Goal: Task Accomplishment & Management: Use online tool/utility

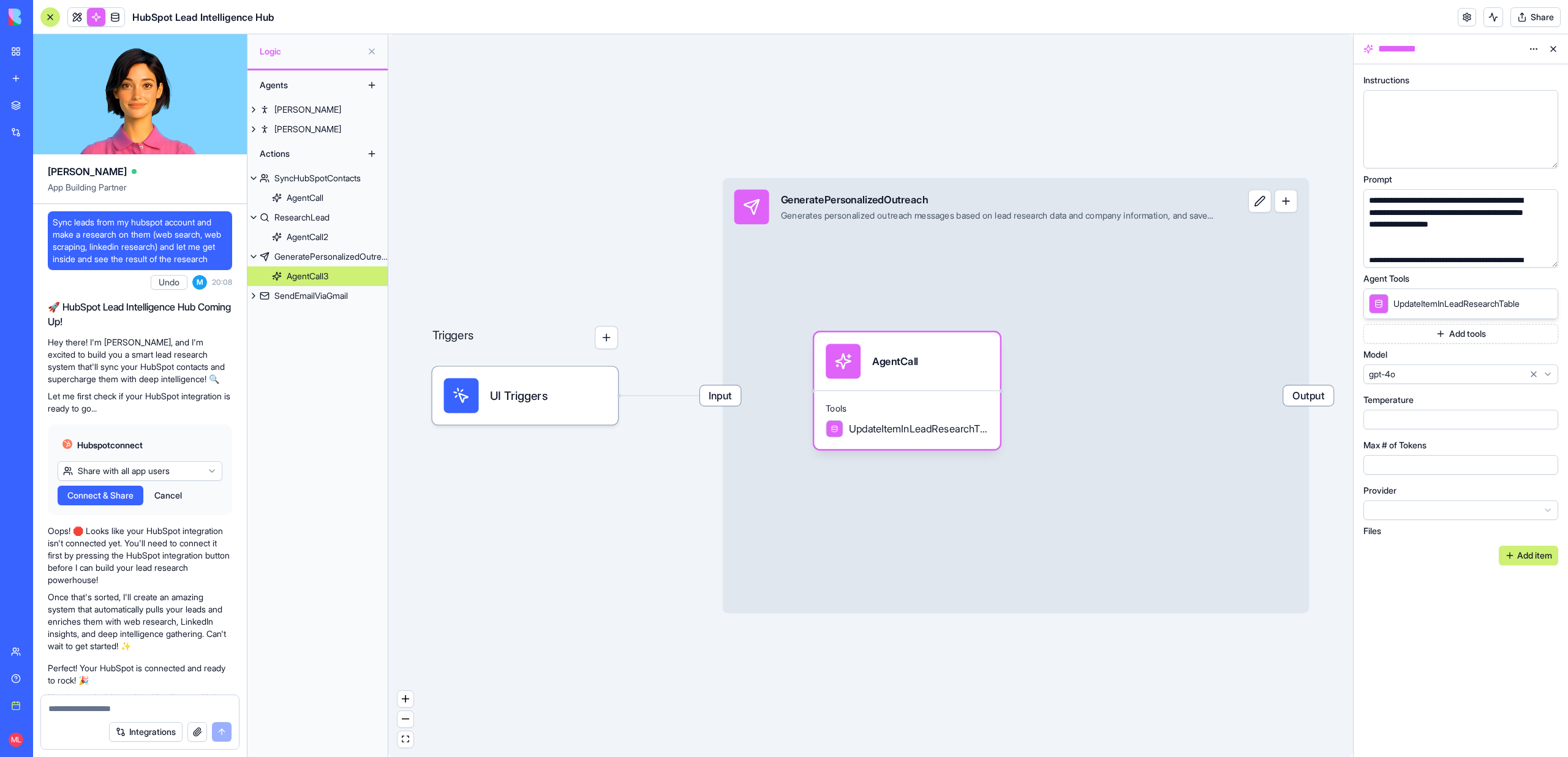
scroll to position [12433, 0]
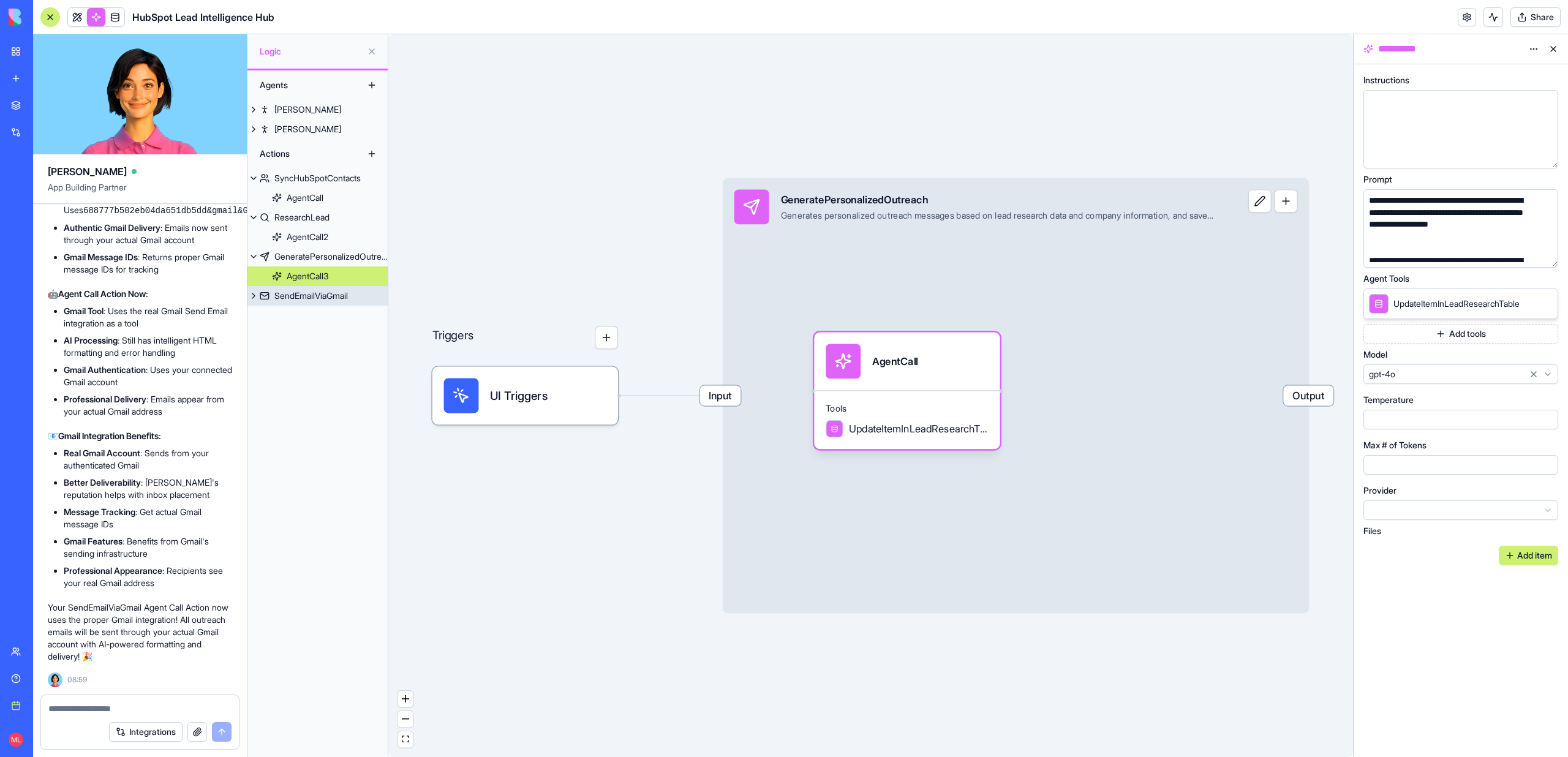
click at [304, 300] on div "SendEmailViaGmail" at bounding box center [311, 295] width 74 height 12
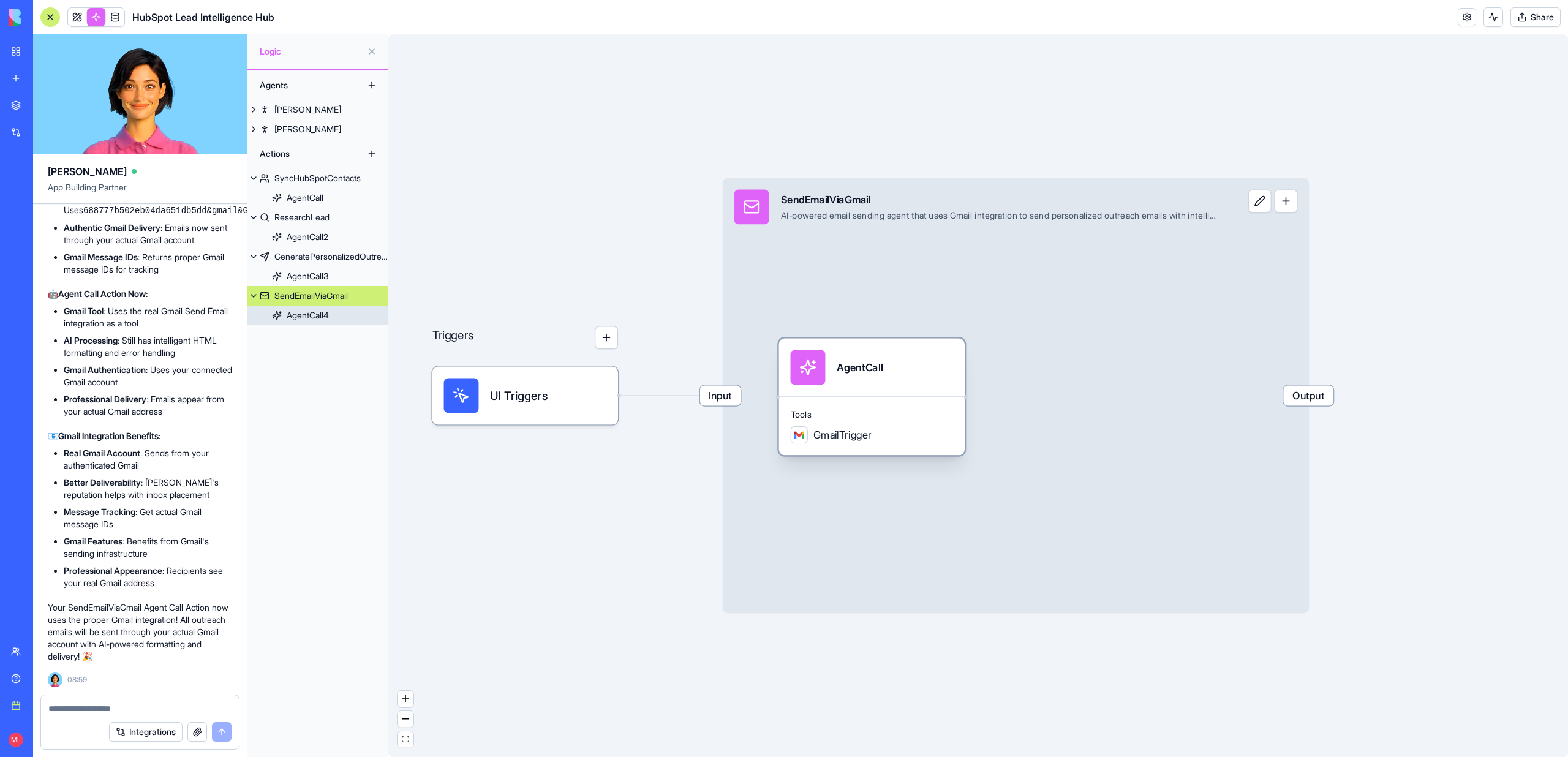
click at [910, 414] on span "Tools" at bounding box center [872, 414] width 163 height 12
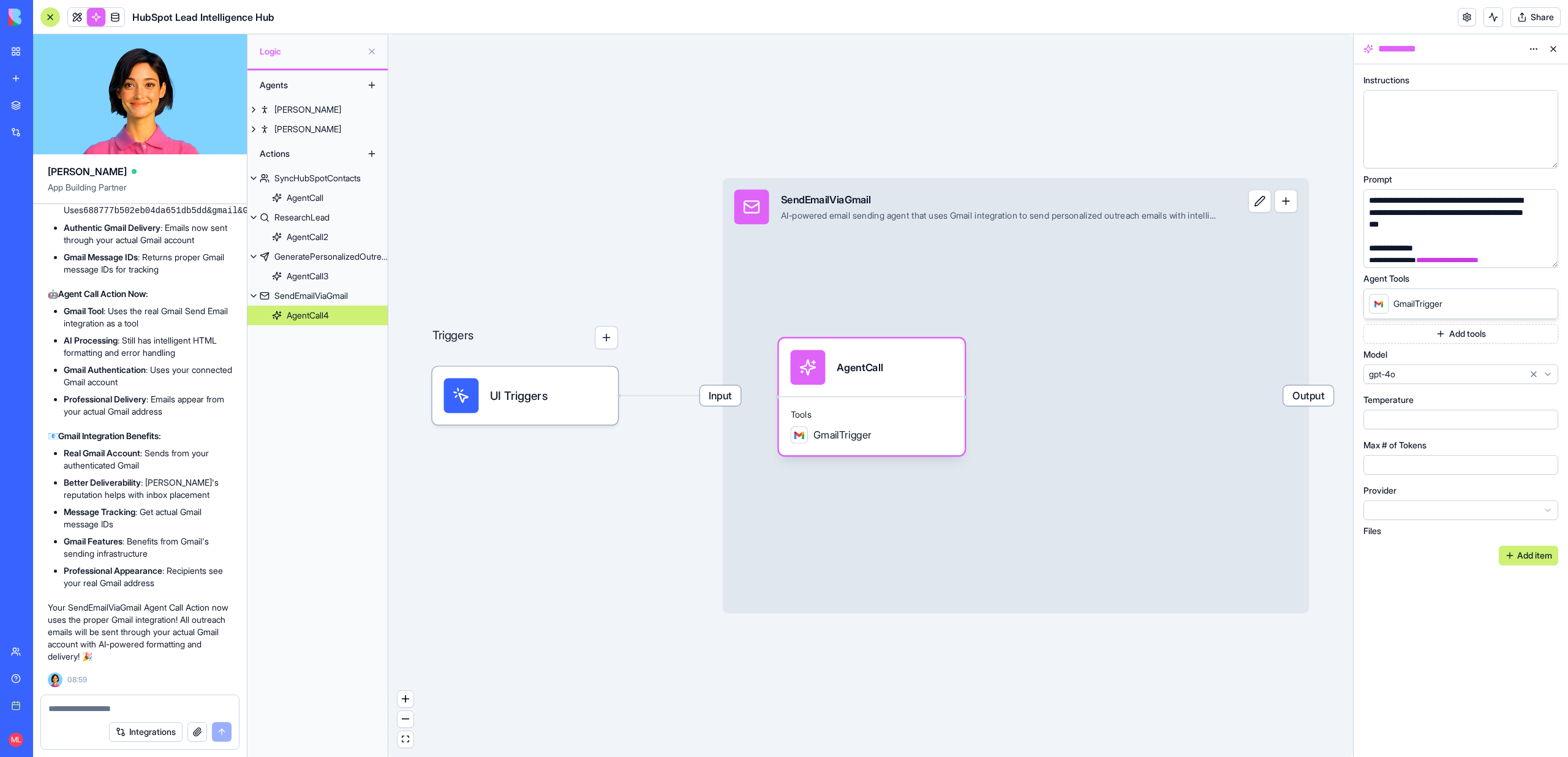
click at [1461, 337] on button "Add tools" at bounding box center [1461, 334] width 195 height 20
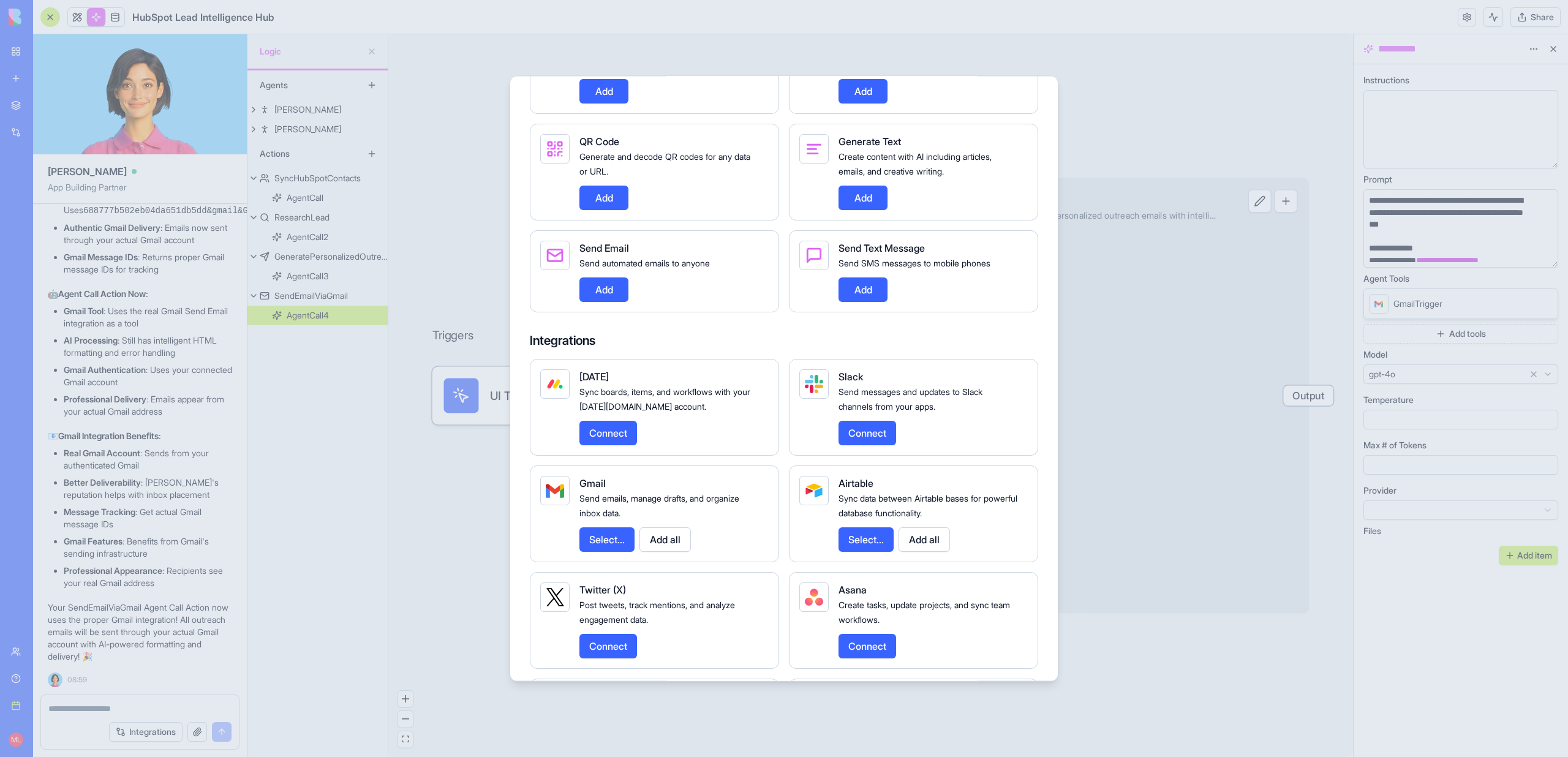
scroll to position [1004, 0]
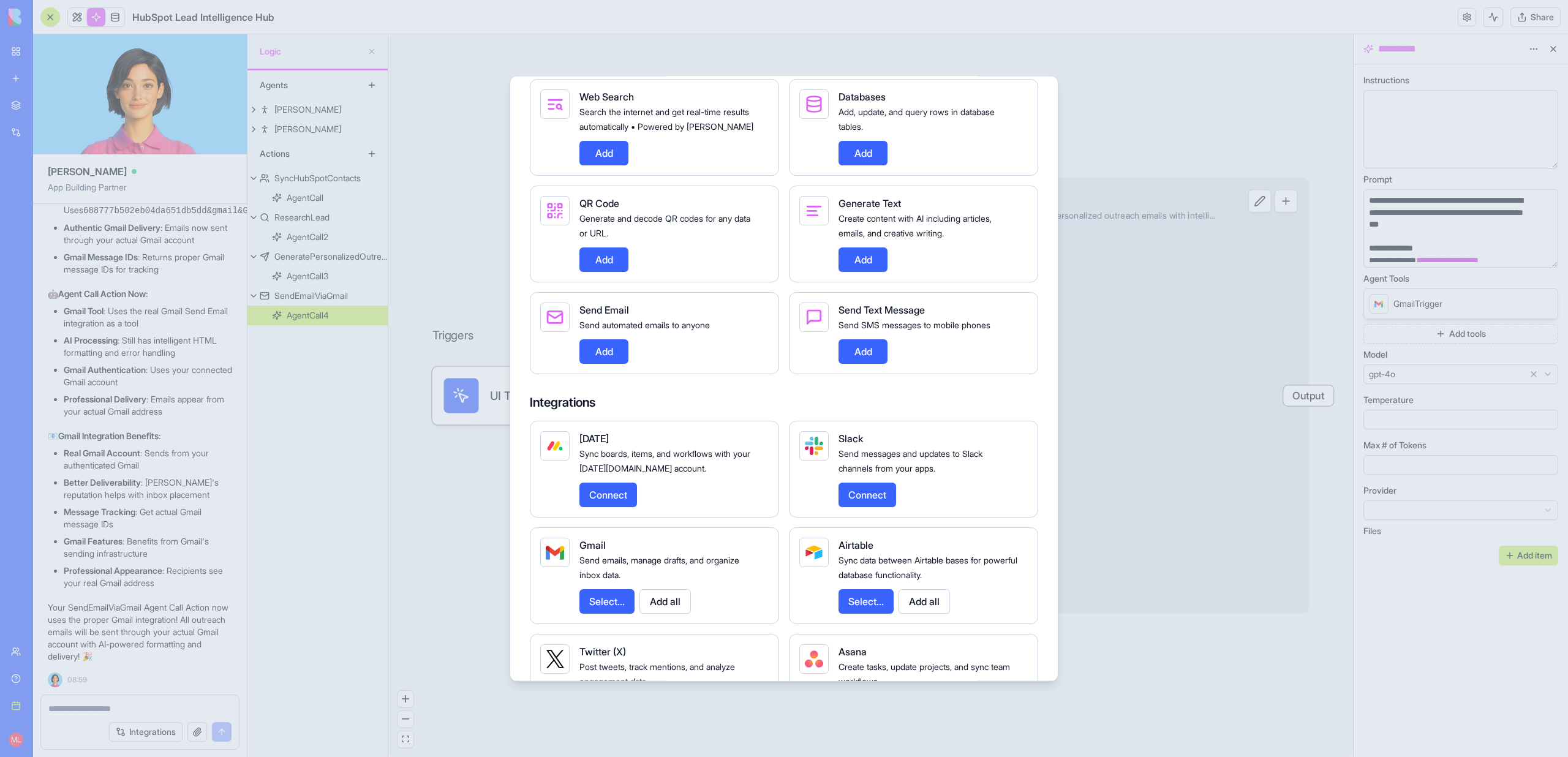
click at [612, 614] on button "Select..." at bounding box center [607, 602] width 55 height 24
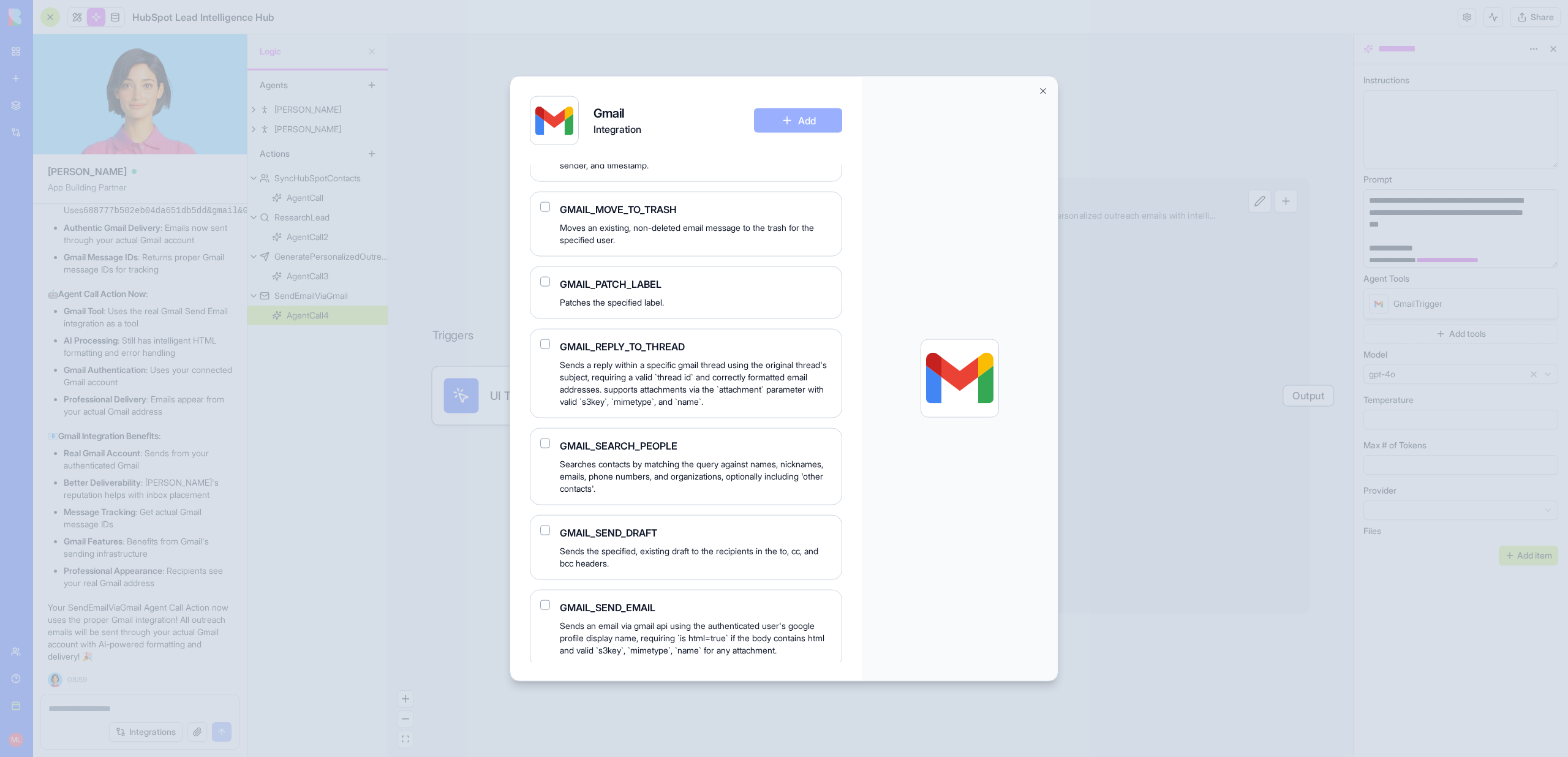
scroll to position [825, 0]
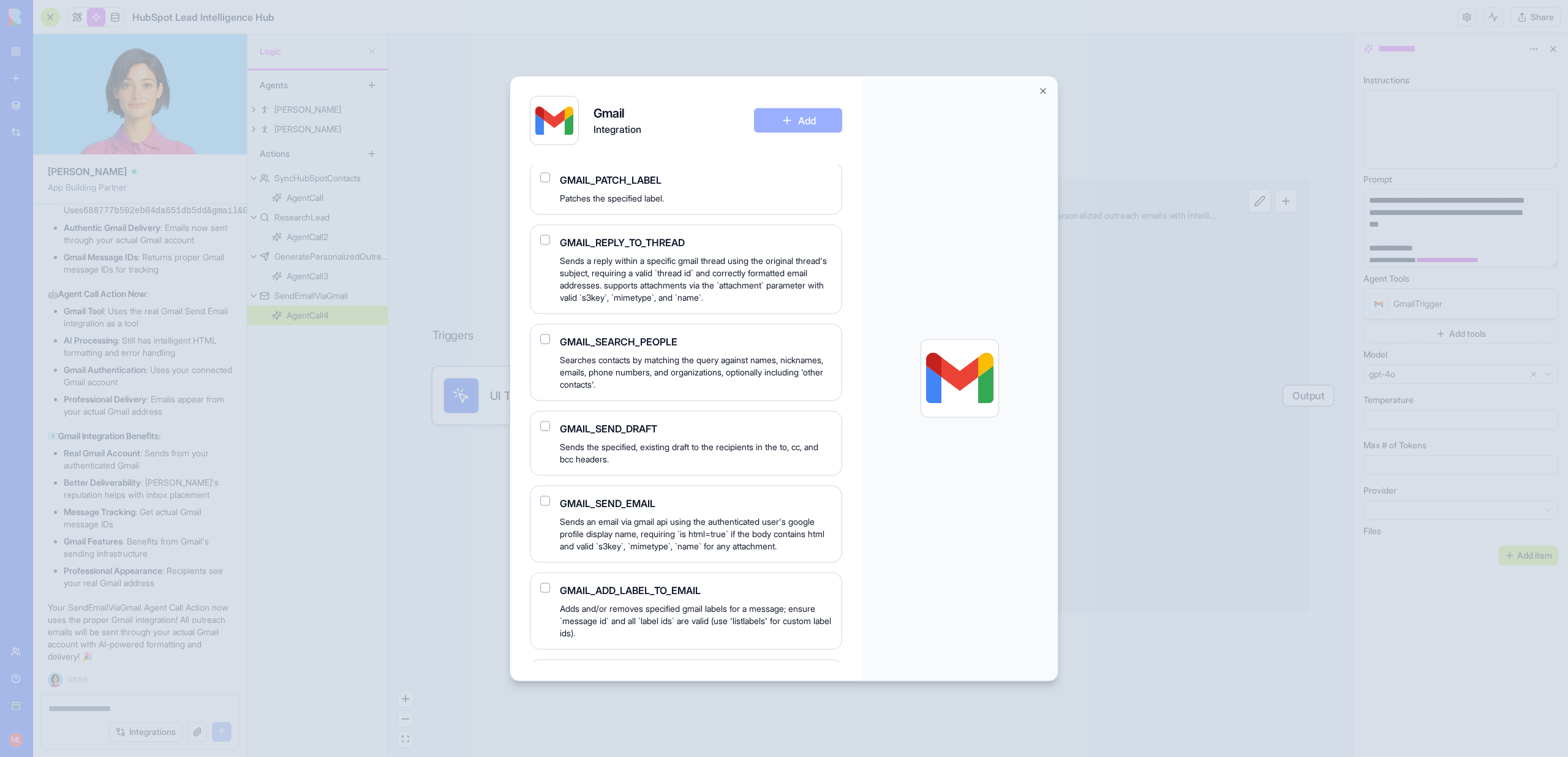
click at [1041, 93] on button "Close" at bounding box center [1043, 91] width 10 height 10
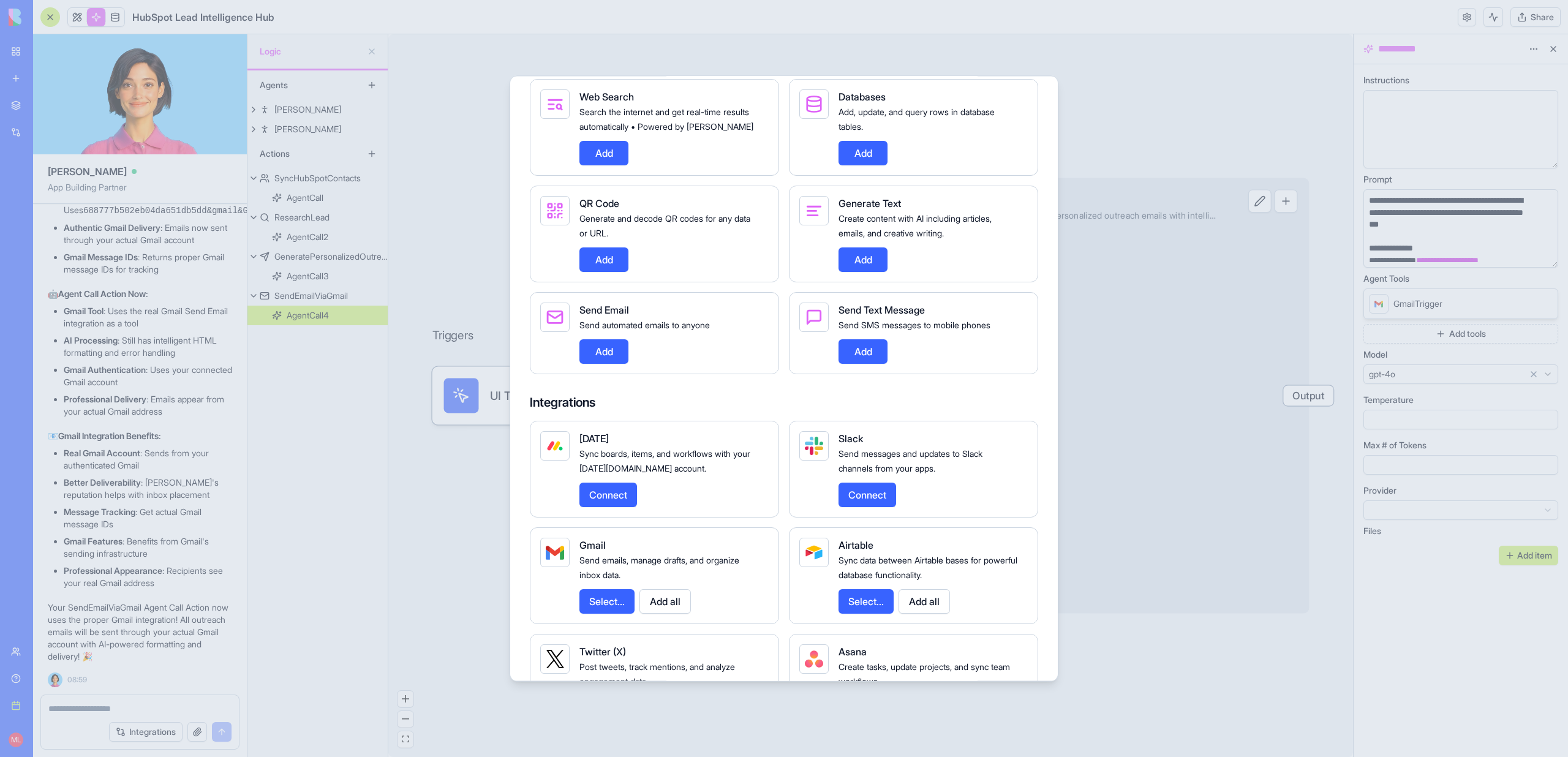
click at [1135, 297] on div at bounding box center [784, 378] width 1568 height 757
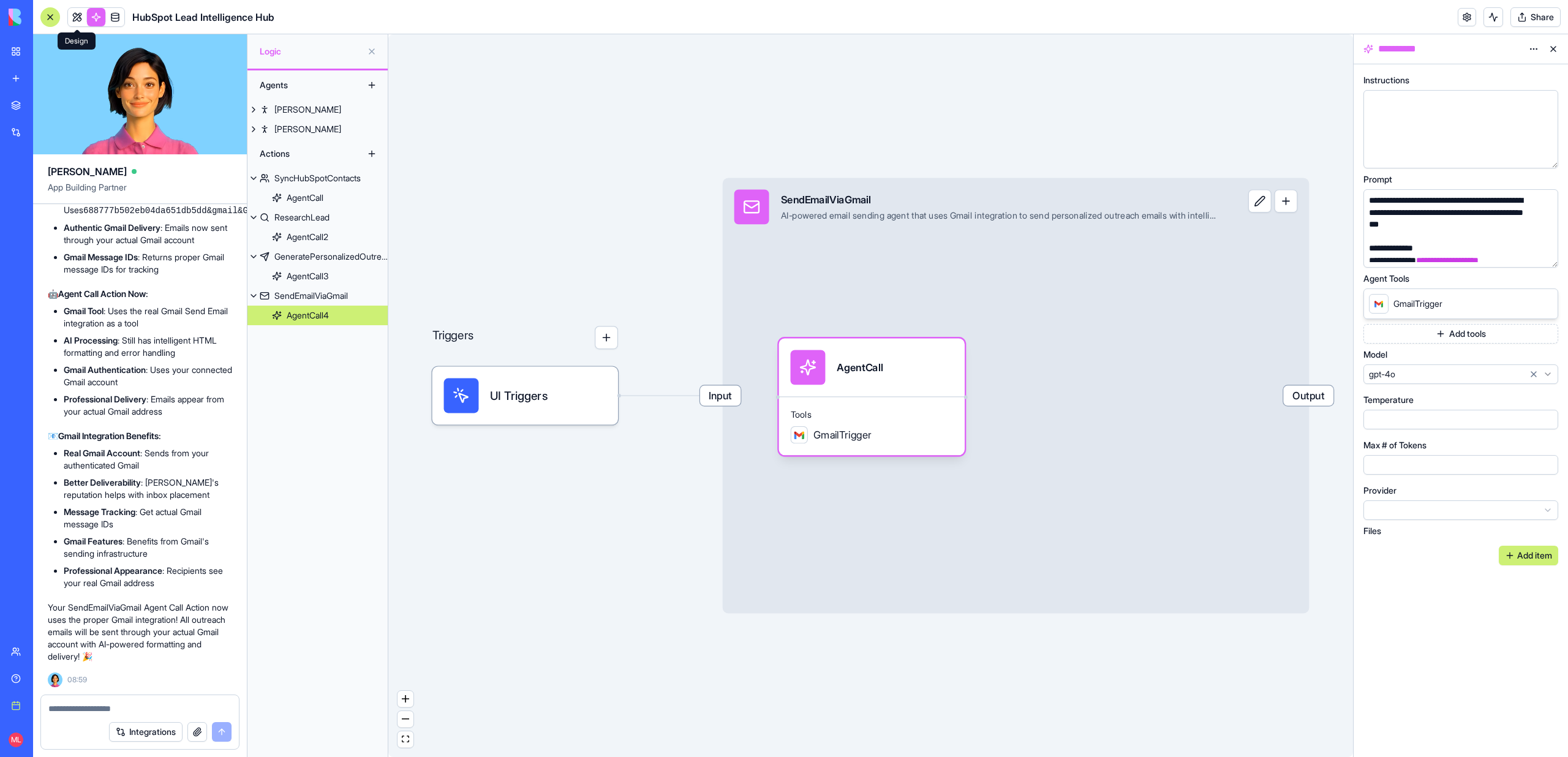
click at [77, 15] on link at bounding box center [77, 17] width 19 height 19
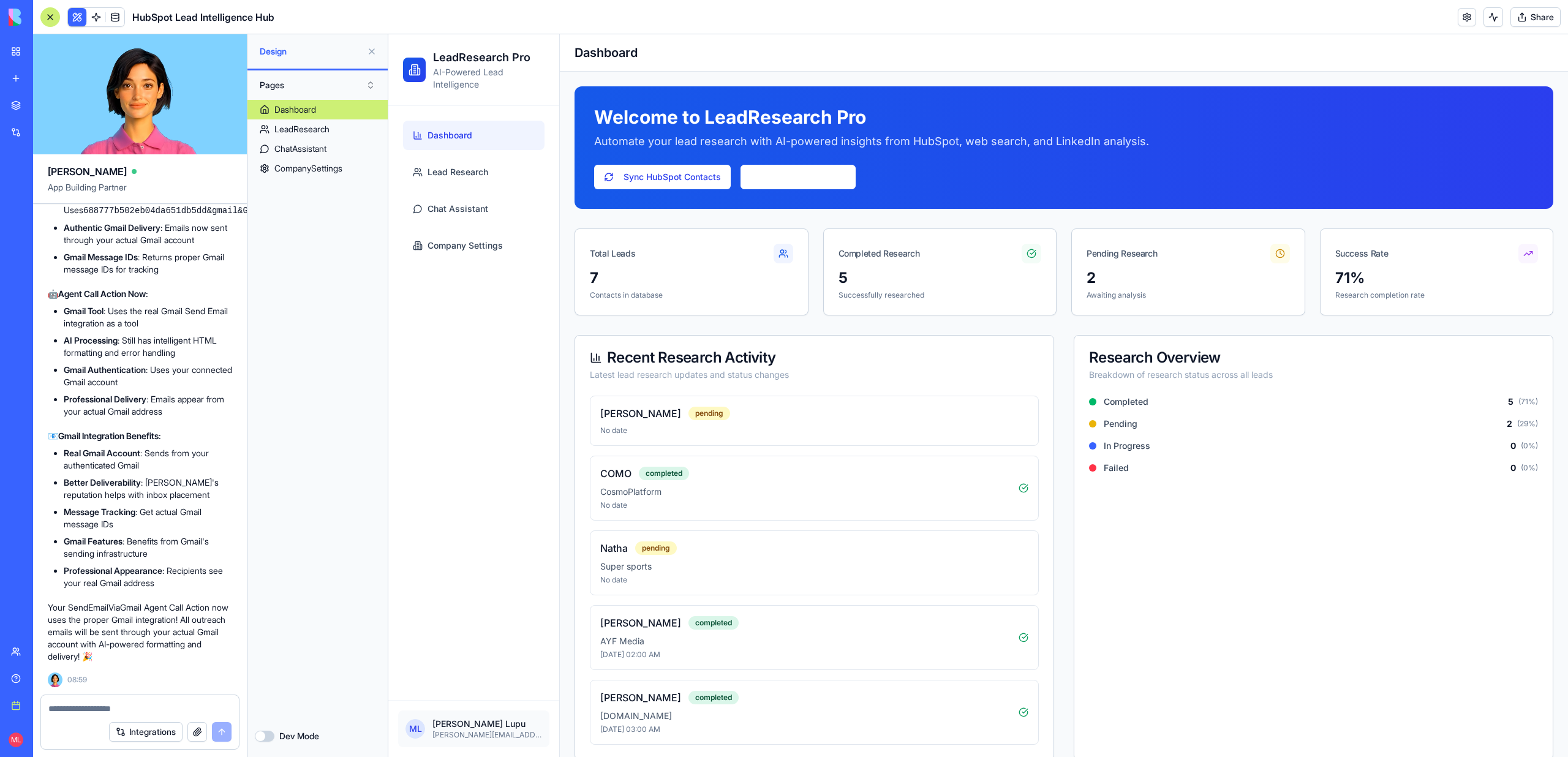
click at [460, 191] on ul "Dashboard Lead Research Chat Assistant Company Settings" at bounding box center [473, 191] width 141 height 139
click at [460, 175] on span "Lead Research" at bounding box center [458, 172] width 61 height 12
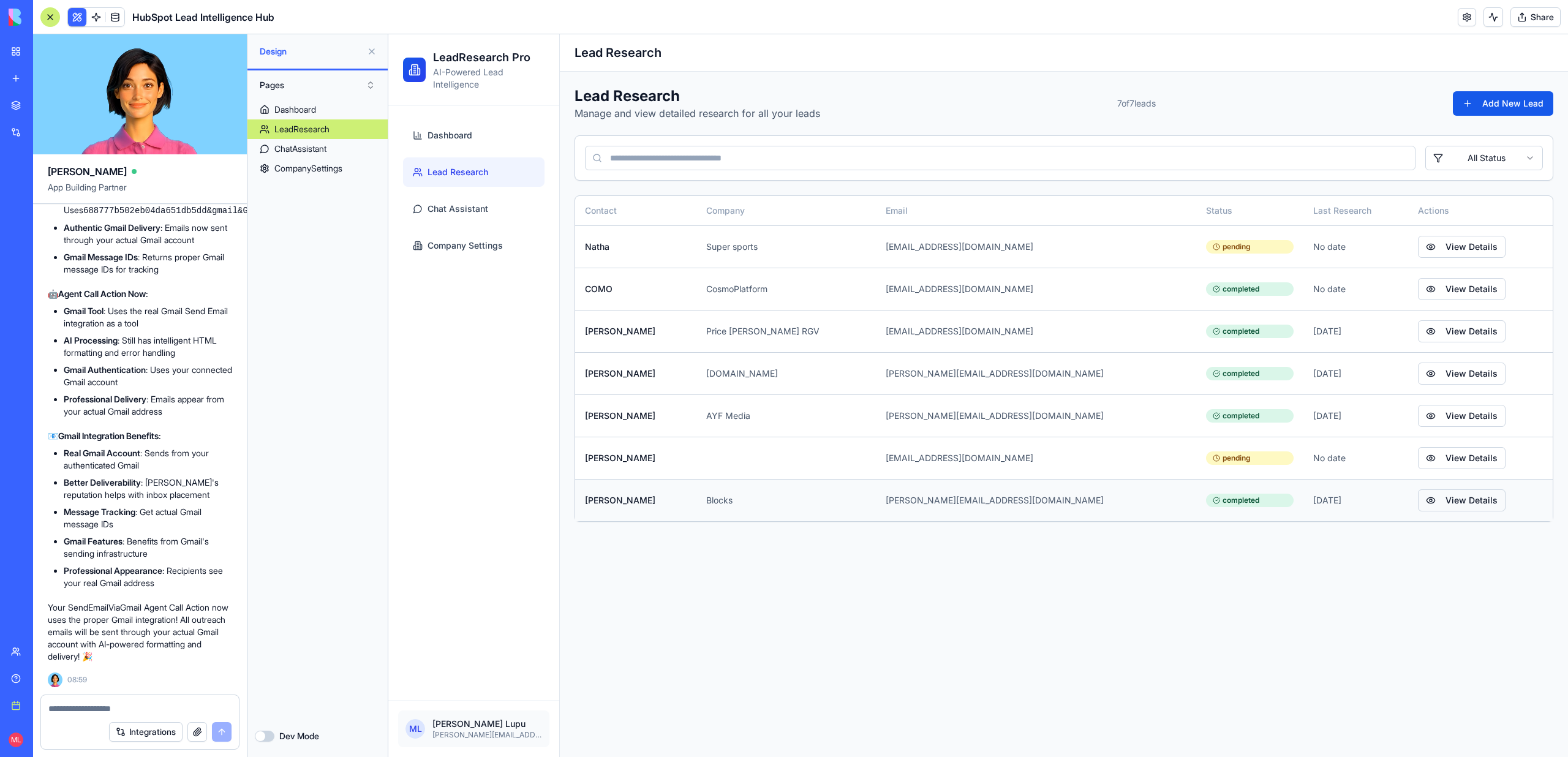
click at [1418, 503] on button "View Details" at bounding box center [1461, 500] width 88 height 22
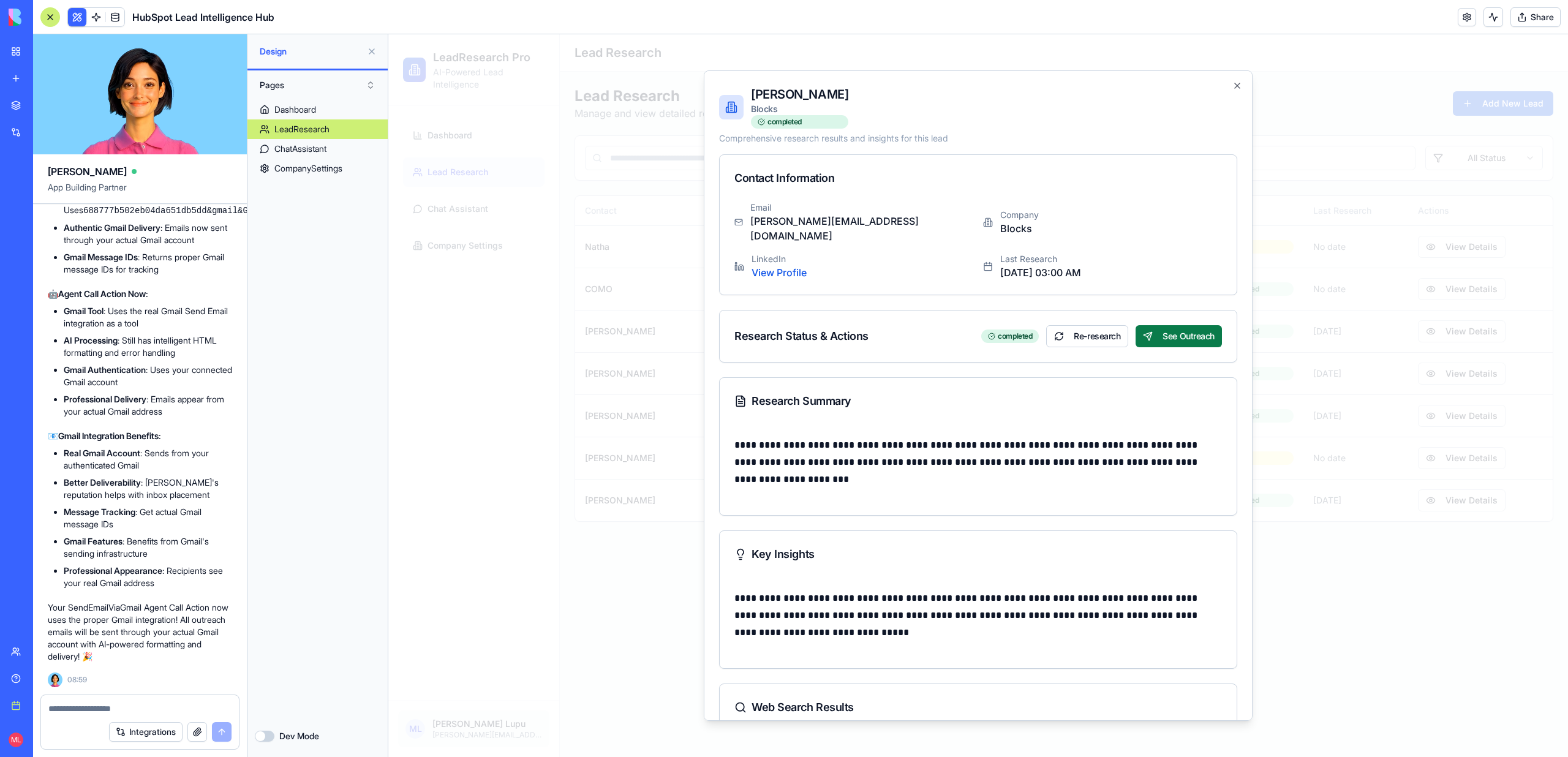
click at [1179, 329] on button "See Outreach" at bounding box center [1178, 336] width 86 height 22
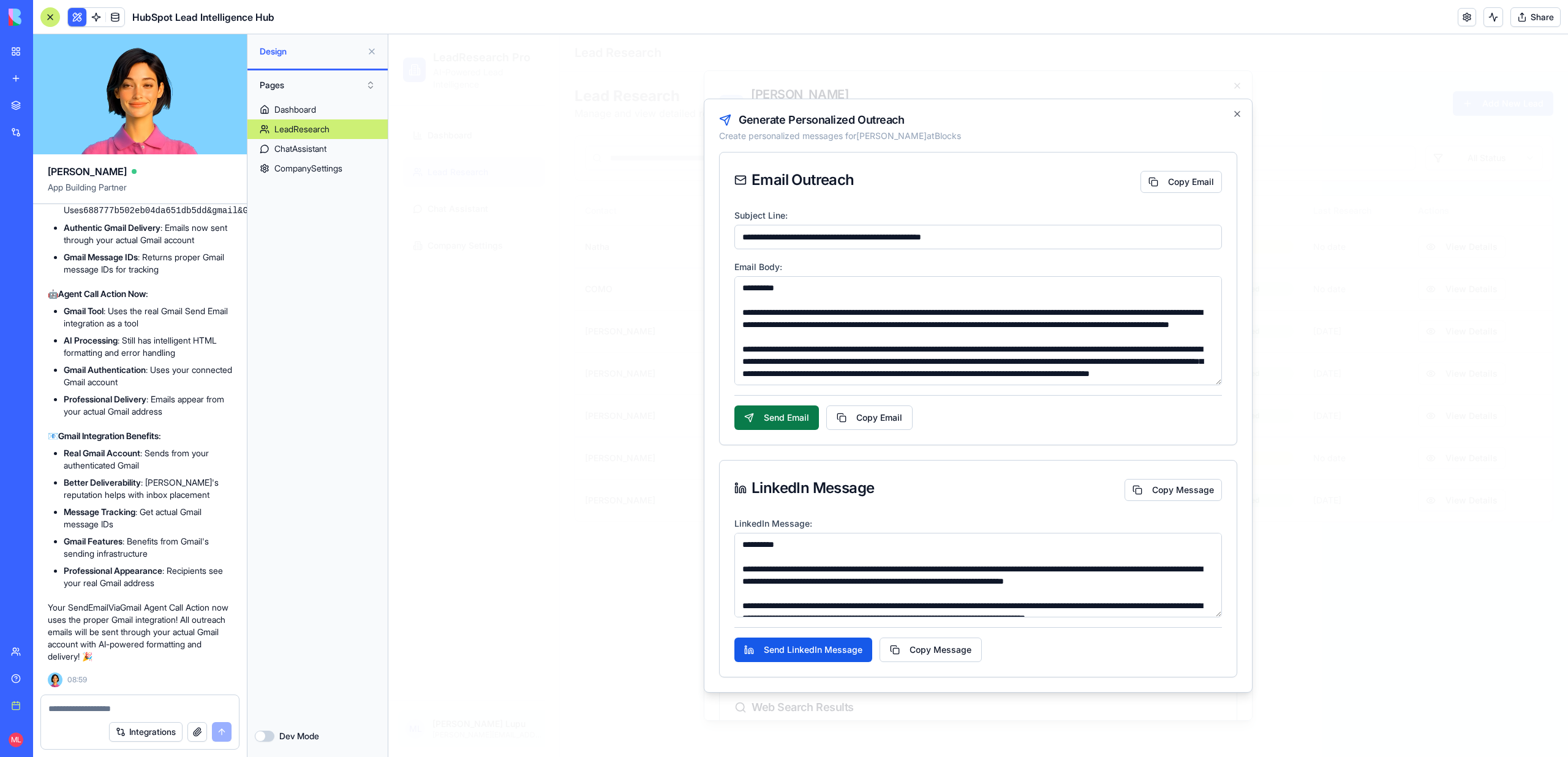
click at [754, 414] on button "Send Email" at bounding box center [777, 418] width 84 height 24
click at [1489, 21] on button at bounding box center [1493, 17] width 20 height 20
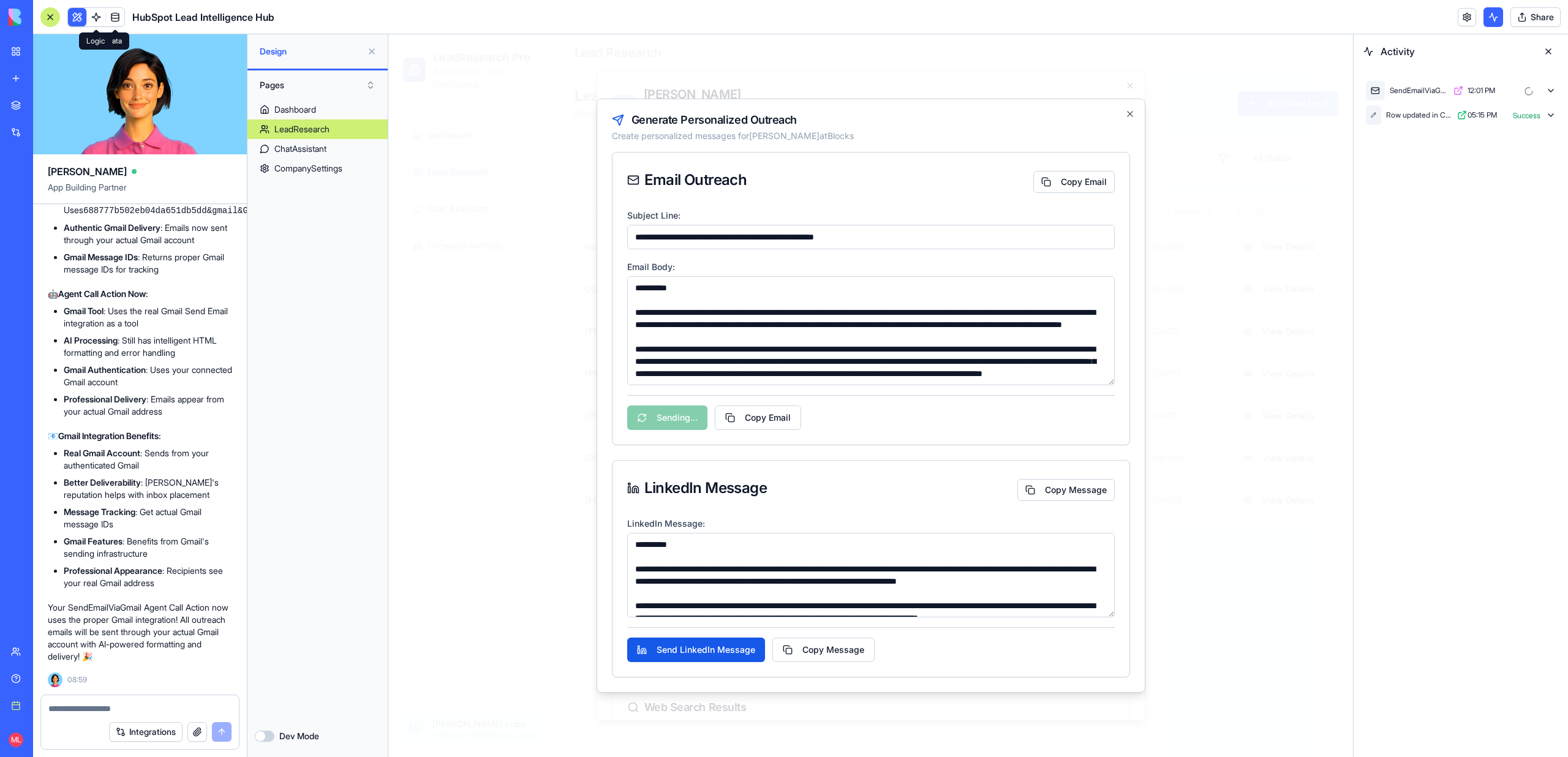
click at [100, 14] on link at bounding box center [96, 17] width 19 height 19
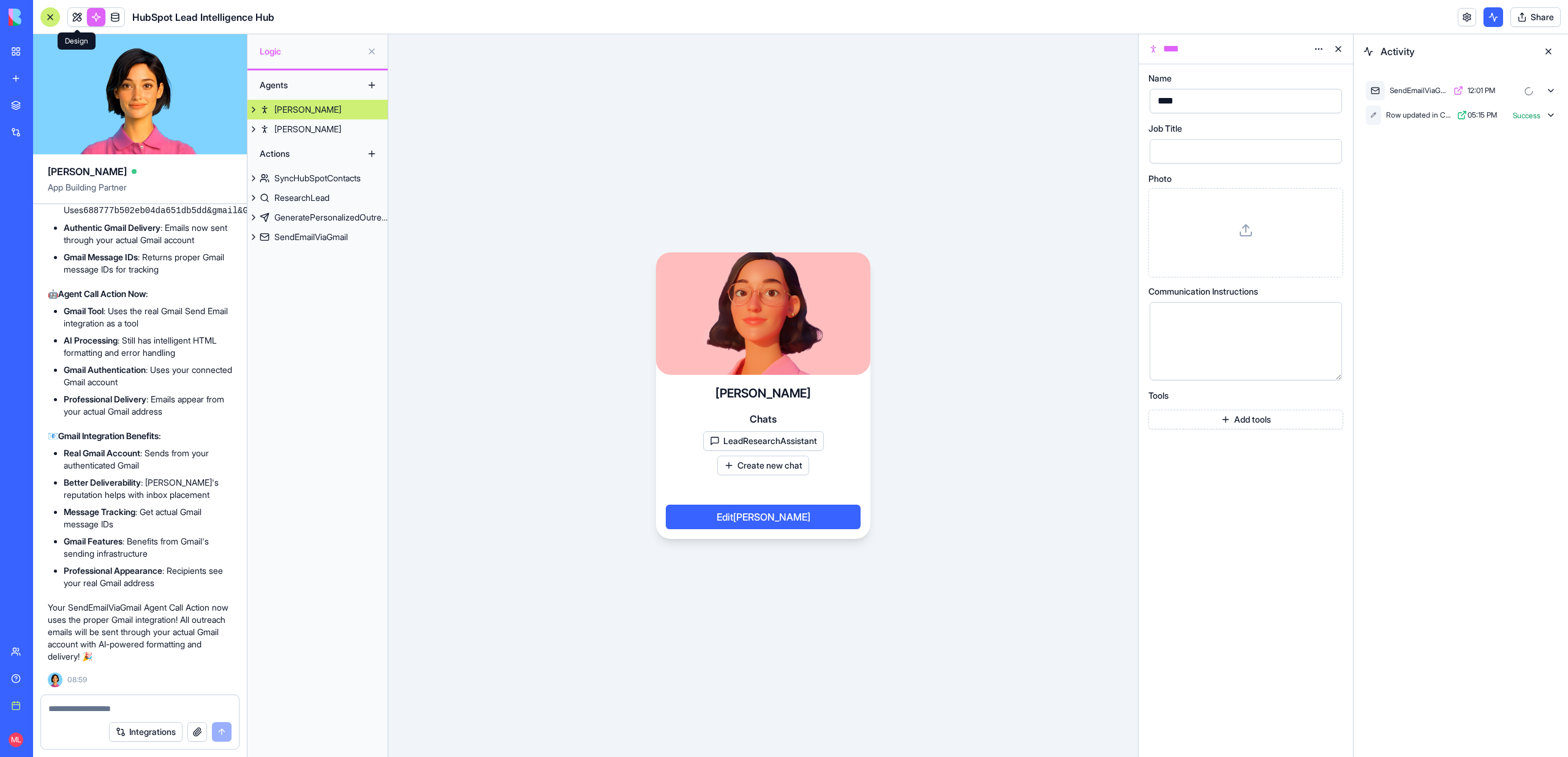
click at [79, 24] on link at bounding box center [77, 17] width 19 height 19
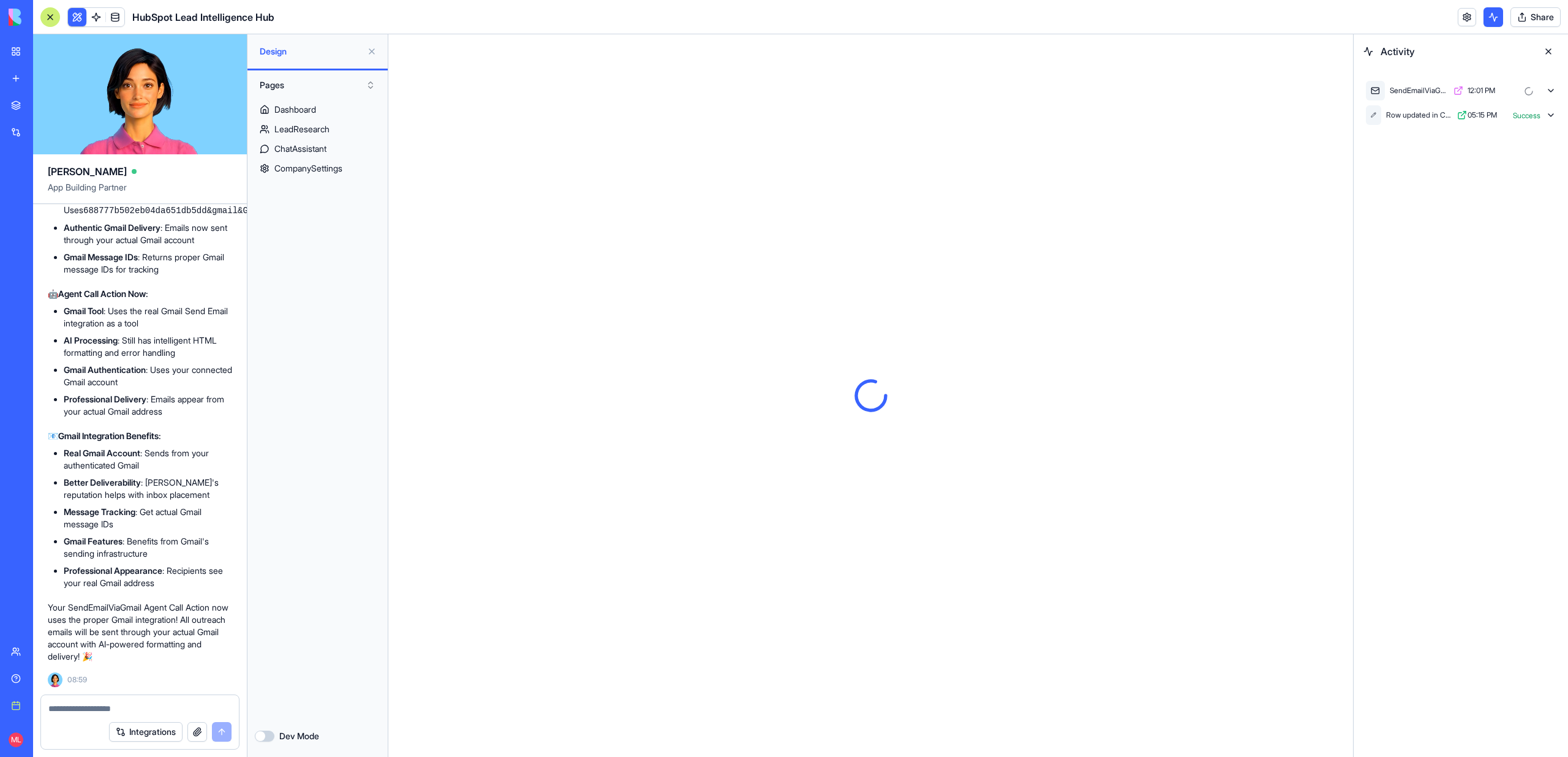
click at [1549, 88] on icon at bounding box center [1550, 90] width 10 height 10
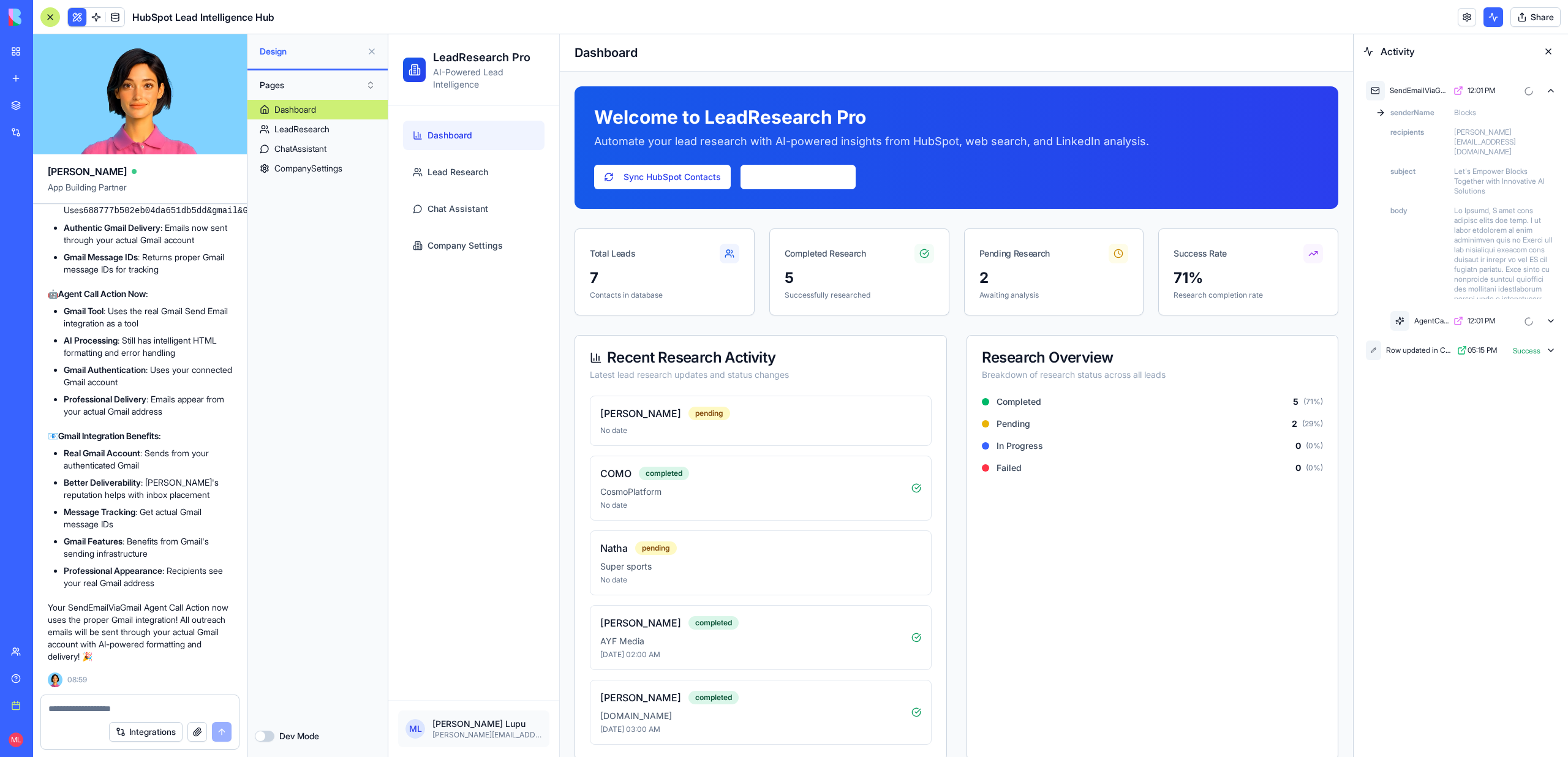
click at [1547, 316] on icon at bounding box center [1550, 320] width 10 height 10
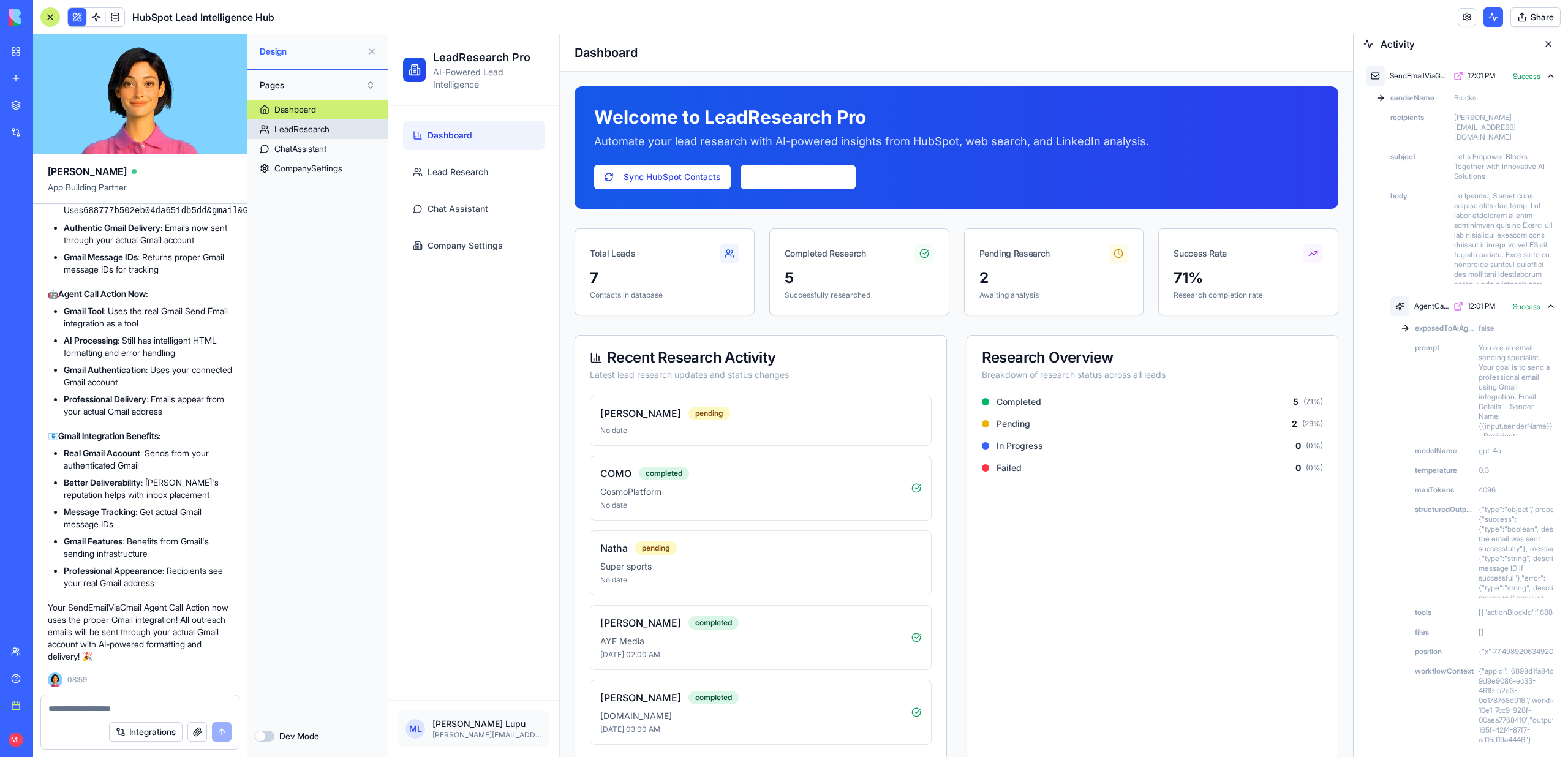
click at [296, 128] on div "LeadResearch" at bounding box center [302, 129] width 55 height 12
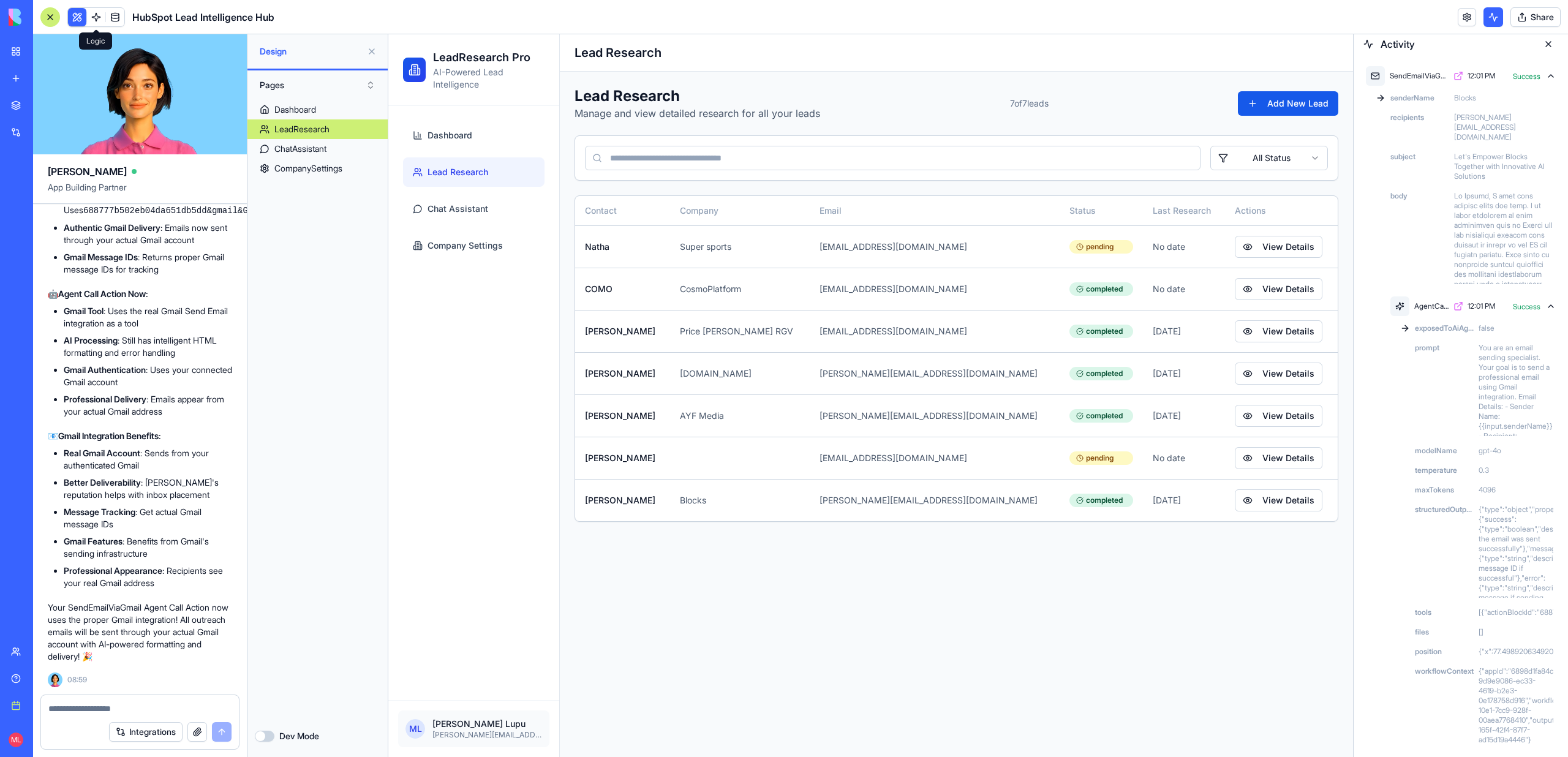
click at [100, 15] on link at bounding box center [96, 17] width 19 height 19
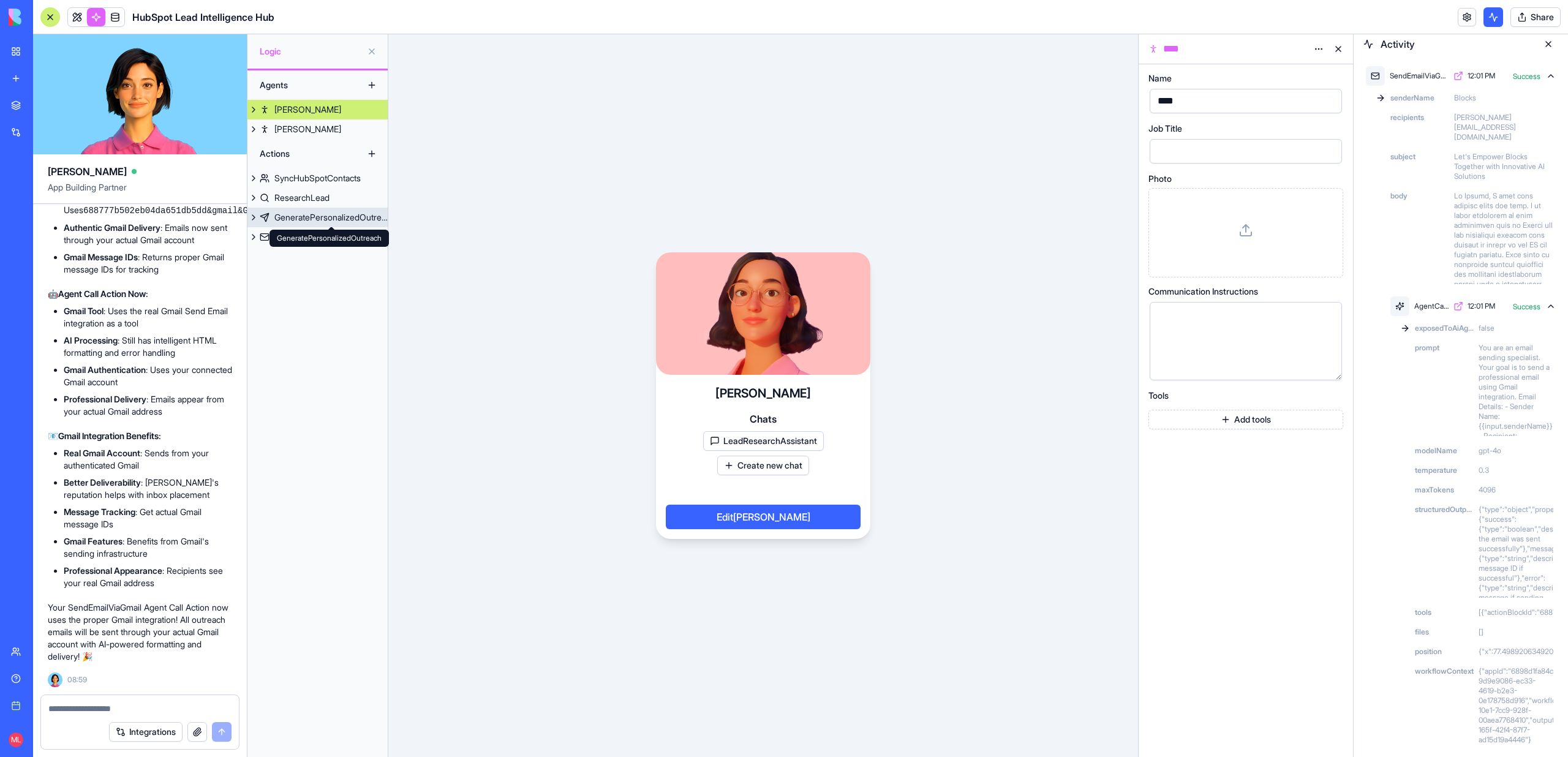
click at [308, 231] on div "GeneratePersonalizedOutreach GeneratePersonalizedOutreach" at bounding box center [329, 238] width 120 height 17
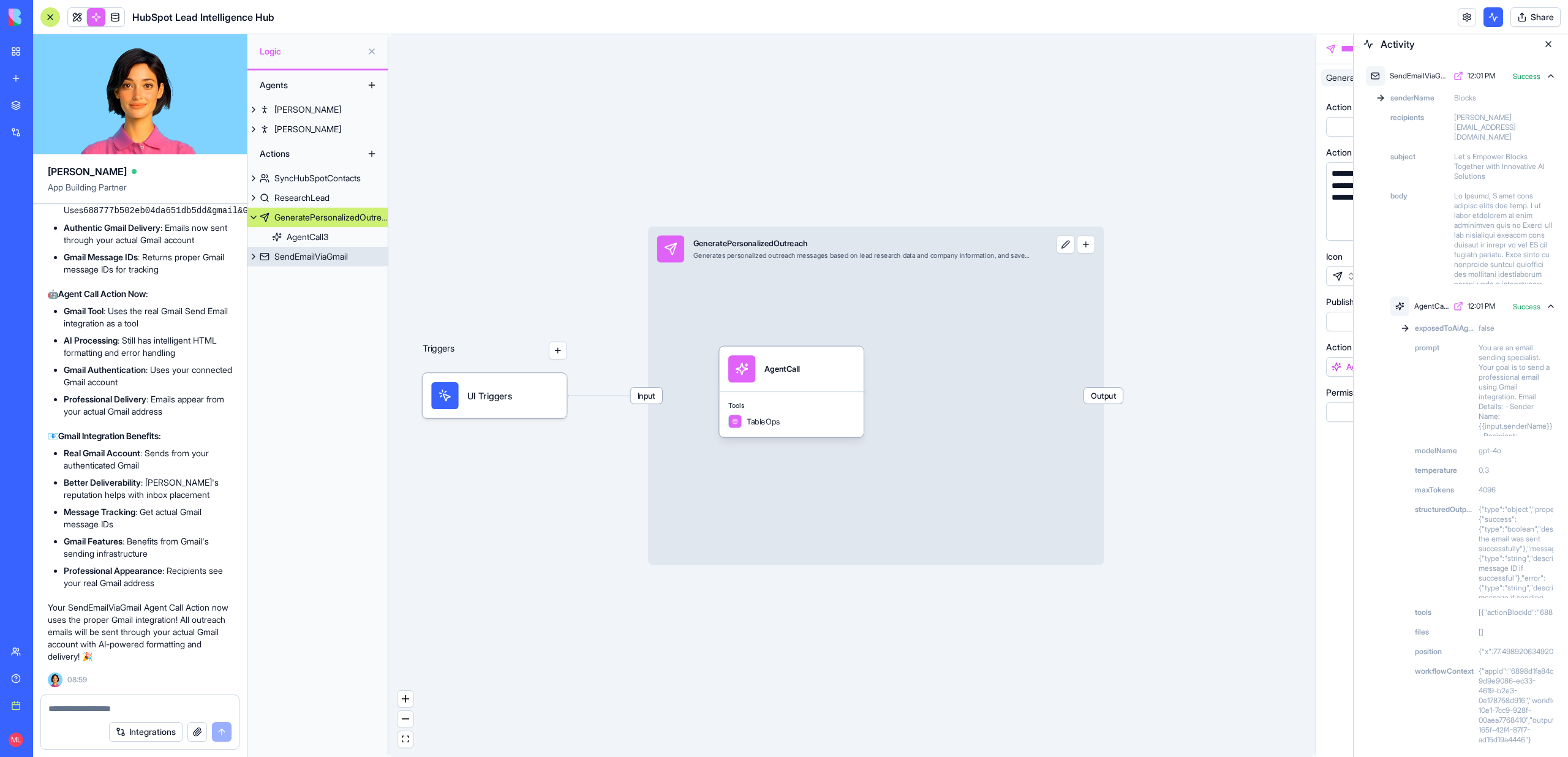
click at [286, 253] on div "SendEmailViaGmail" at bounding box center [311, 256] width 74 height 12
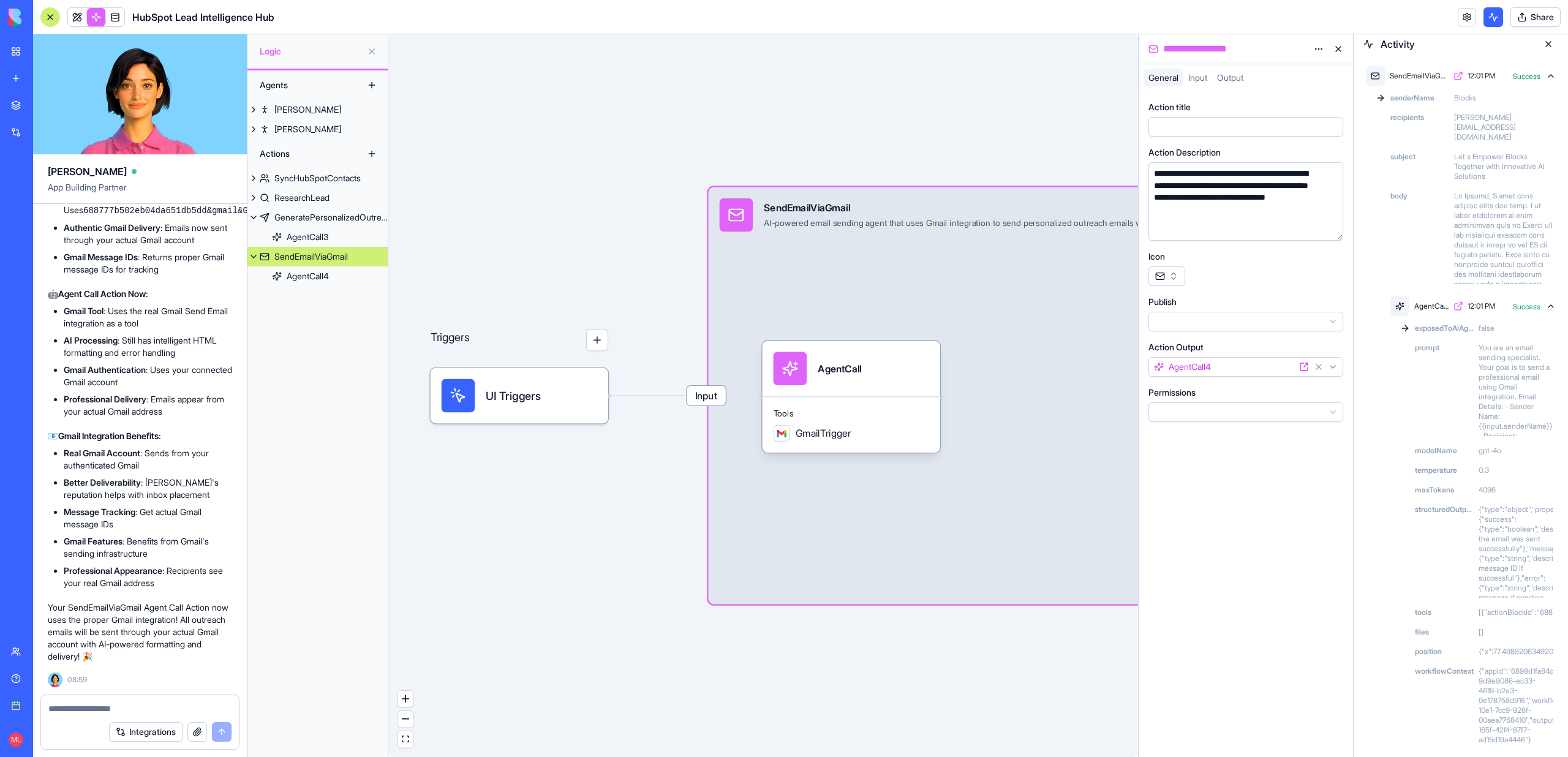
click at [1336, 47] on button at bounding box center [1338, 49] width 20 height 20
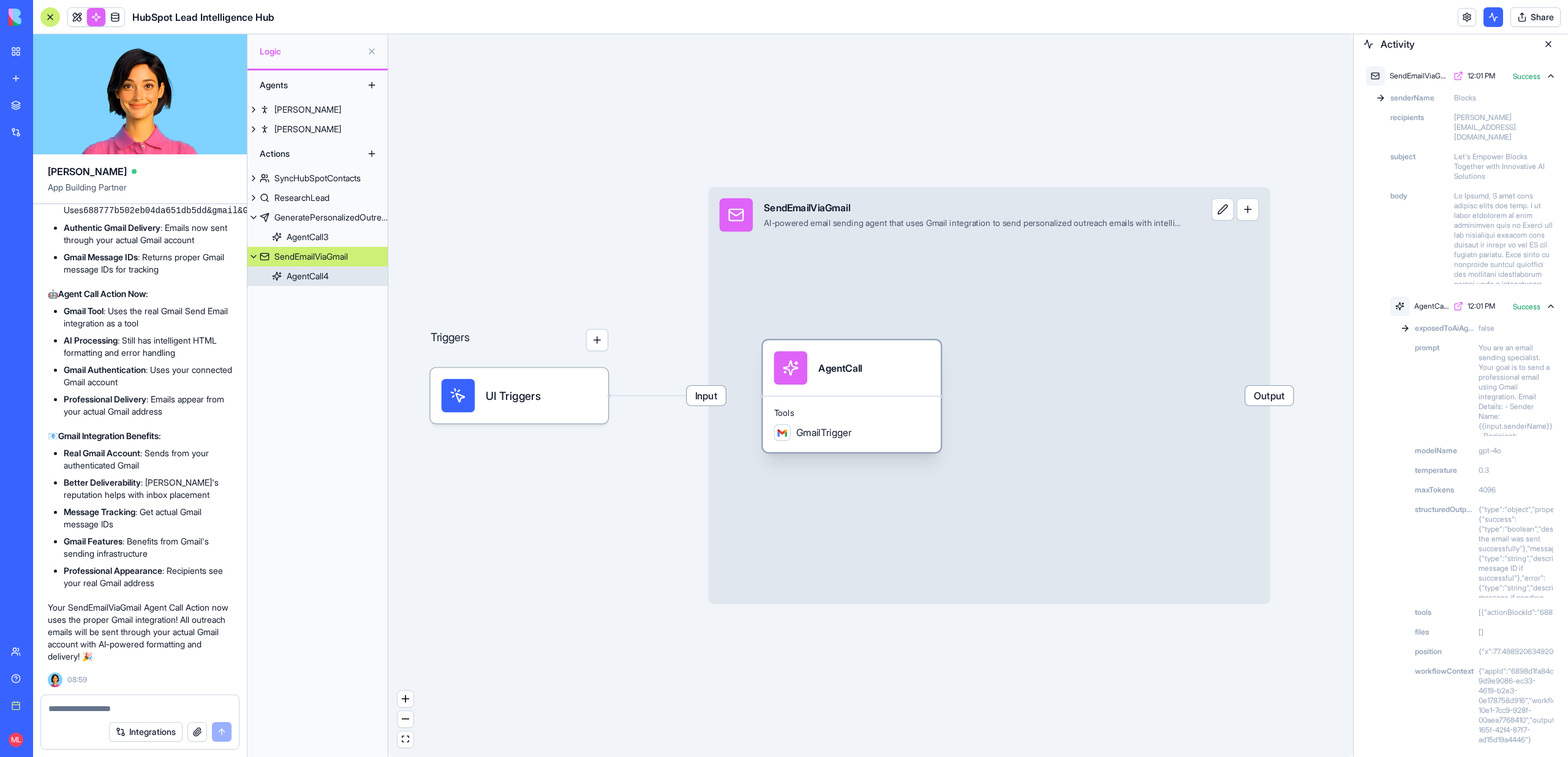
click at [831, 435] on span "GmailTrigger" at bounding box center [823, 433] width 56 height 14
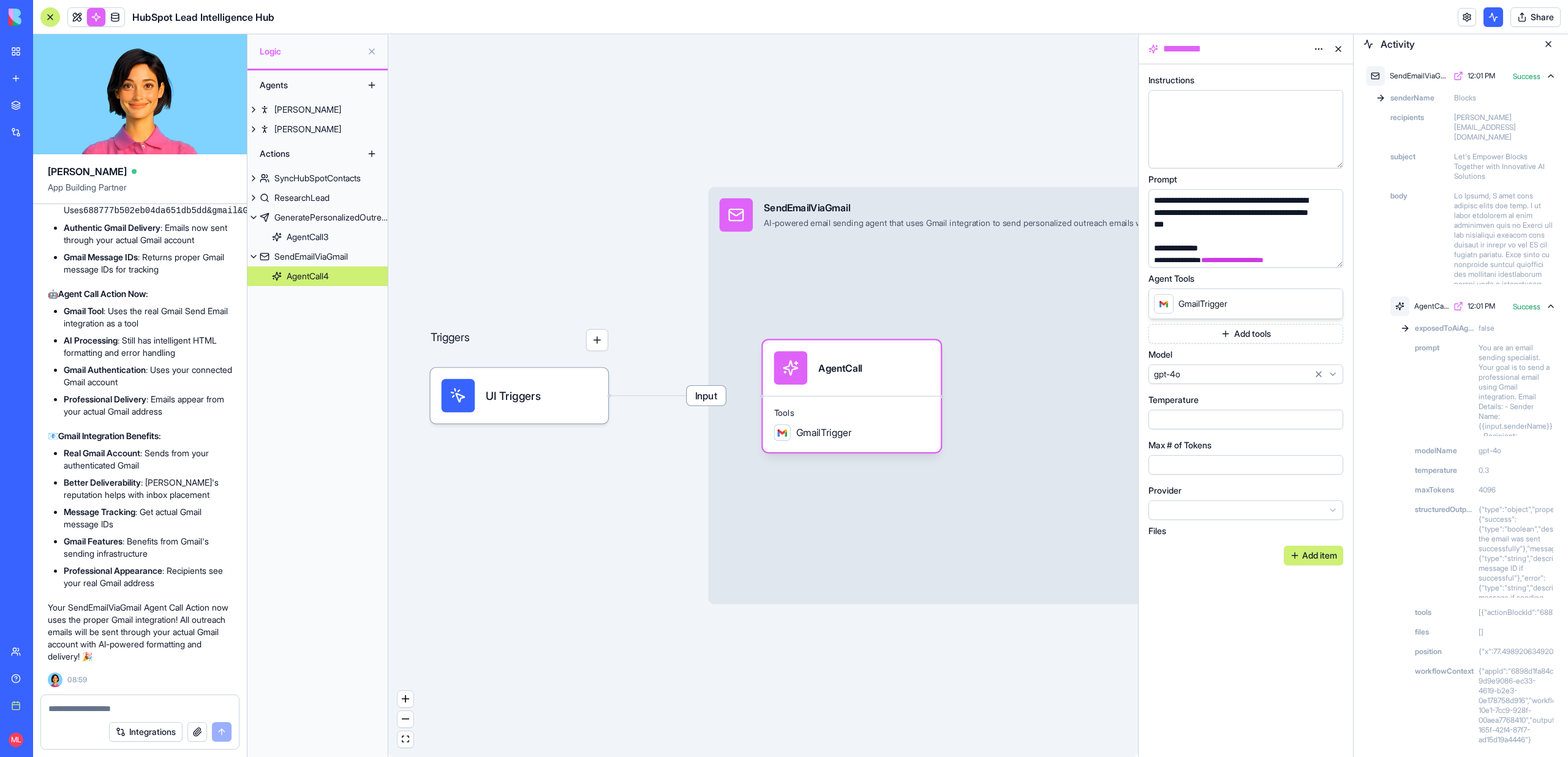
click at [1331, 304] on icon at bounding box center [1330, 303] width 5 height 5
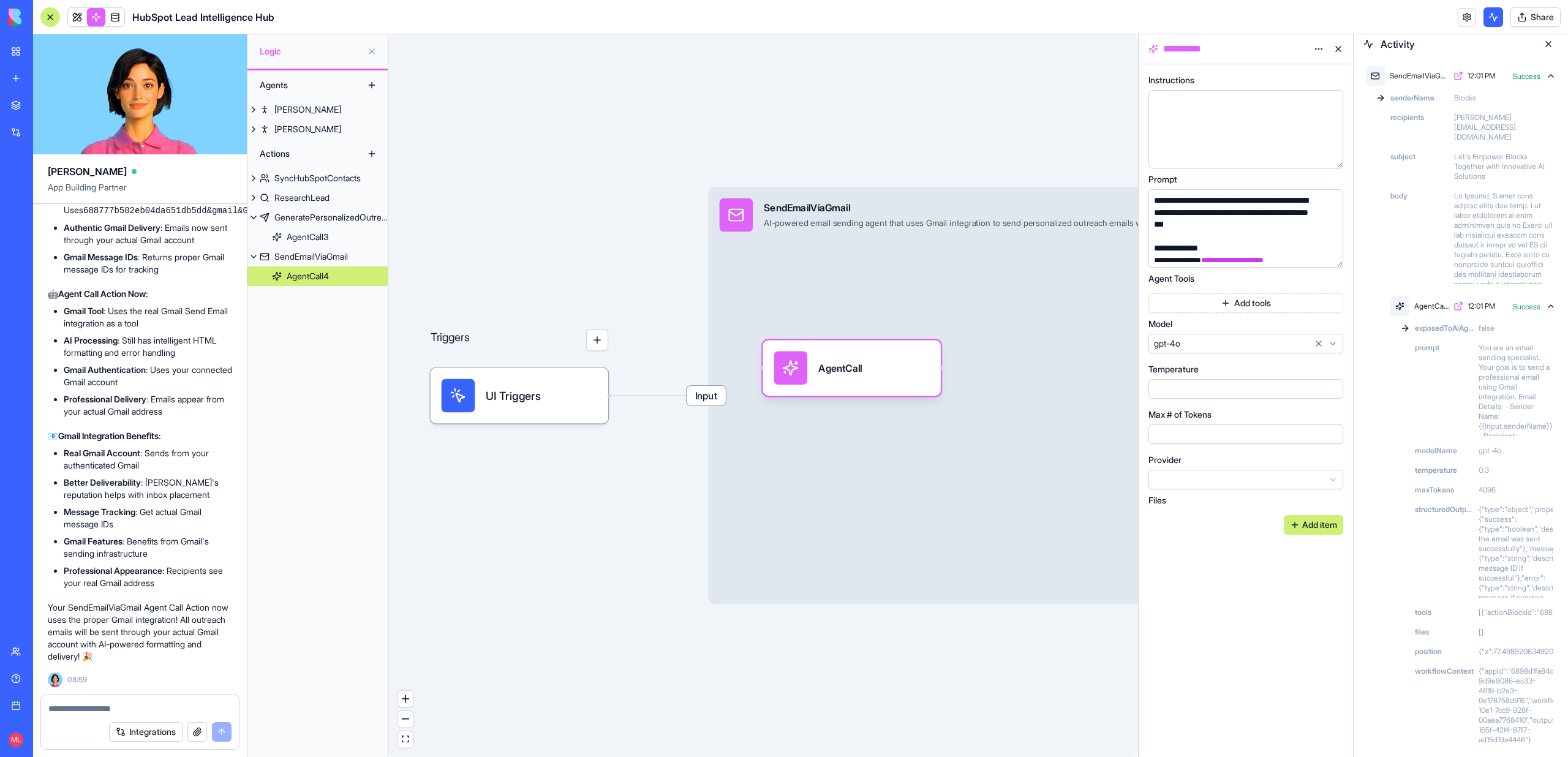
click at [1230, 307] on button "Add tools" at bounding box center [1245, 303] width 195 height 20
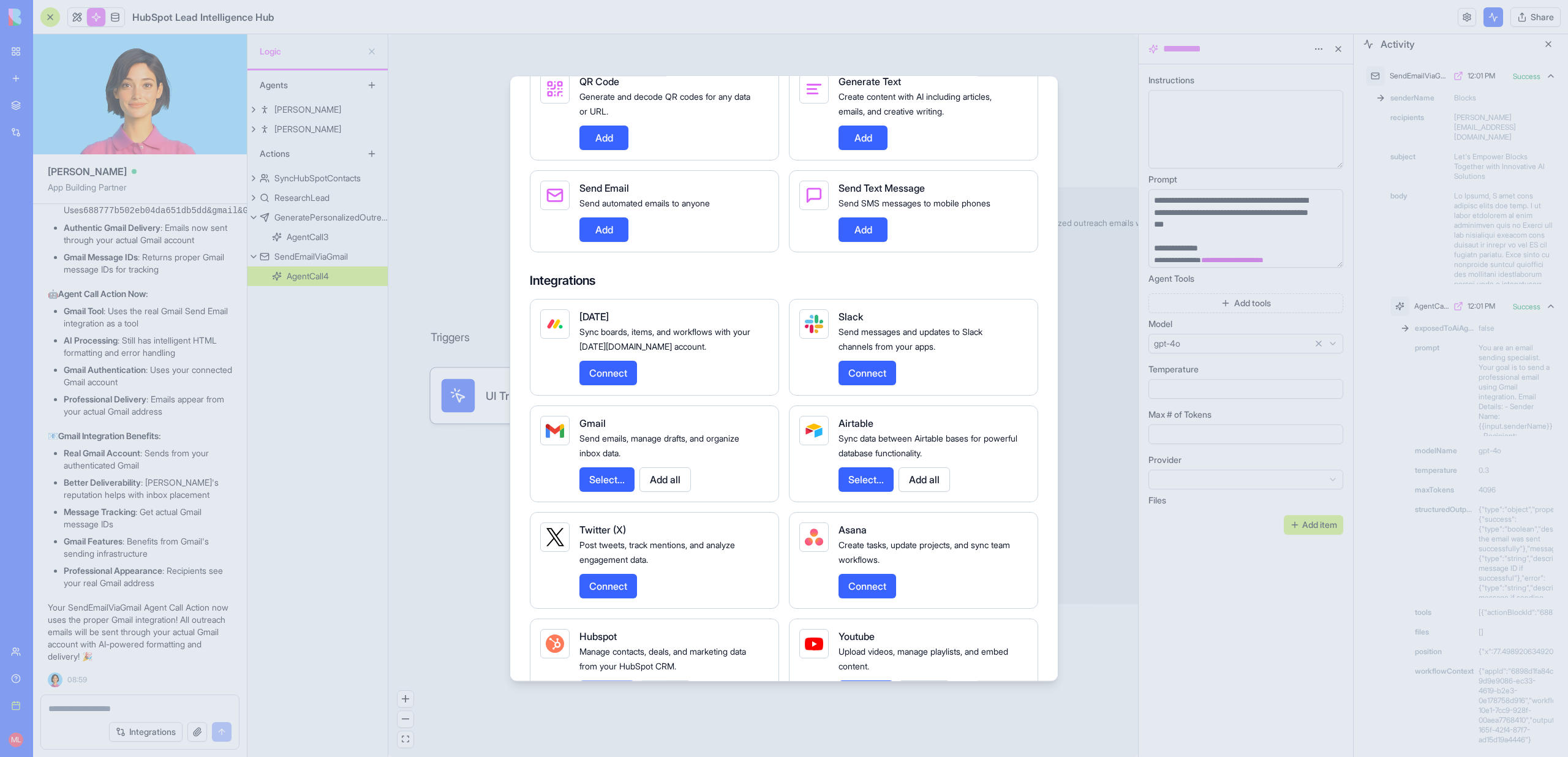
scroll to position [1199, 0]
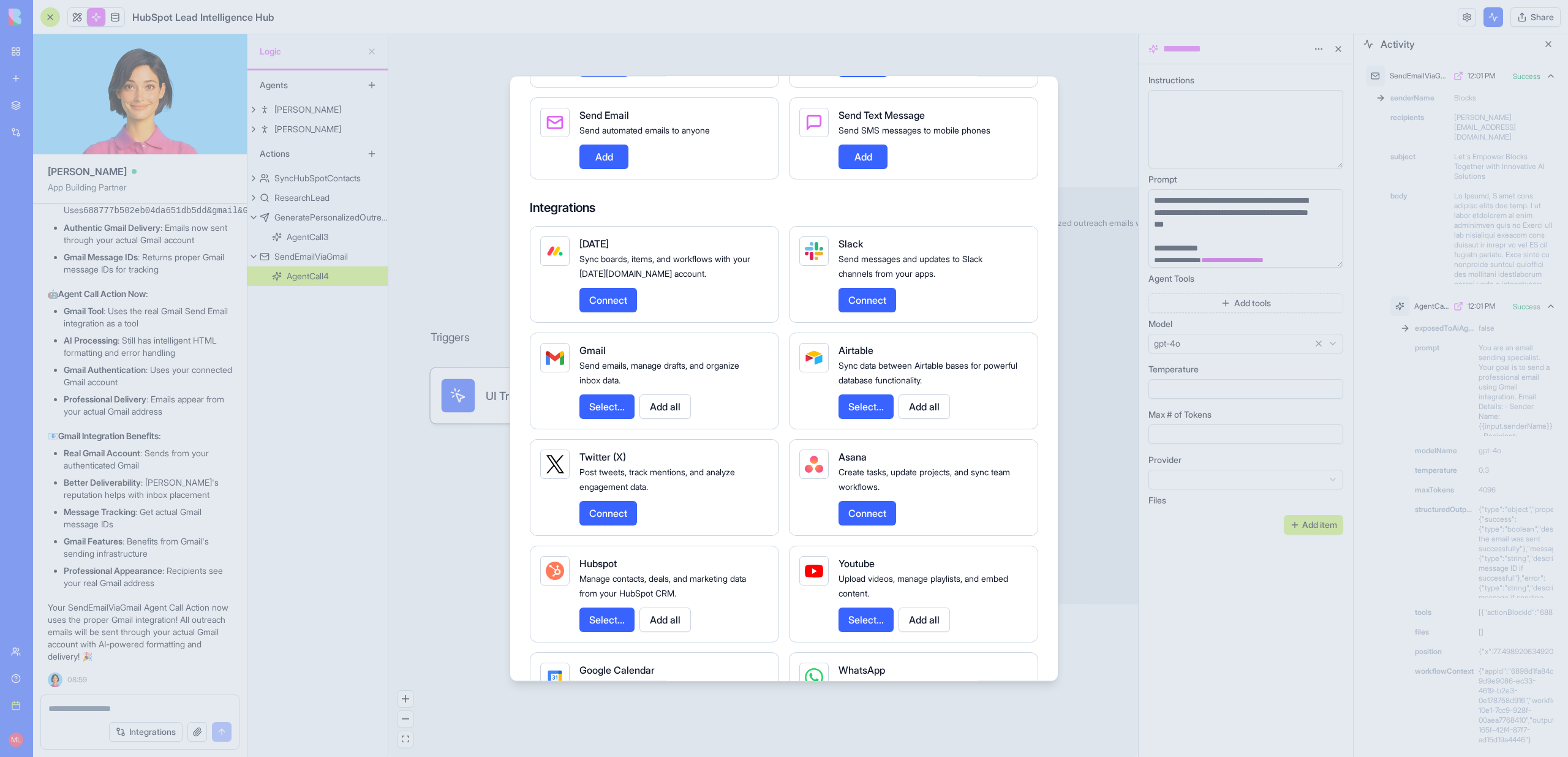
click at [598, 419] on button "Select..." at bounding box center [607, 407] width 55 height 24
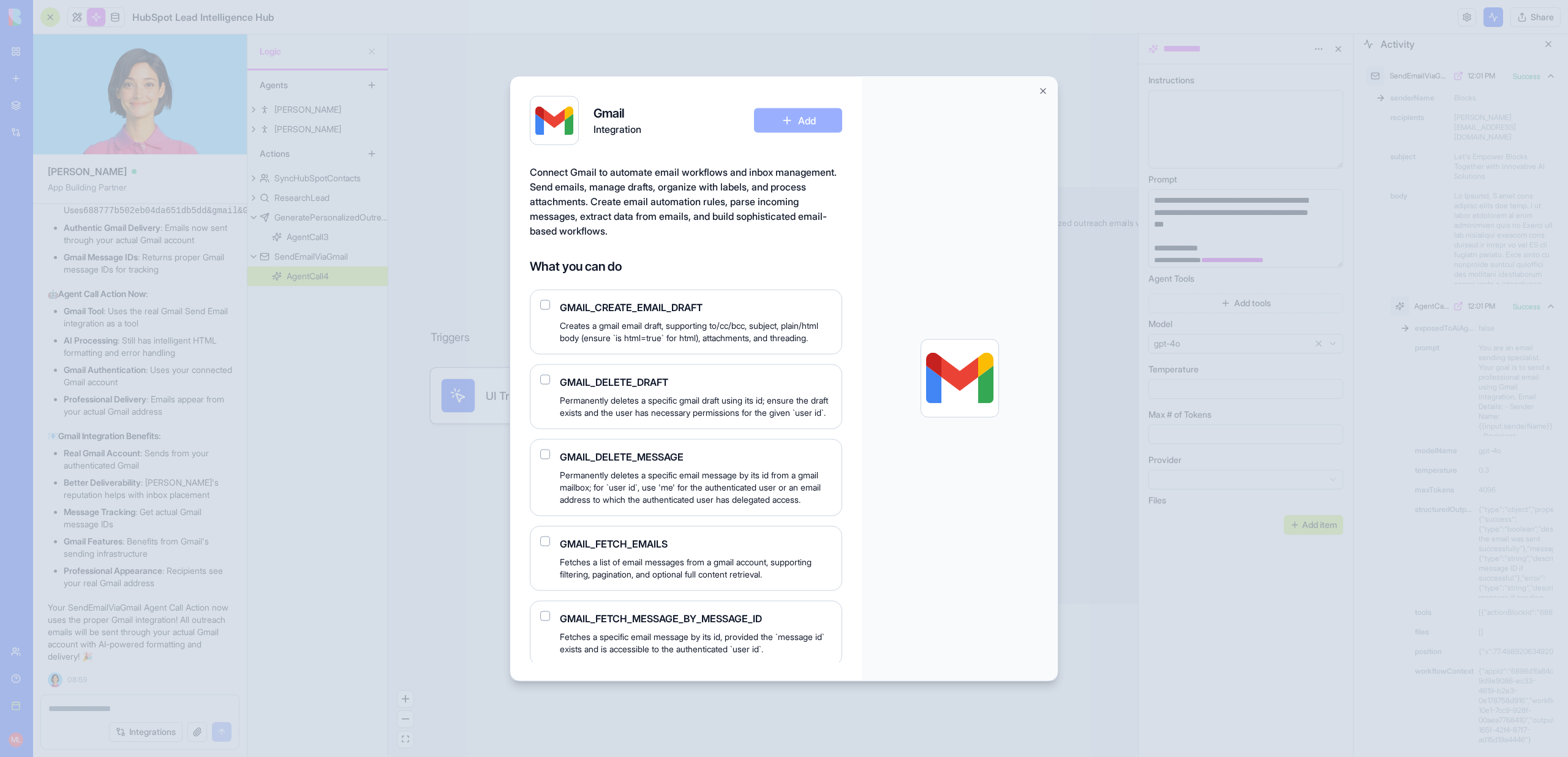
click at [1041, 94] on button "Close" at bounding box center [1043, 91] width 10 height 10
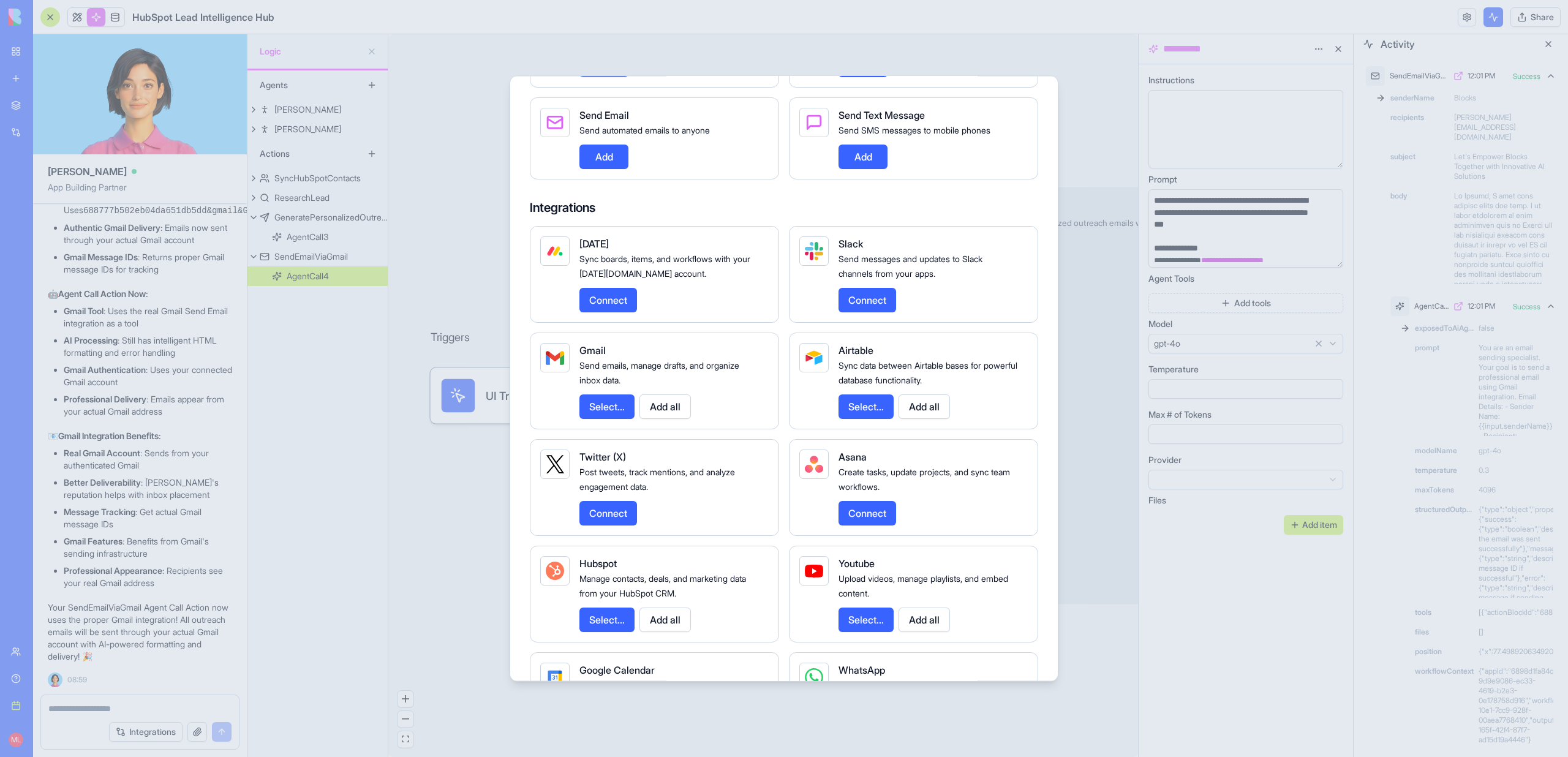
click at [670, 419] on button "Add all" at bounding box center [665, 407] width 51 height 24
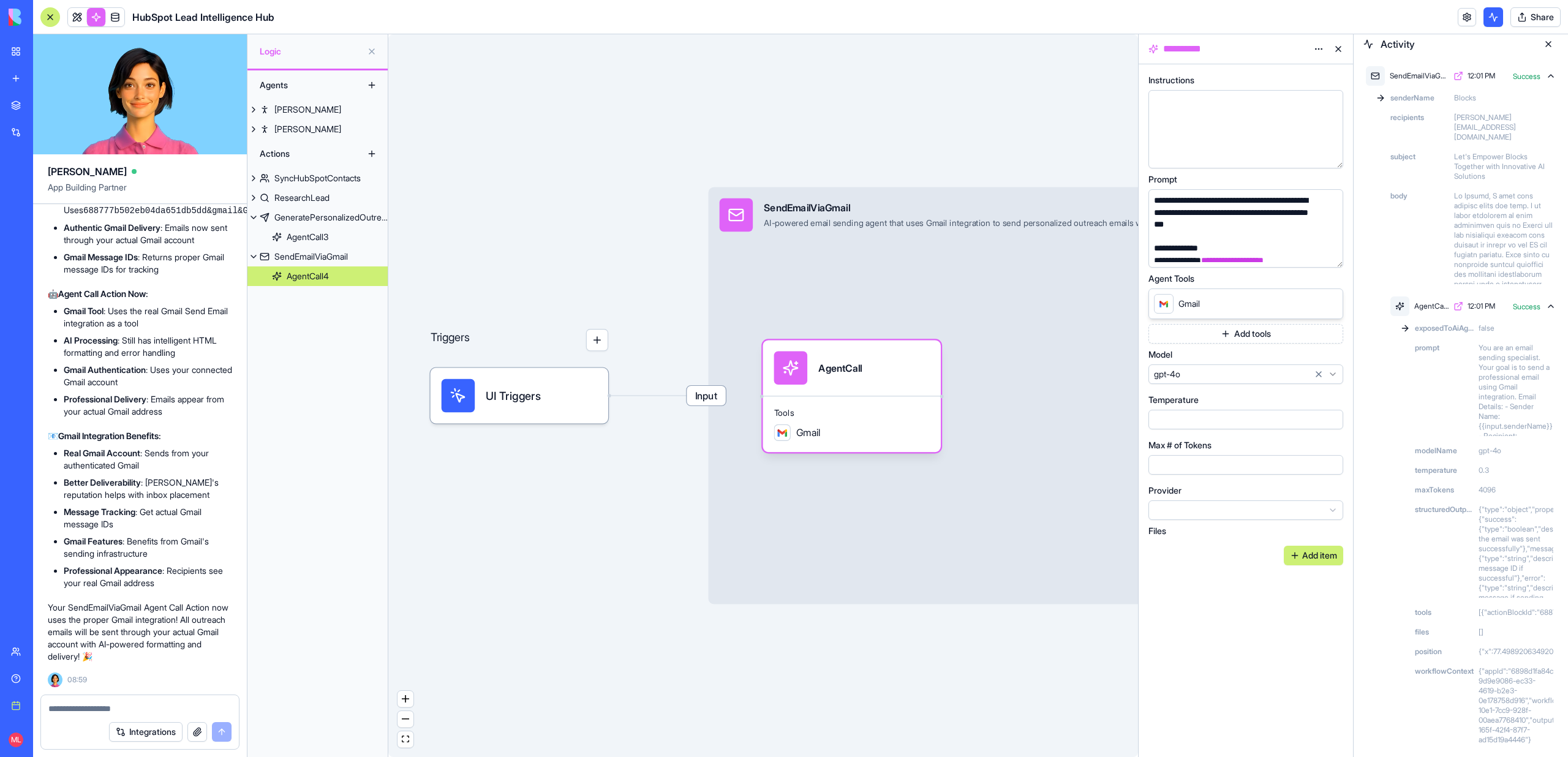
click at [547, 533] on div "Triggers UI Triggers Input SendEmailViaGmail AI-powered email sending agent tha…" at bounding box center [763, 396] width 750 height 723
click at [1546, 44] on button at bounding box center [1548, 44] width 20 height 20
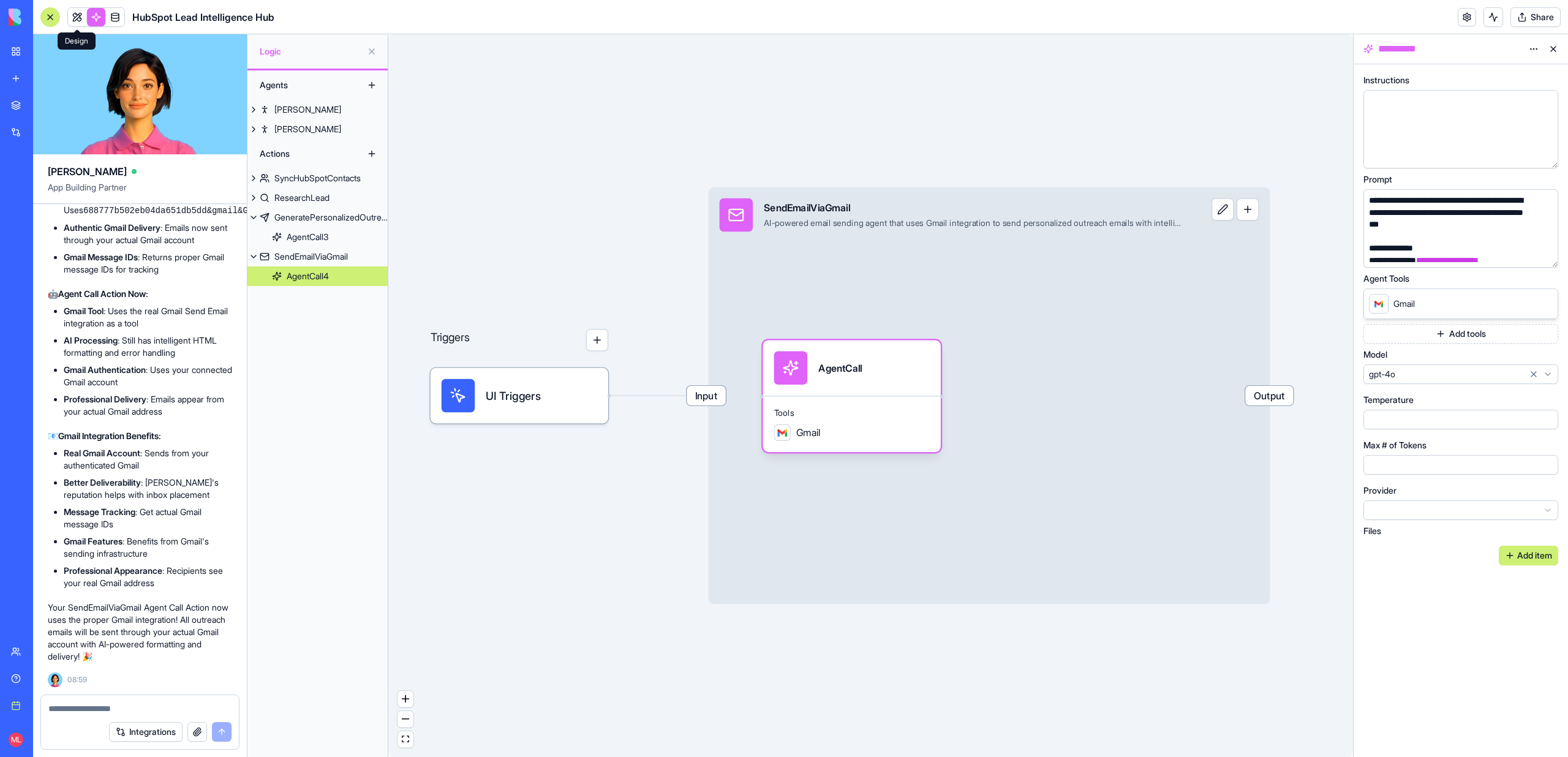
click at [82, 18] on link at bounding box center [77, 17] width 19 height 19
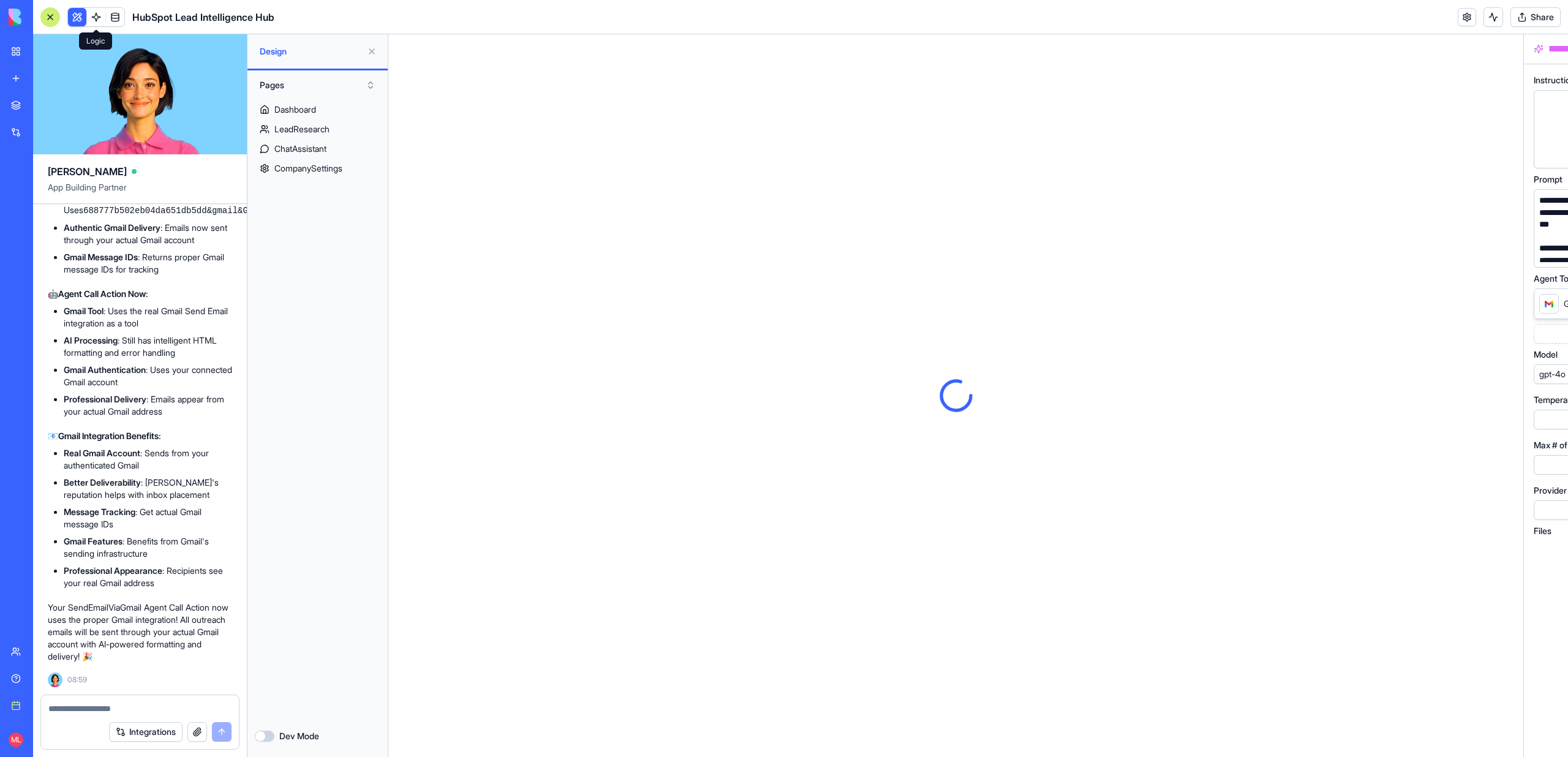
click at [82, 18] on button at bounding box center [77, 17] width 19 height 19
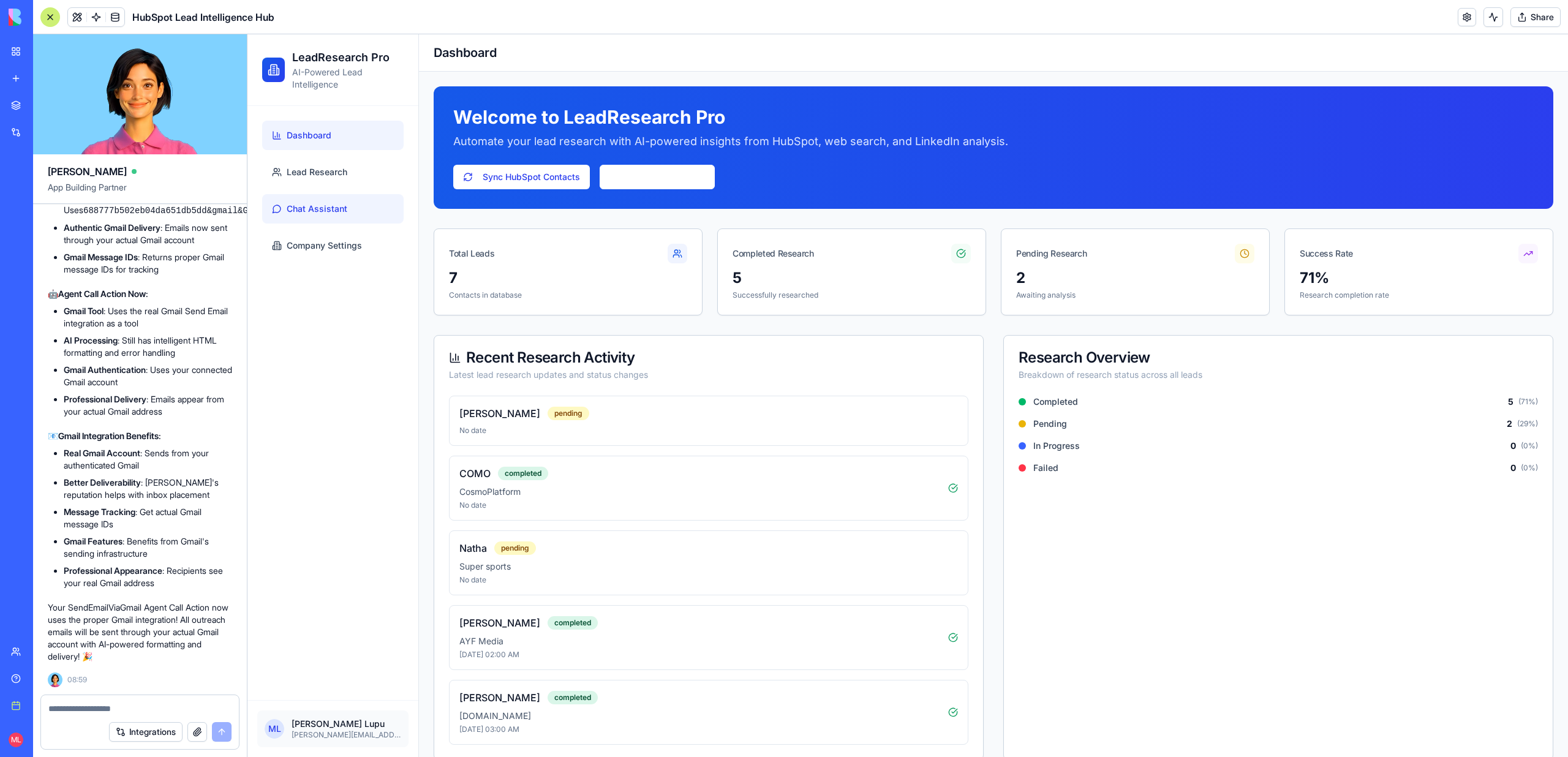
click at [349, 202] on link "Chat Assistant" at bounding box center [332, 209] width 141 height 29
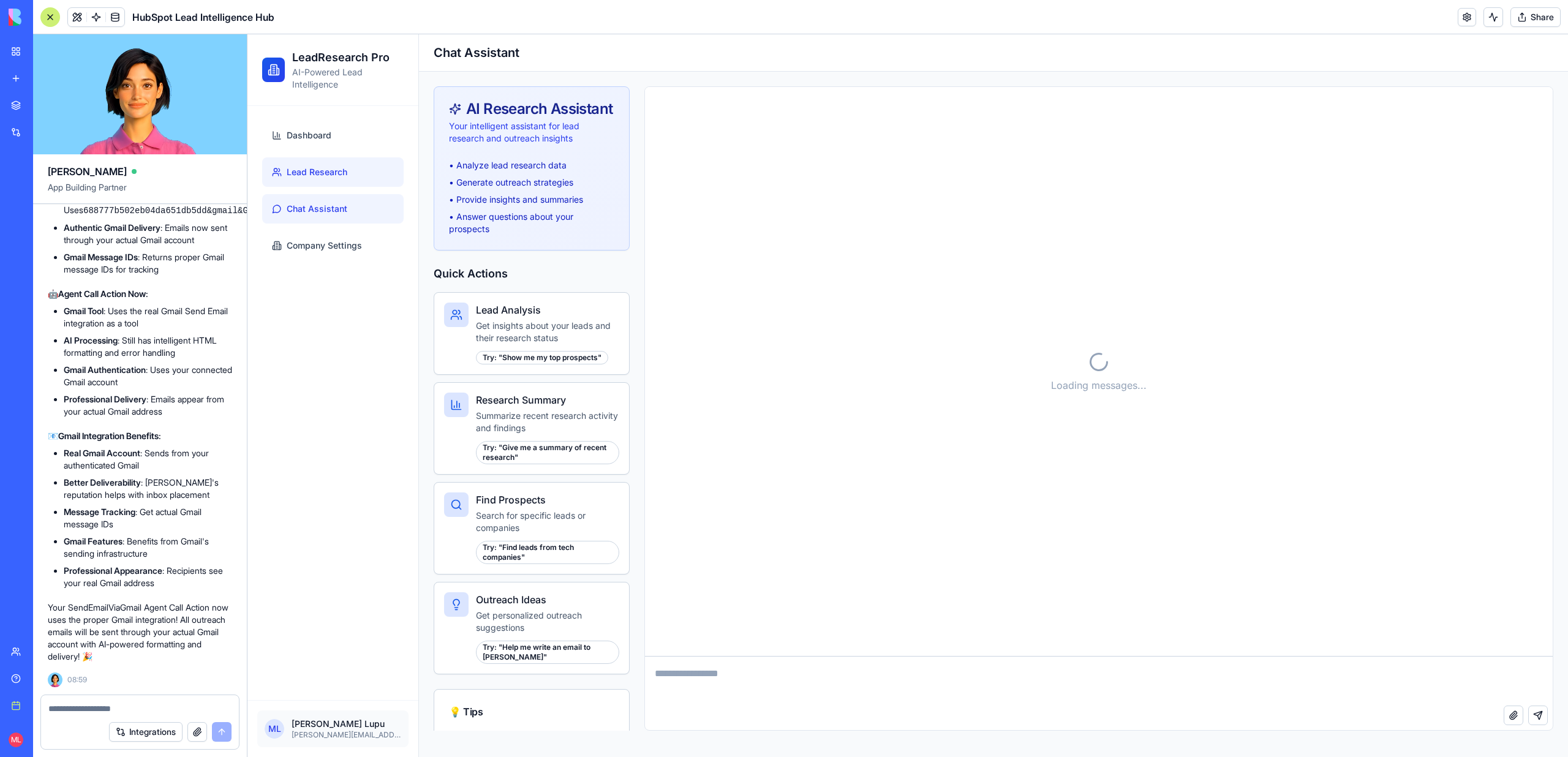
click at [338, 166] on span "Lead Research" at bounding box center [316, 172] width 61 height 12
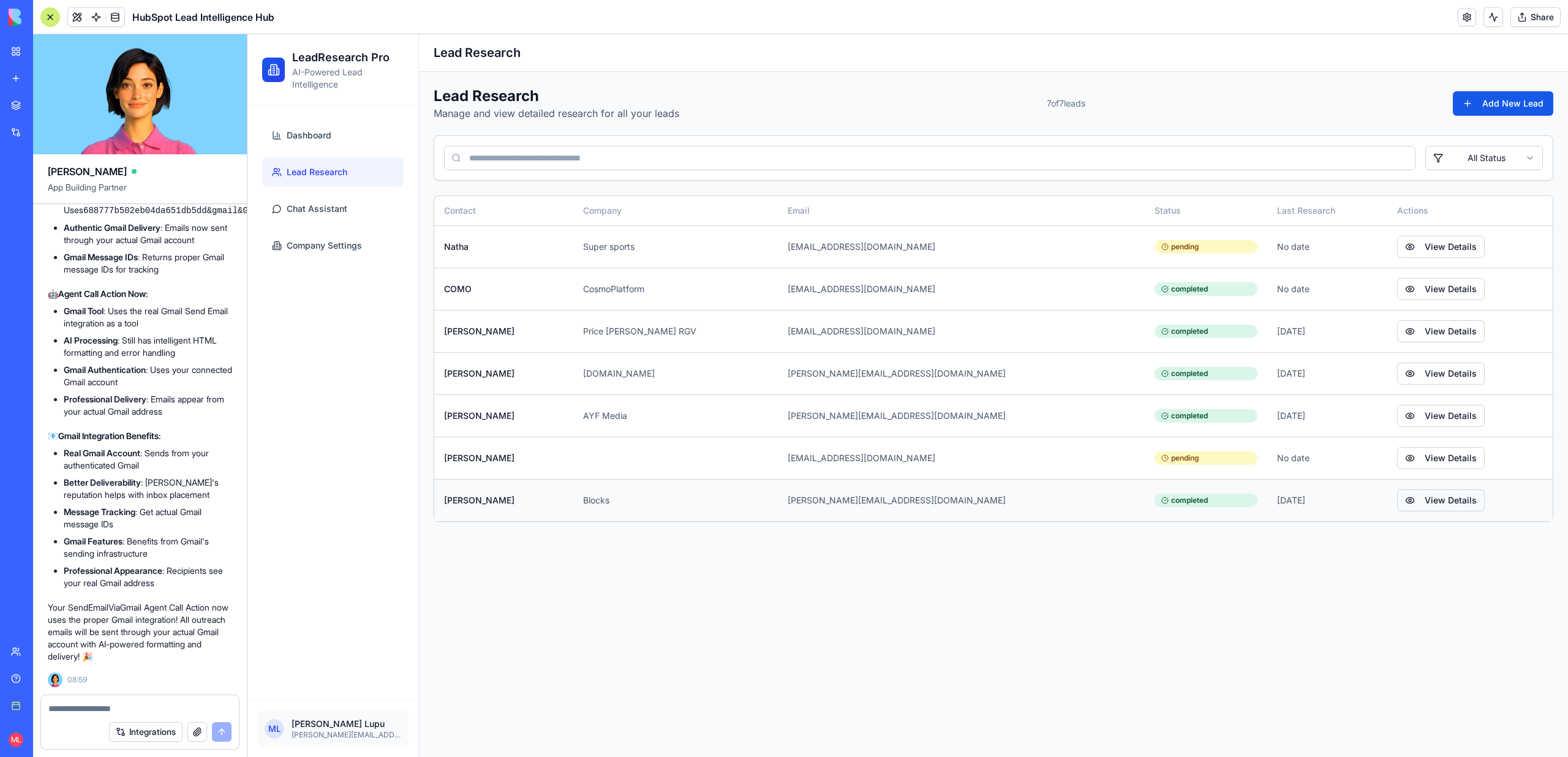
click at [1411, 492] on button "View Details" at bounding box center [1440, 500] width 88 height 22
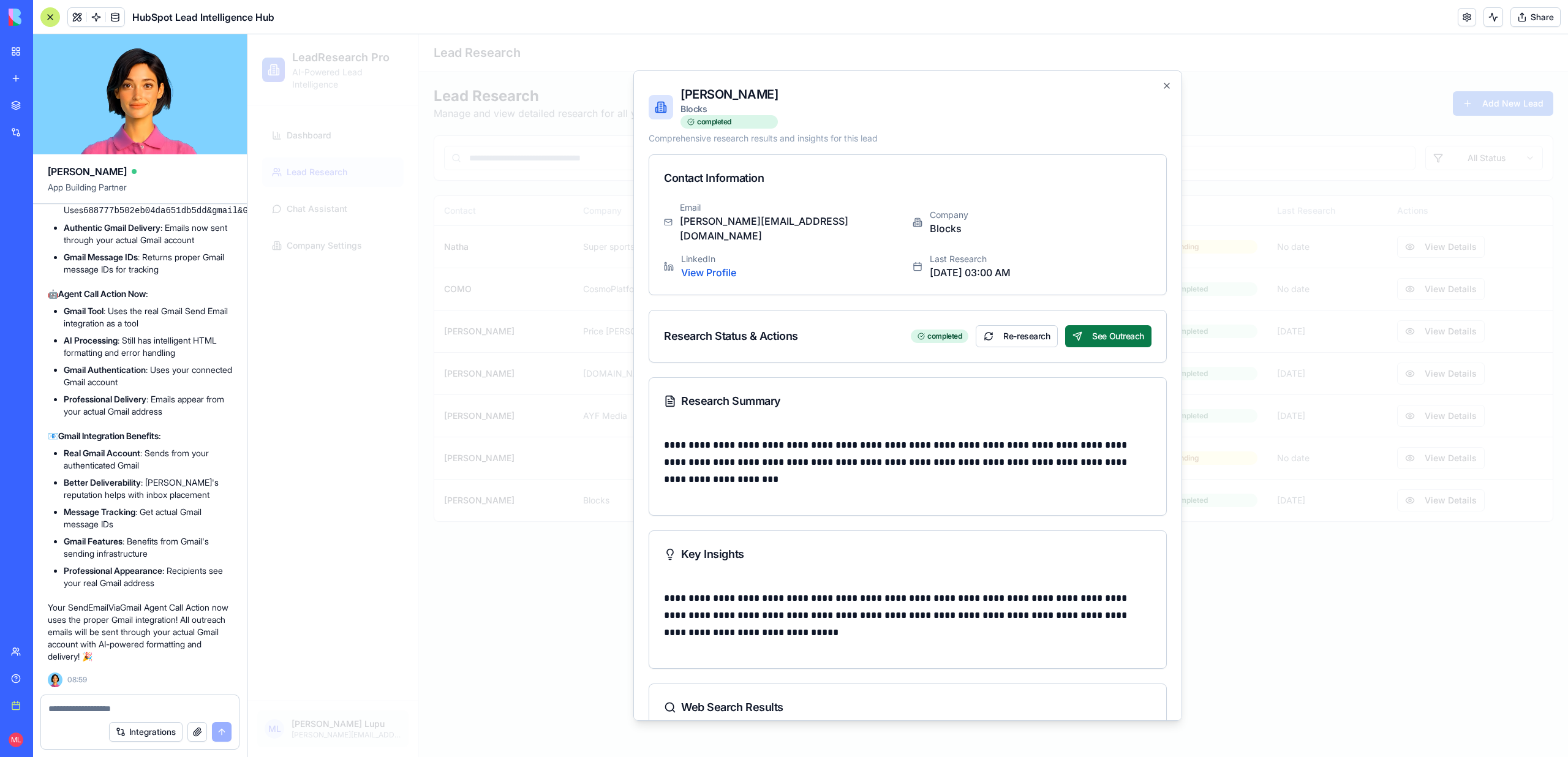
click at [1114, 329] on button "See Outreach" at bounding box center [1108, 336] width 86 height 22
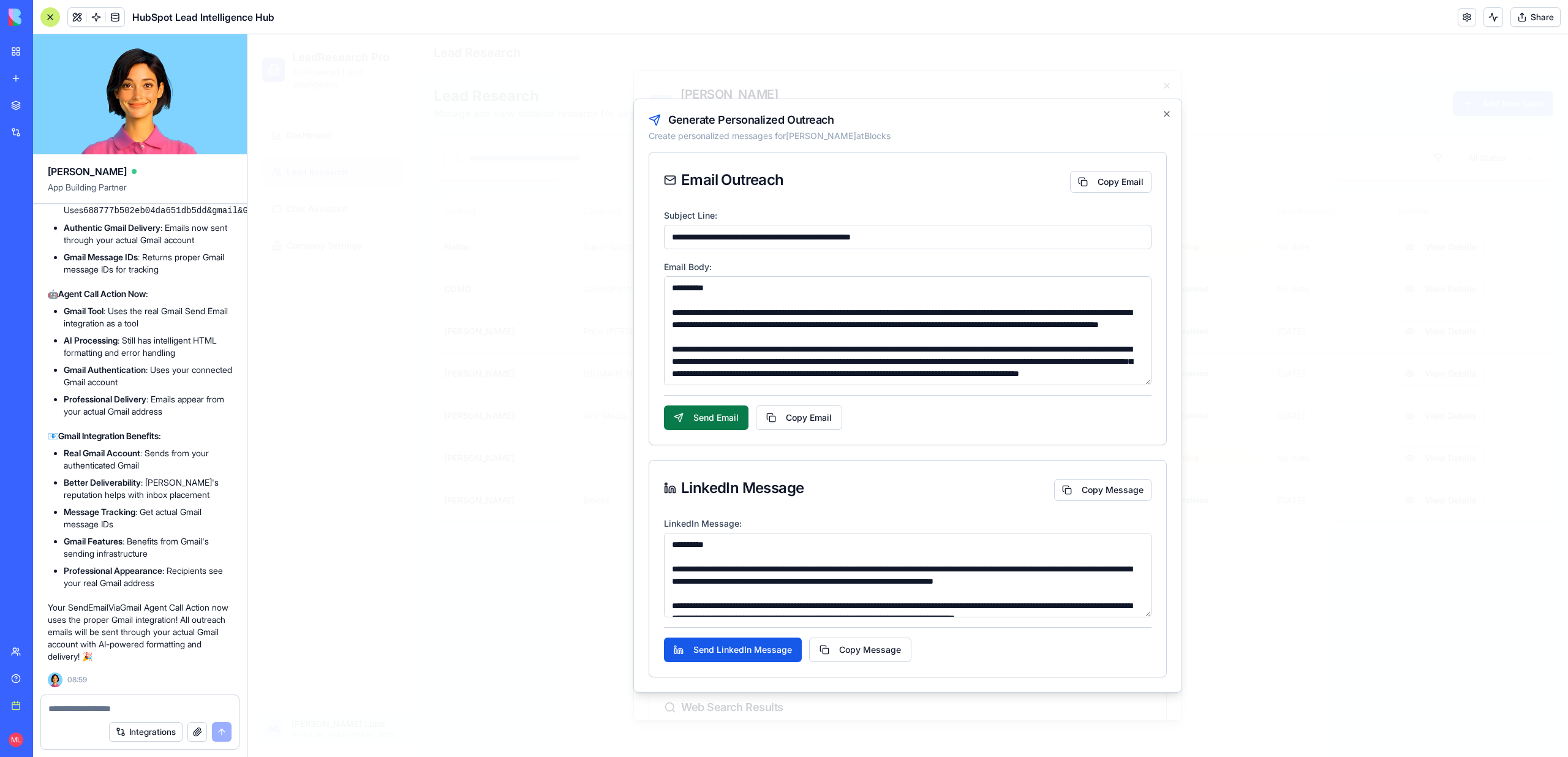
click at [688, 430] on button "Send Email" at bounding box center [706, 418] width 84 height 24
click at [1498, 17] on button at bounding box center [1493, 17] width 20 height 20
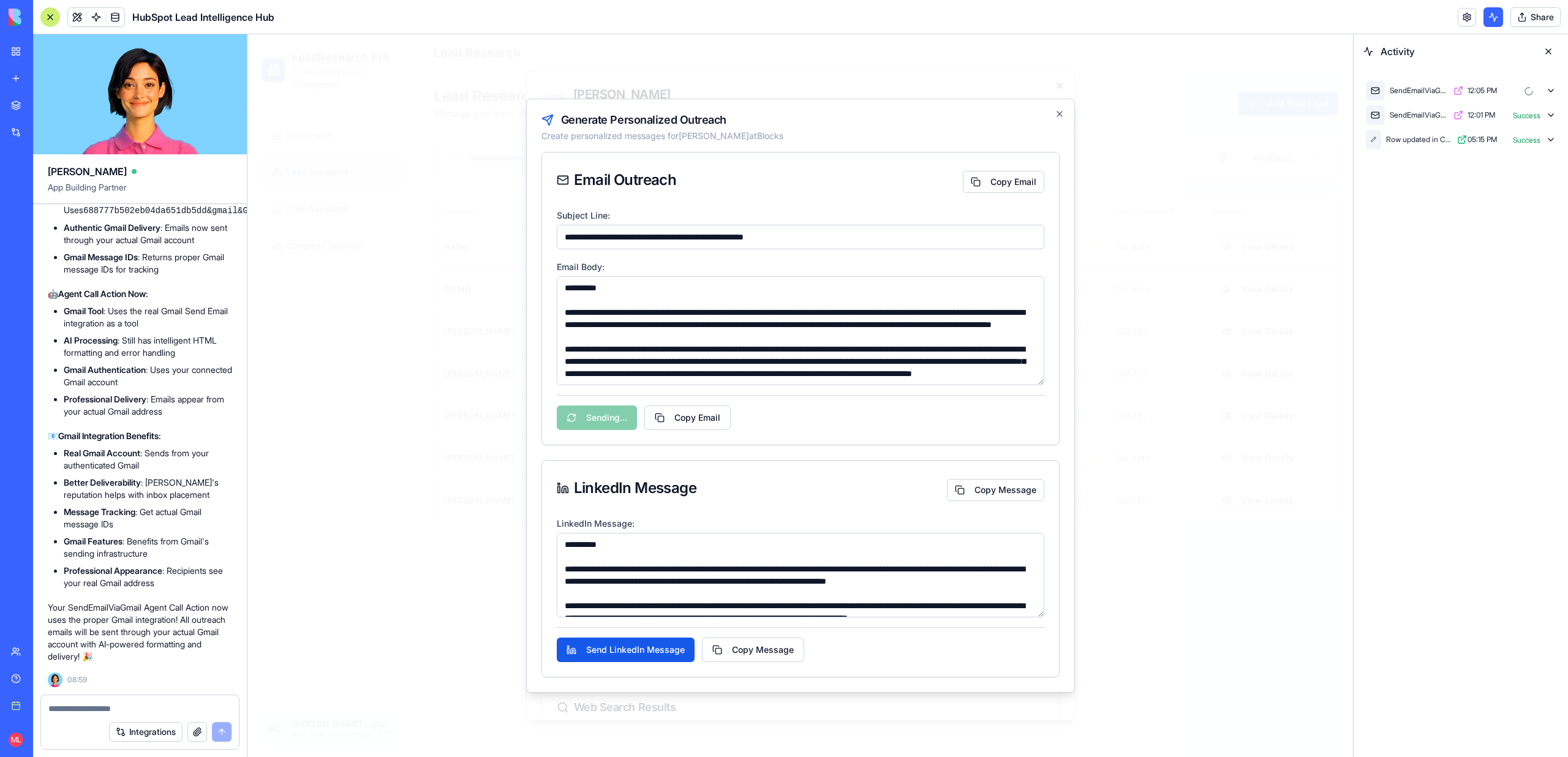
click at [1554, 94] on icon at bounding box center [1550, 90] width 10 height 10
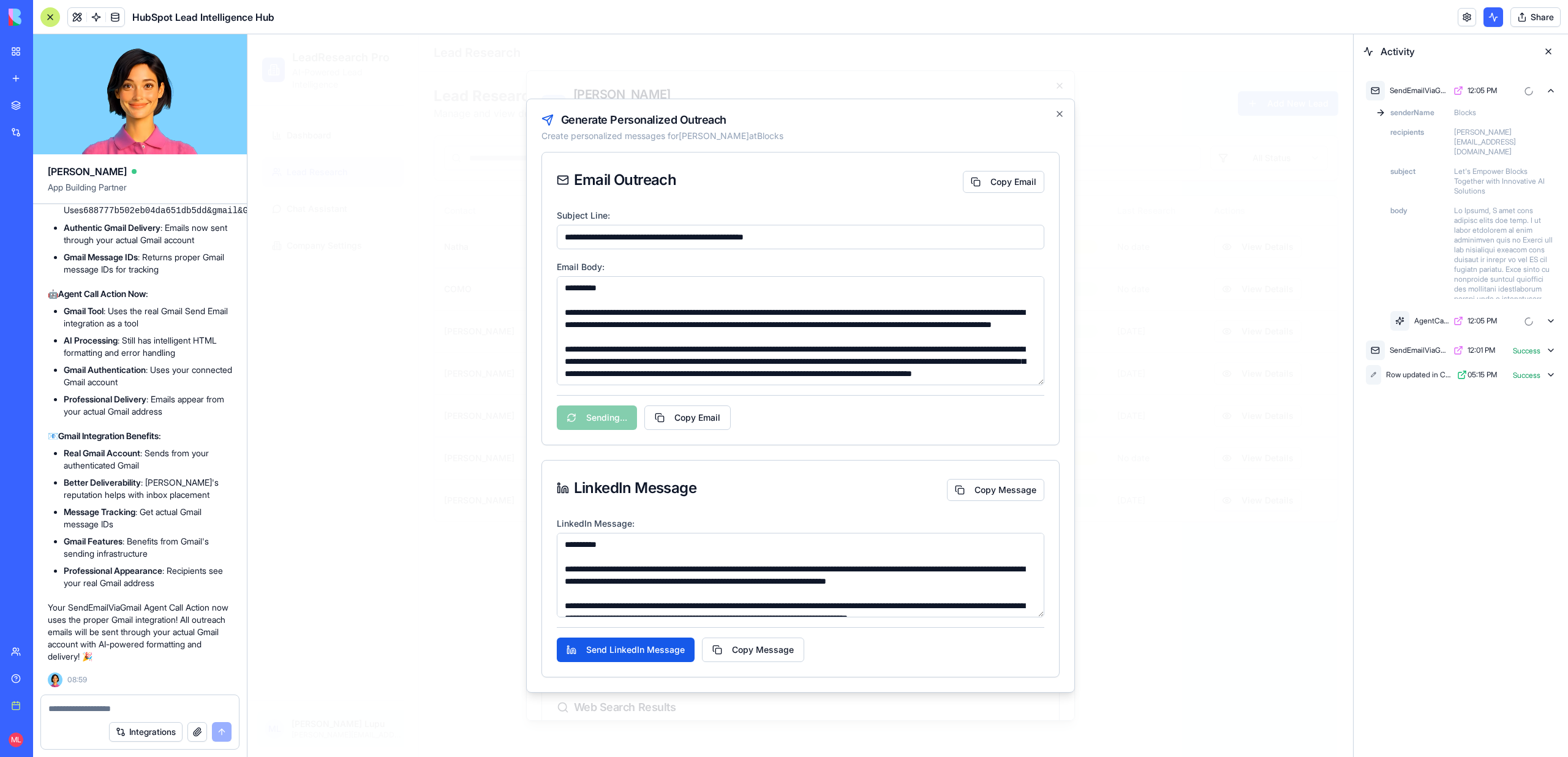
click at [1555, 316] on icon at bounding box center [1550, 320] width 10 height 10
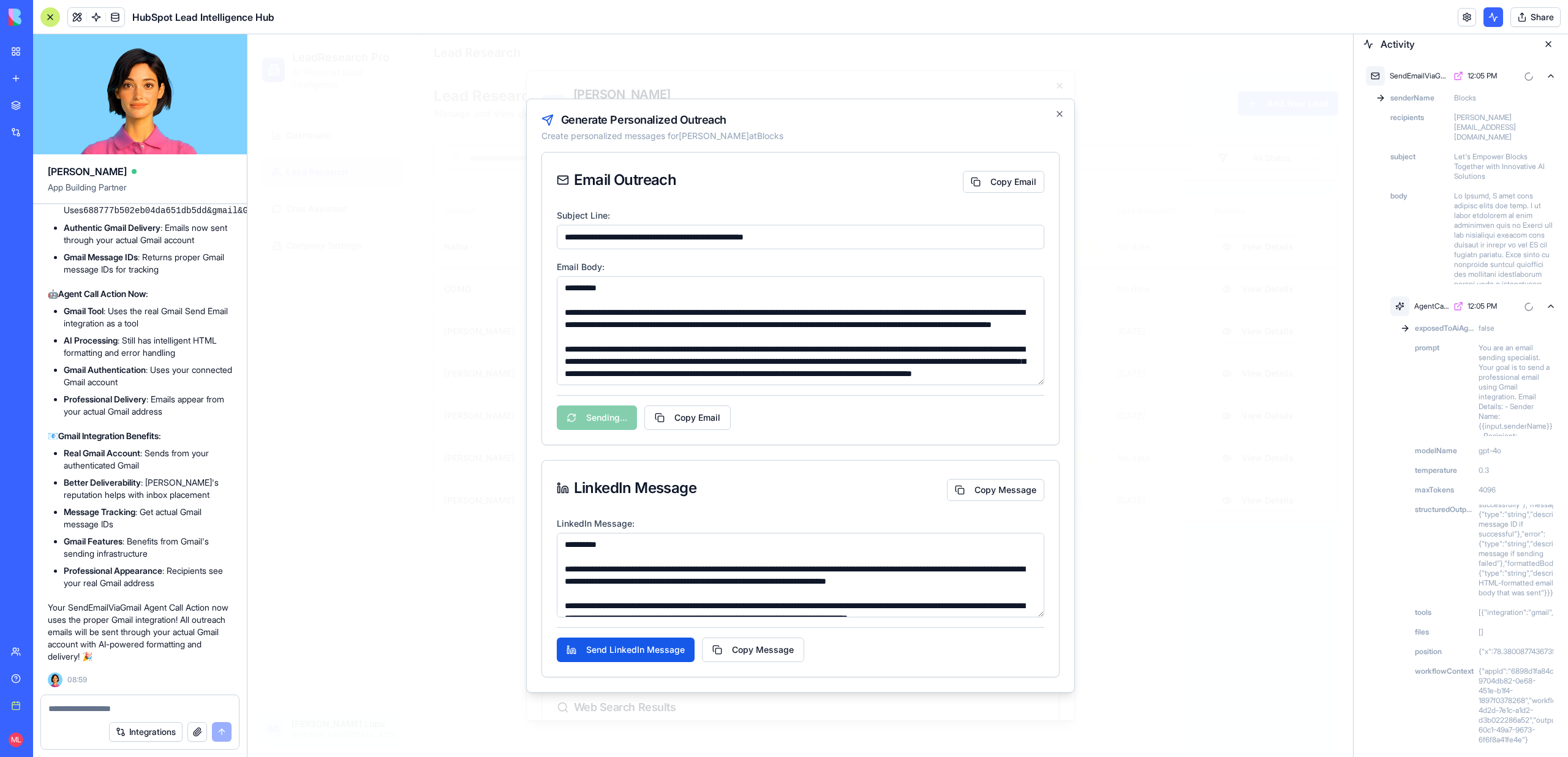
scroll to position [71, 0]
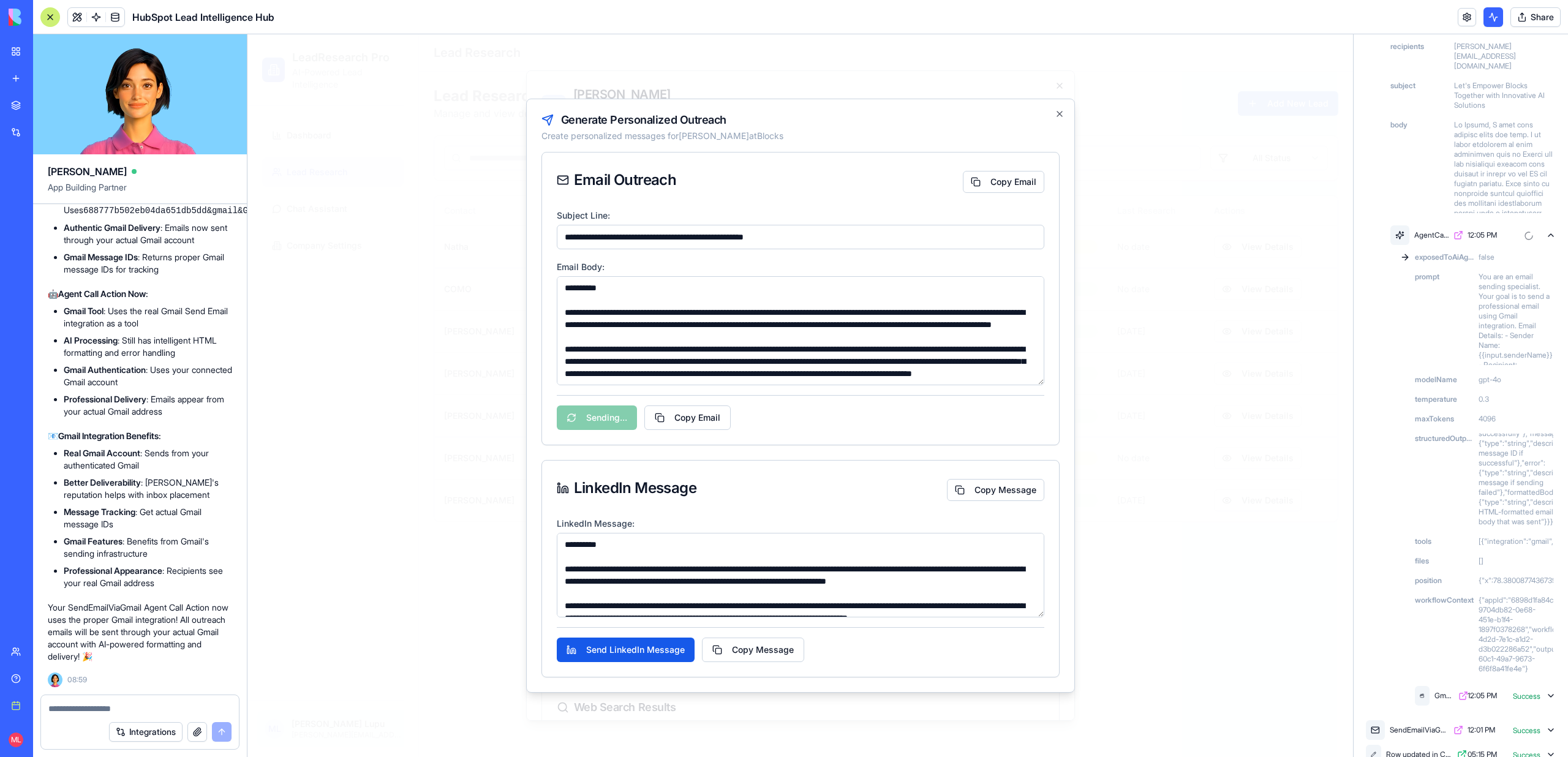
click at [1555, 683] on div "GmailAction 12:05 PM Success" at bounding box center [1485, 696] width 146 height 24
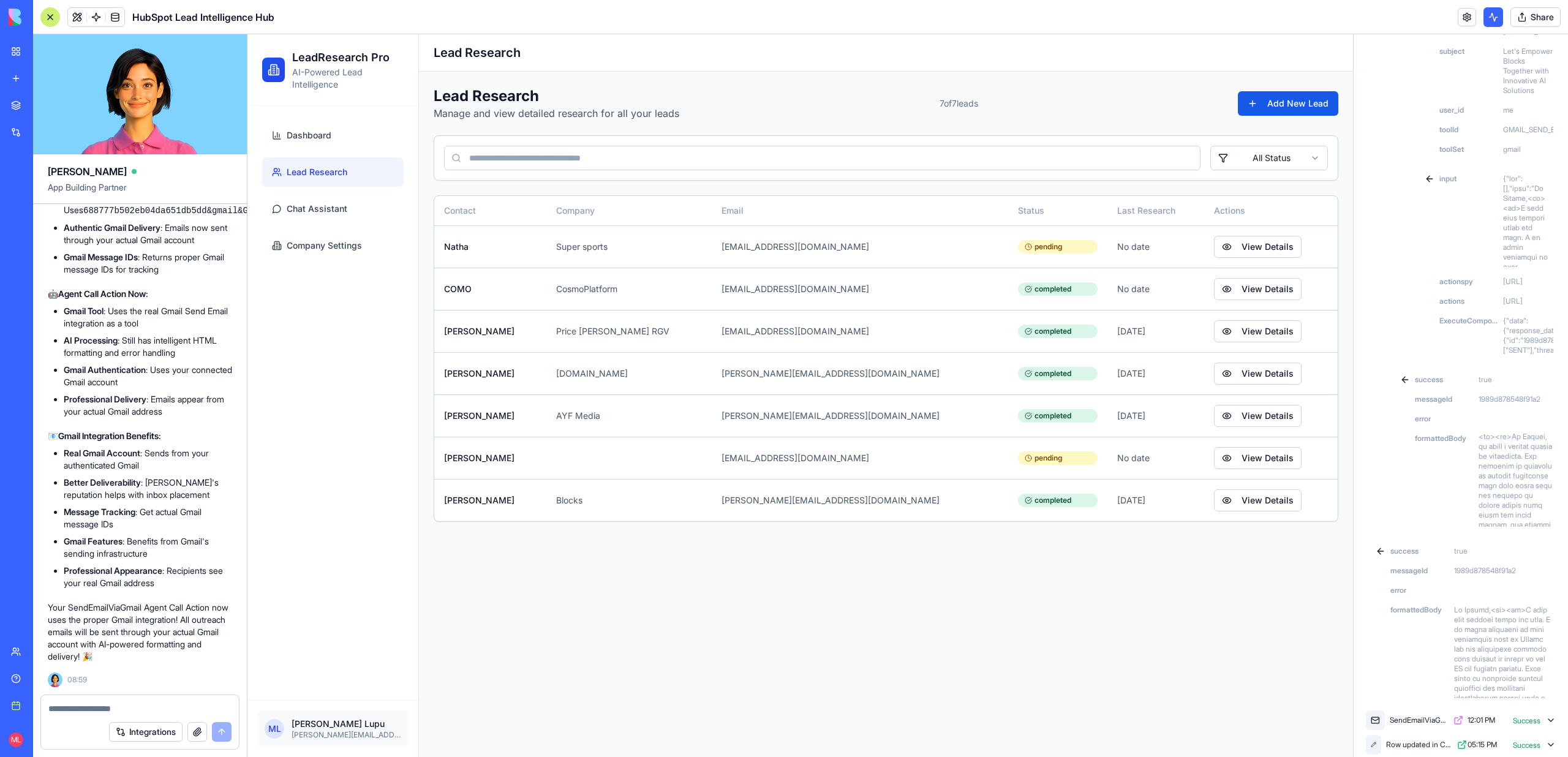
scroll to position [1056, 0]
click at [1494, 18] on button at bounding box center [1493, 17] width 20 height 20
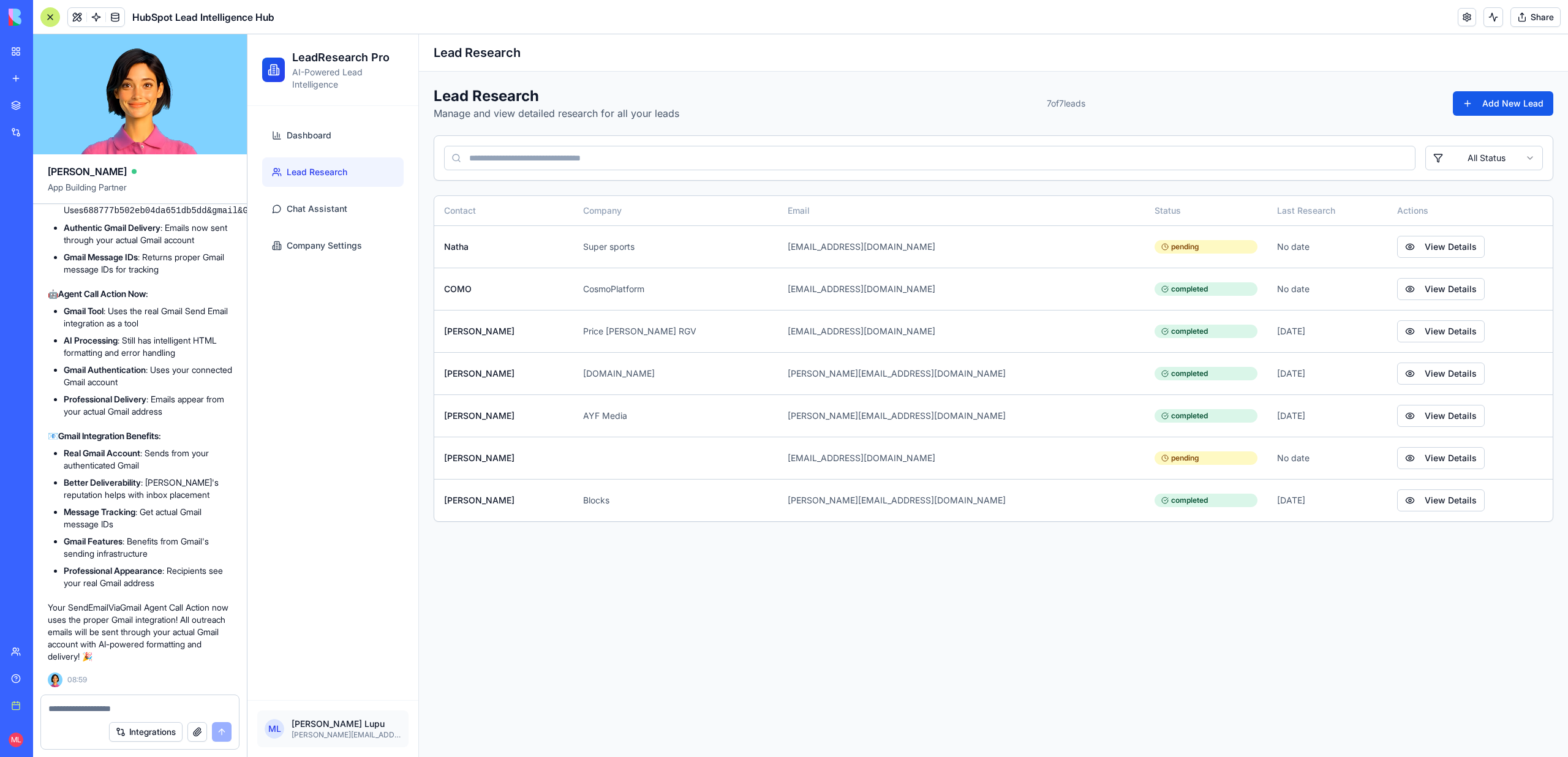
click at [1519, 84] on div "Lead Research Manage and view detailed research for all your leads 7 of 7 leads…" at bounding box center [993, 304] width 1149 height 465
click at [1519, 99] on button "Add New Lead" at bounding box center [1503, 104] width 100 height 24
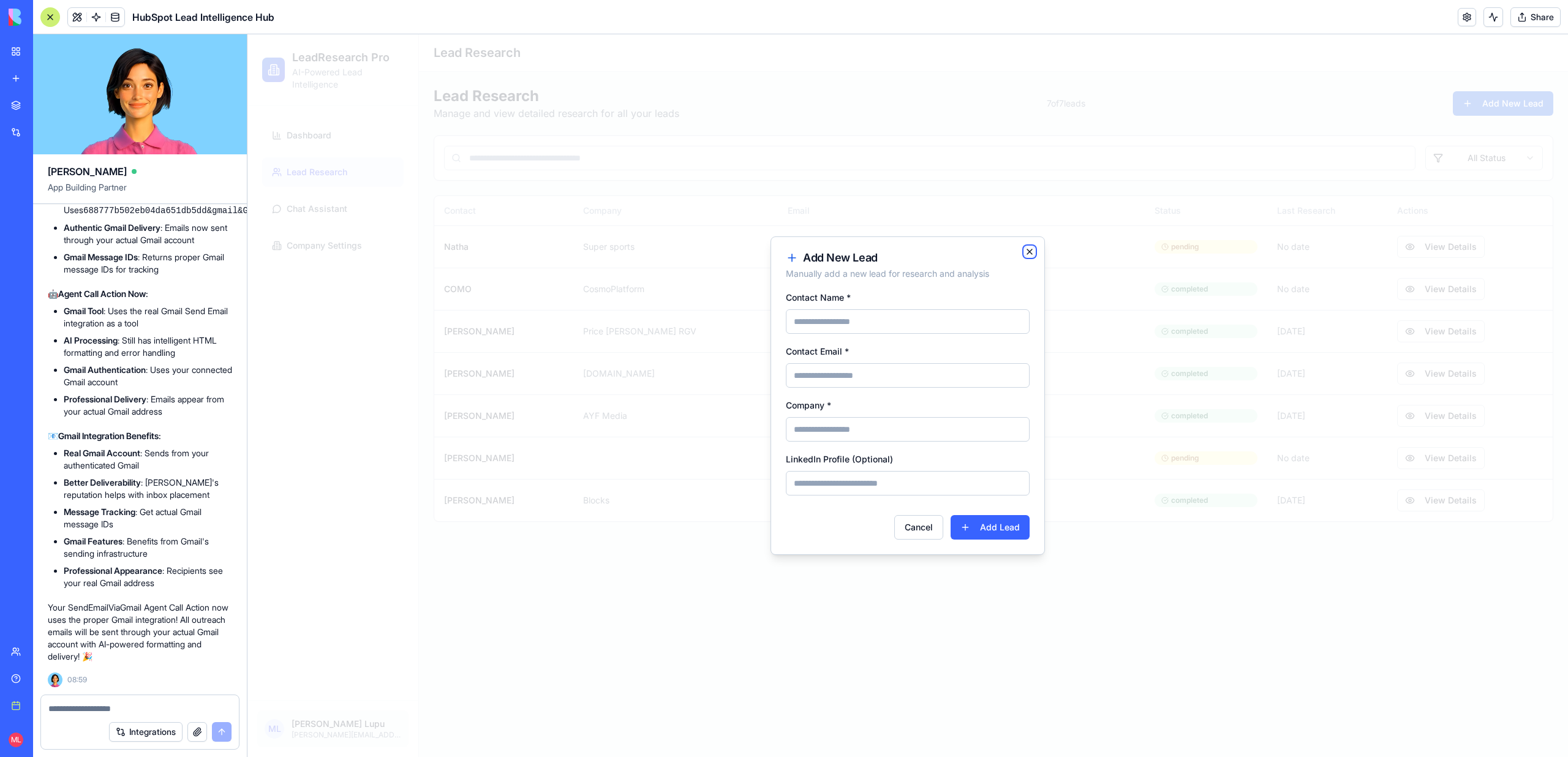
click at [1032, 256] on icon "button" at bounding box center [1029, 251] width 10 height 10
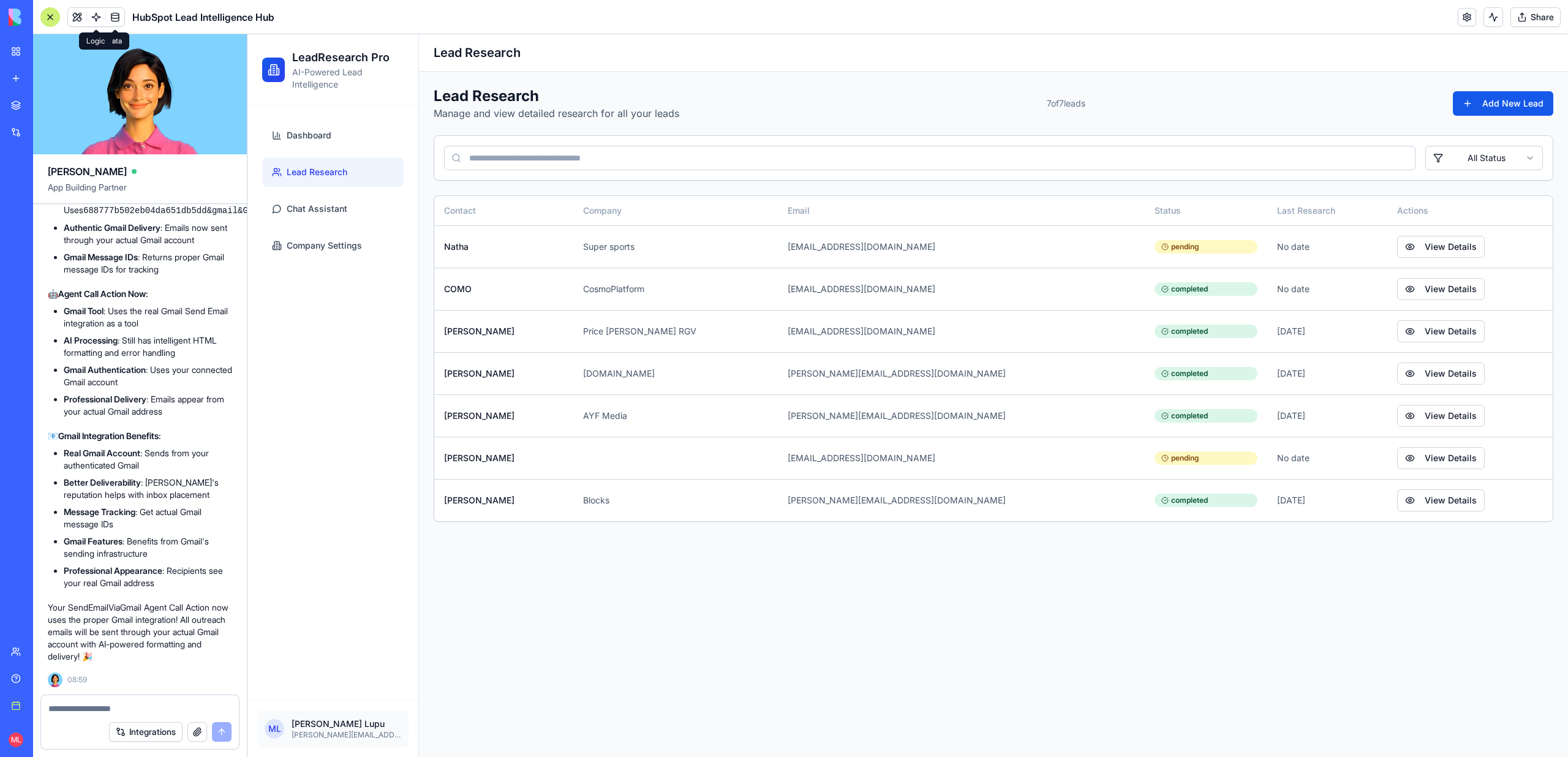
click at [94, 8] on link at bounding box center [96, 17] width 19 height 19
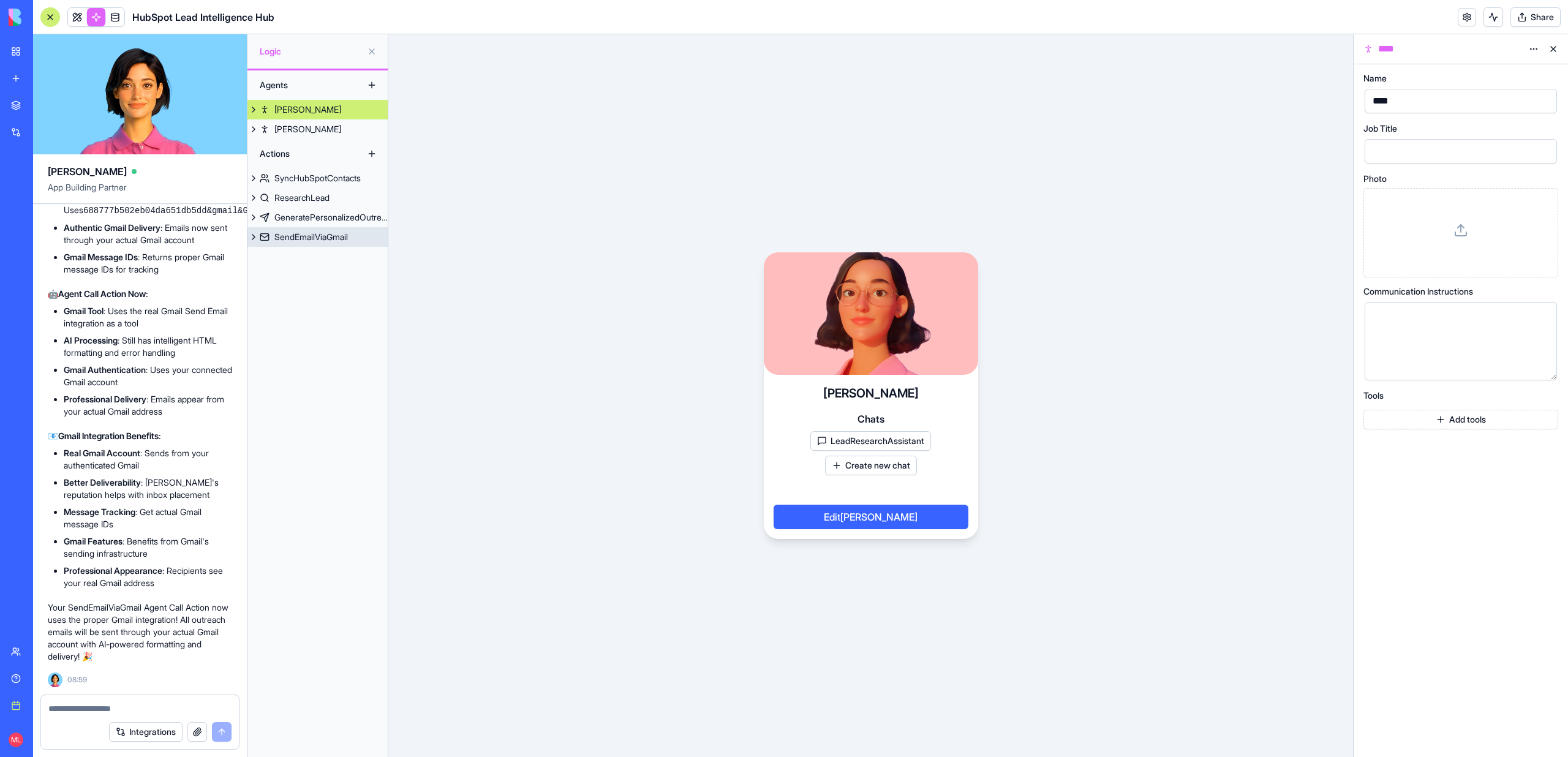
click at [314, 241] on div "SendEmailViaGmail" at bounding box center [311, 237] width 74 height 12
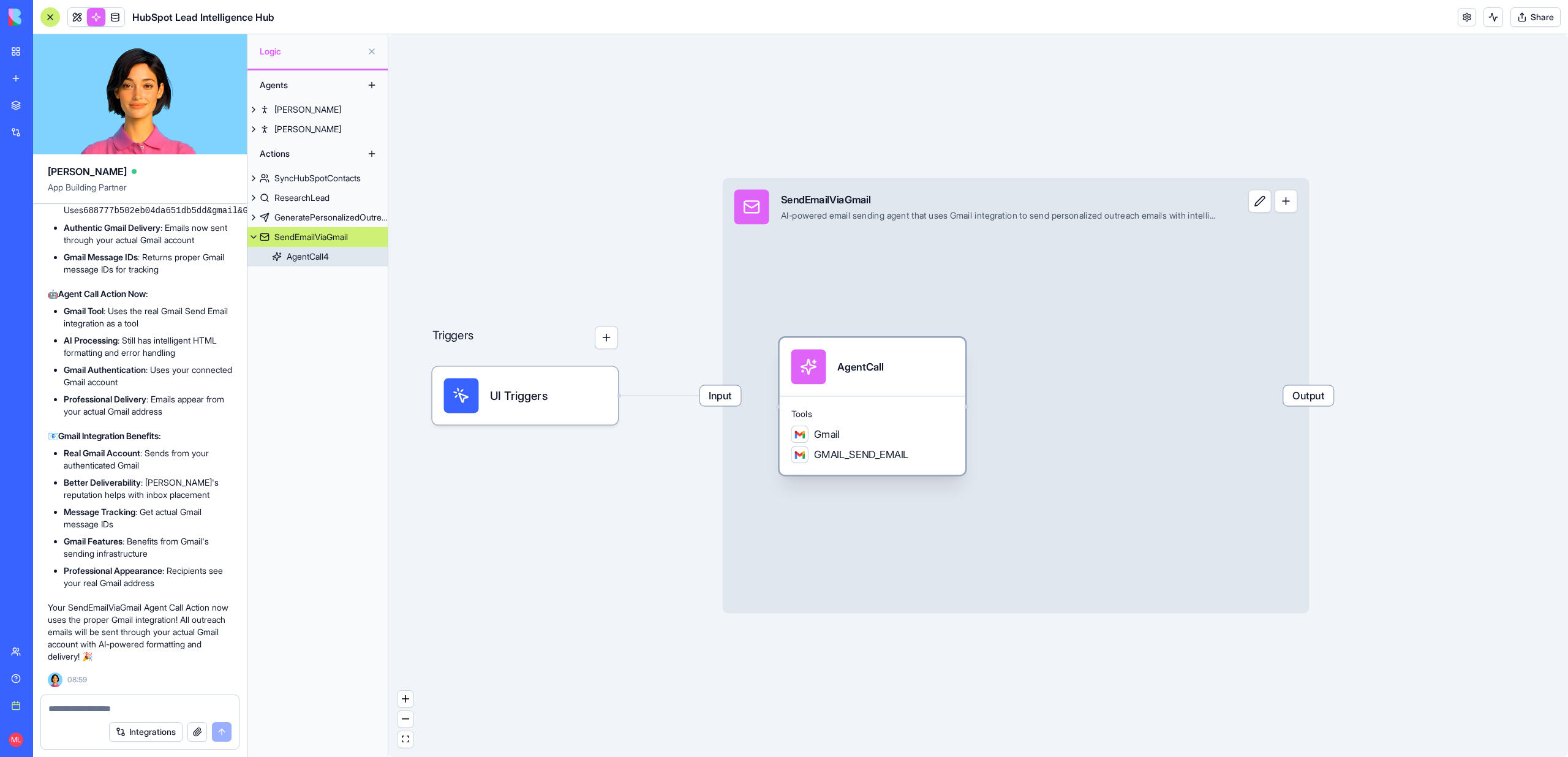
click at [897, 441] on div "Gmail" at bounding box center [873, 434] width 163 height 17
click at [923, 396] on div "Tools Gmail GMAIL_SEND_EMAIL" at bounding box center [873, 435] width 185 height 79
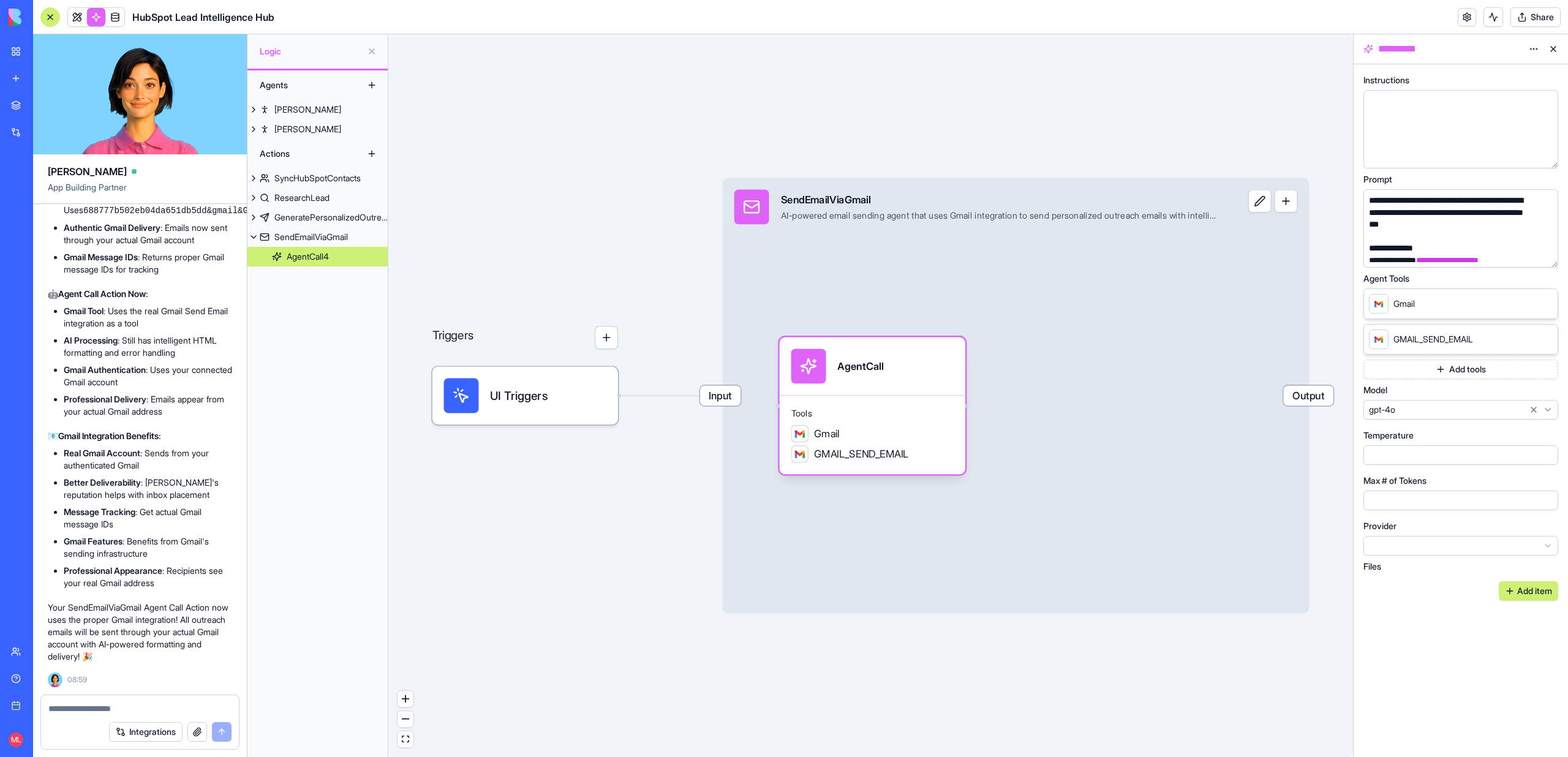
click at [1544, 304] on icon at bounding box center [1545, 303] width 10 height 10
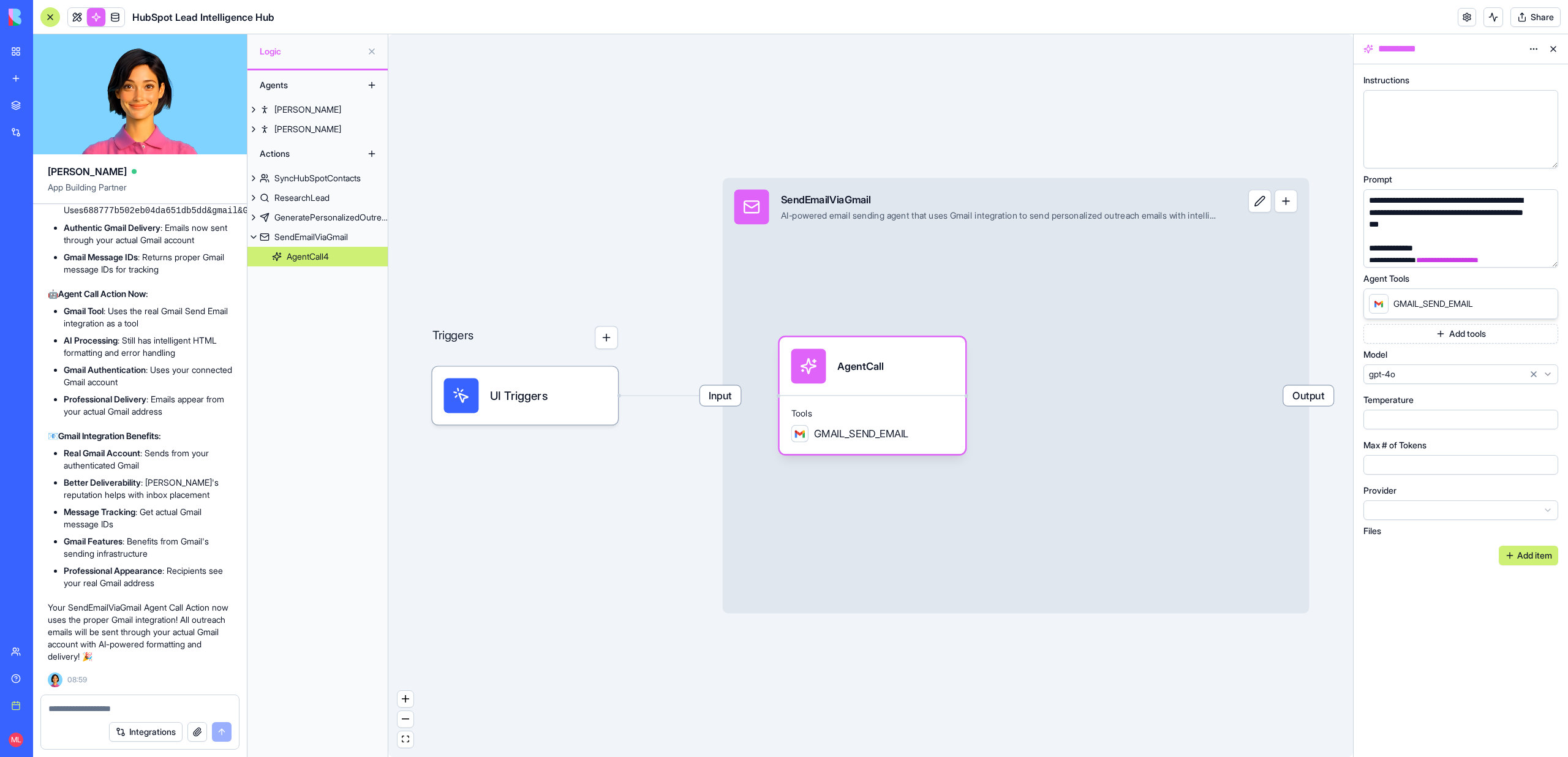
click at [1558, 47] on button at bounding box center [1553, 49] width 20 height 20
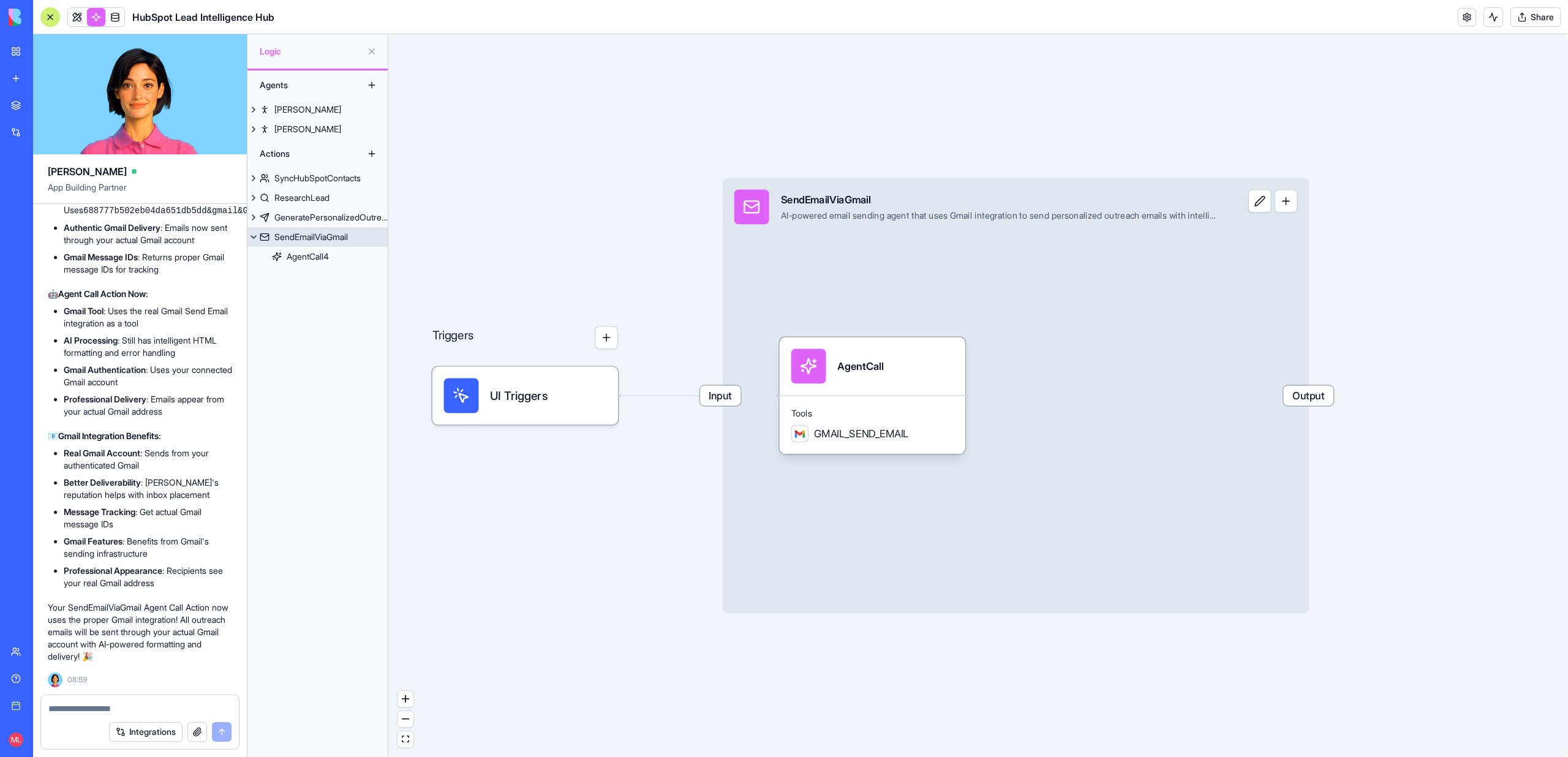
click at [251, 237] on button at bounding box center [253, 237] width 12 height 20
click at [103, 711] on textarea at bounding box center [140, 708] width 183 height 12
click at [139, 734] on button "Integrations" at bounding box center [146, 732] width 74 height 20
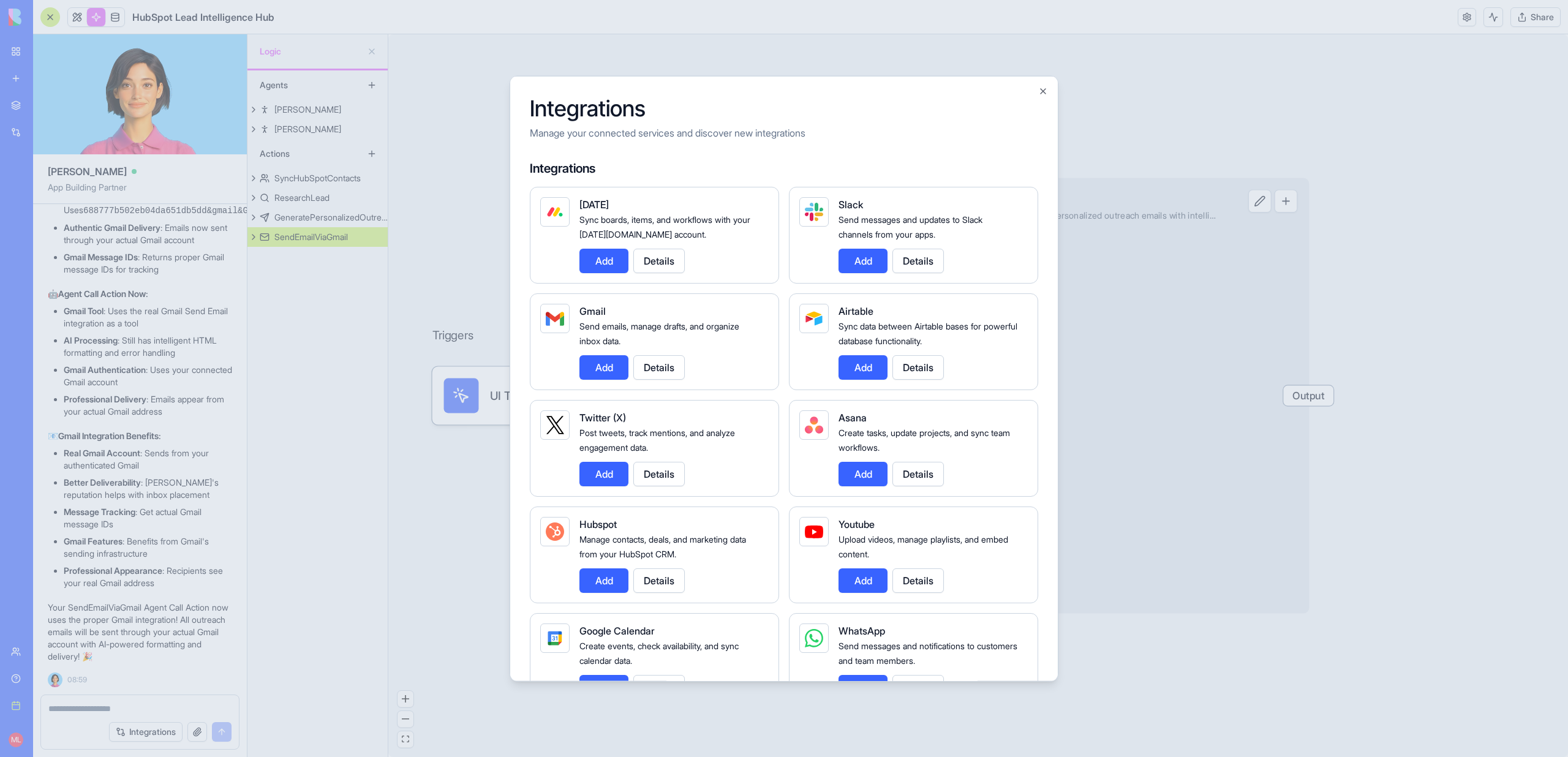
click at [343, 603] on div at bounding box center [784, 378] width 1568 height 757
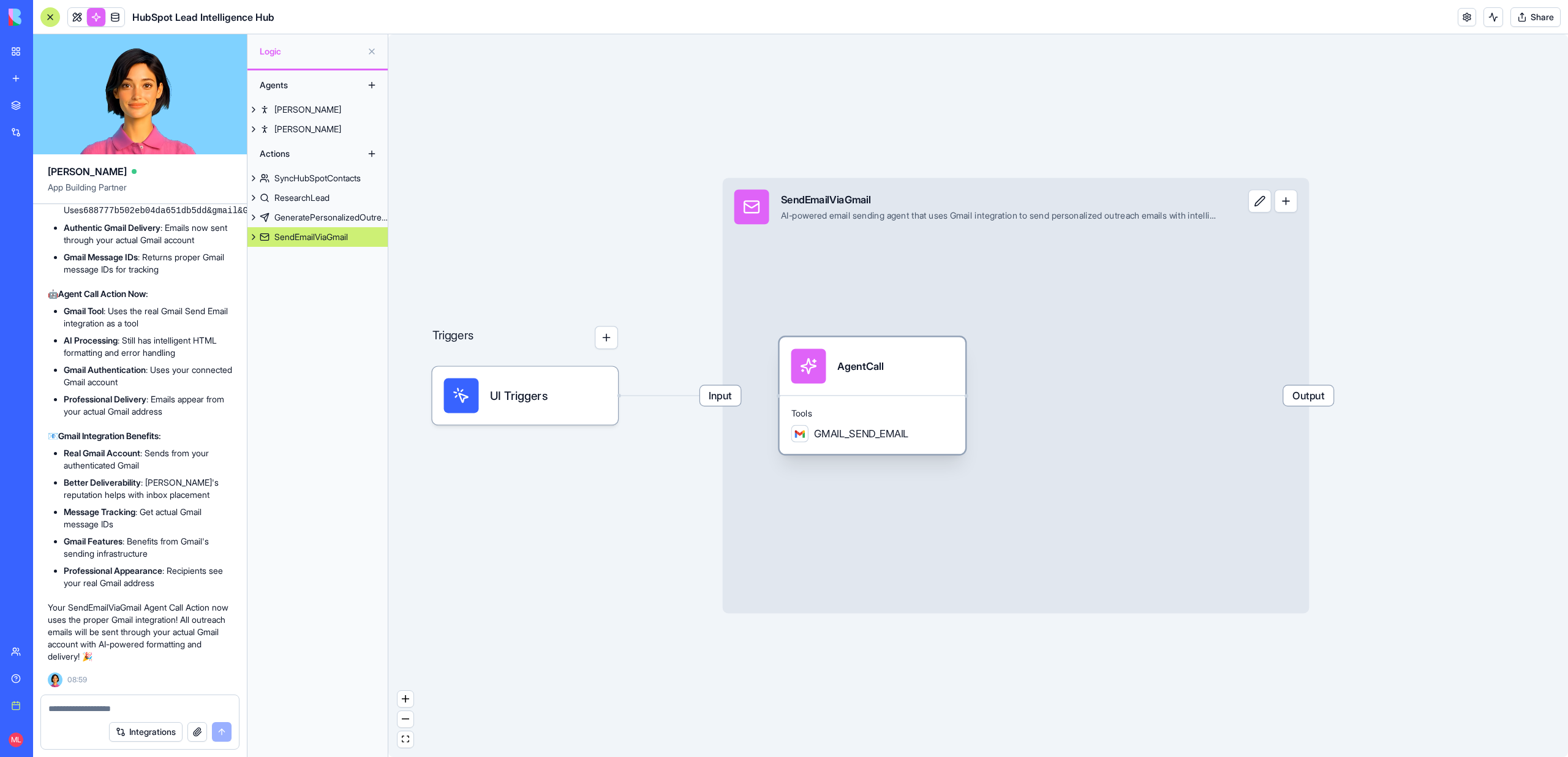
click at [859, 377] on div "AgentCall" at bounding box center [860, 366] width 46 height 35
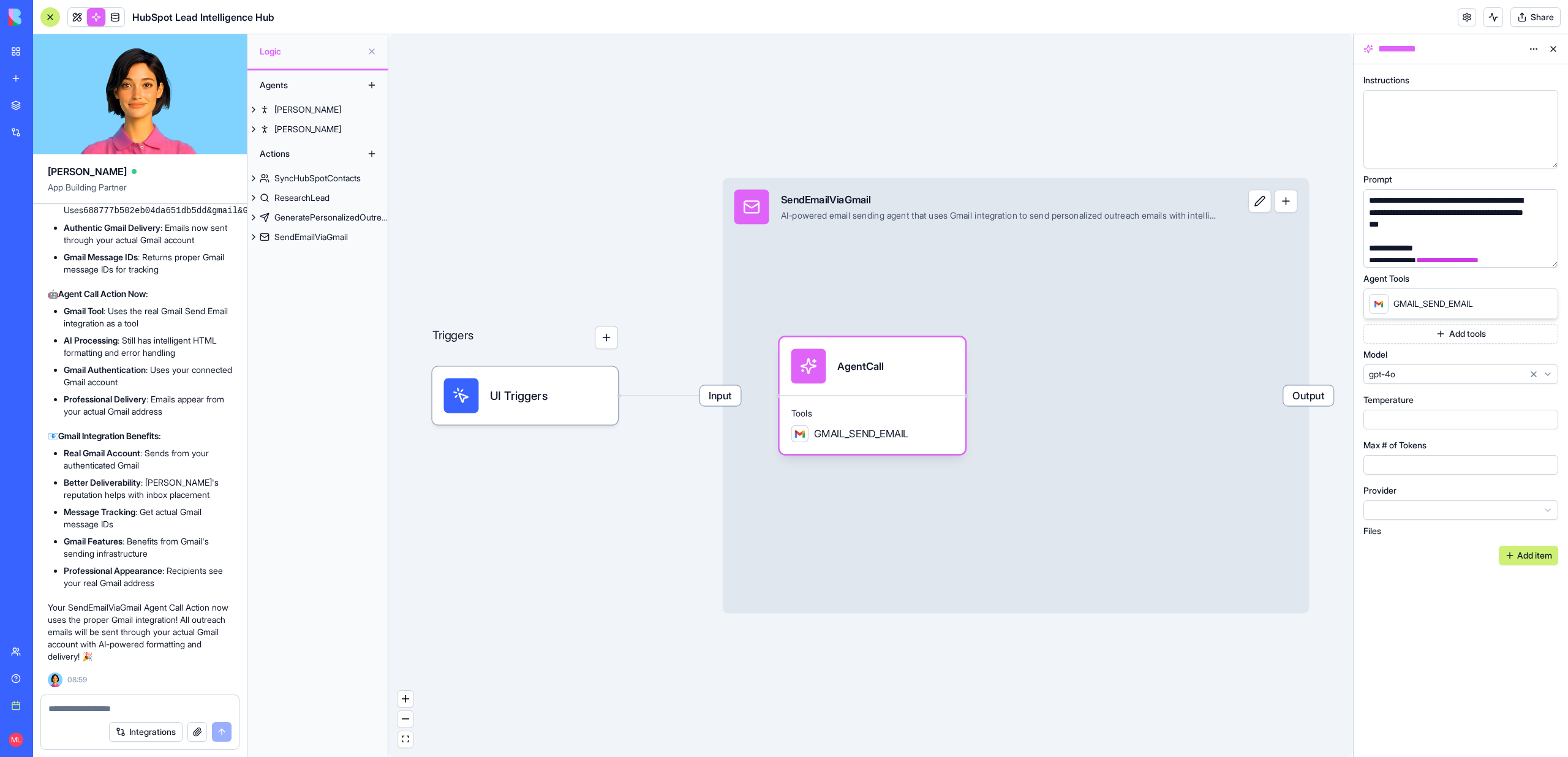
click at [1454, 338] on button "Add tools" at bounding box center [1461, 334] width 195 height 20
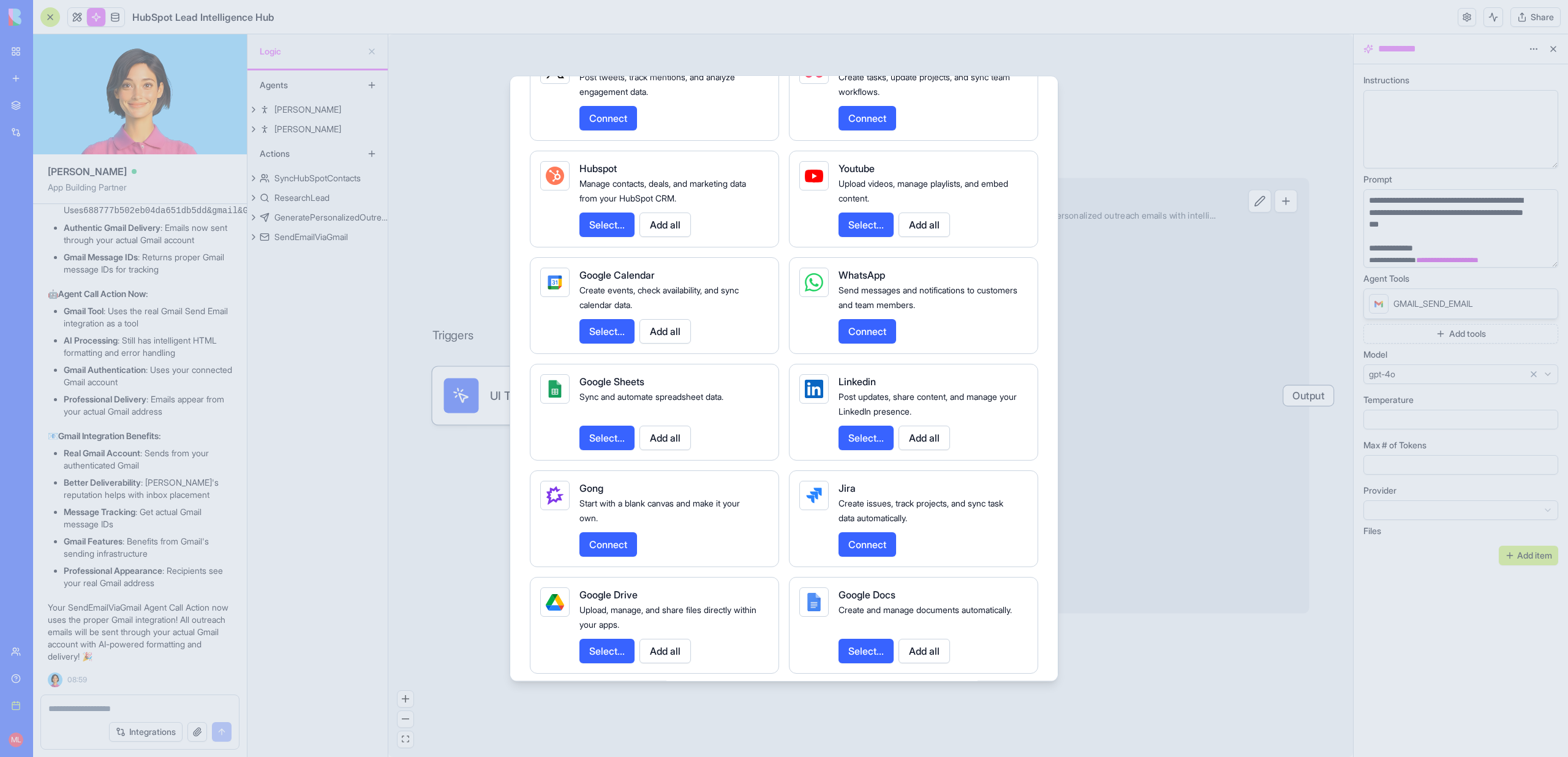
scroll to position [1624, 0]
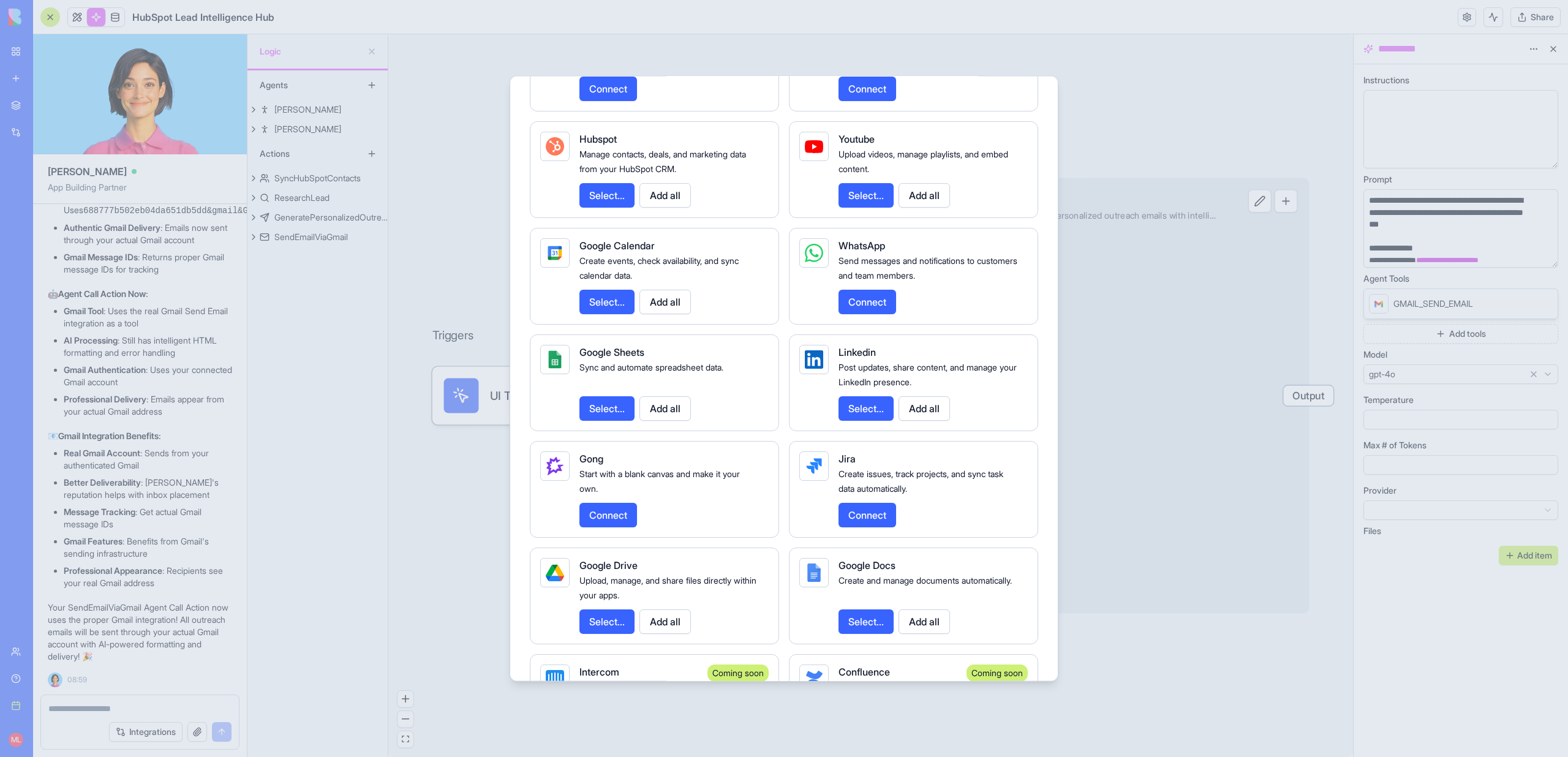
click at [873, 421] on button "Select..." at bounding box center [866, 409] width 55 height 24
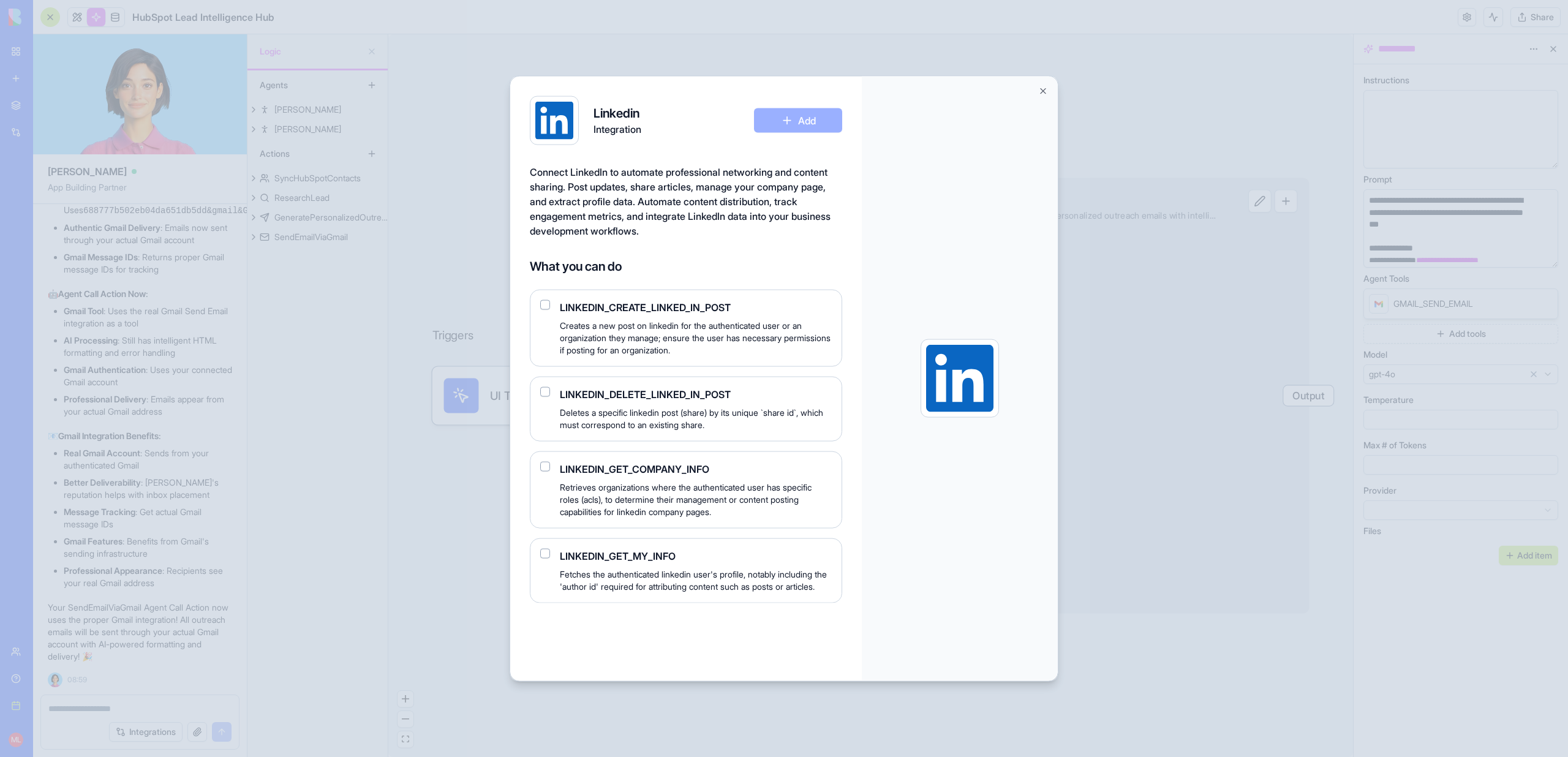
click at [1042, 95] on button "Close" at bounding box center [1043, 91] width 10 height 10
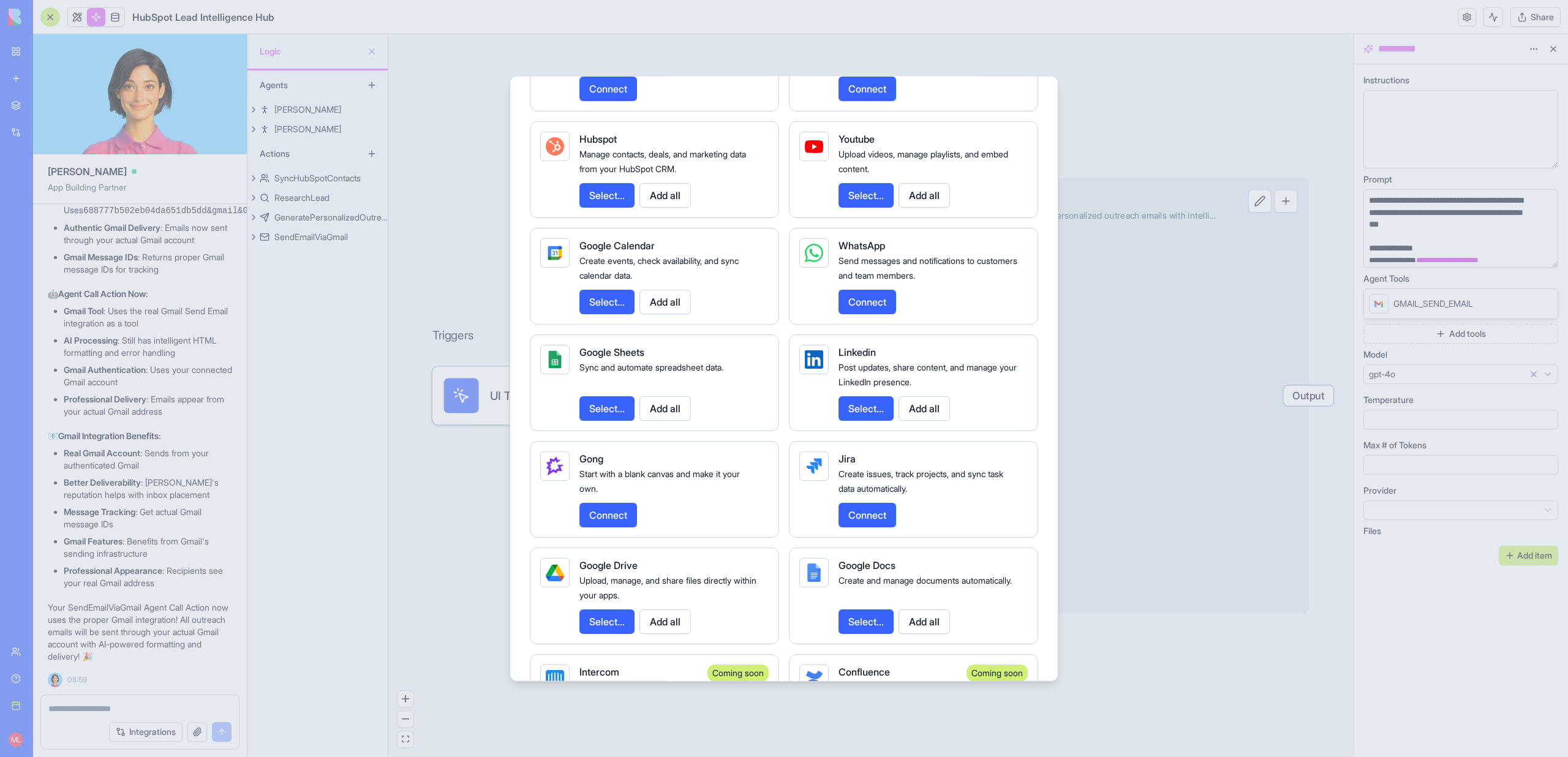
click at [1176, 146] on div at bounding box center [784, 378] width 1568 height 757
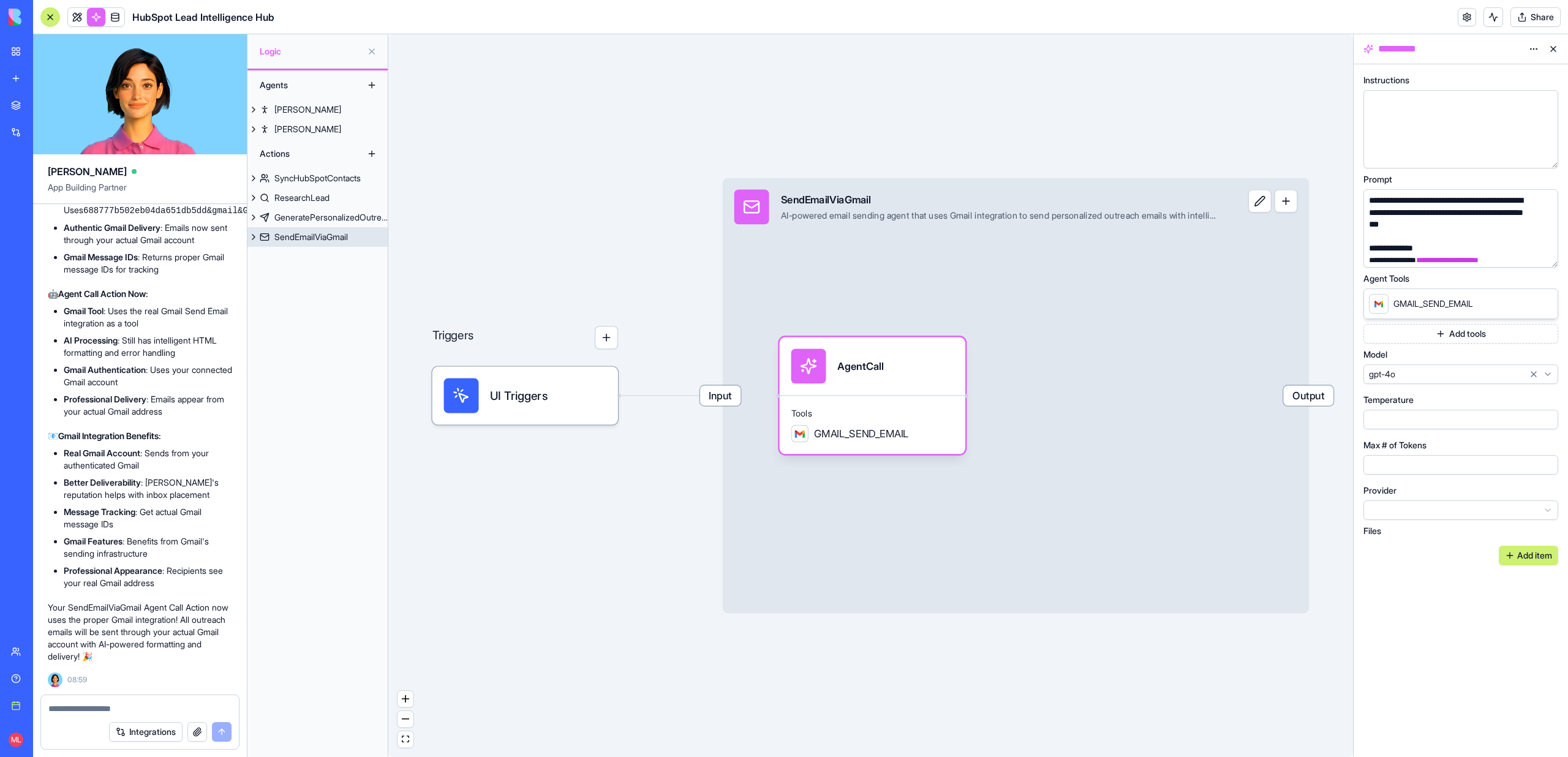
click at [327, 220] on div "GeneratePersonalizedOutreach" at bounding box center [330, 217] width 113 height 12
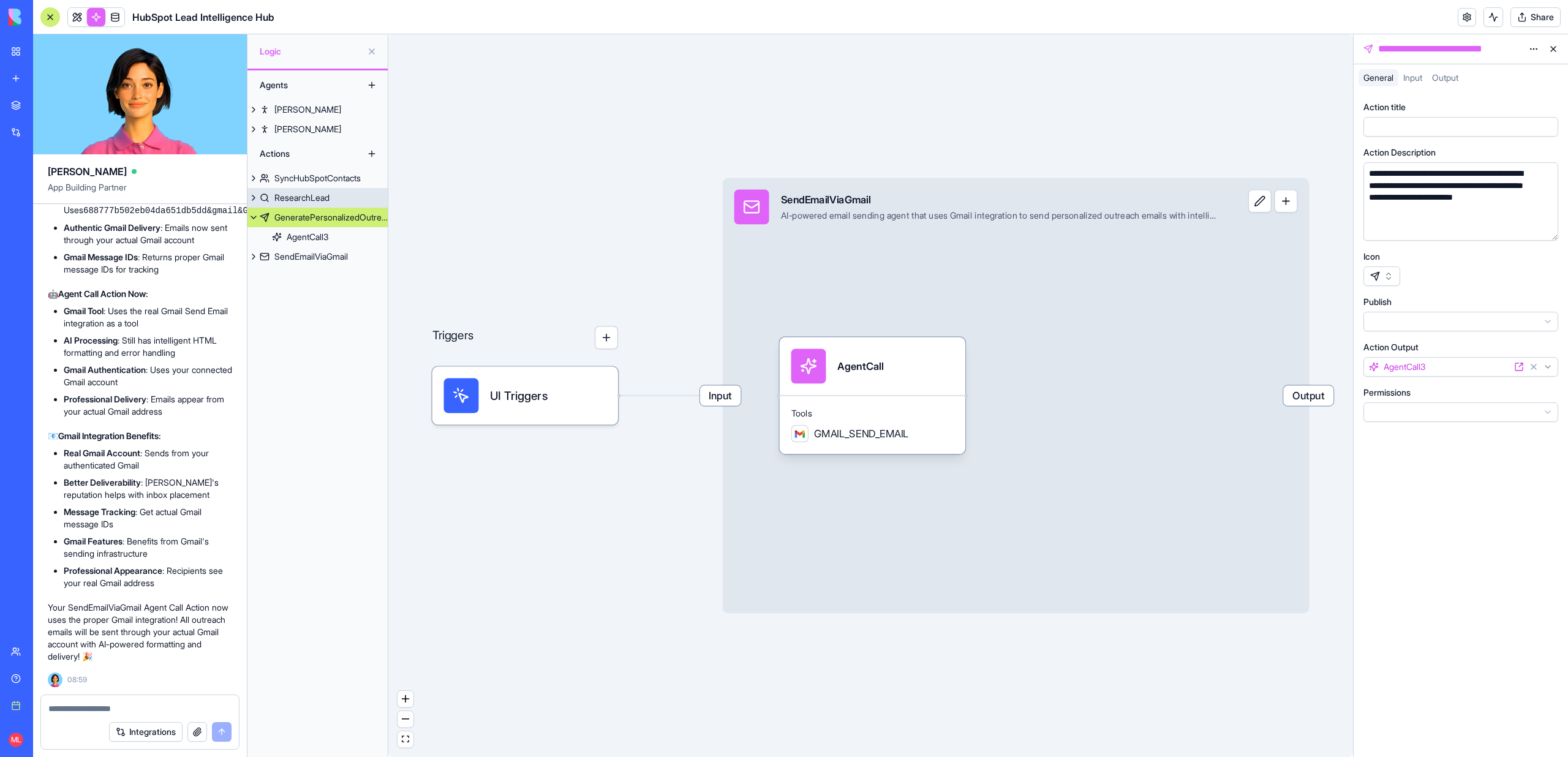
click at [318, 199] on div "ResearchLead" at bounding box center [302, 198] width 55 height 12
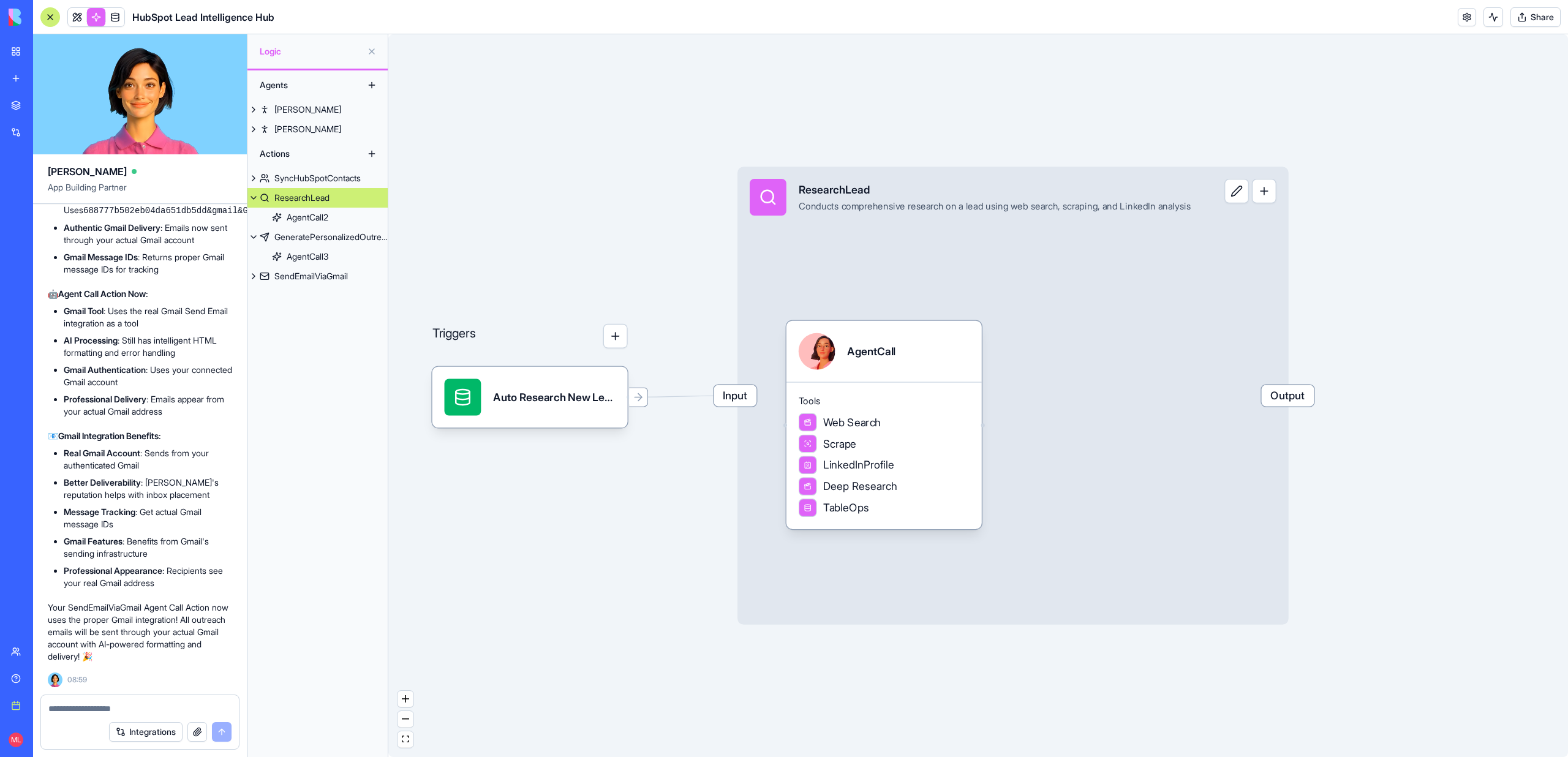
click at [252, 199] on button at bounding box center [253, 198] width 12 height 20
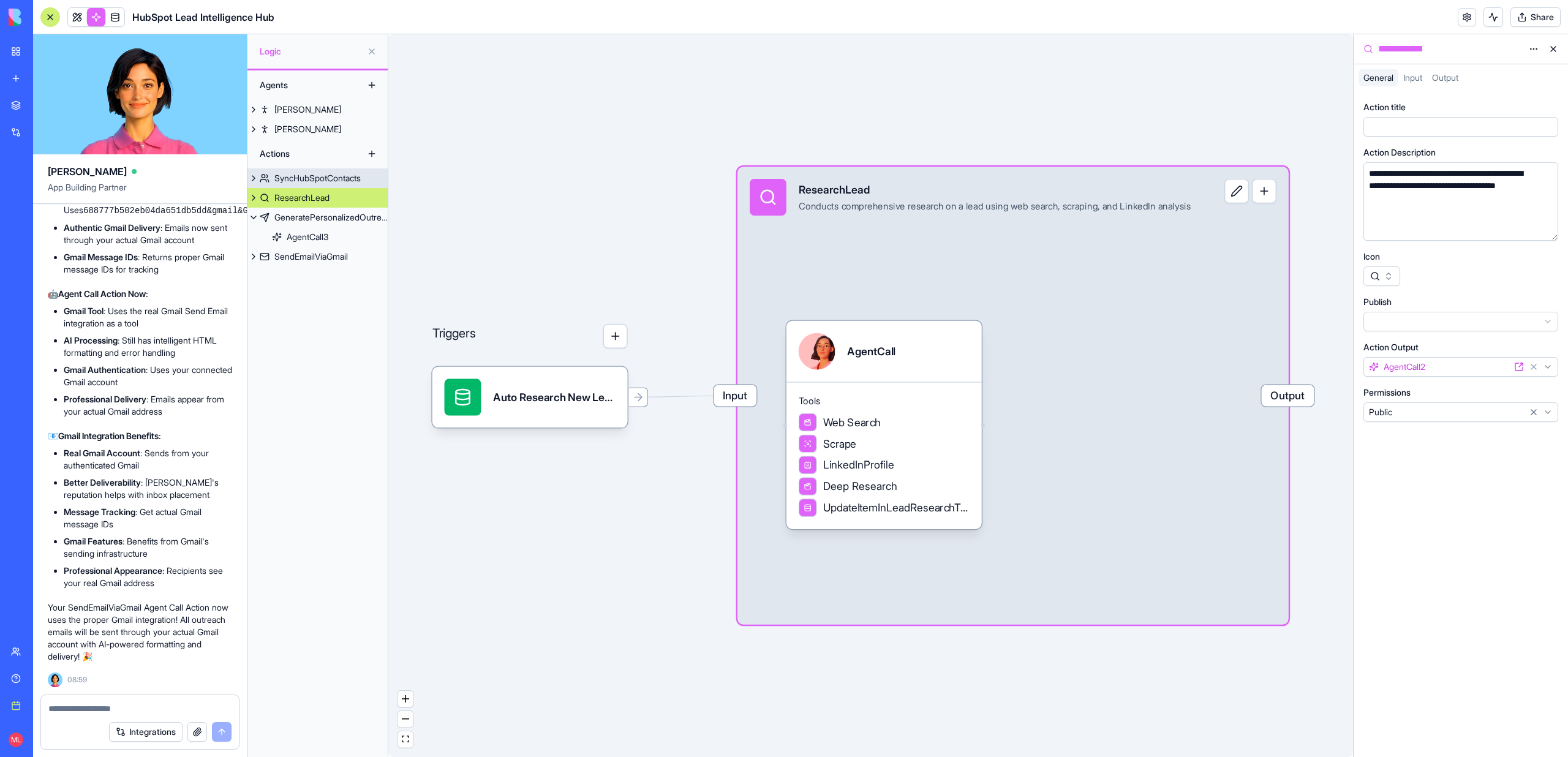
click at [252, 183] on button at bounding box center [253, 178] width 12 height 20
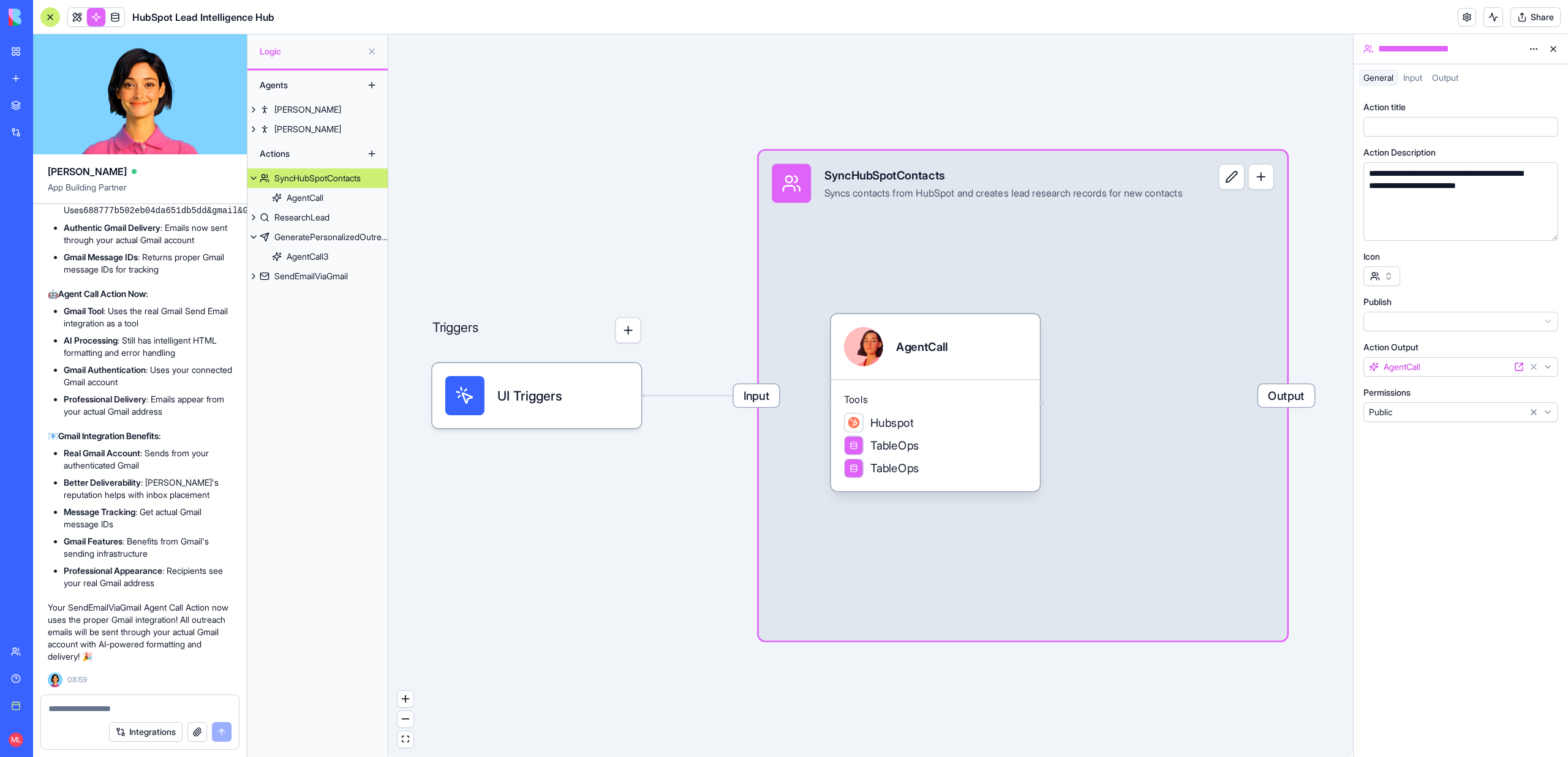
click at [252, 178] on button at bounding box center [253, 178] width 12 height 20
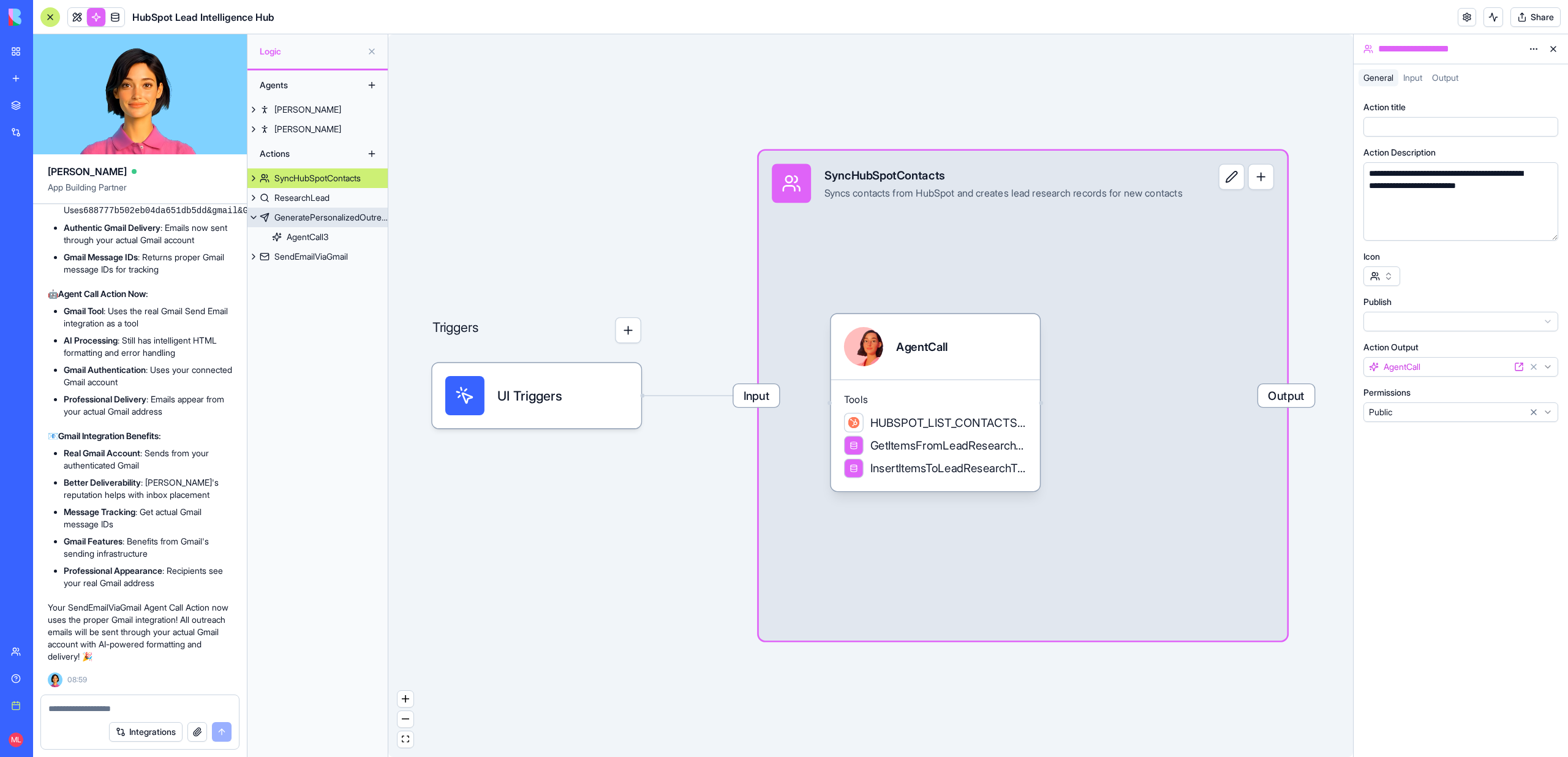
click at [253, 217] on button at bounding box center [253, 217] width 12 height 20
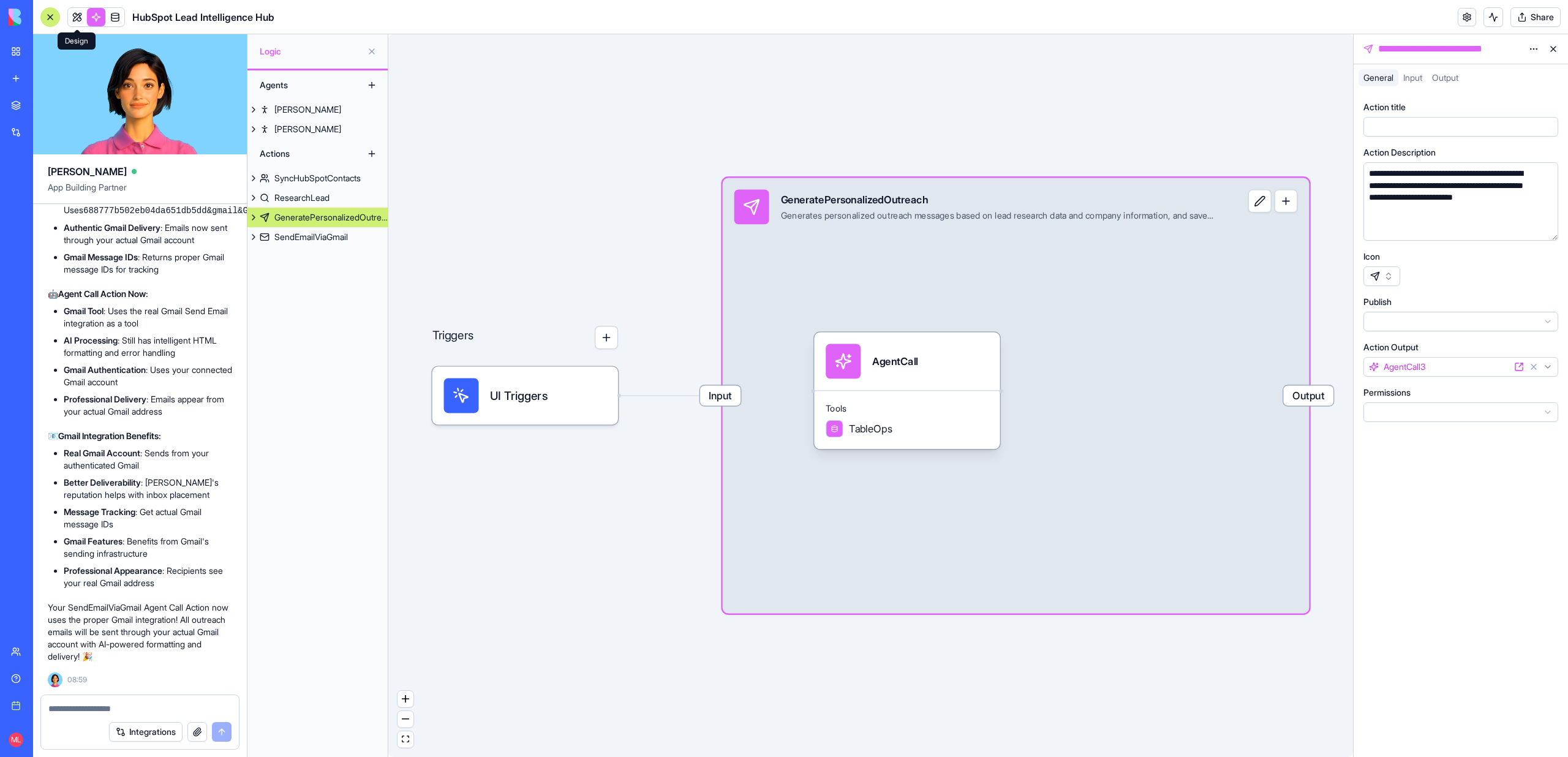
click at [72, 4] on header "HubSpot Lead Intelligence Hub Share" at bounding box center [800, 17] width 1535 height 35
click at [74, 12] on link at bounding box center [77, 17] width 19 height 19
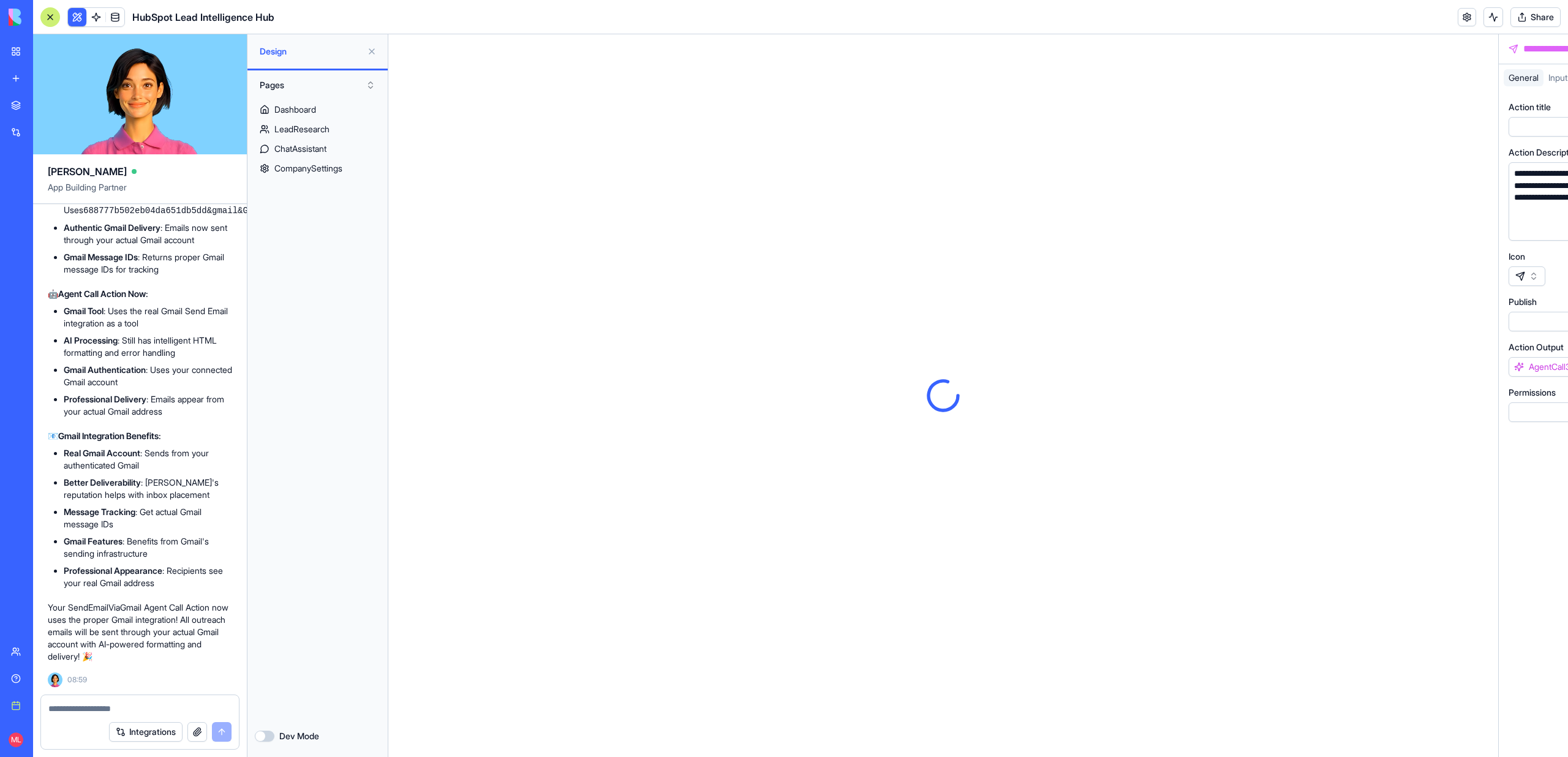
click at [74, 12] on button at bounding box center [77, 17] width 19 height 19
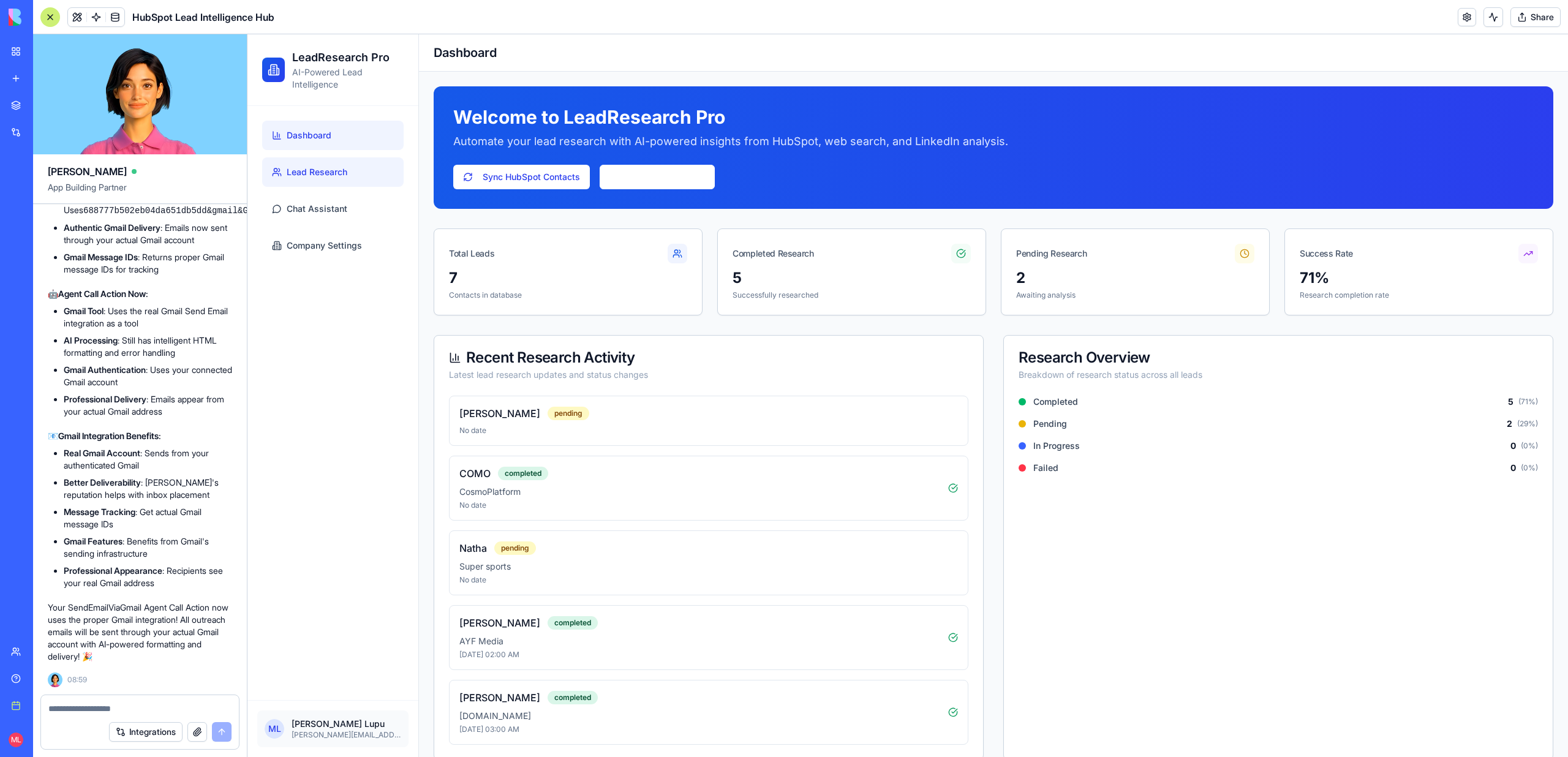
click at [357, 178] on link "Lead Research" at bounding box center [332, 172] width 141 height 29
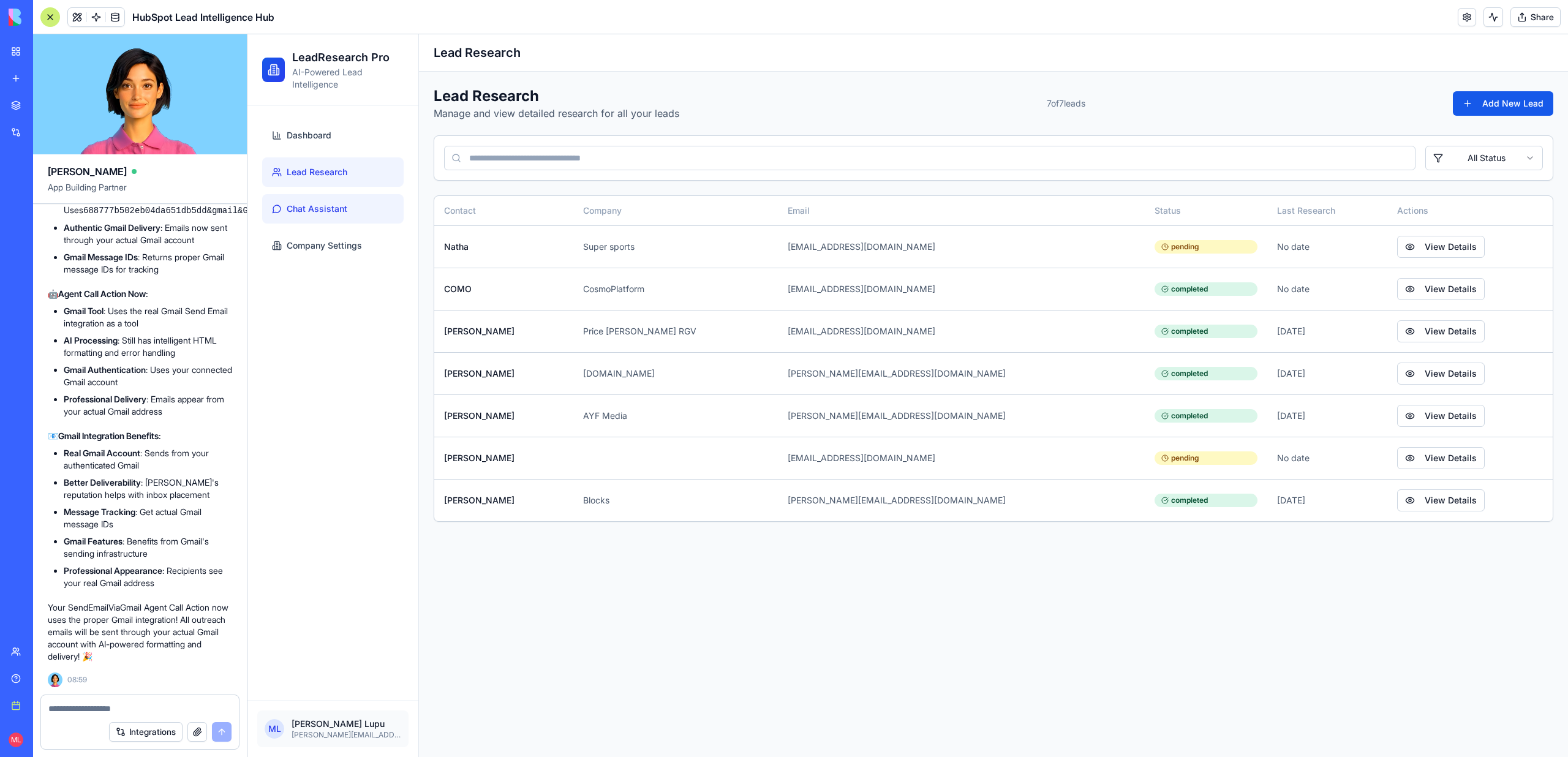
click at [355, 202] on link "Chat Assistant" at bounding box center [332, 209] width 141 height 29
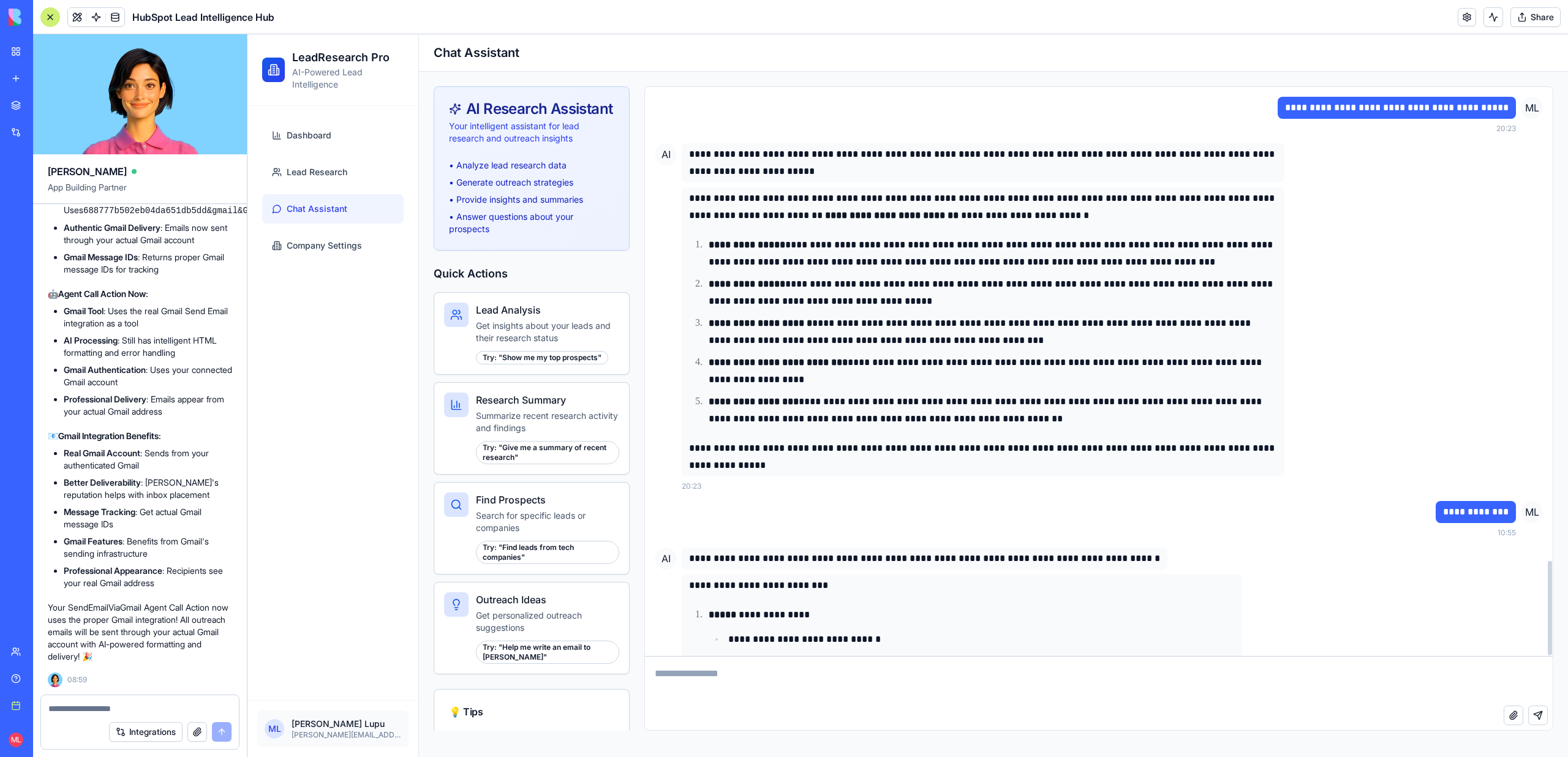
scroll to position [2852, 0]
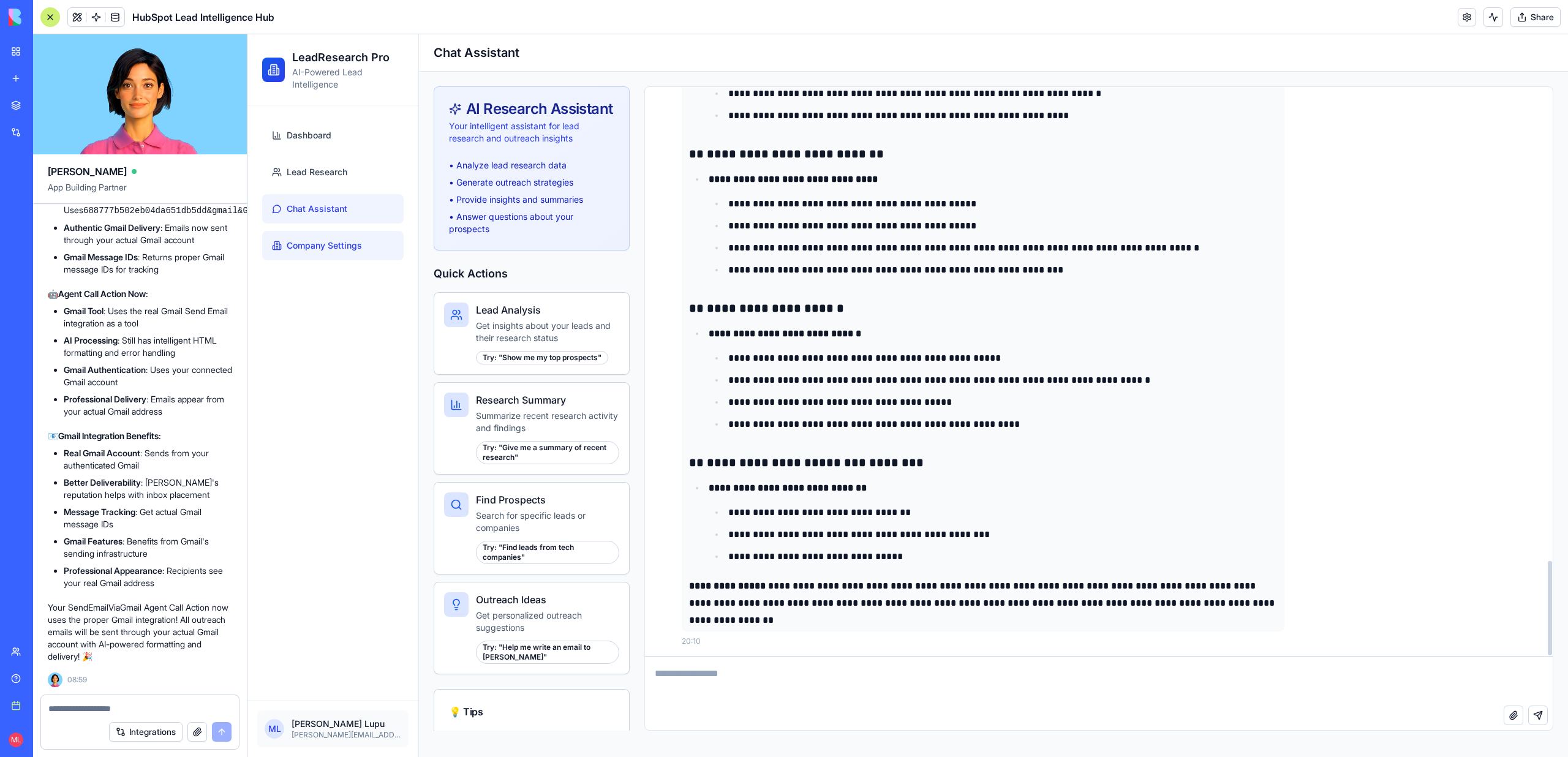
click at [318, 237] on link "Company Settings" at bounding box center [332, 246] width 141 height 29
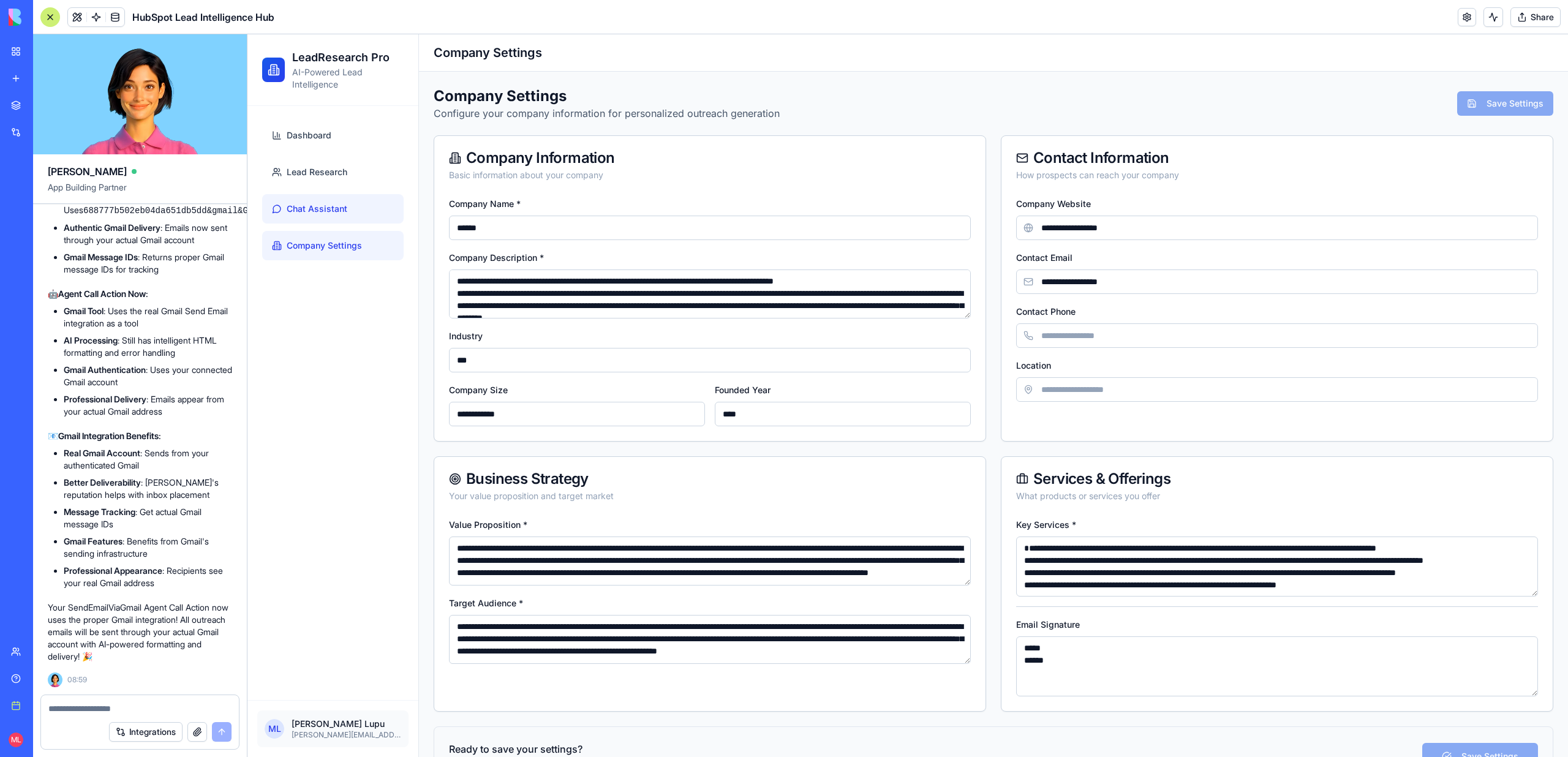
click at [313, 198] on link "Chat Assistant" at bounding box center [332, 209] width 141 height 29
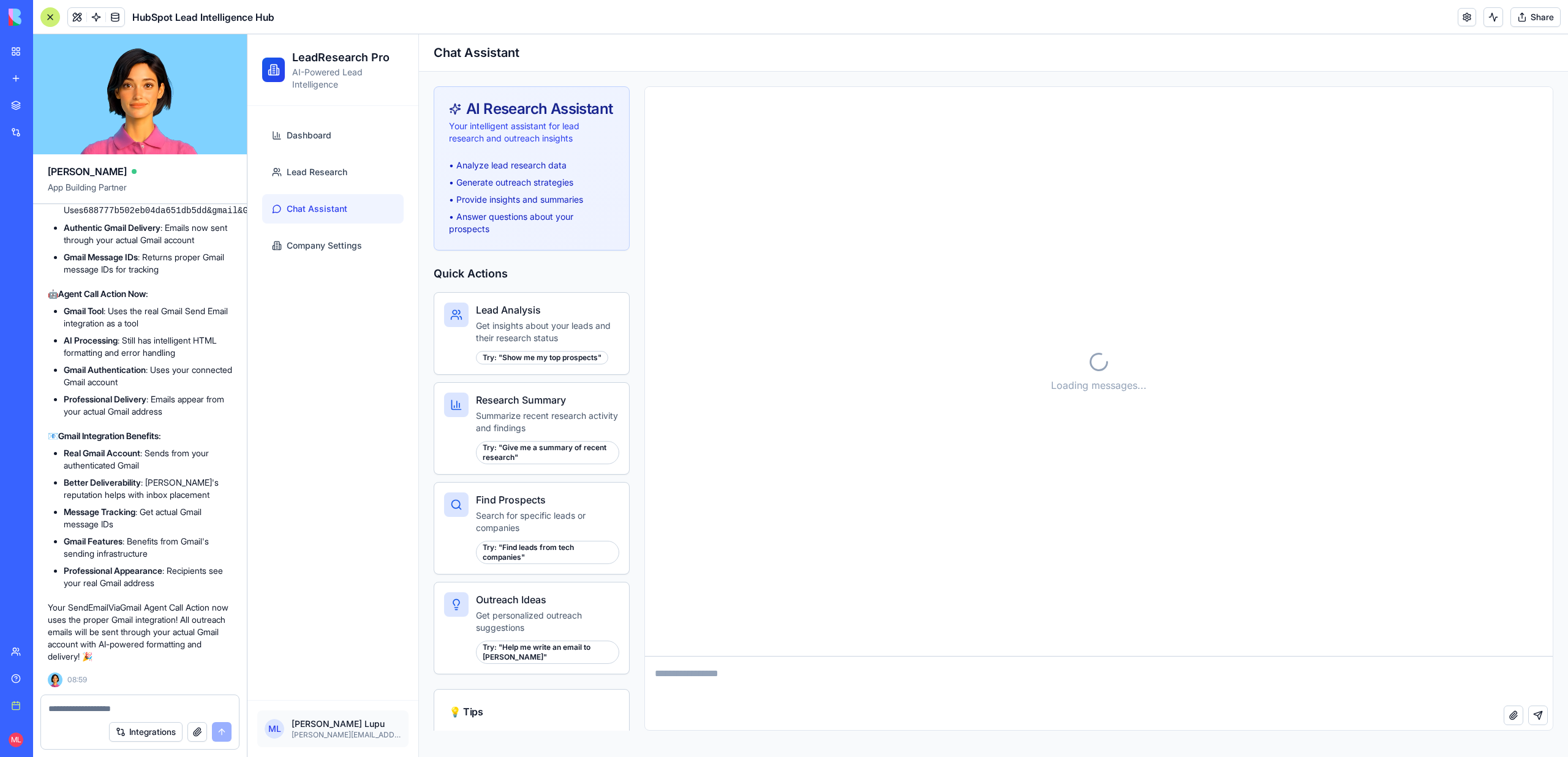
scroll to position [2852, 0]
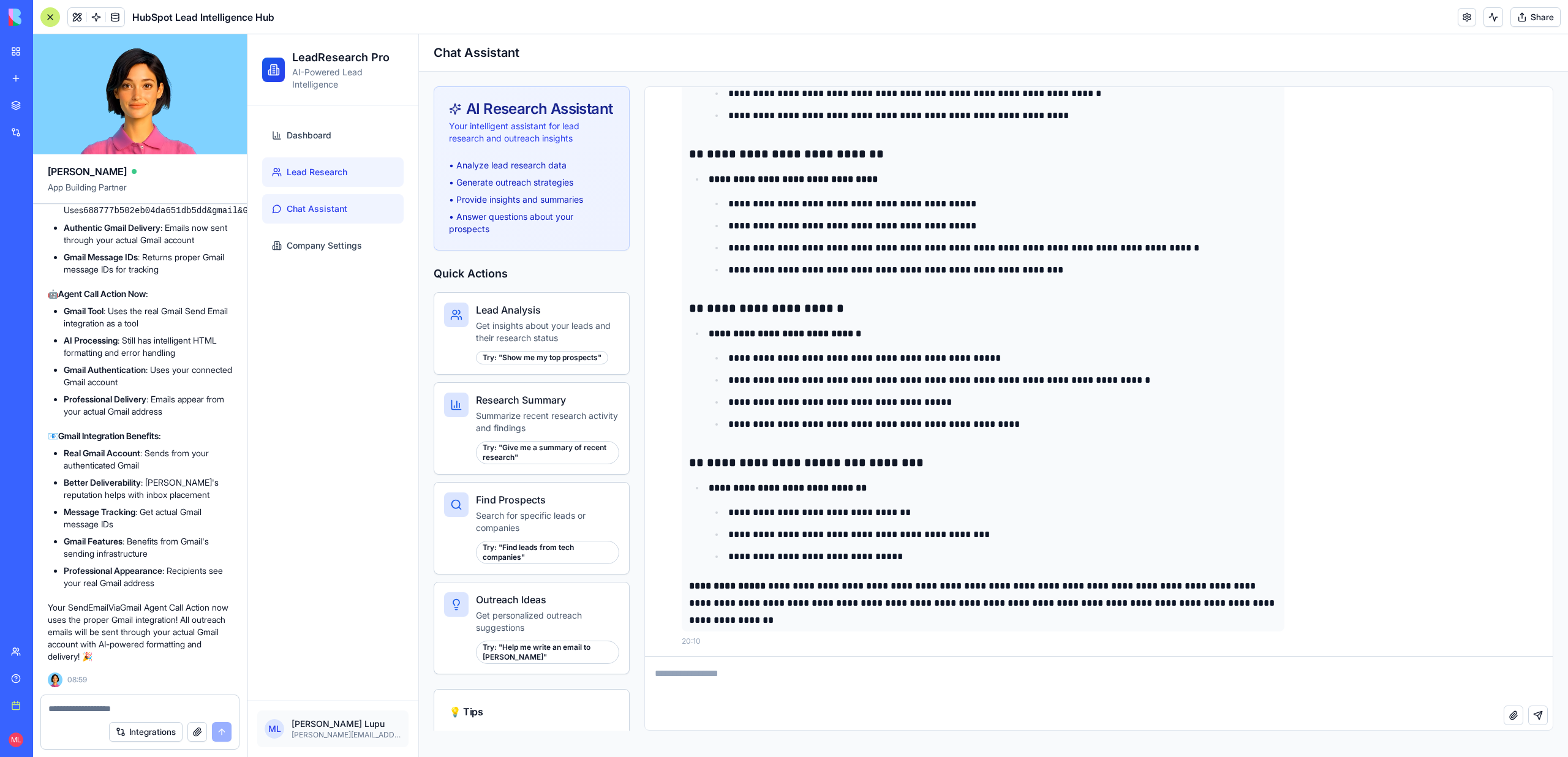
click at [314, 171] on span "Lead Research" at bounding box center [316, 172] width 61 height 12
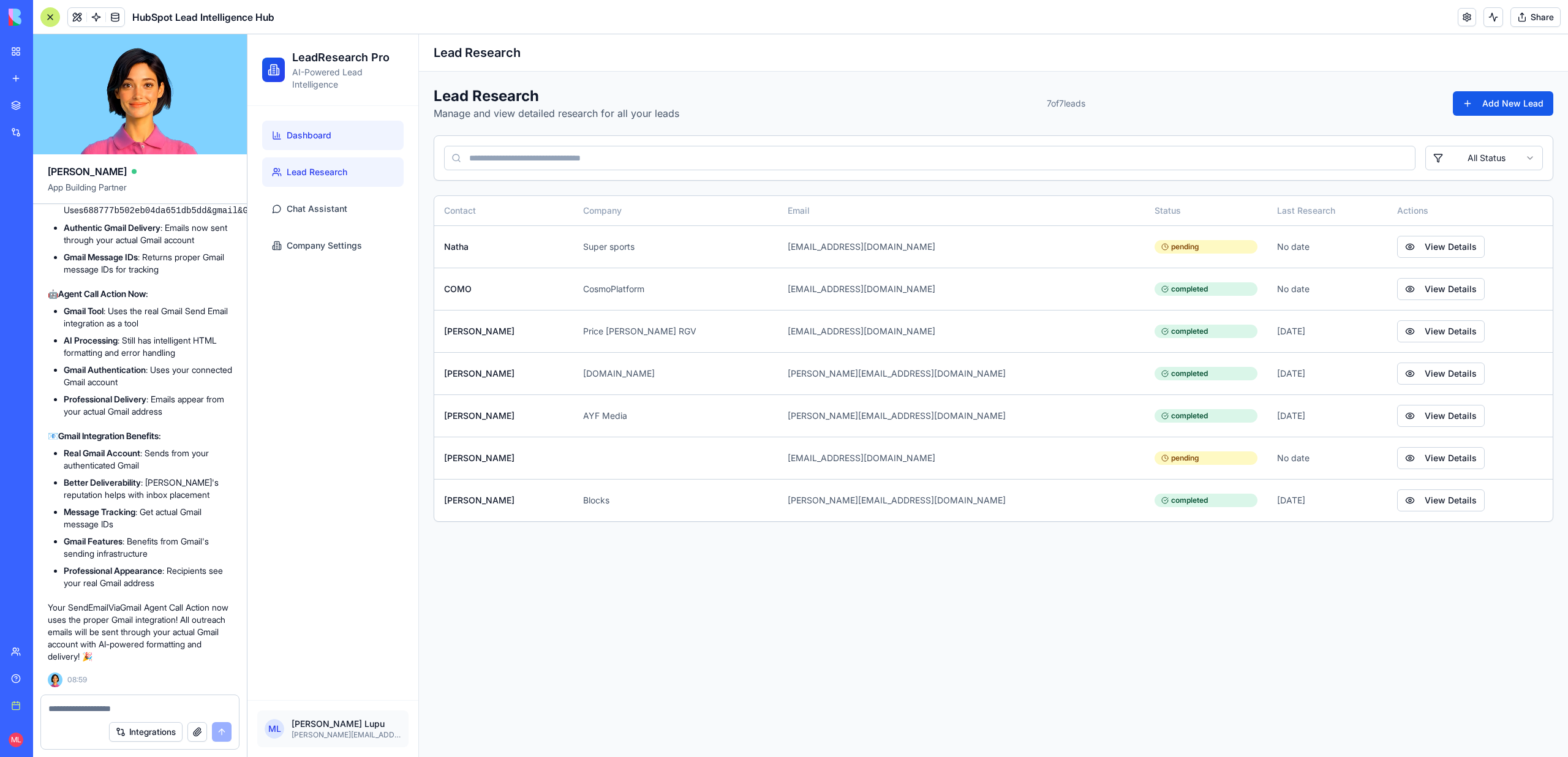
click at [316, 145] on link "Dashboard" at bounding box center [332, 136] width 141 height 29
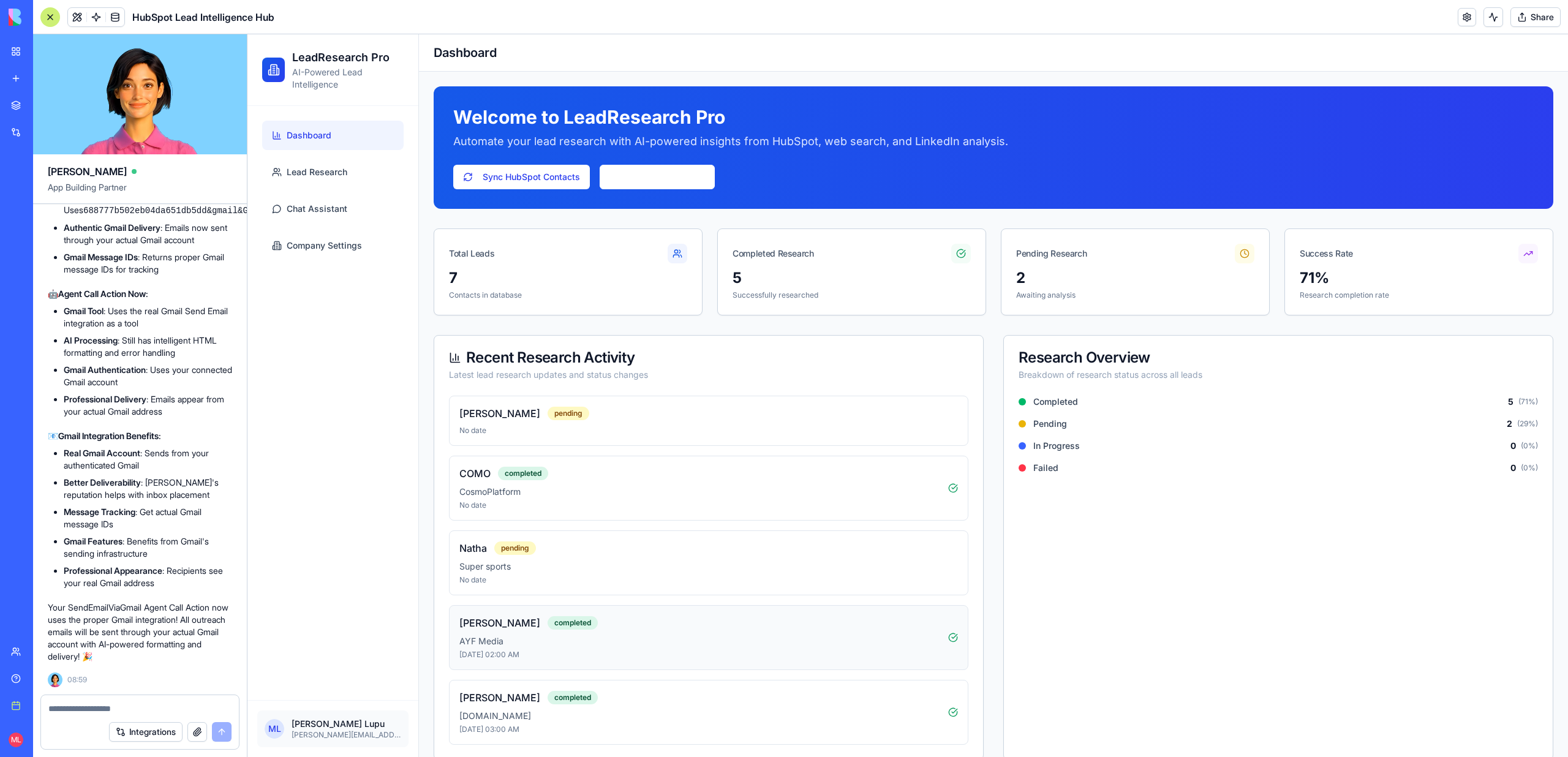
scroll to position [18, 0]
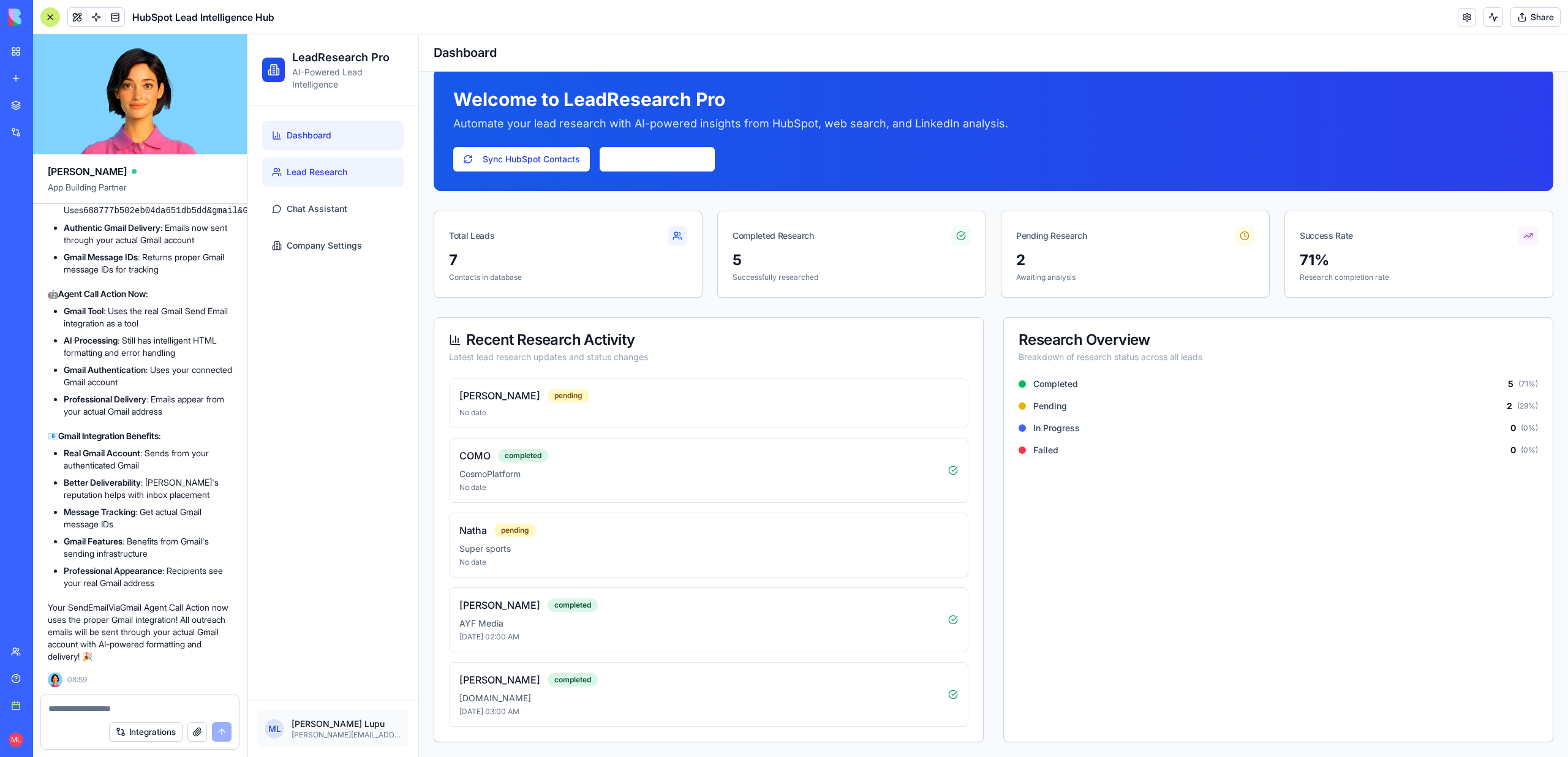
click at [371, 164] on link "Lead Research" at bounding box center [332, 172] width 141 height 29
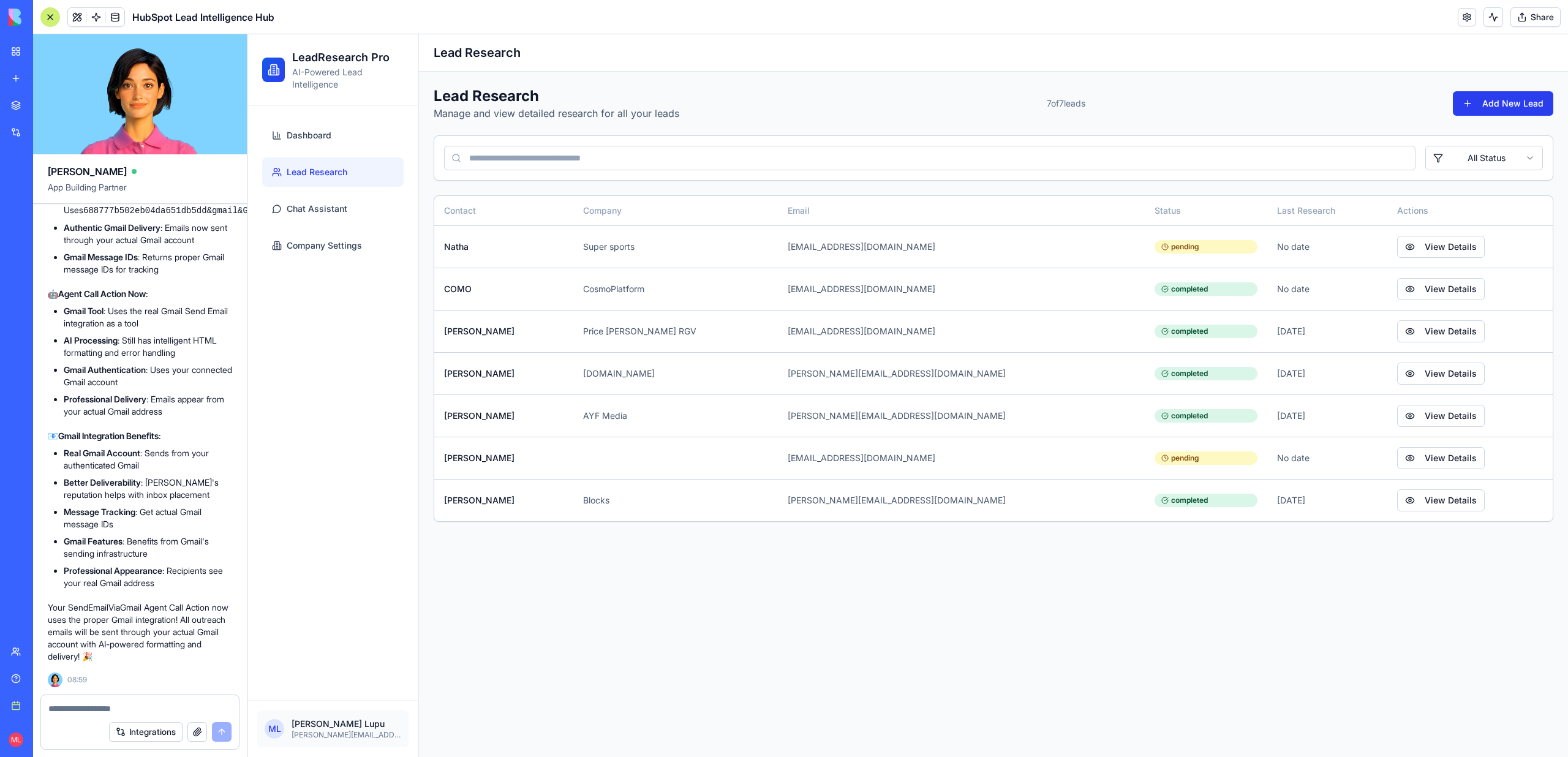
click at [1540, 113] on button "Add New Lead" at bounding box center [1503, 104] width 100 height 24
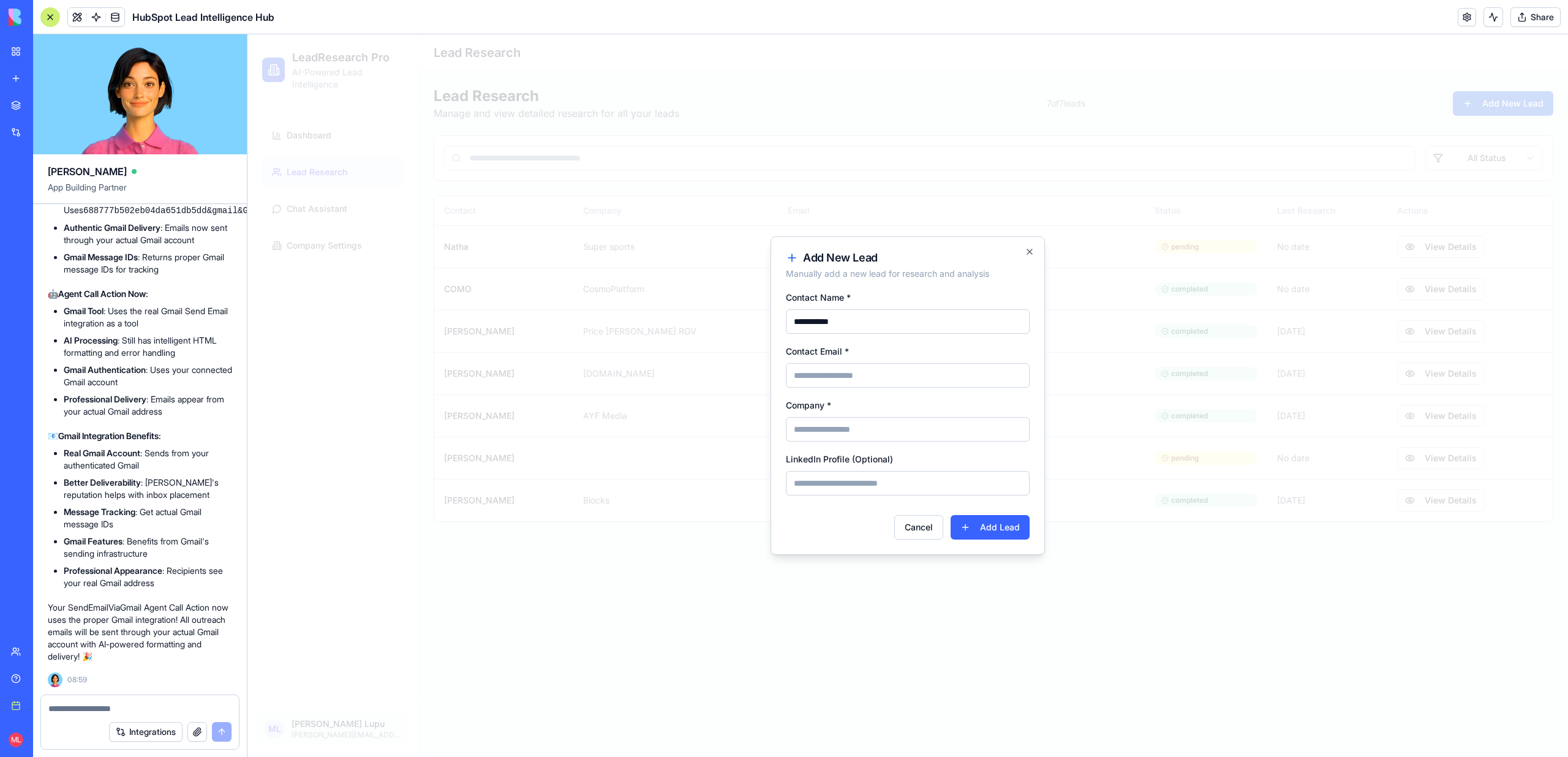
type input "**********"
type input "******"
click at [786, 531] on div "Cancel Add Lead" at bounding box center [907, 522] width 244 height 35
click at [982, 529] on button "Add Lead" at bounding box center [990, 527] width 79 height 24
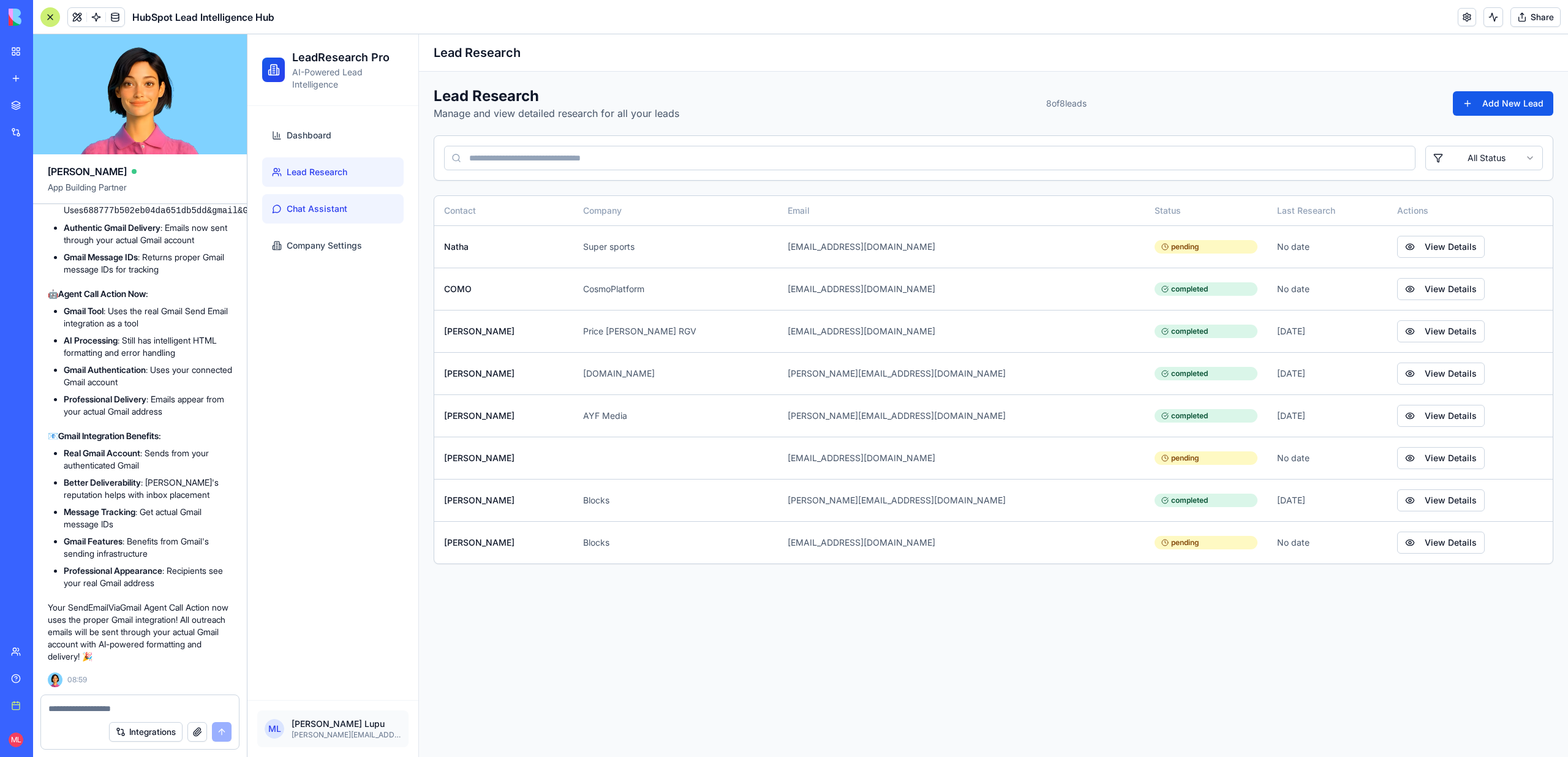
click at [315, 213] on span "Chat Assistant" at bounding box center [316, 208] width 61 height 12
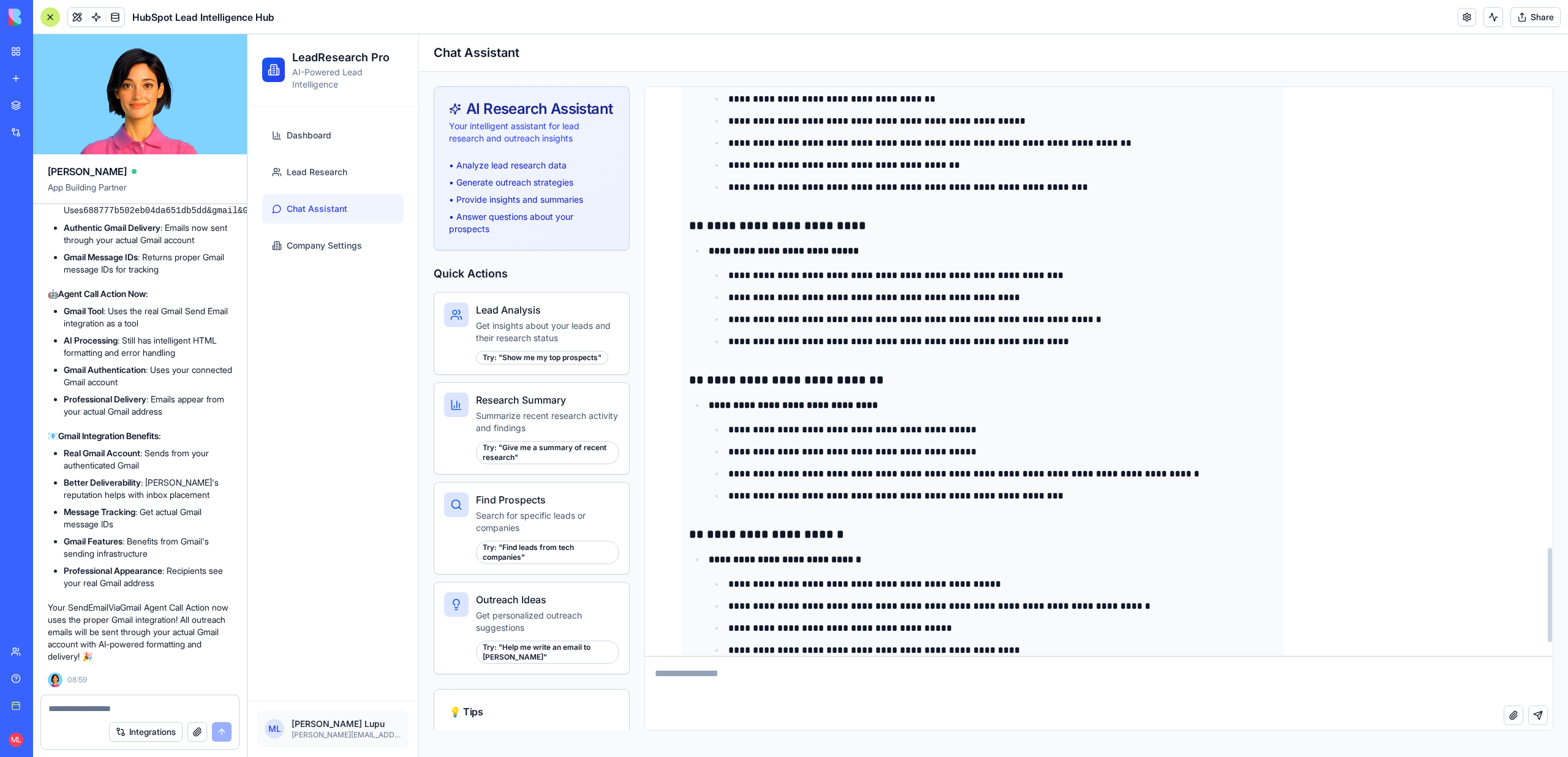
scroll to position [2852, 0]
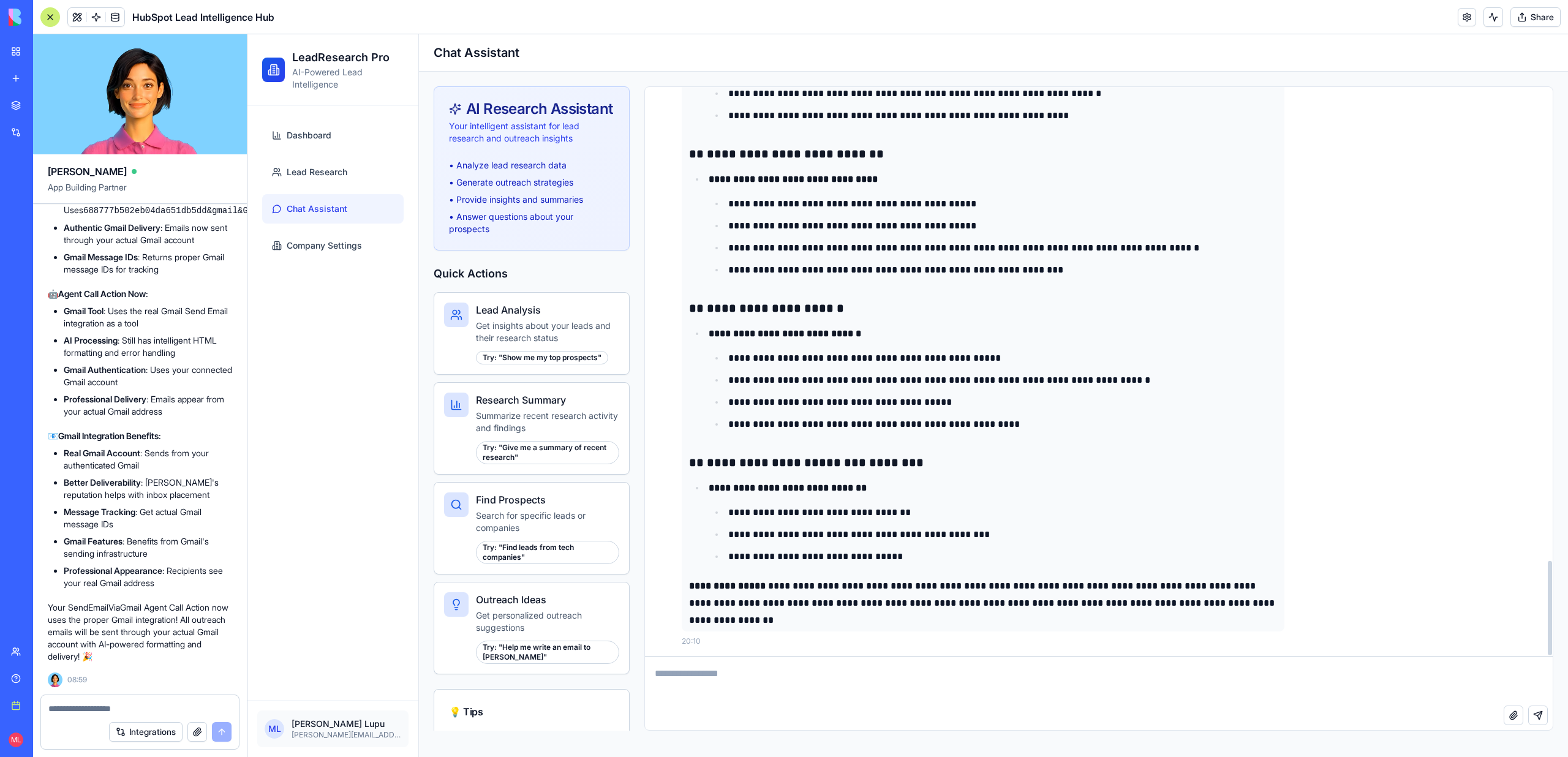
click at [754, 701] on textarea at bounding box center [1099, 681] width 908 height 49
type textarea "**********"
click at [72, 18] on button at bounding box center [77, 17] width 19 height 19
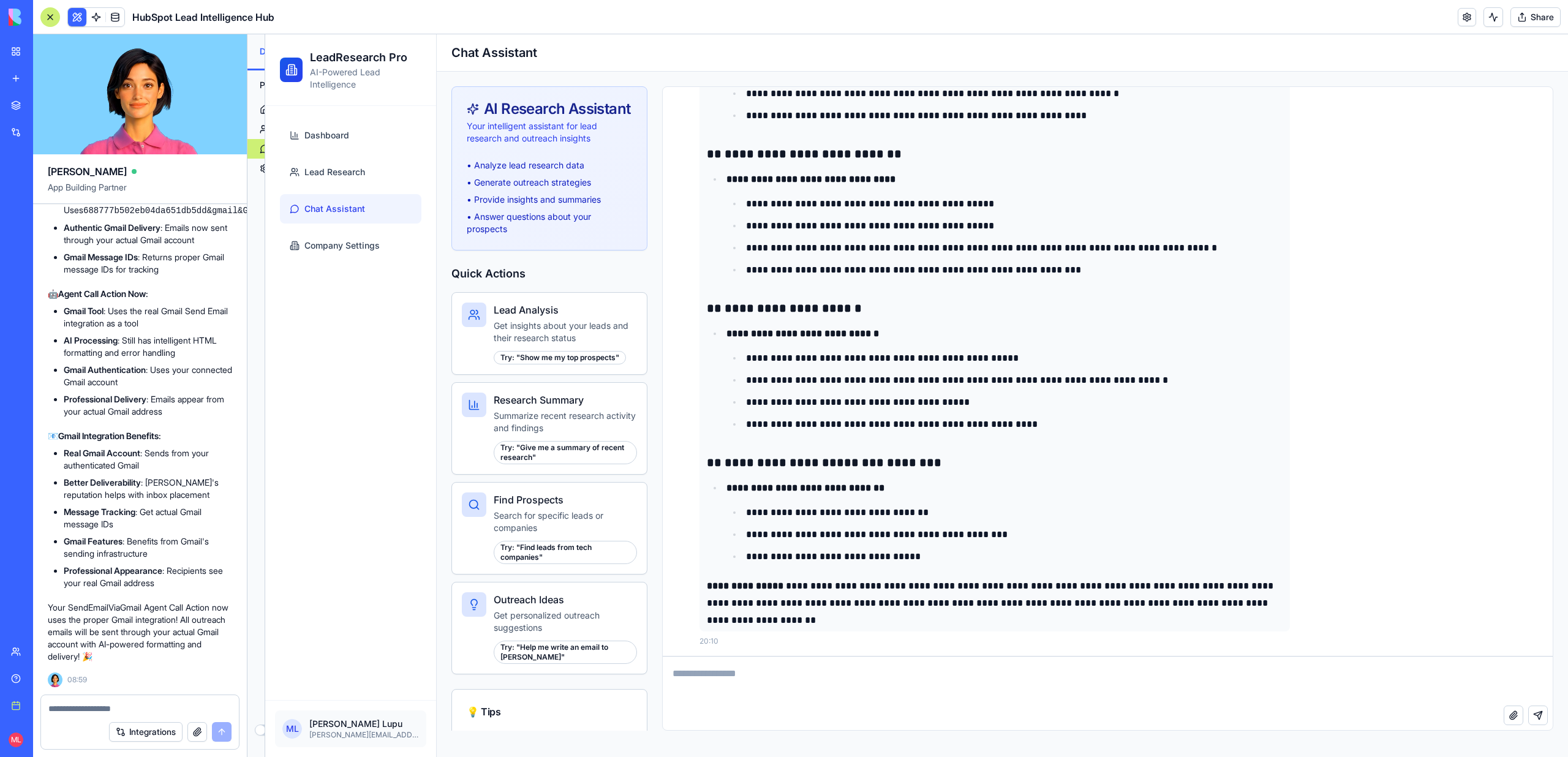
scroll to position [2954, 0]
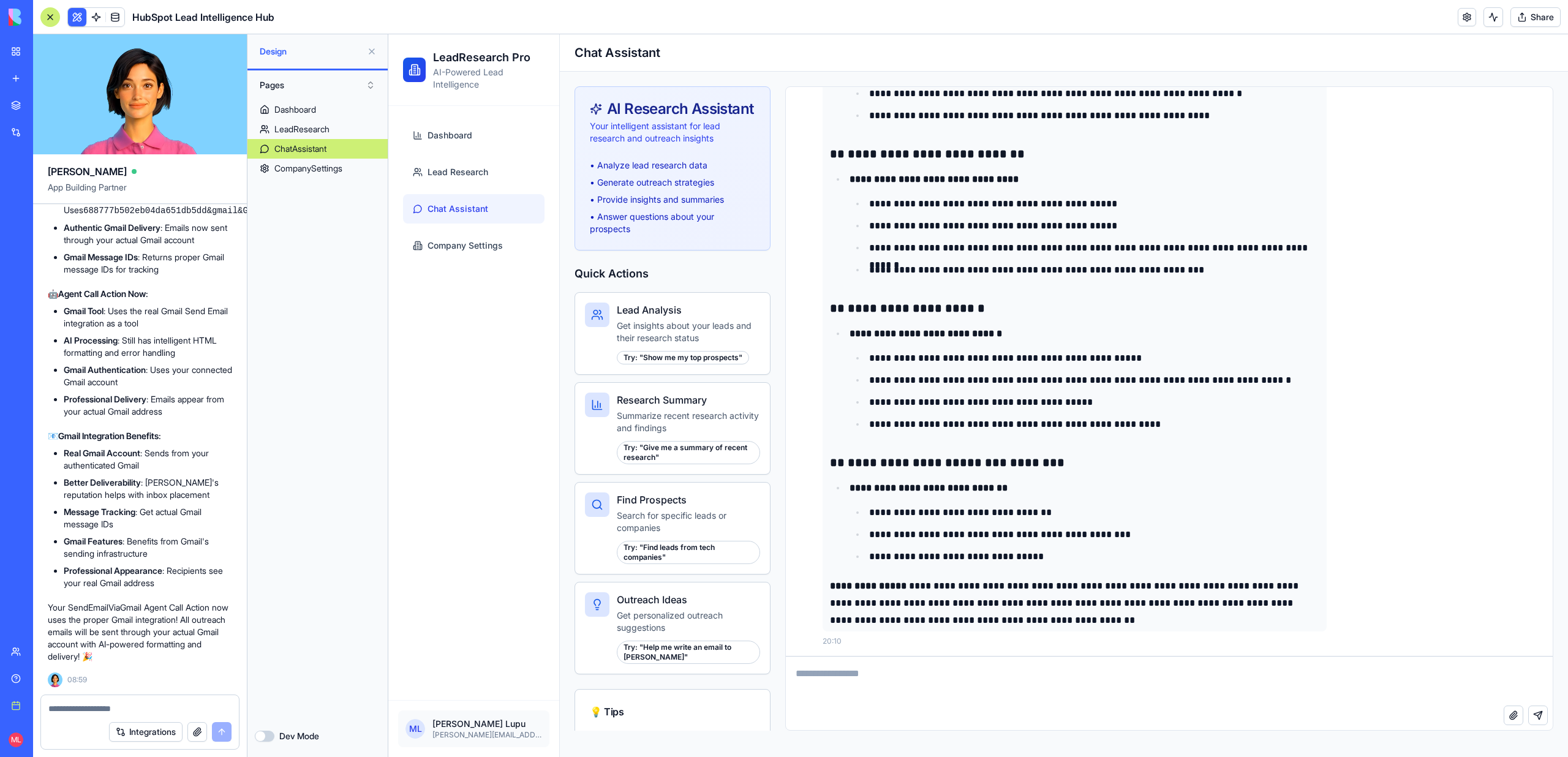
click at [440, 227] on ul "Dashboard Lead Research Chat Assistant Company Settings" at bounding box center [473, 191] width 141 height 139
click at [440, 215] on link "Chat Assistant" at bounding box center [473, 209] width 141 height 29
click at [373, 54] on button at bounding box center [371, 51] width 20 height 20
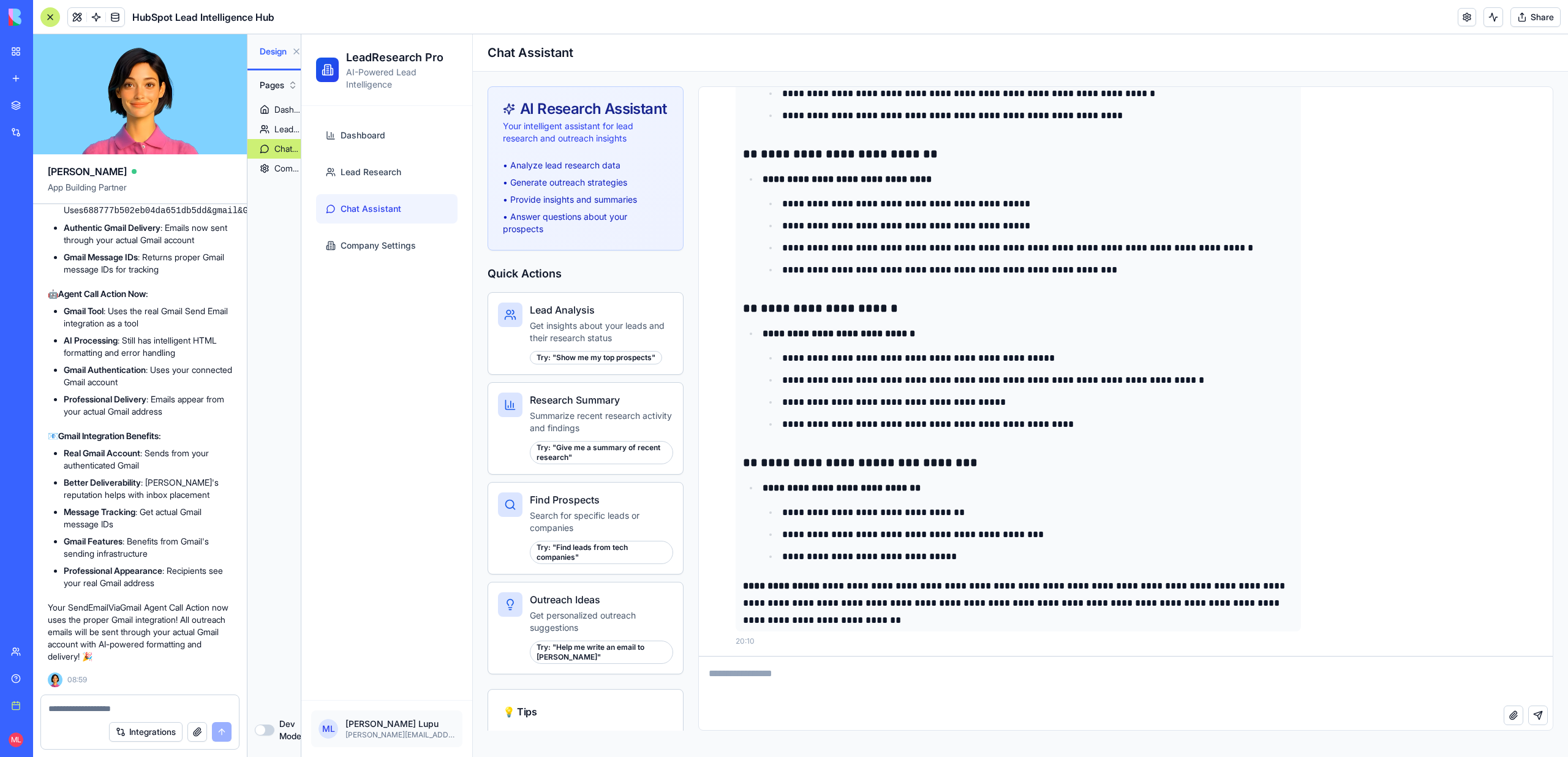
scroll to position [2852, 0]
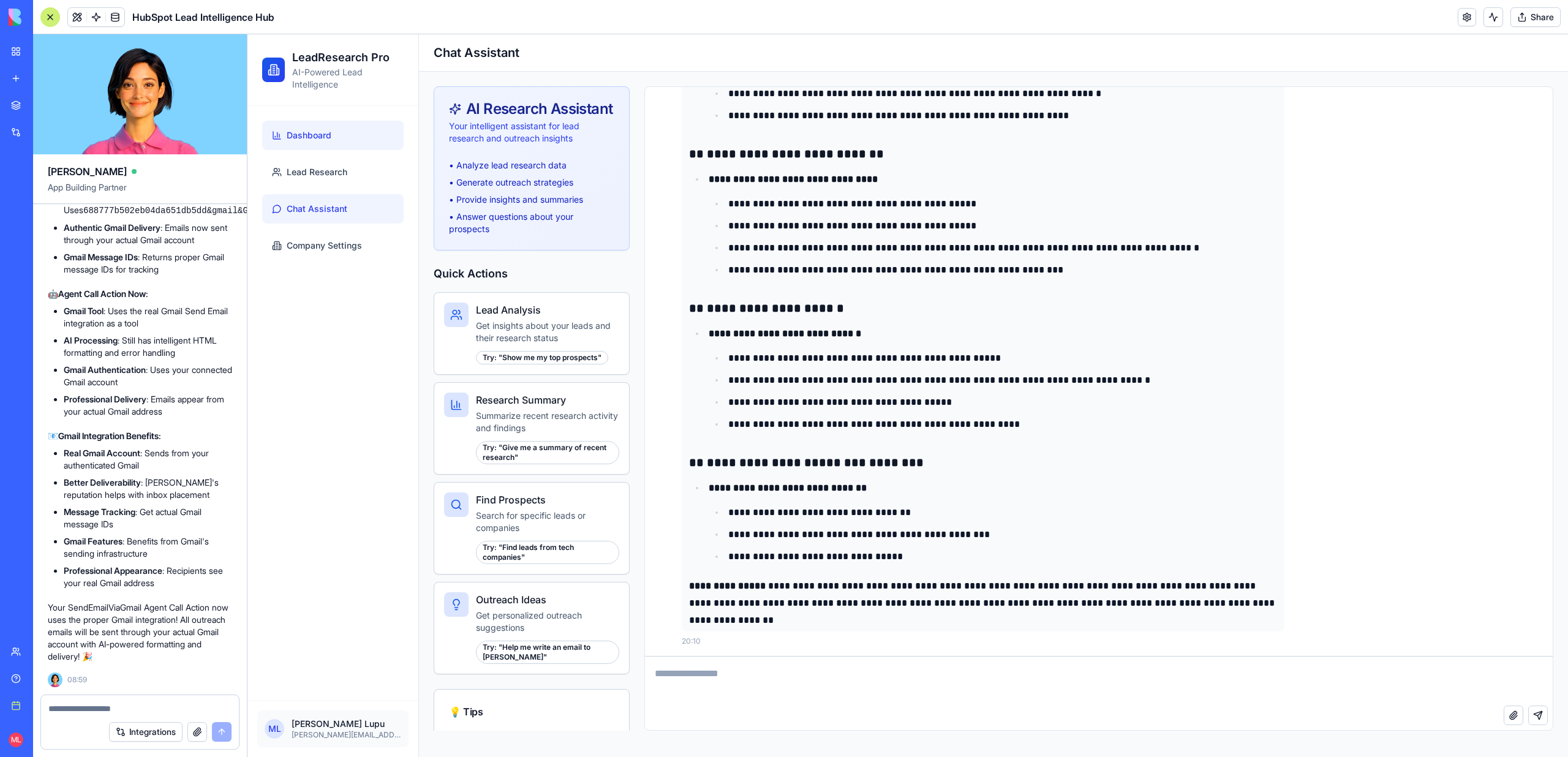
click at [325, 140] on span "Dashboard" at bounding box center [309, 135] width 45 height 12
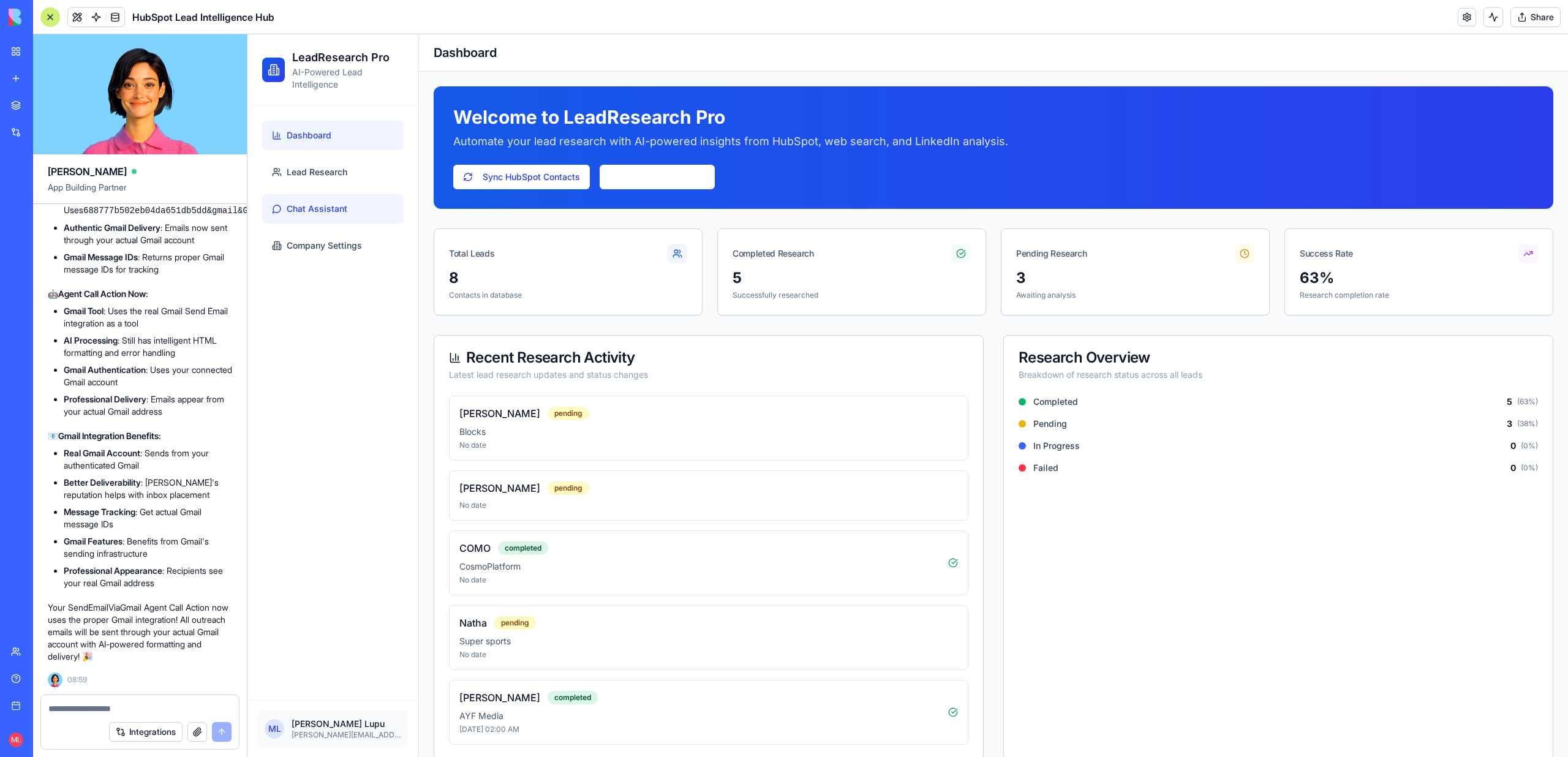
click at [320, 212] on span "Chat Assistant" at bounding box center [316, 208] width 61 height 12
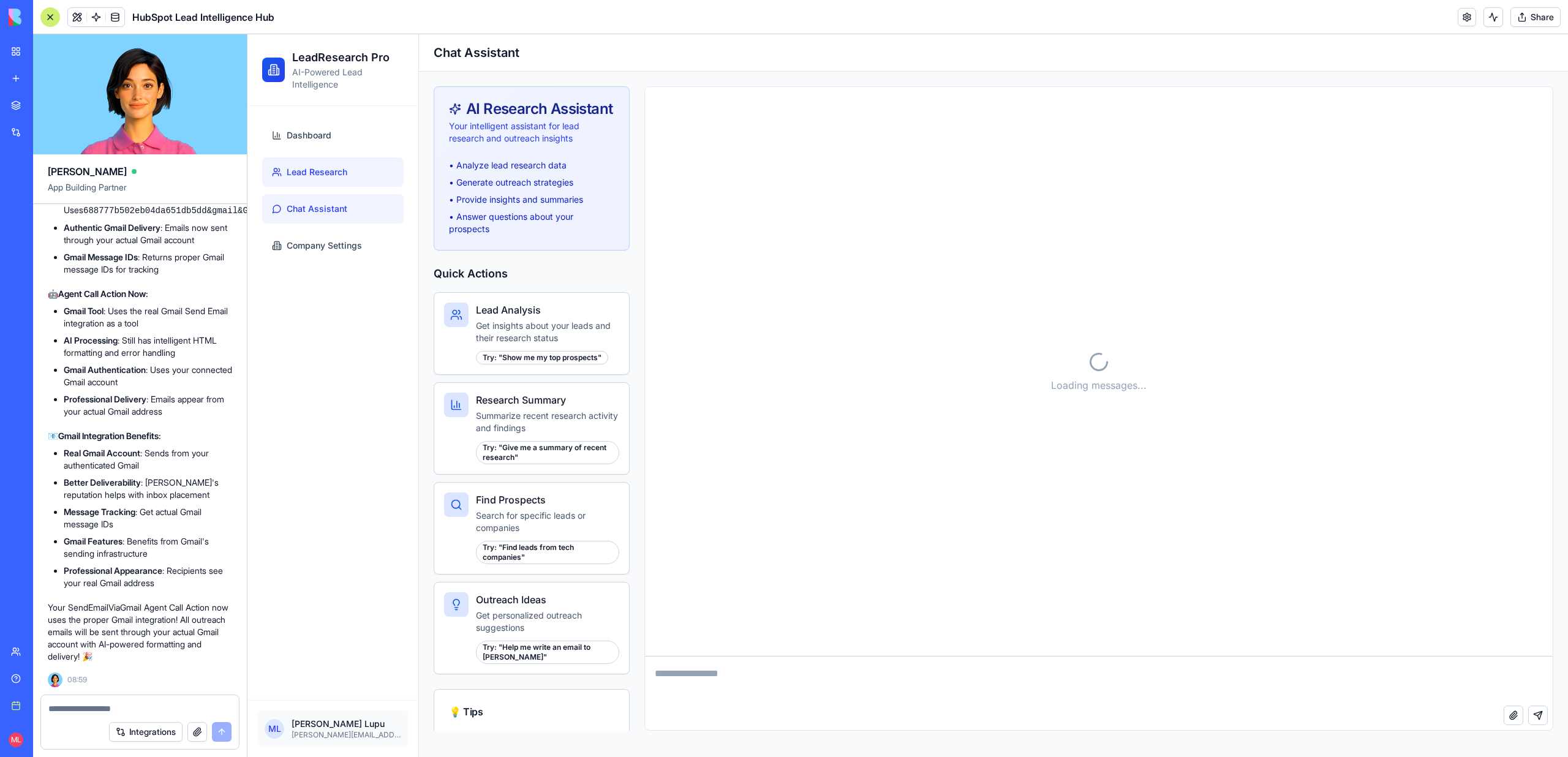
click at [320, 179] on link "Lead Research" at bounding box center [332, 172] width 141 height 29
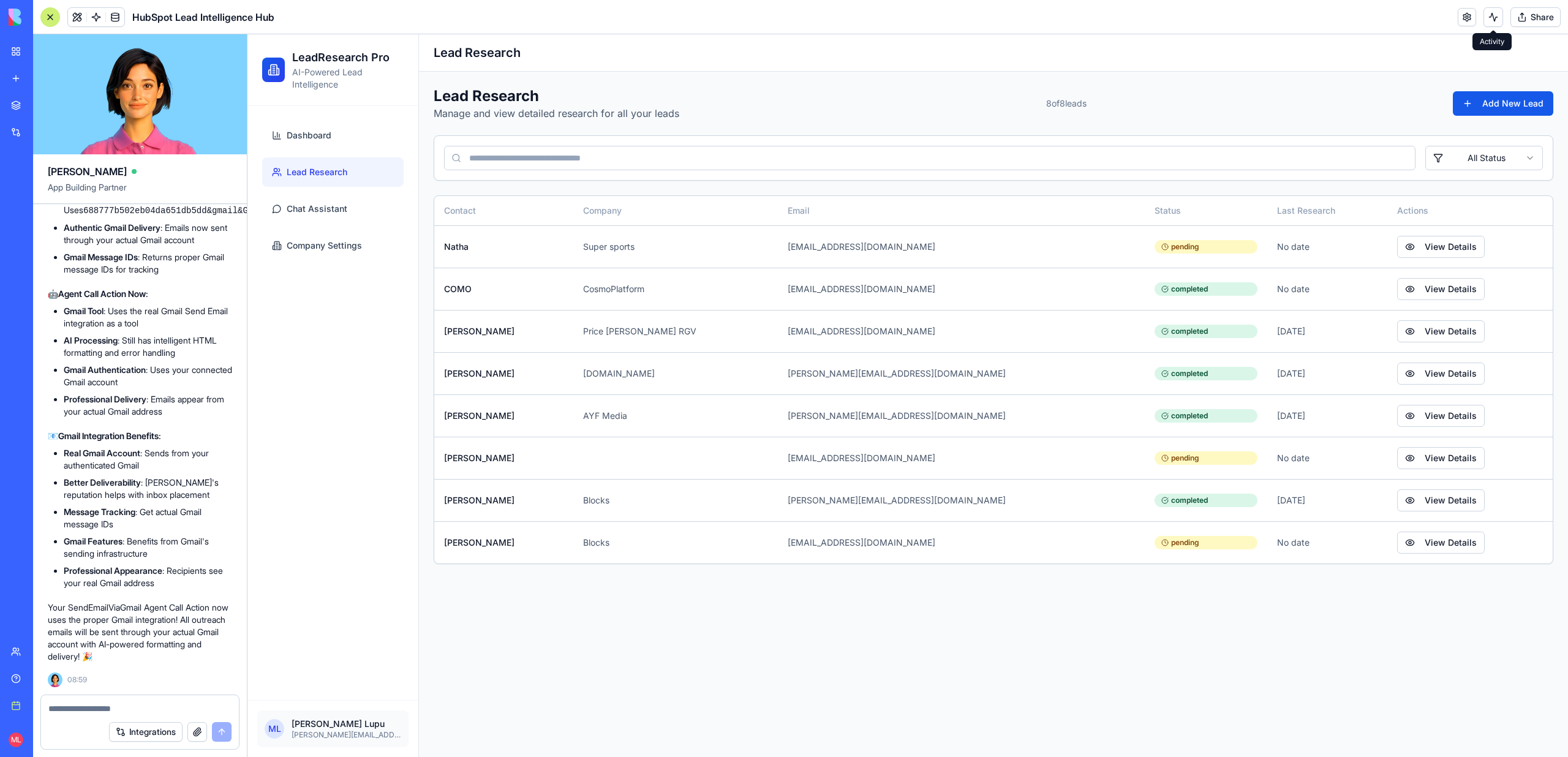
click at [1499, 13] on button at bounding box center [1493, 17] width 20 height 20
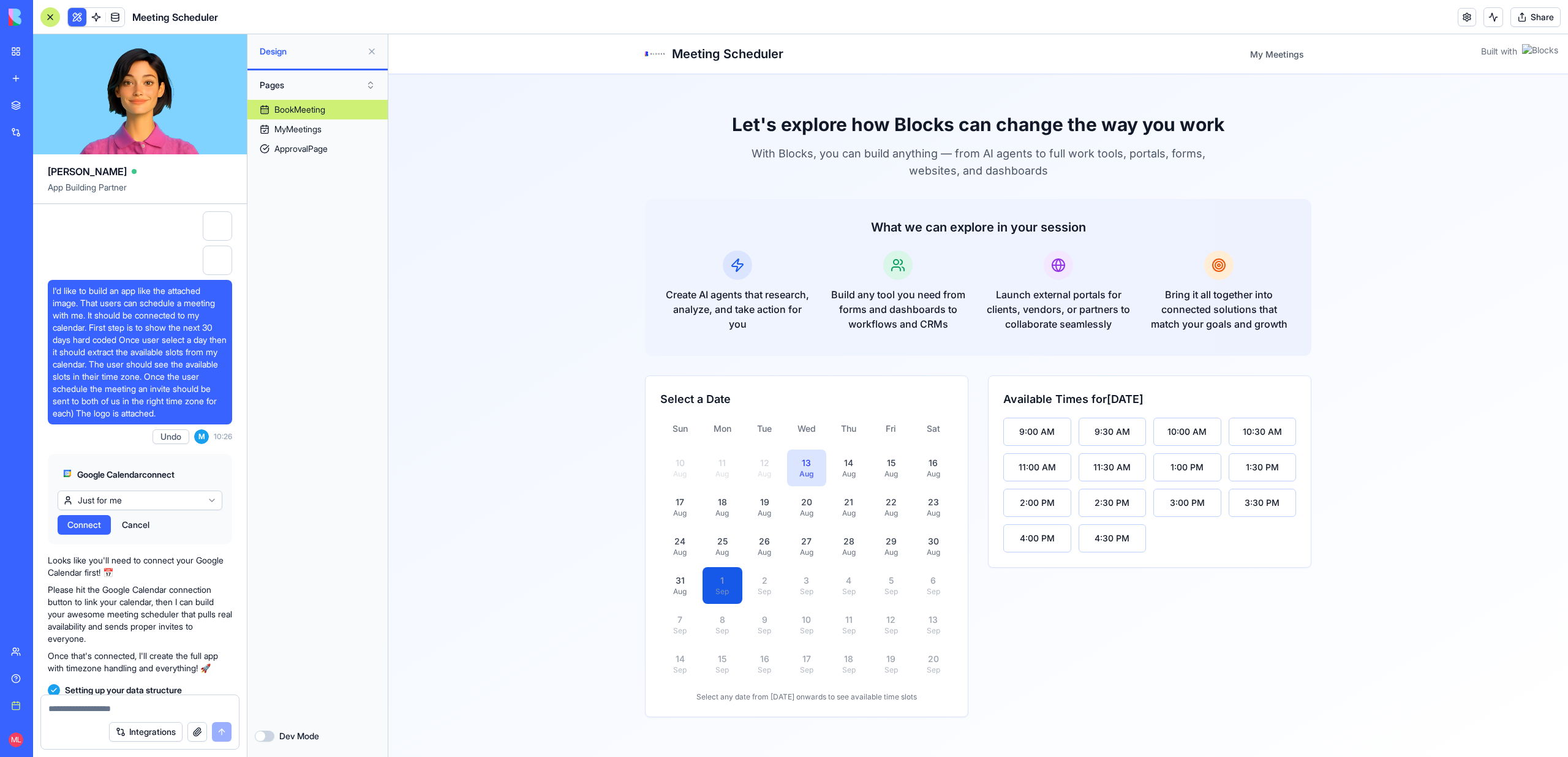
scroll to position [14897, 0]
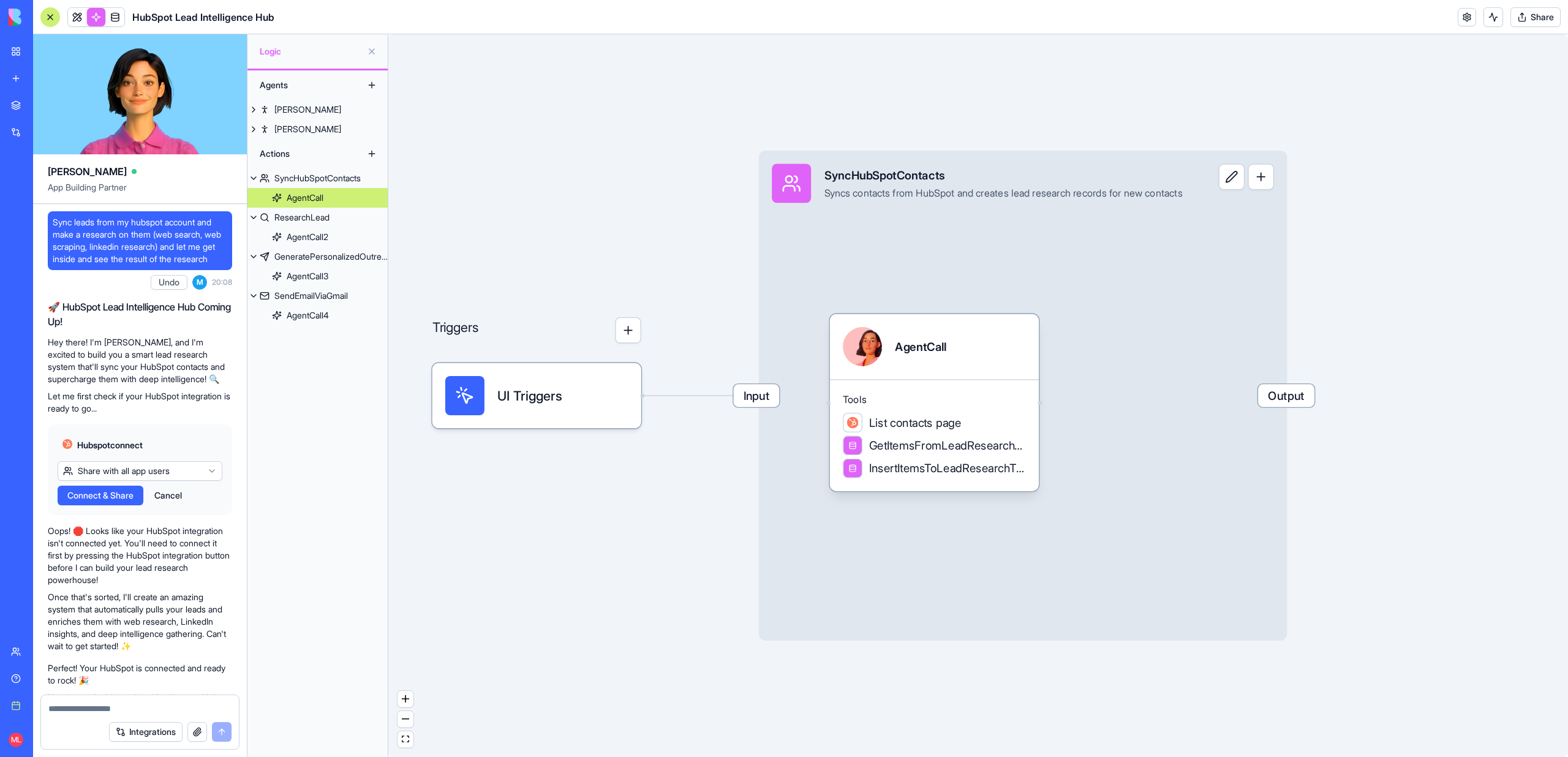
scroll to position [12433, 0]
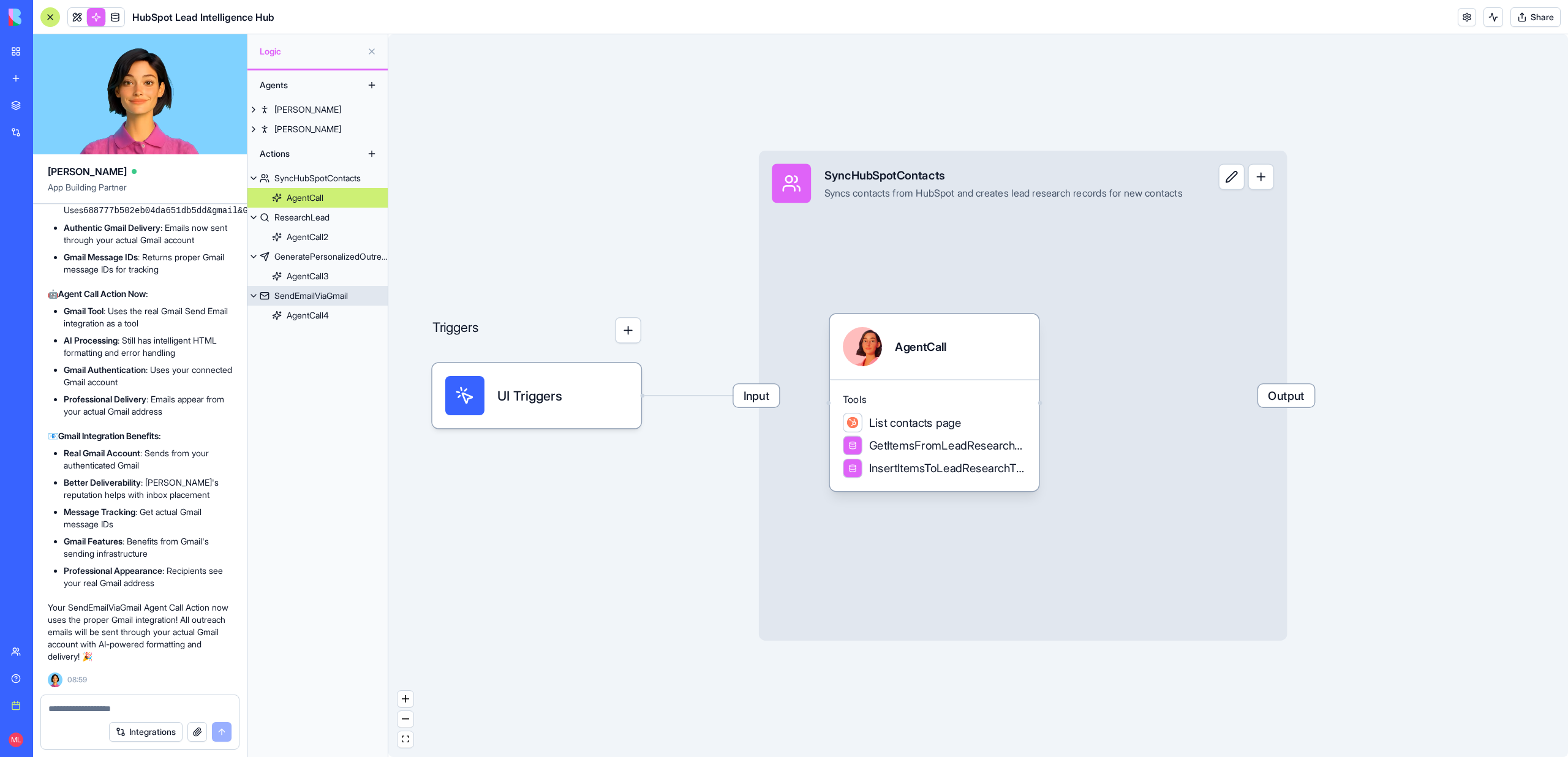
click at [302, 299] on div "SendEmailViaGmail" at bounding box center [311, 295] width 74 height 12
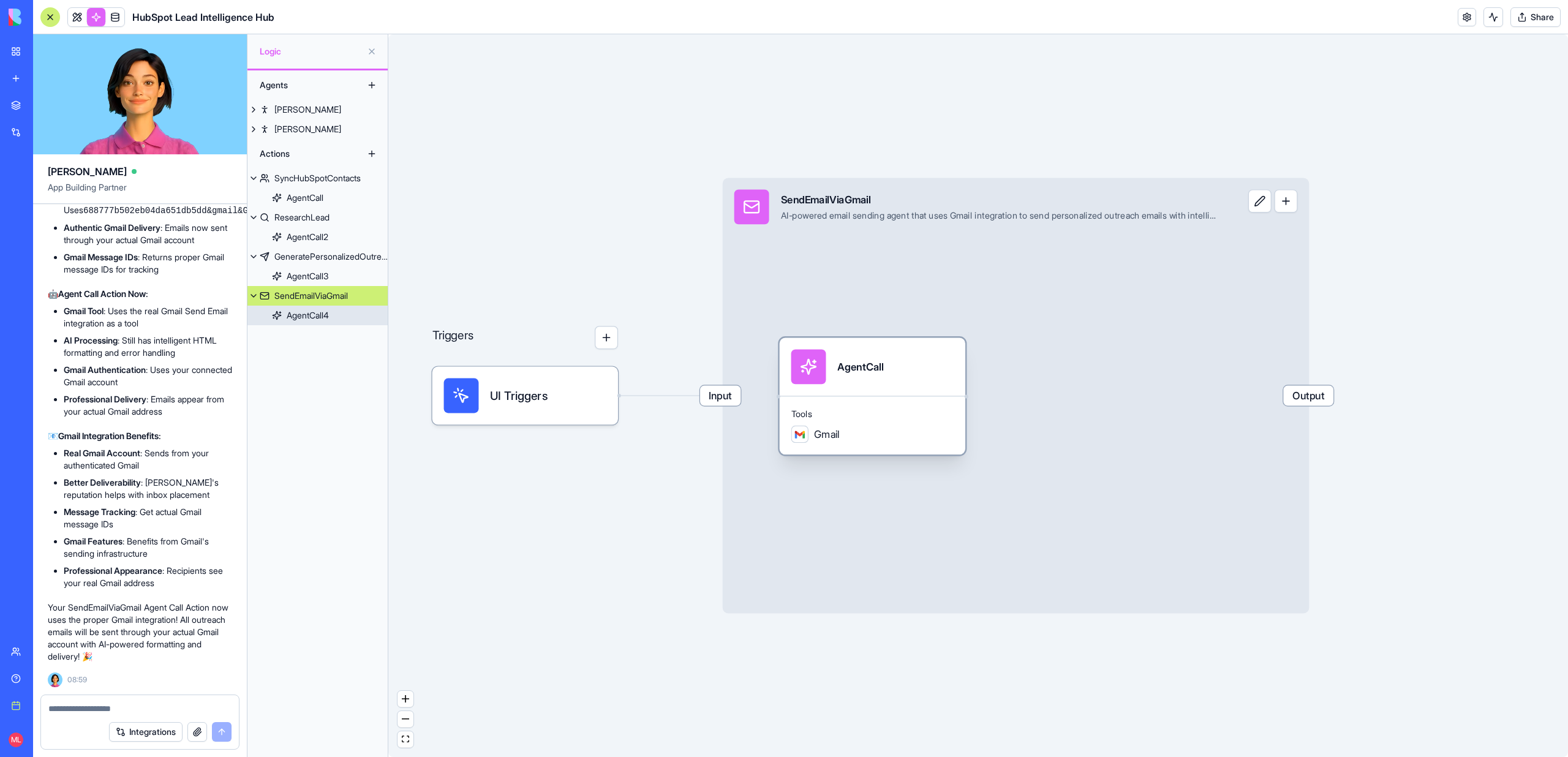
click at [845, 390] on div "AgentCall" at bounding box center [873, 366] width 185 height 58
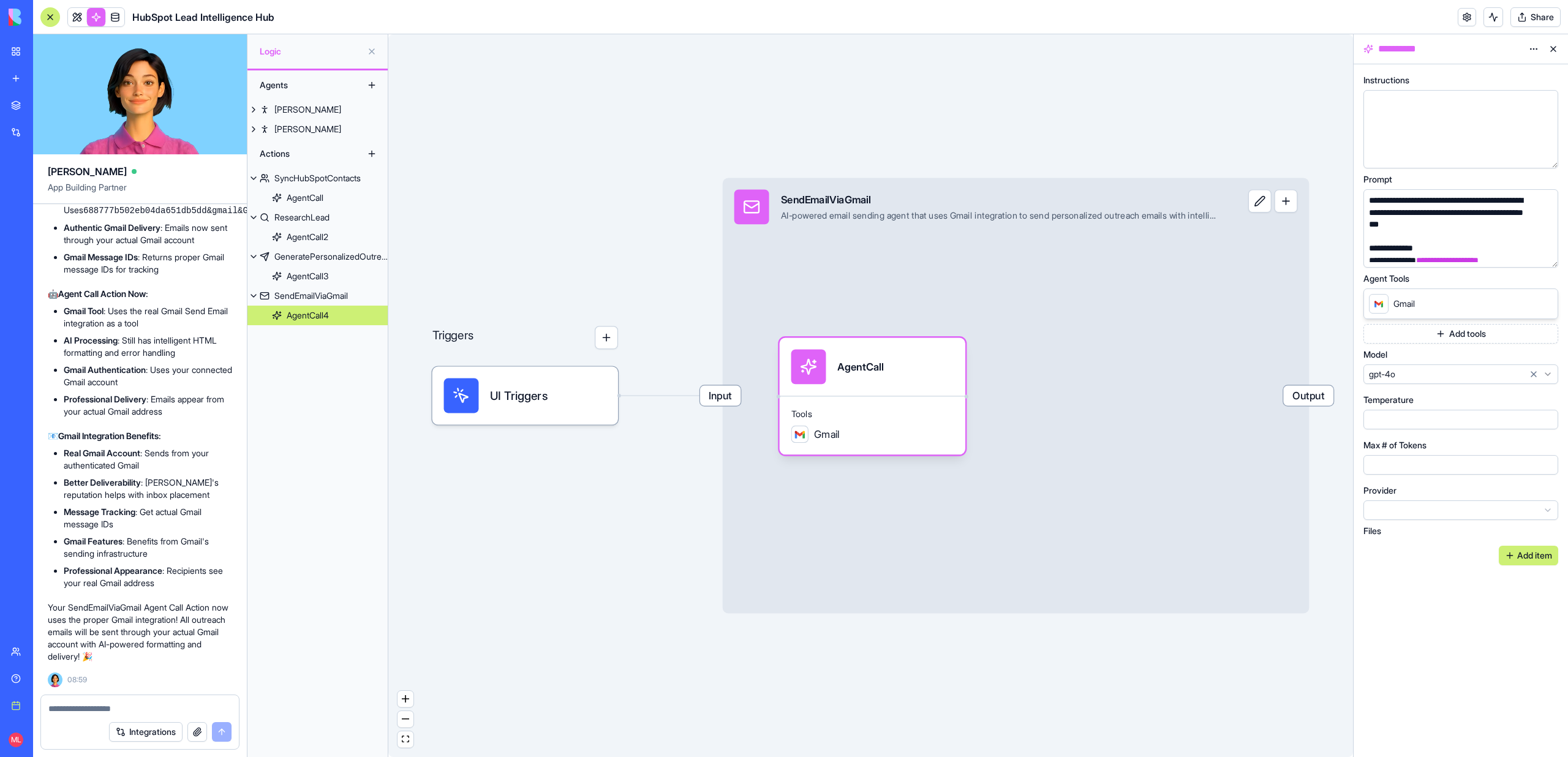
click at [1473, 325] on button "Add tools" at bounding box center [1461, 334] width 195 height 20
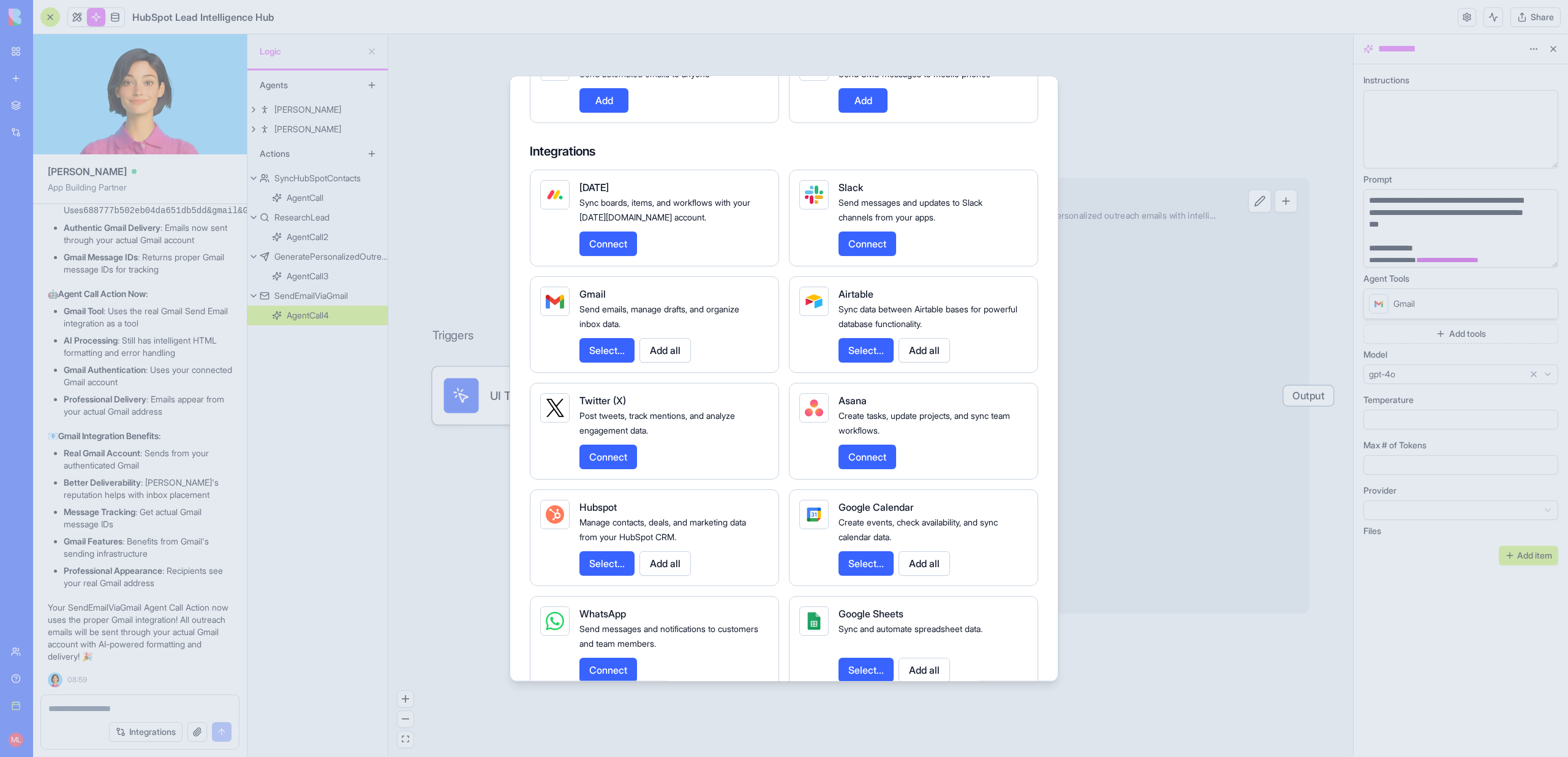
scroll to position [1235, 0]
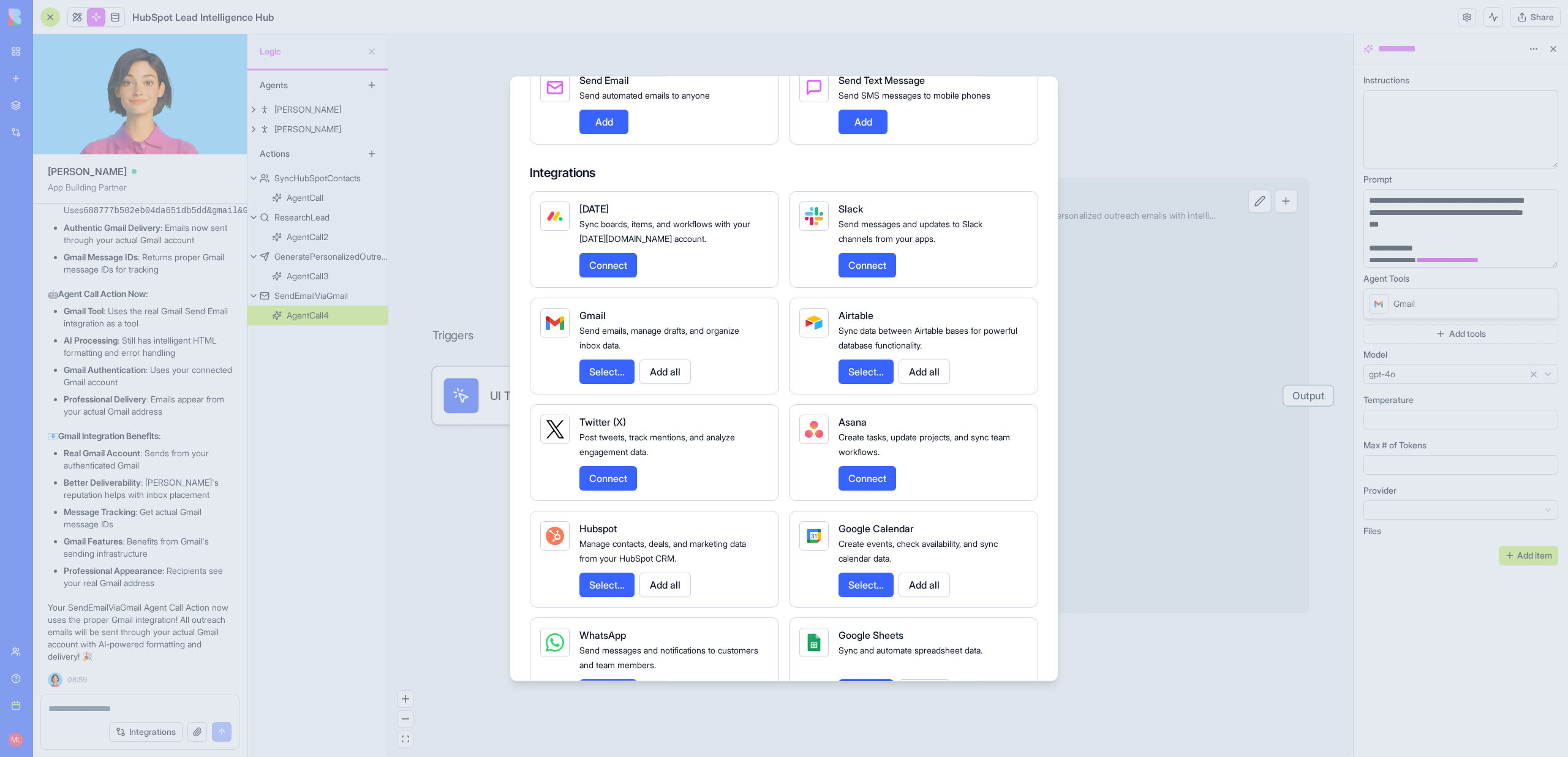
click at [615, 384] on button "Select..." at bounding box center [607, 371] width 55 height 24
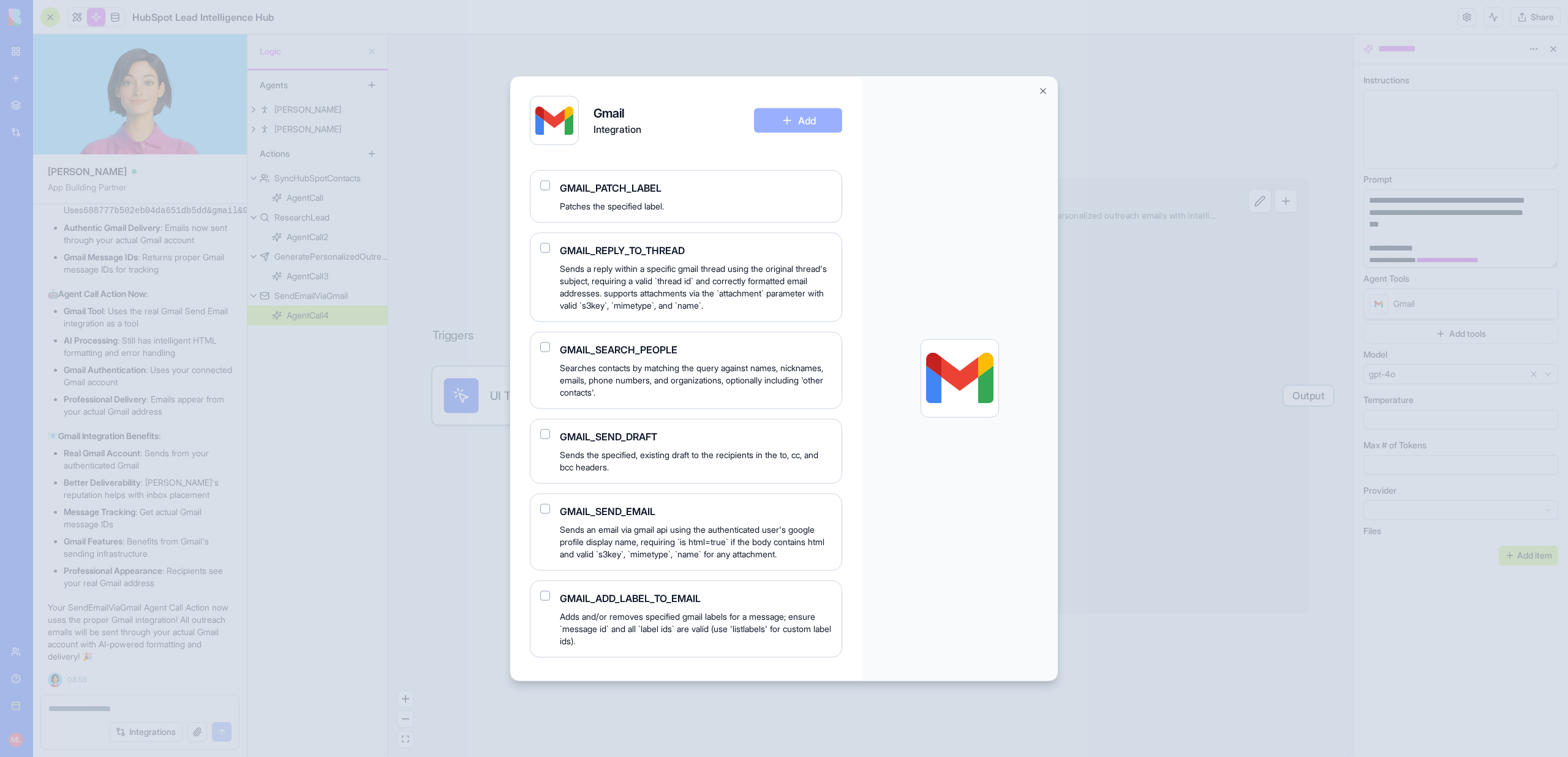
scroll to position [819, 0]
click at [549, 511] on button "button" at bounding box center [545, 506] width 10 height 10
click at [784, 120] on button "Add" at bounding box center [798, 121] width 88 height 24
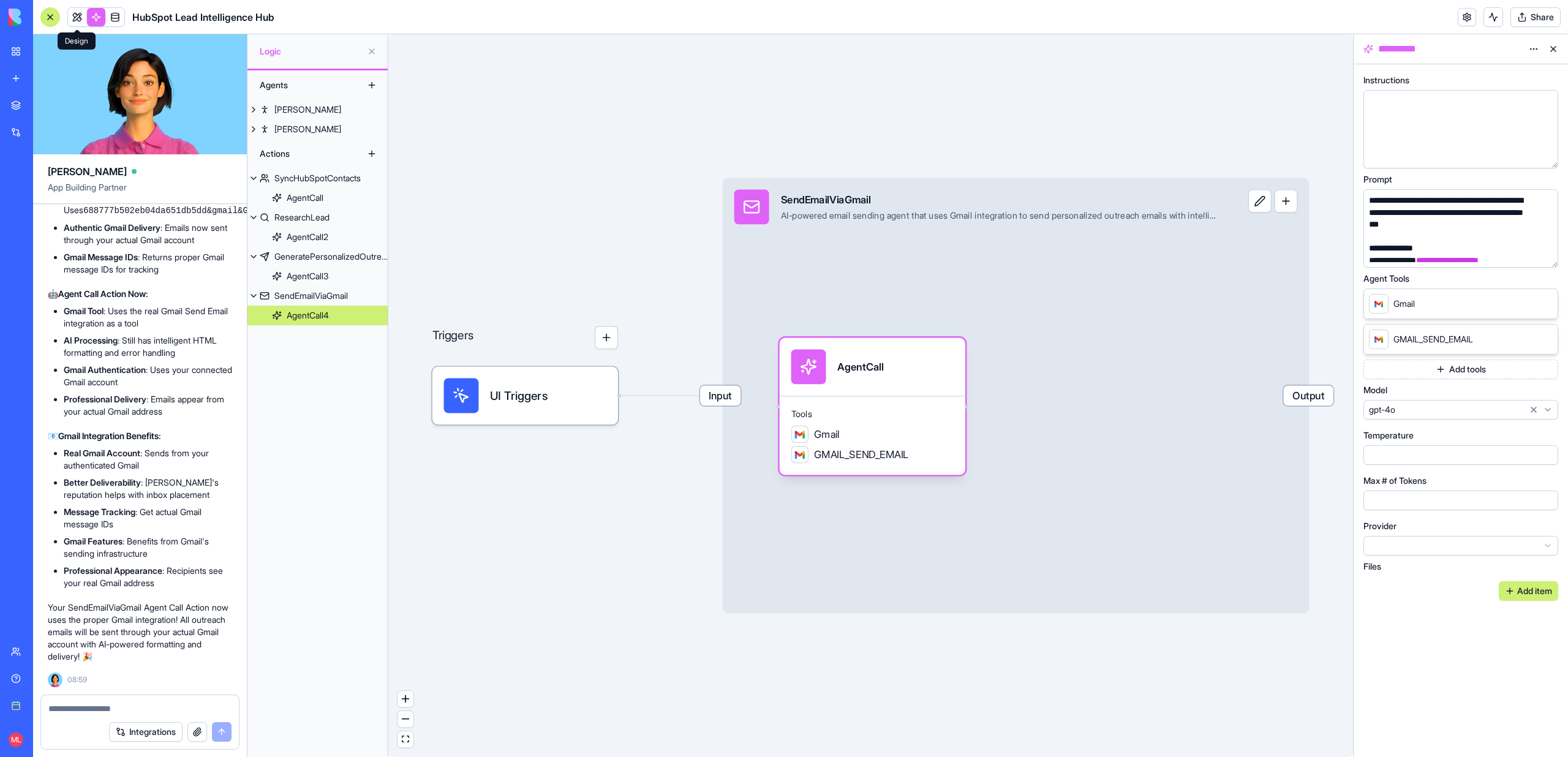
click at [75, 21] on link at bounding box center [77, 17] width 19 height 19
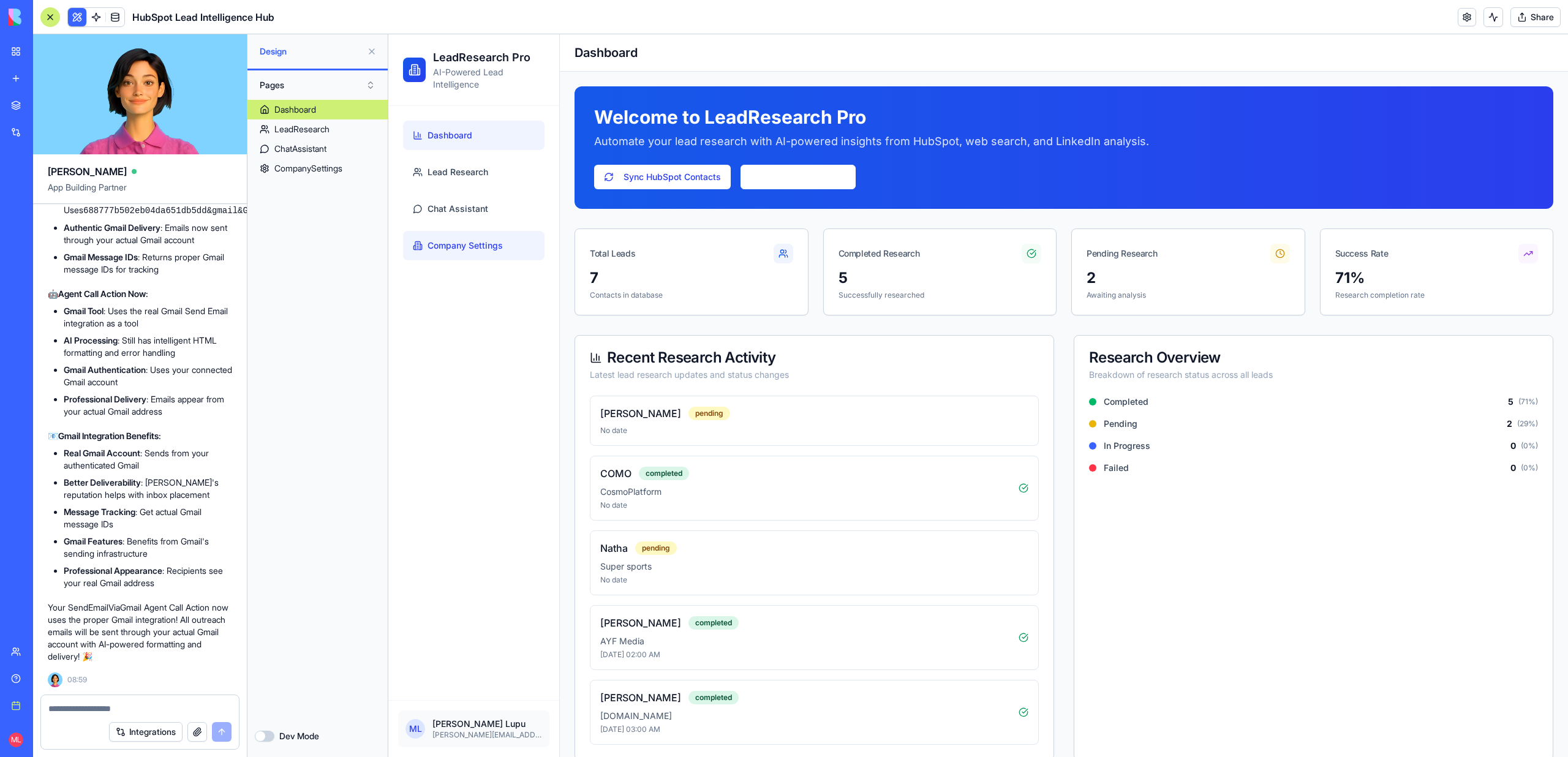
click at [490, 253] on link "Company Settings" at bounding box center [473, 246] width 141 height 29
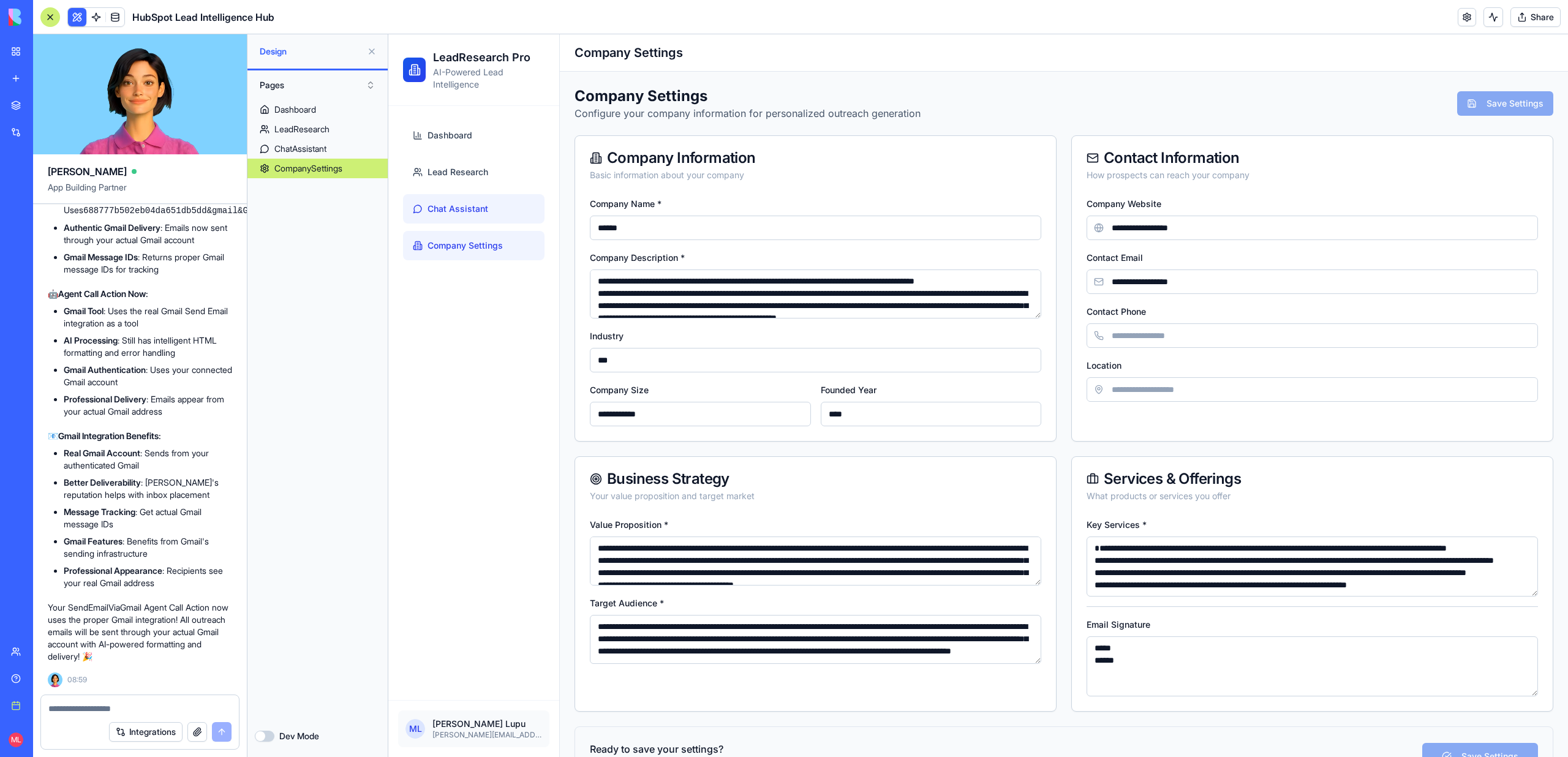
click at [485, 219] on link "Chat Assistant" at bounding box center [473, 209] width 141 height 29
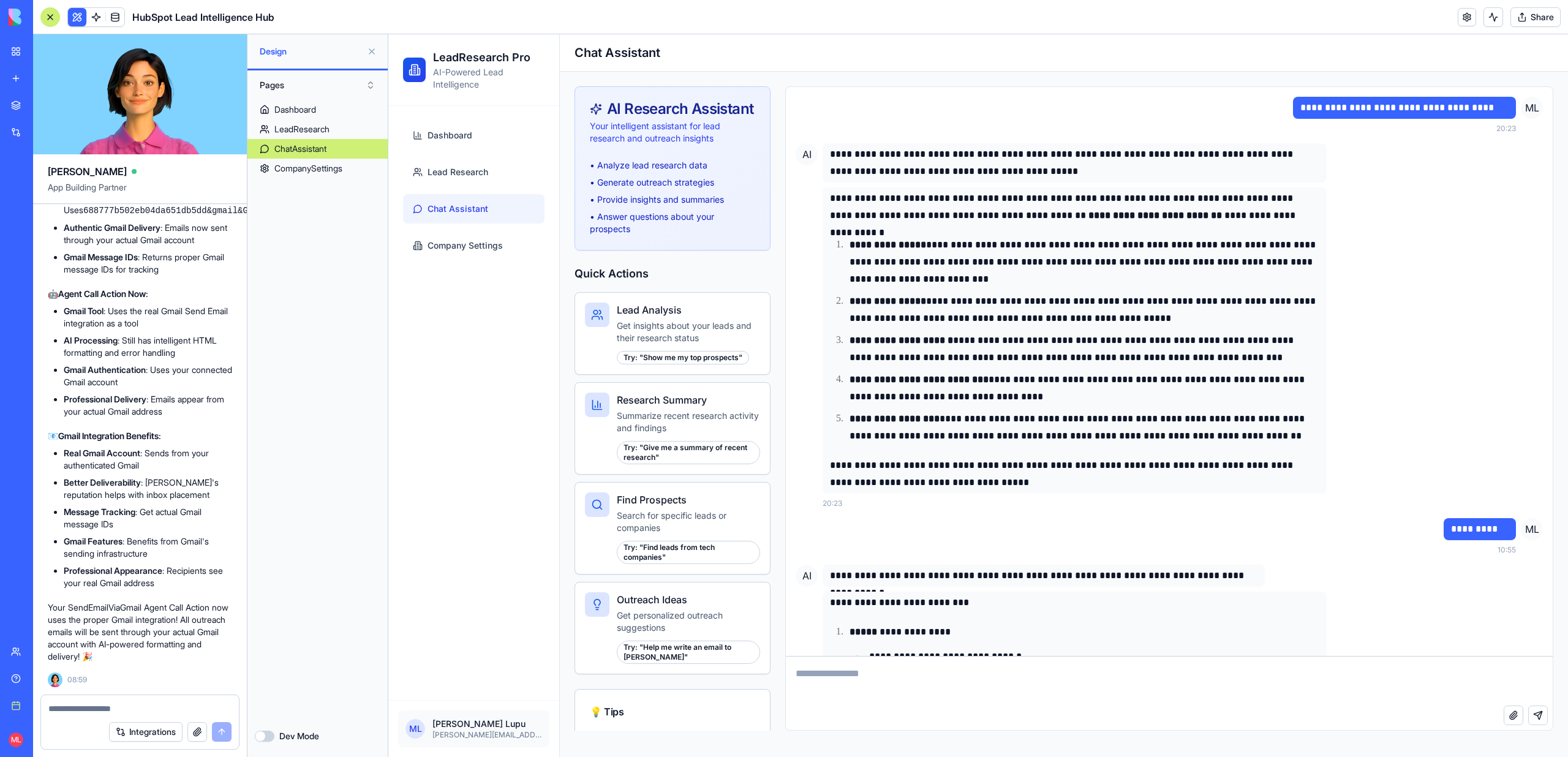
scroll to position [2954, 0]
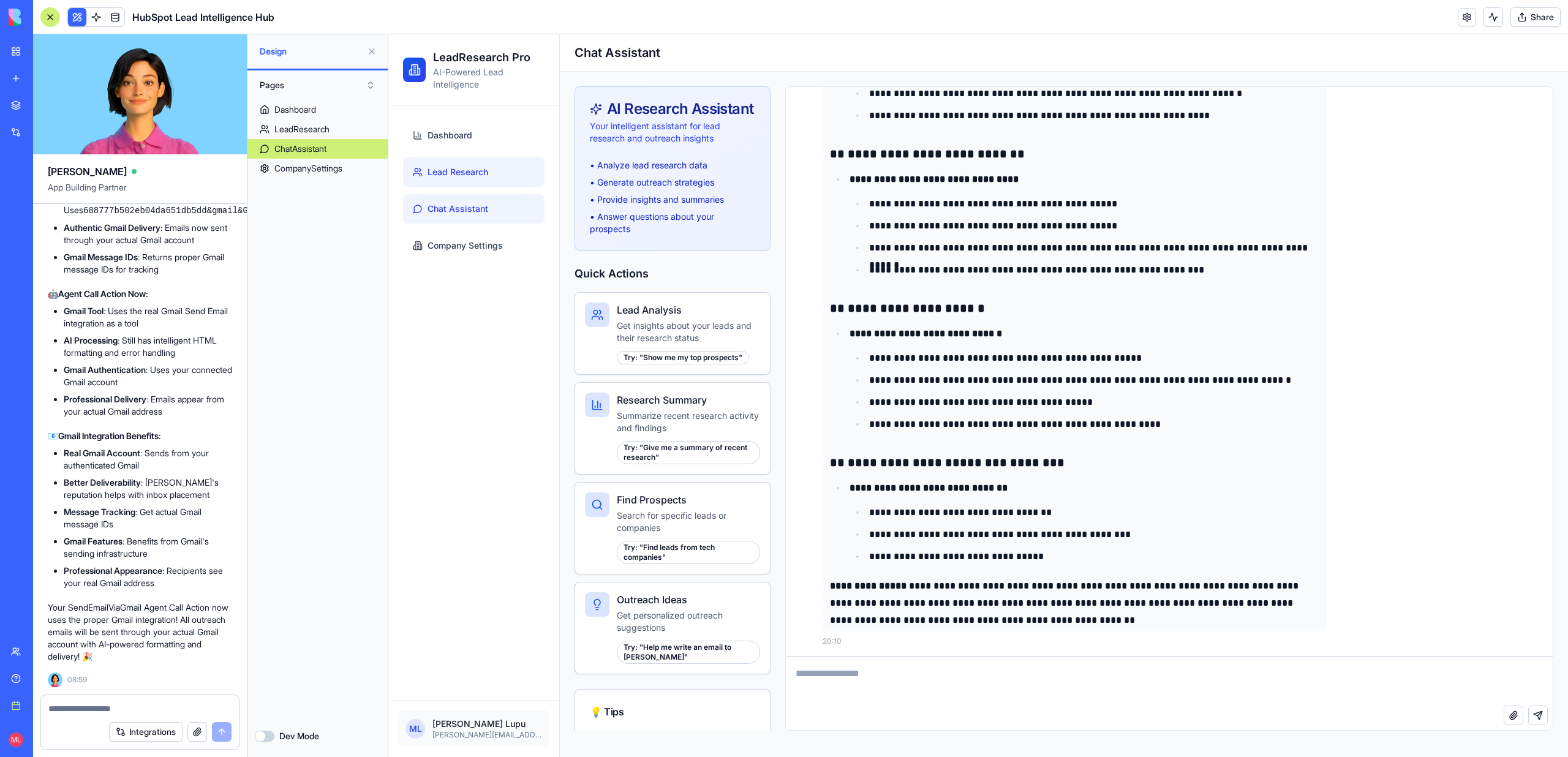
click at [470, 173] on span "Lead Research" at bounding box center [458, 172] width 61 height 12
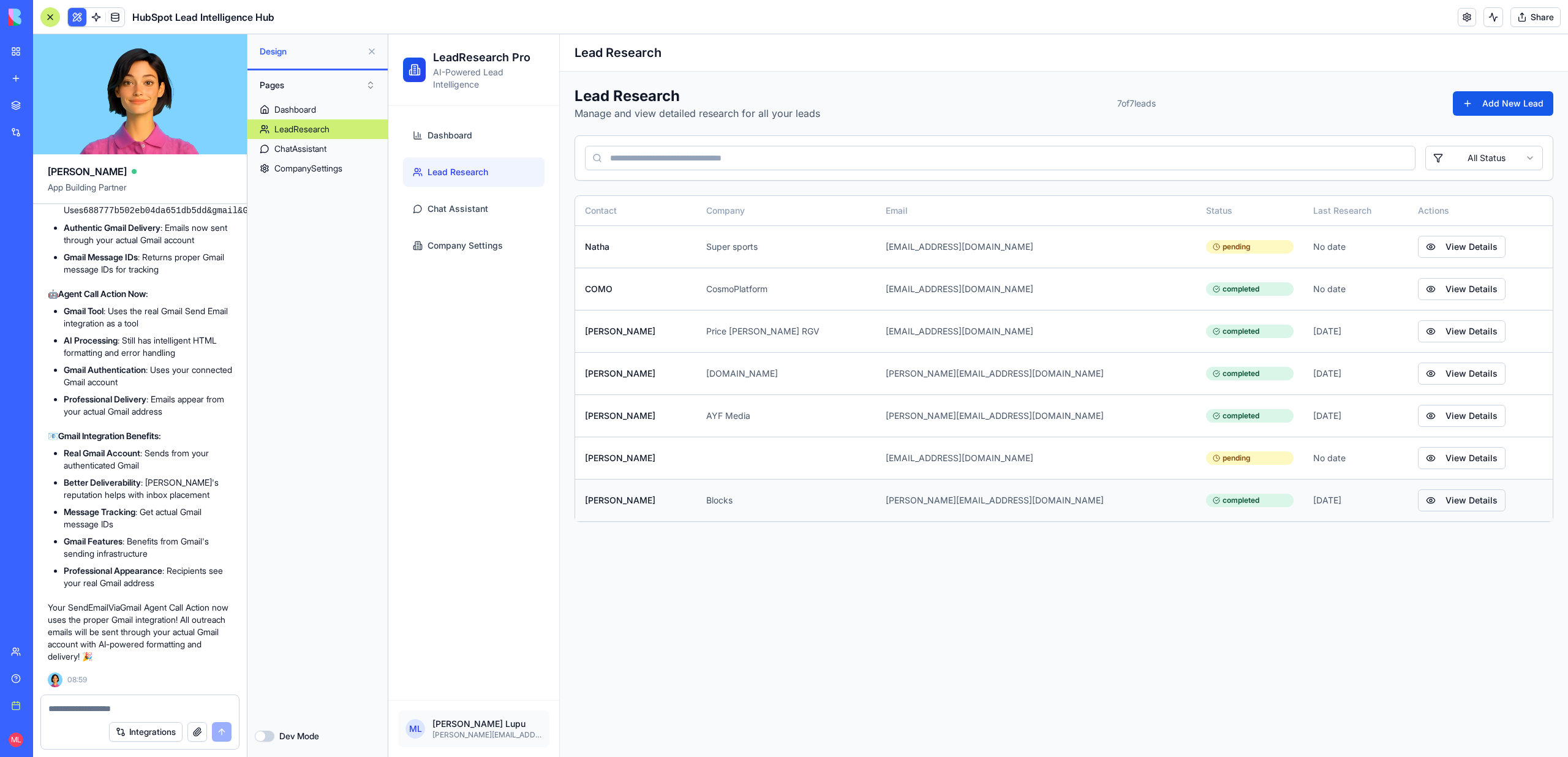
click at [1423, 505] on button "View Details" at bounding box center [1461, 500] width 88 height 22
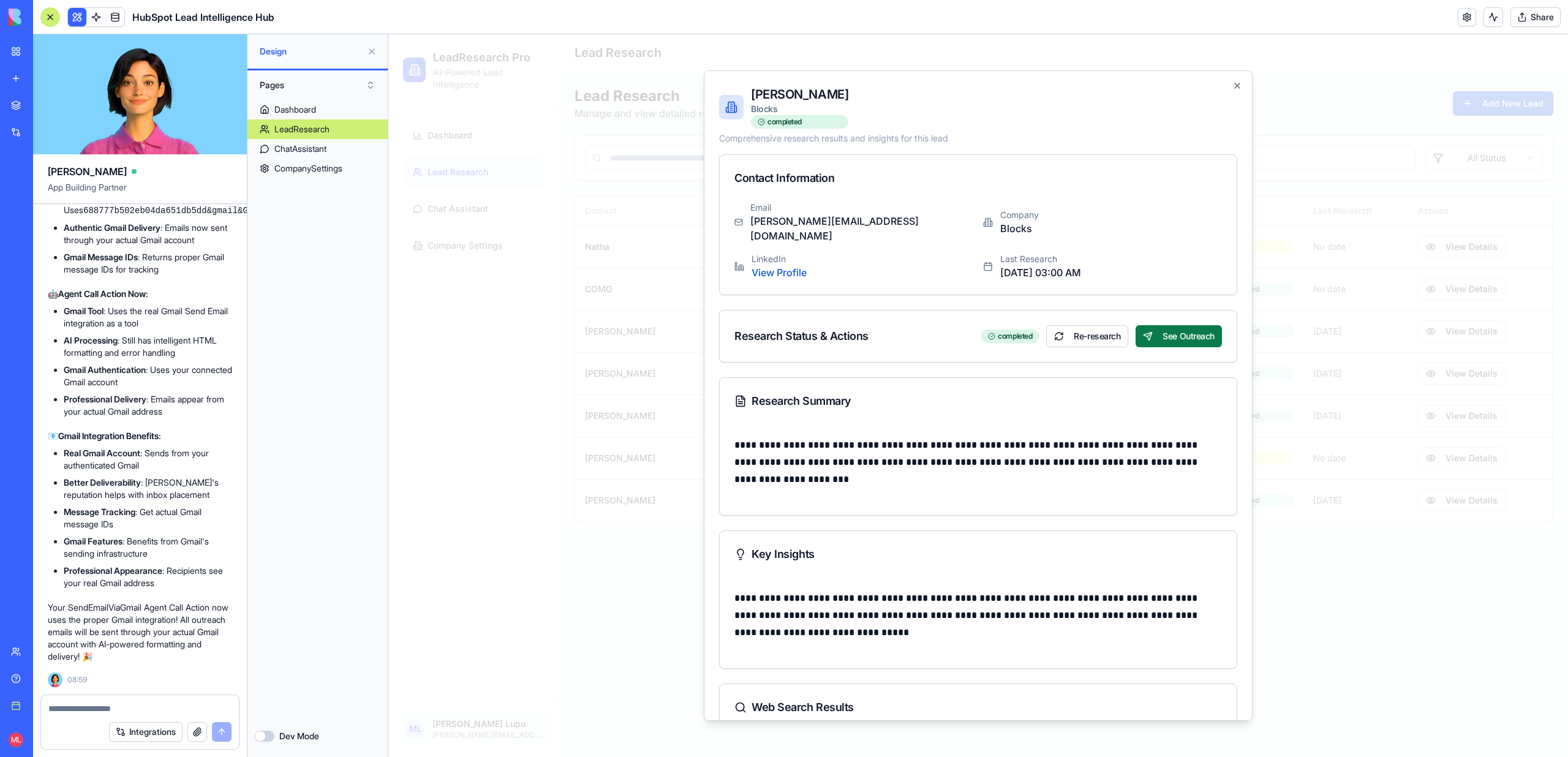
click at [1205, 325] on button "See Outreach" at bounding box center [1178, 336] width 86 height 22
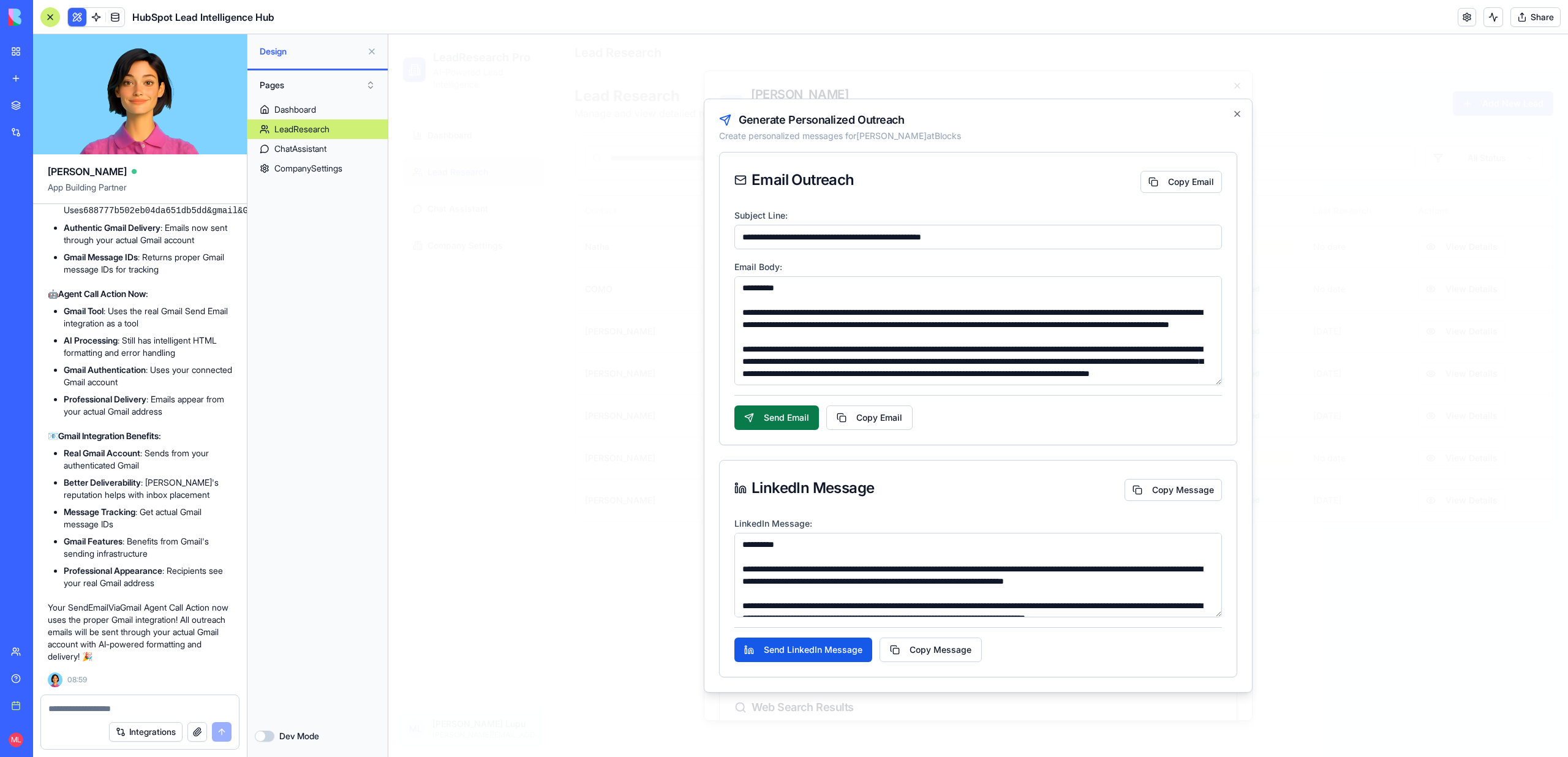
click at [777, 420] on button "Send Email" at bounding box center [777, 418] width 84 height 24
click at [1489, 19] on button at bounding box center [1493, 17] width 20 height 20
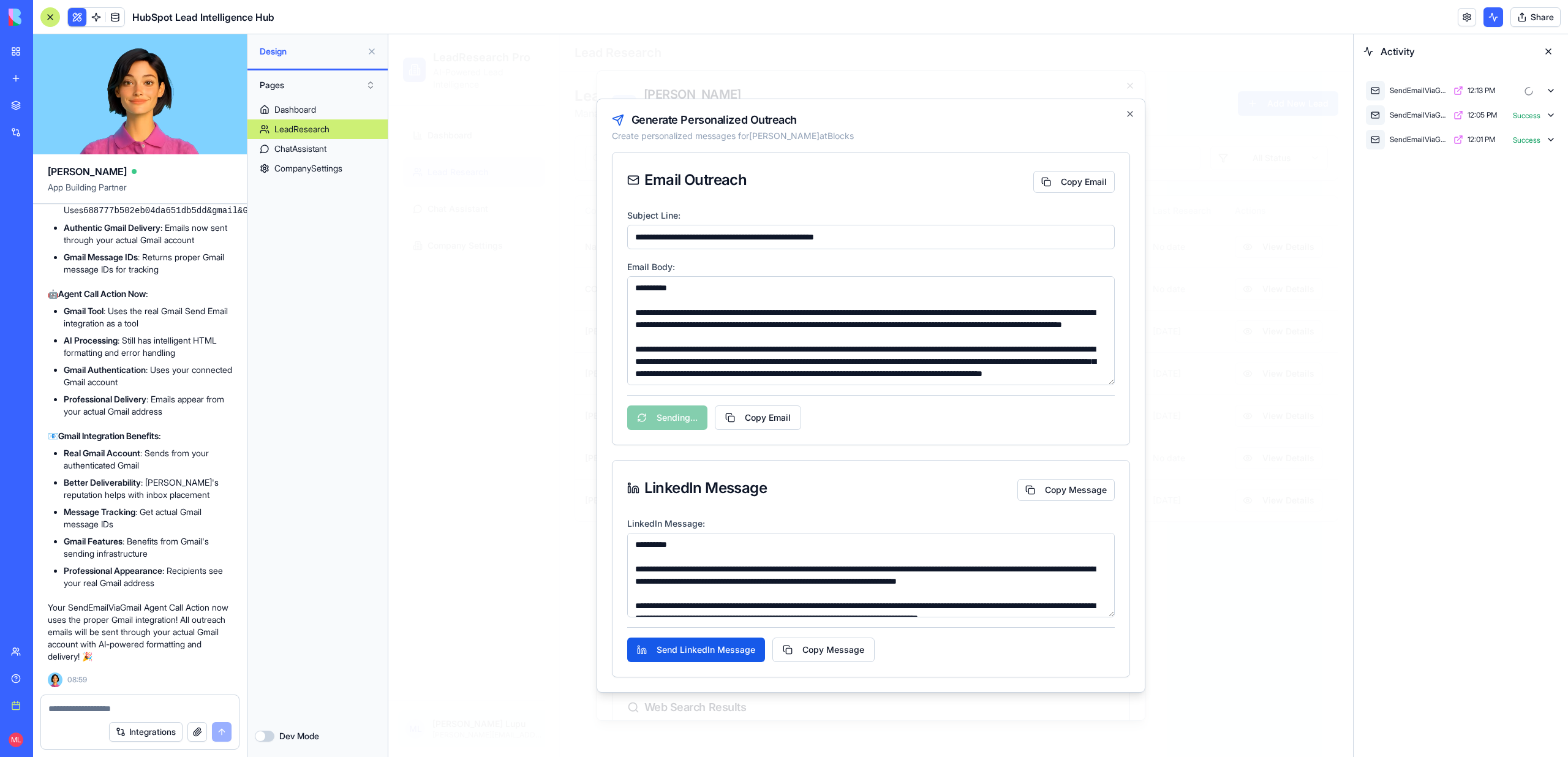
click at [1543, 88] on div "SendEmailViaGmail 12:13 PM" at bounding box center [1461, 91] width 195 height 24
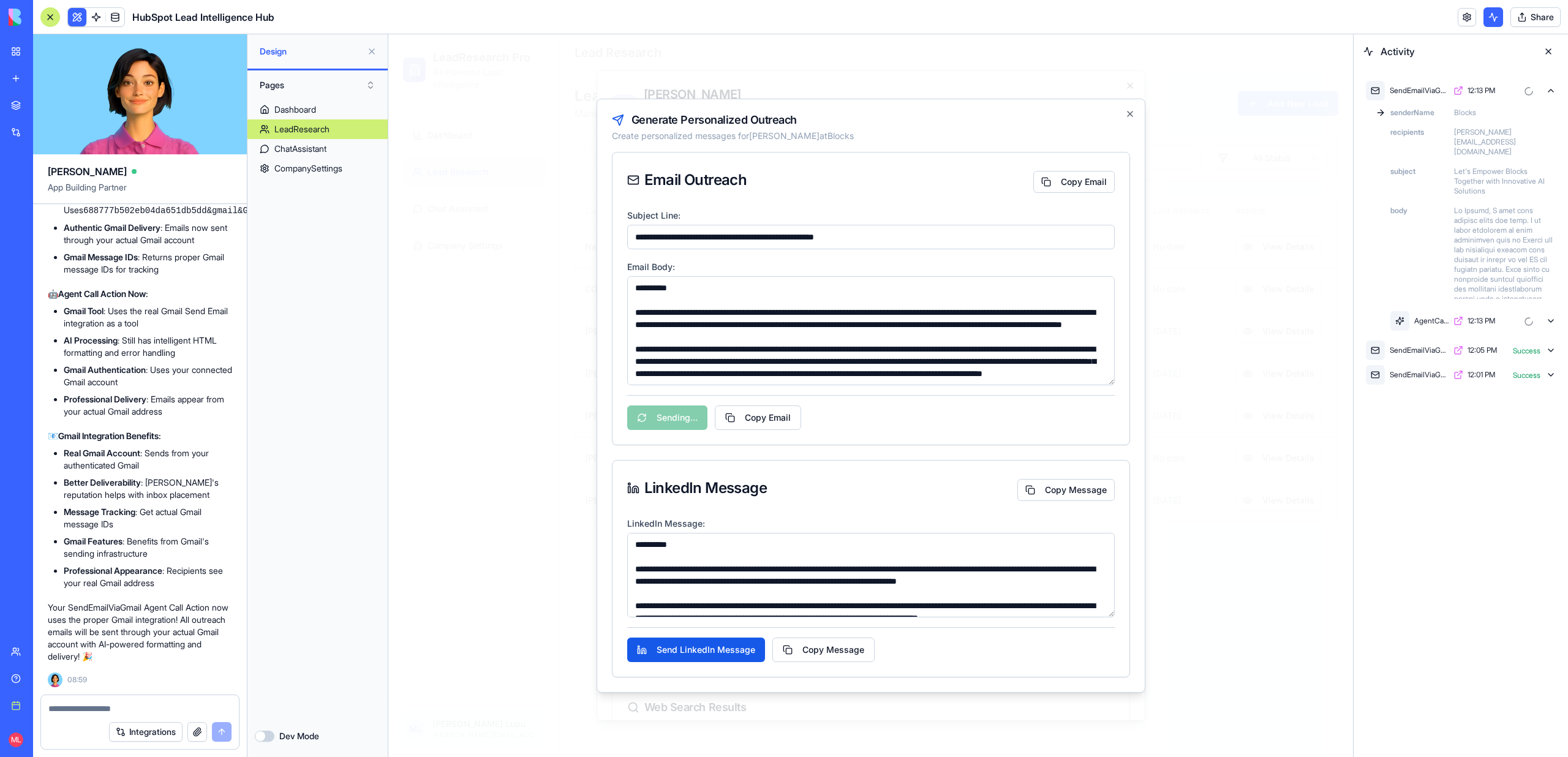
click at [1553, 316] on icon at bounding box center [1550, 320] width 10 height 10
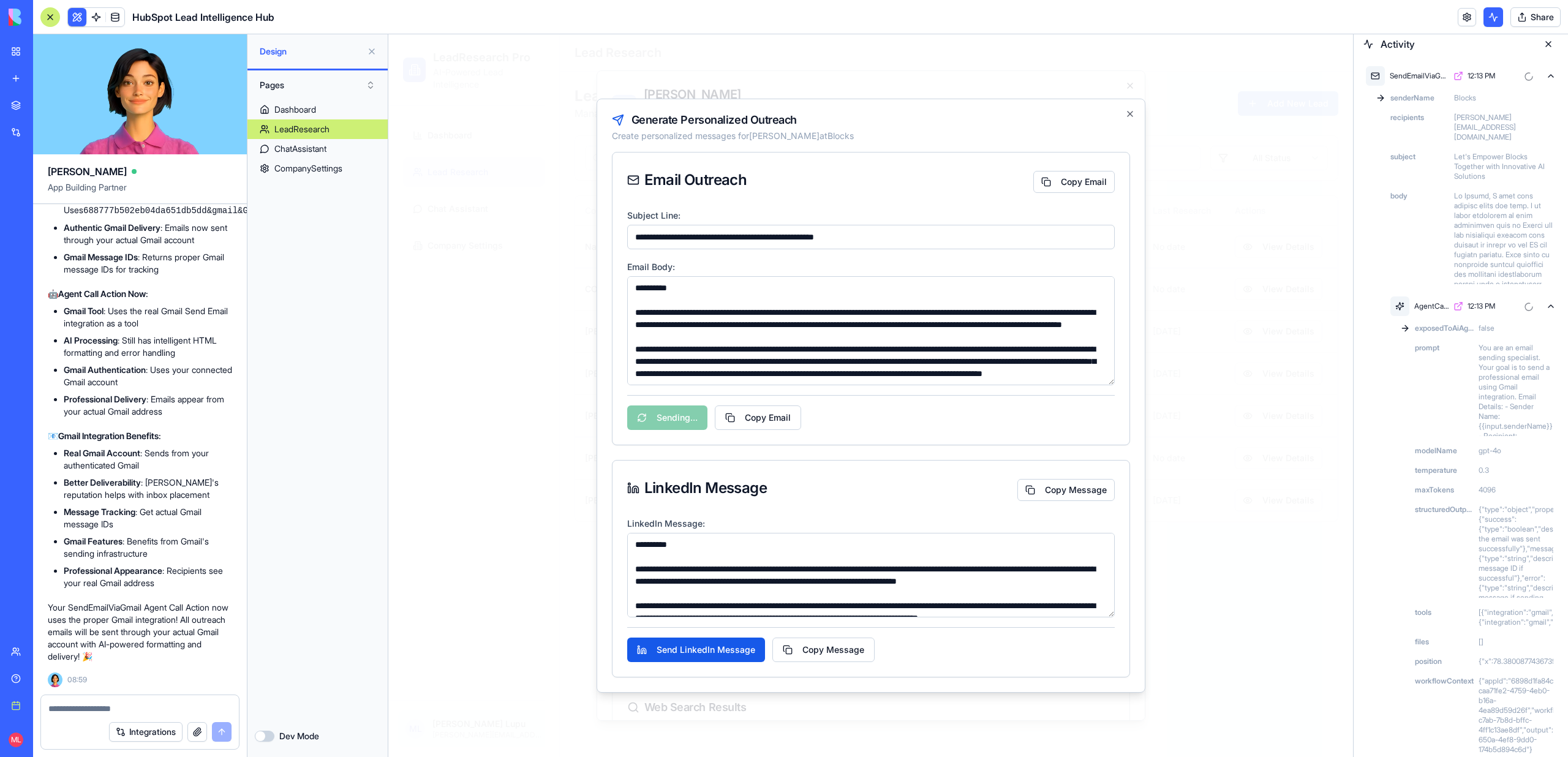
scroll to position [81, 0]
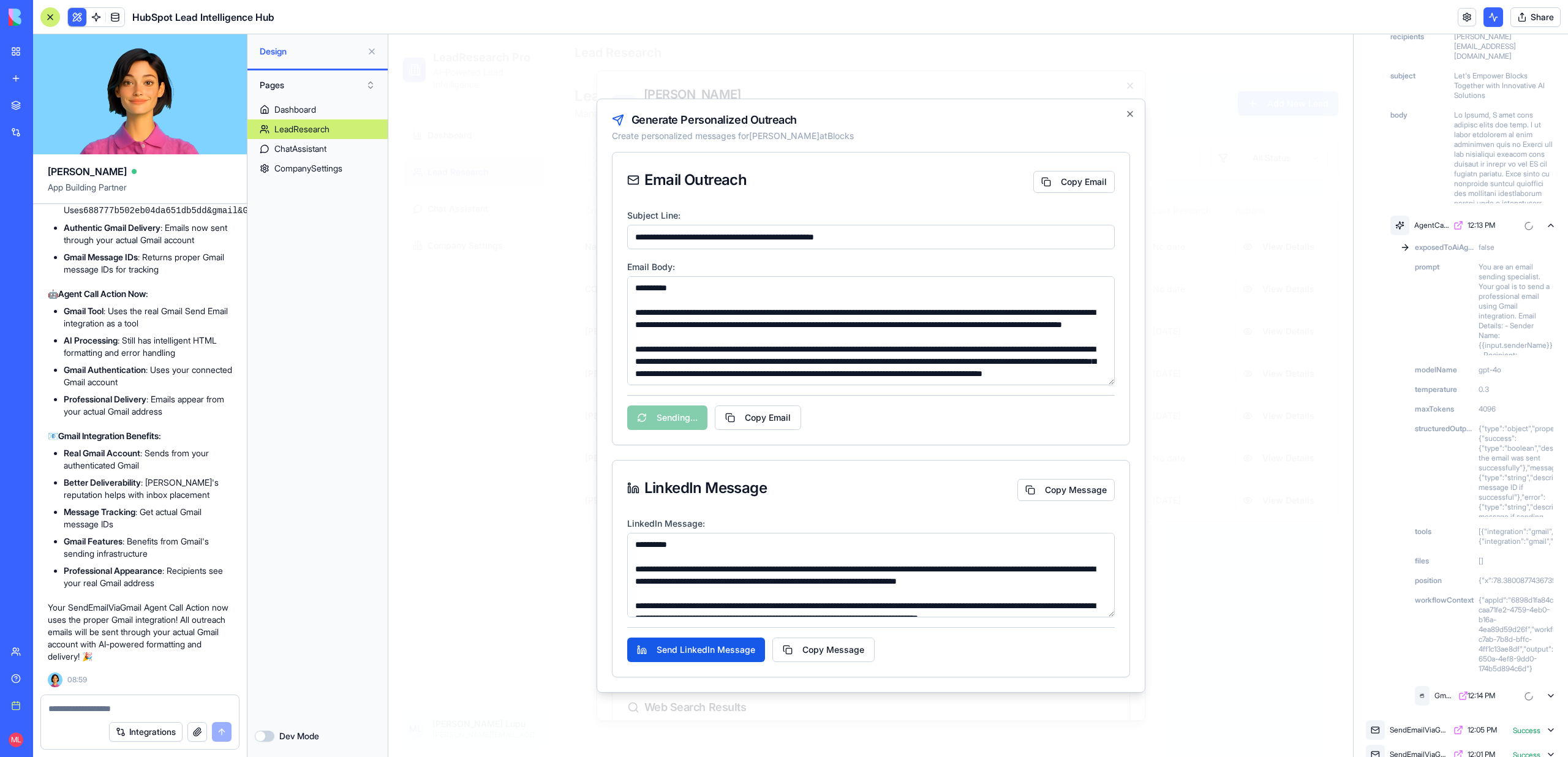
click at [1551, 683] on div "GmailAction 12:14 PM" at bounding box center [1485, 696] width 146 height 24
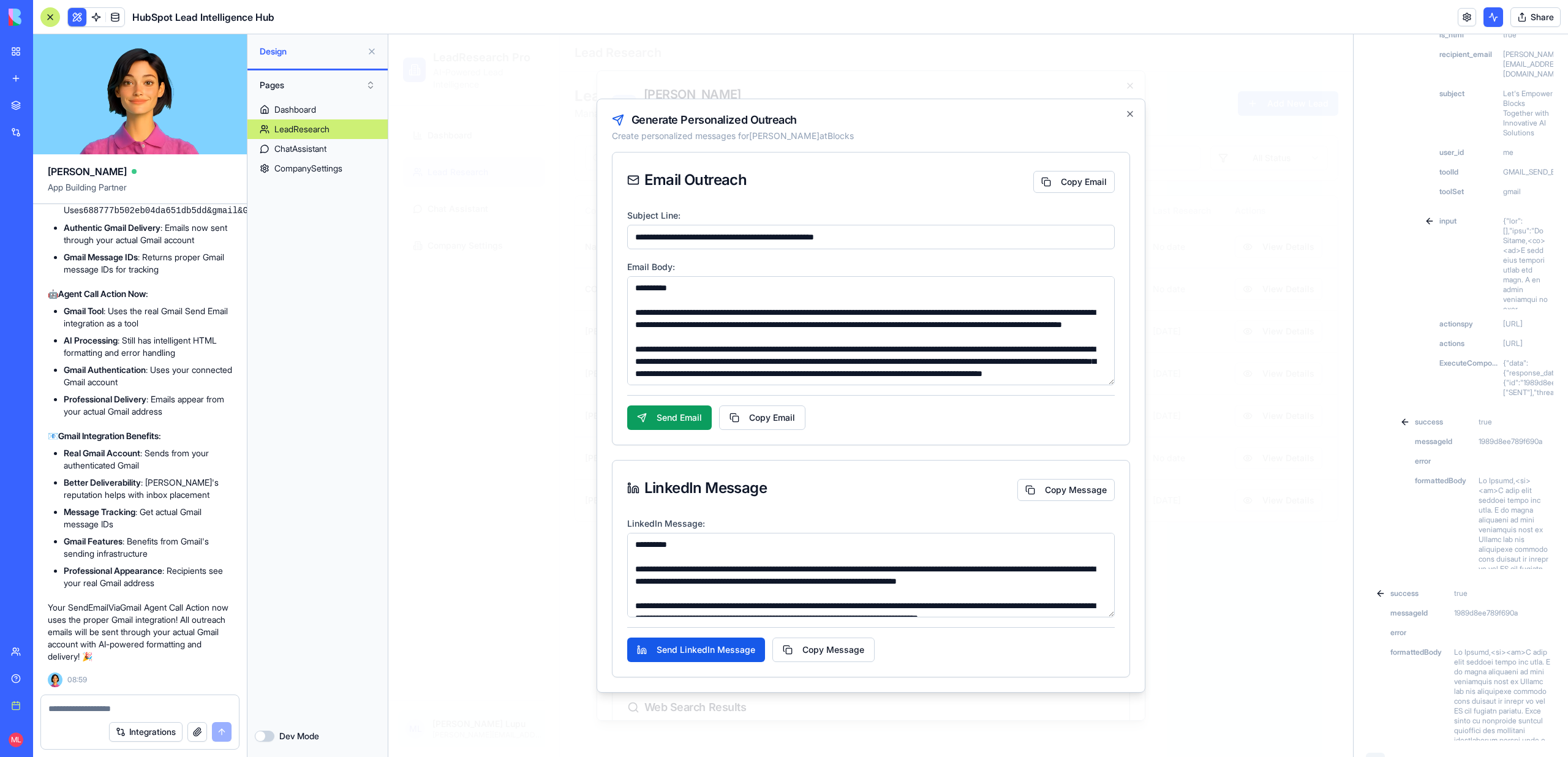
scroll to position [1017, 0]
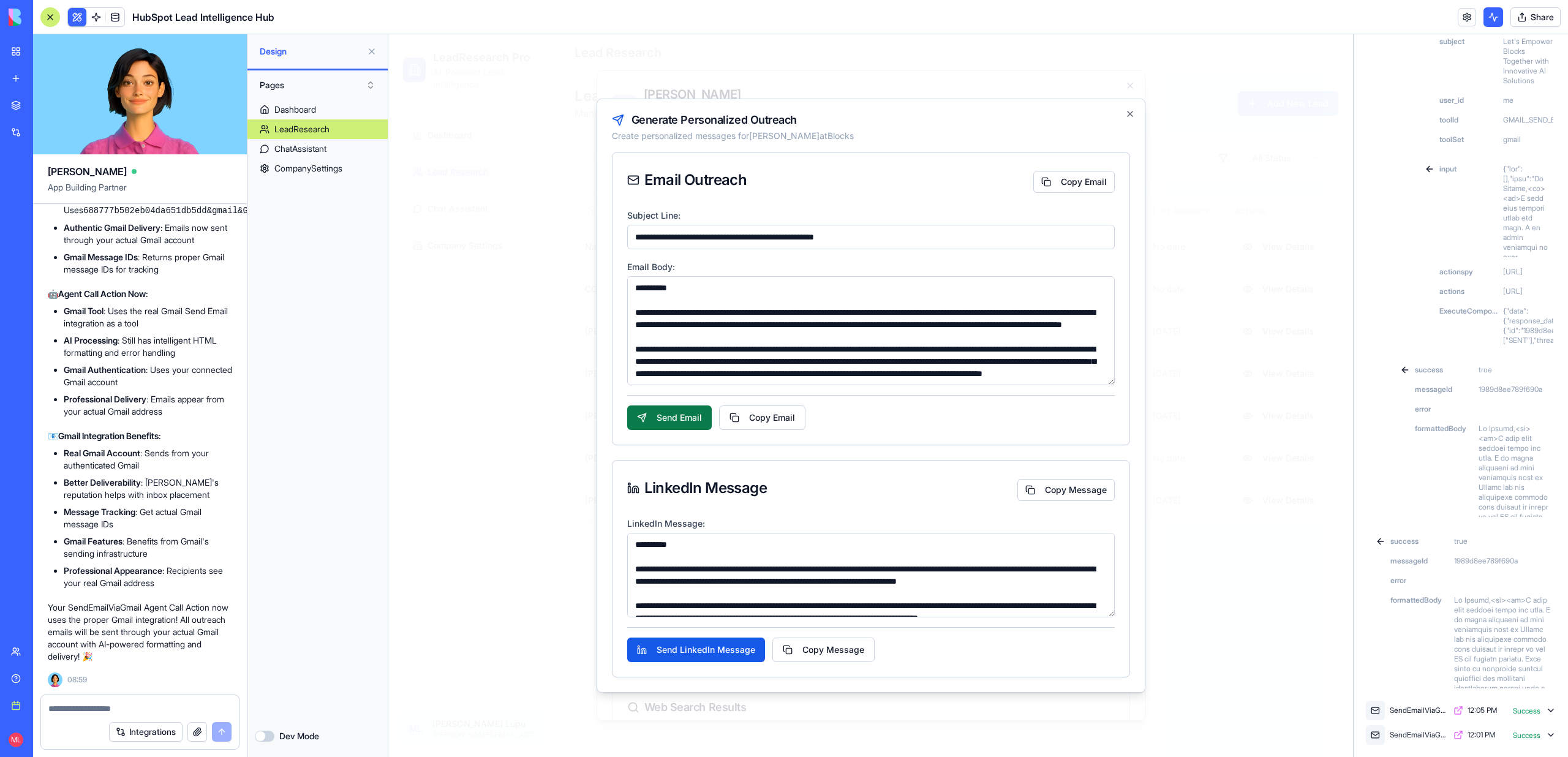
click at [662, 408] on button "Send Email" at bounding box center [669, 418] width 84 height 24
click at [1493, 20] on button at bounding box center [1493, 17] width 20 height 20
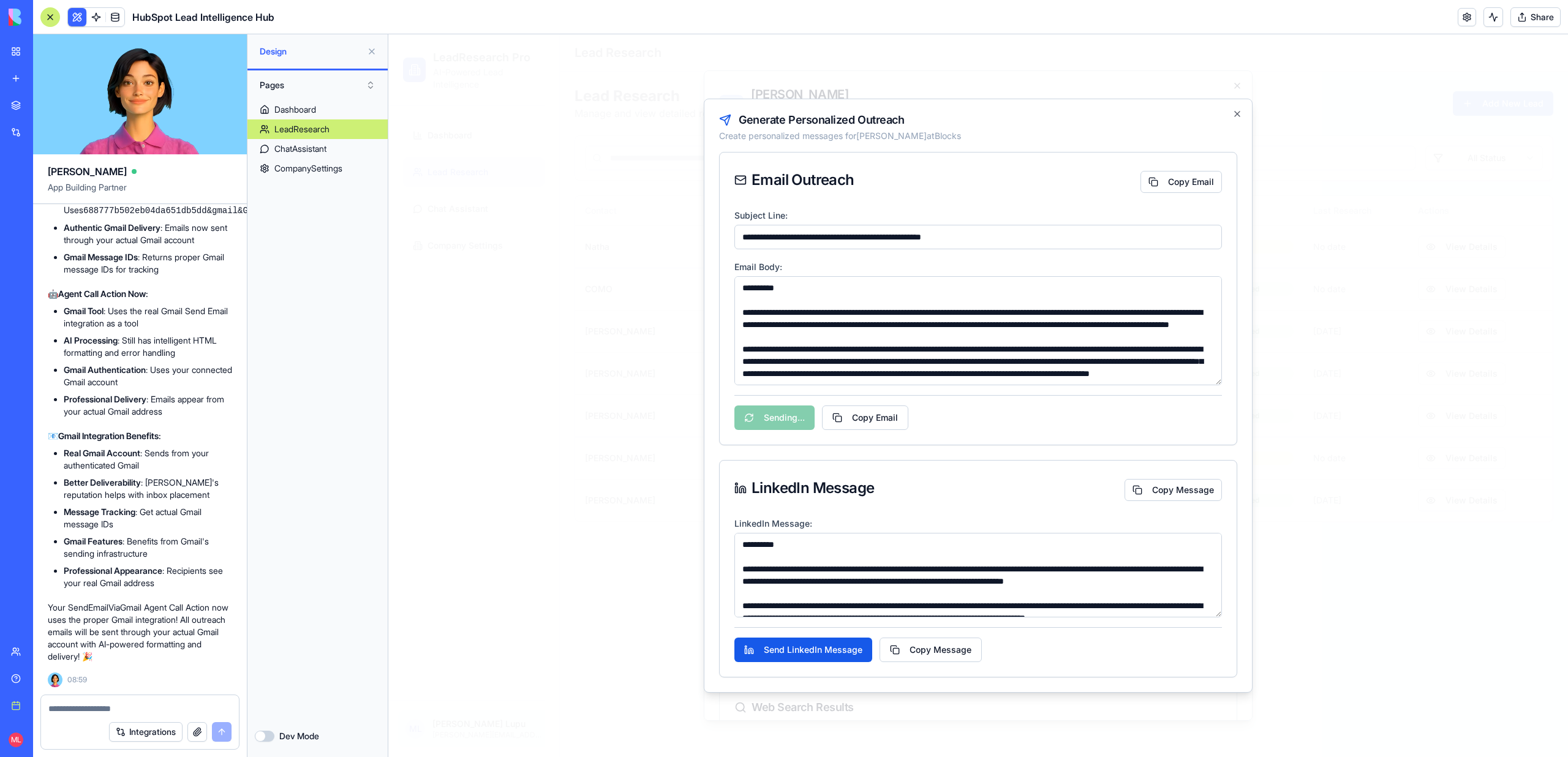
click at [1493, 20] on button at bounding box center [1493, 17] width 20 height 20
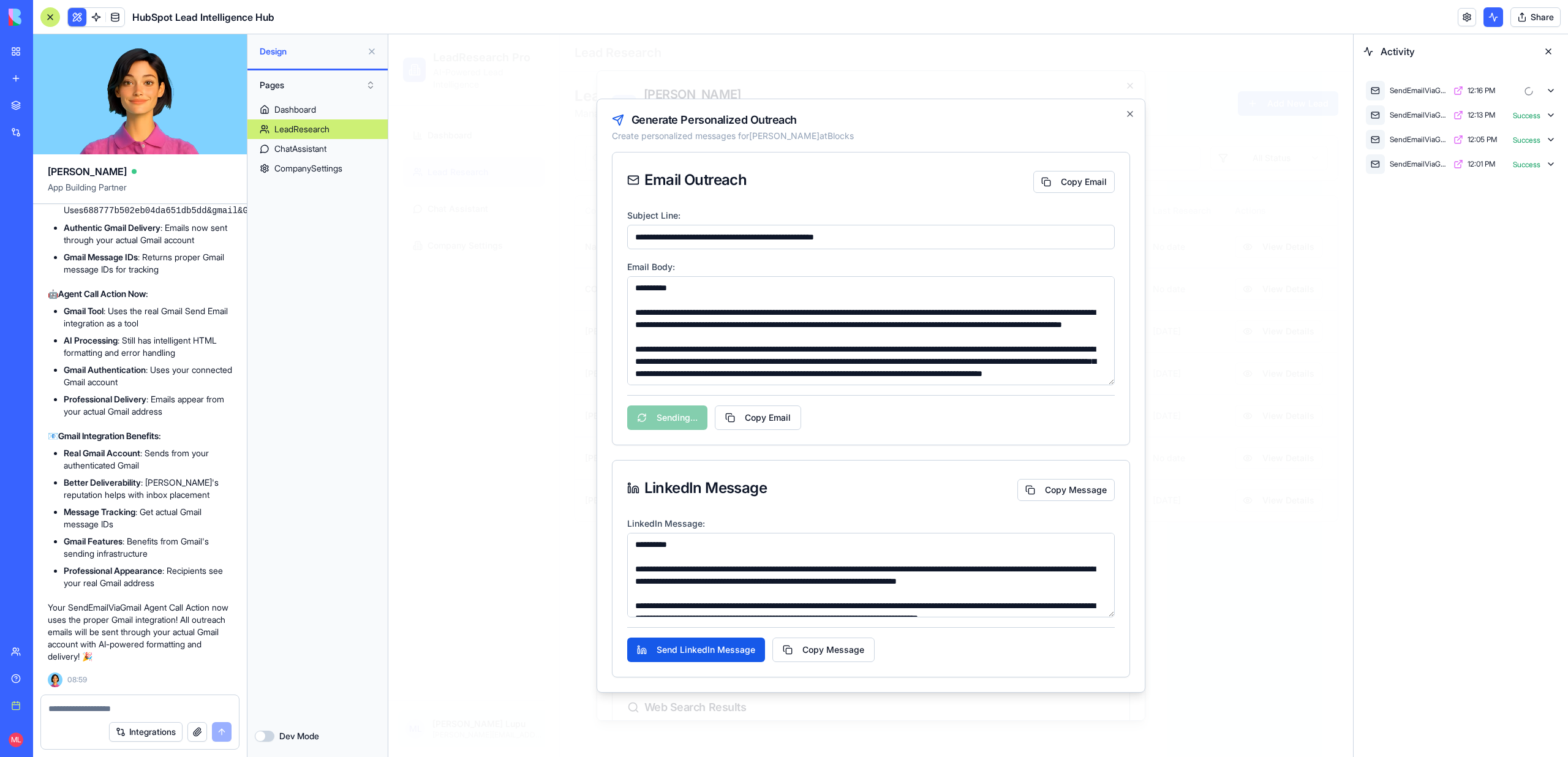
click at [1549, 91] on icon at bounding box center [1550, 90] width 10 height 10
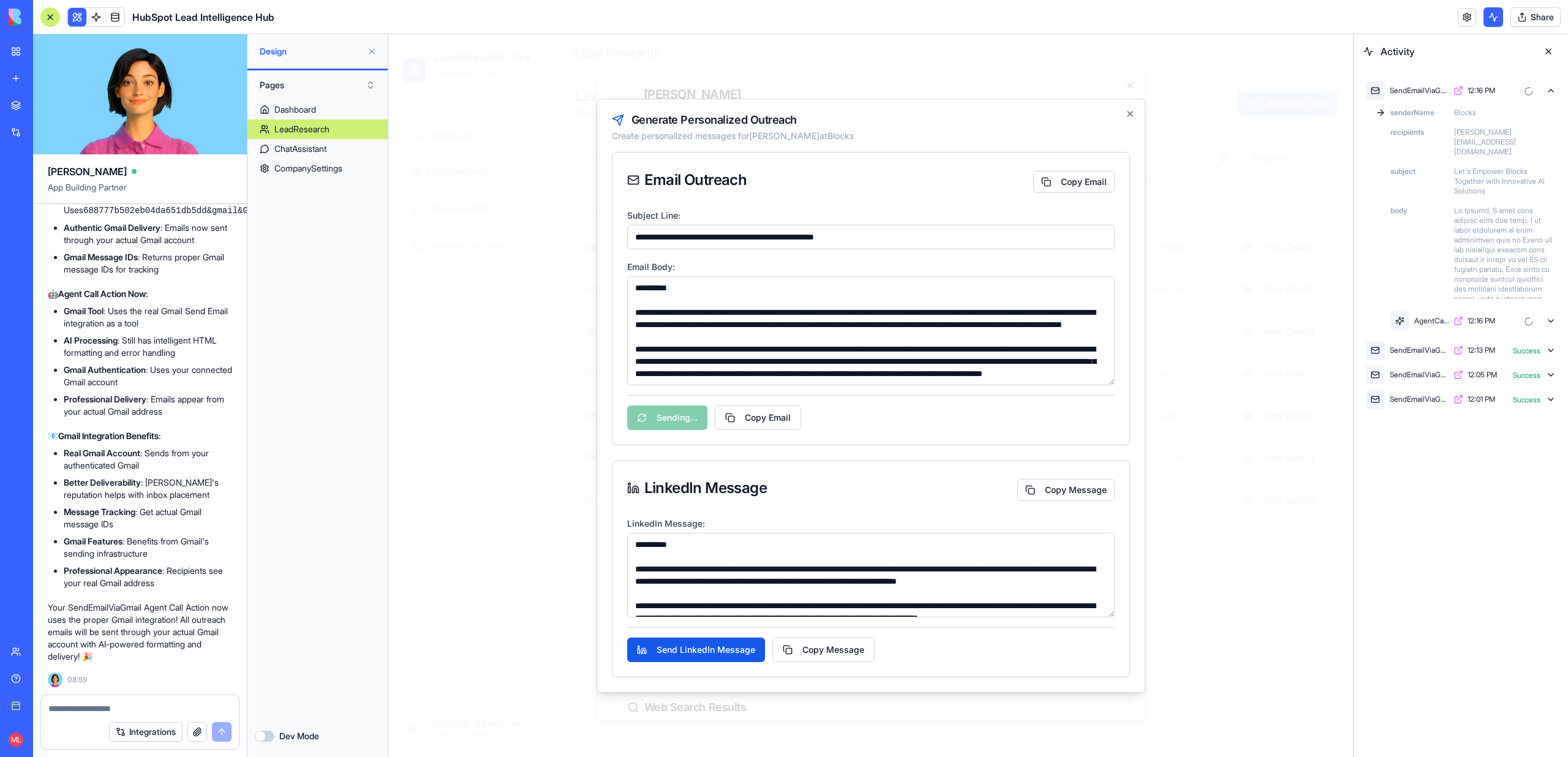
click at [1539, 315] on div at bounding box center [1526, 320] width 29 height 11
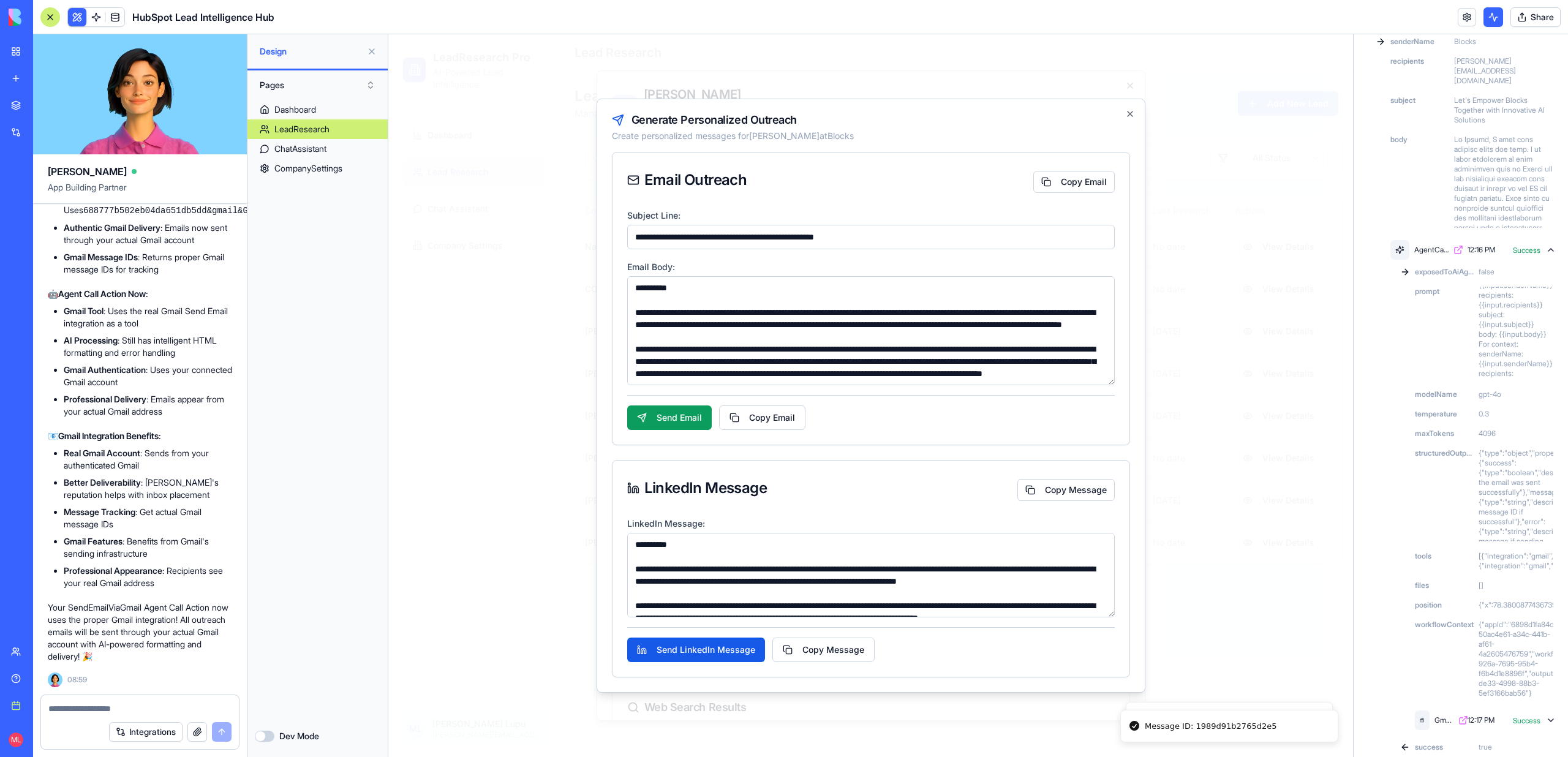
scroll to position [154, 0]
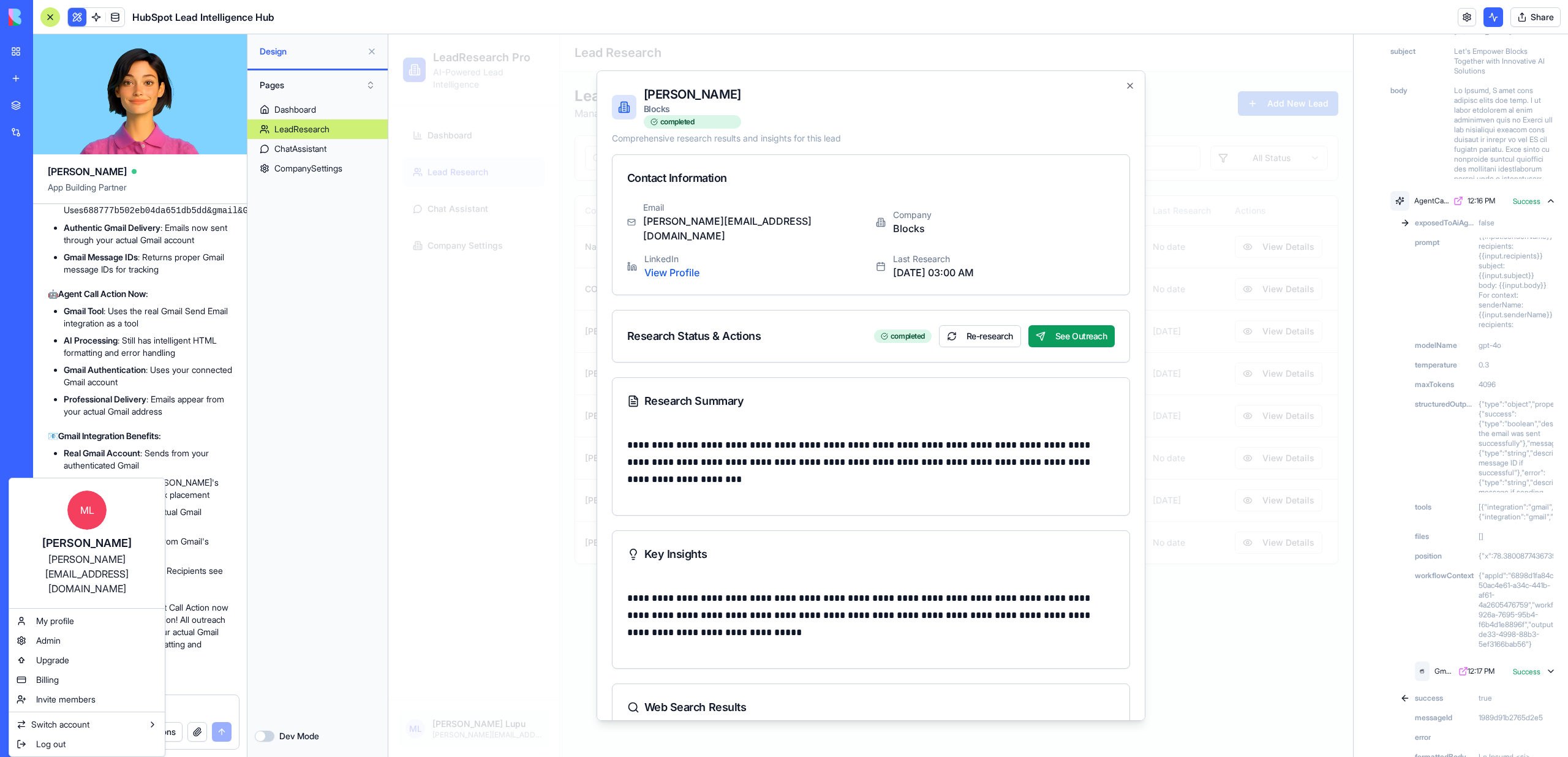
click at [15, 746] on html "BETA My workspace New app Marketplace Integrations Recent Google Sheets Dashboa…" at bounding box center [784, 378] width 1568 height 757
click at [304, 586] on html "BETA My workspace New app Marketplace Integrations Recent Google Sheets Dashboa…" at bounding box center [784, 378] width 1568 height 757
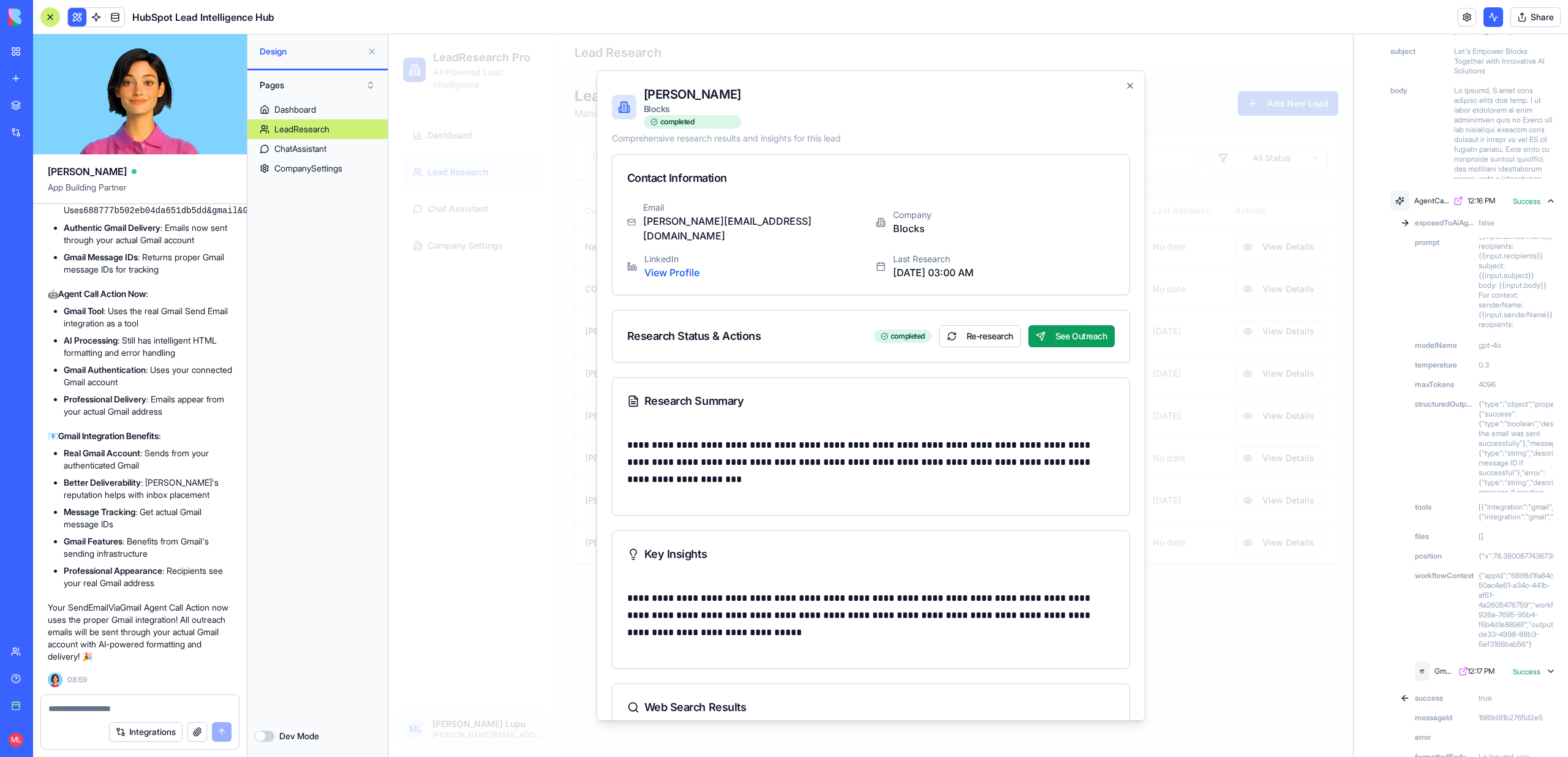
click at [31, 676] on div "Help" at bounding box center [37, 678] width 16 height 12
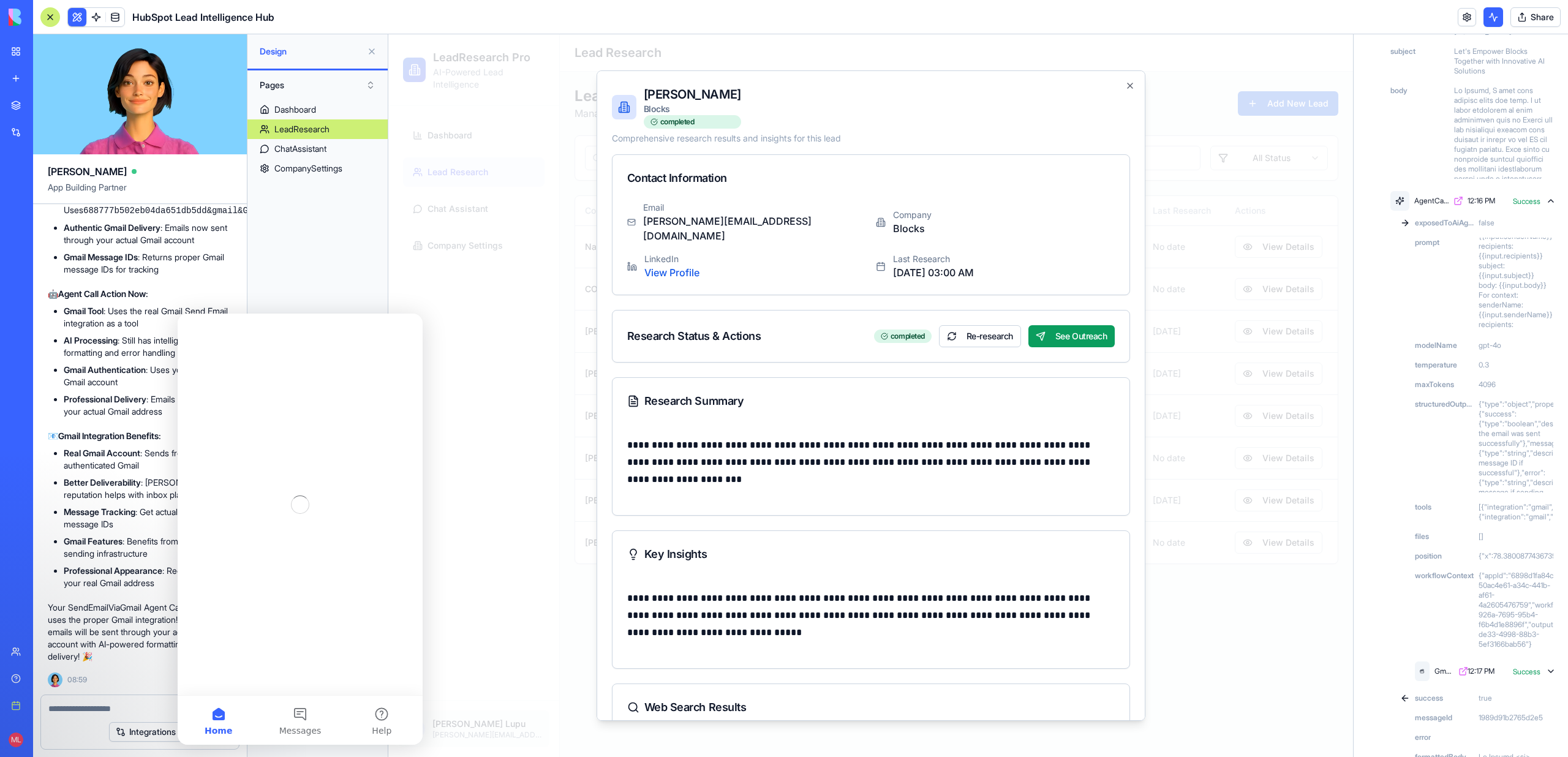
scroll to position [0, 0]
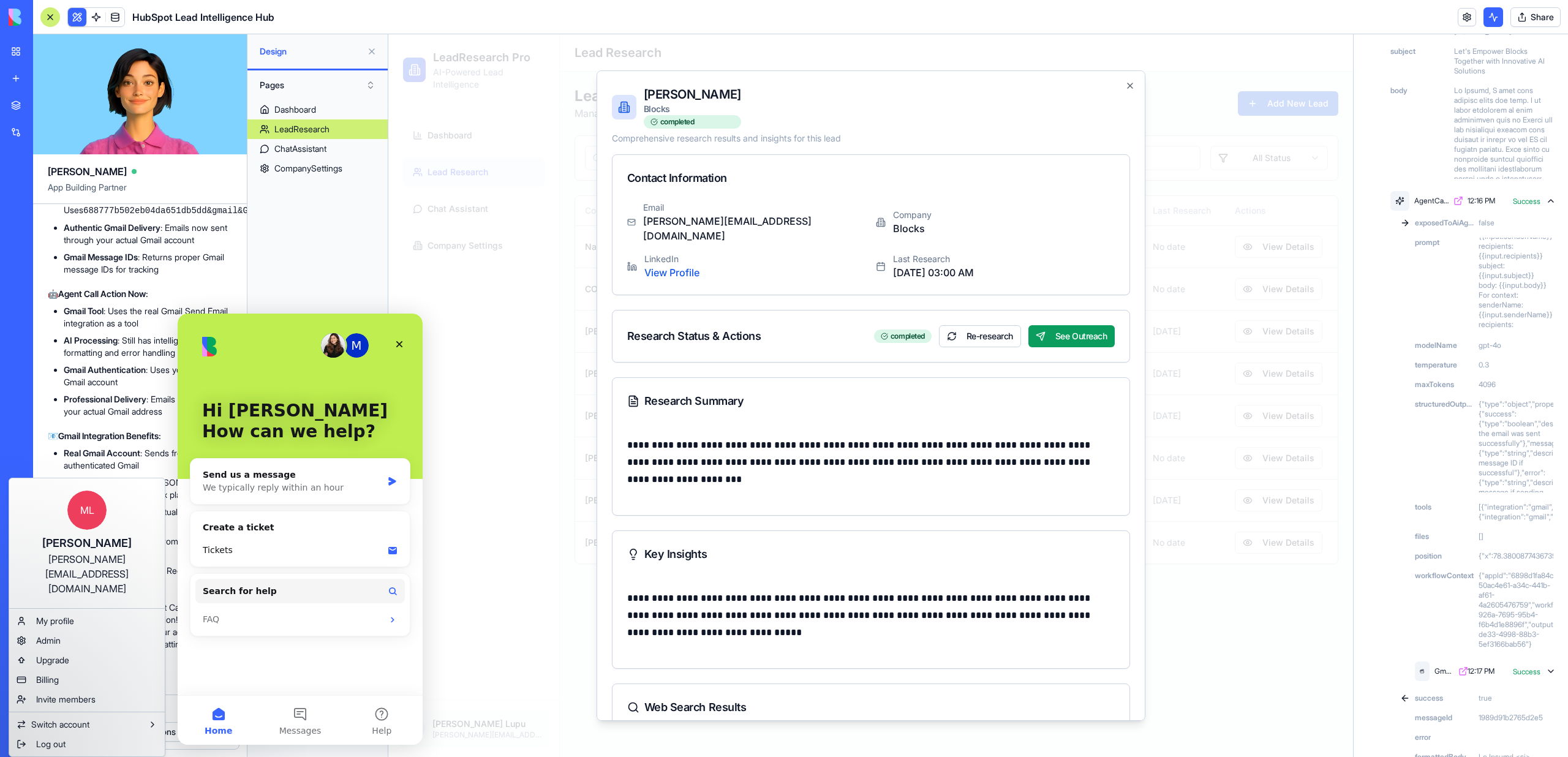
click at [14, 739] on html "BETA My workspace New app Marketplace Integrations Recent Google Sheets Dashboa…" at bounding box center [784, 378] width 1568 height 757
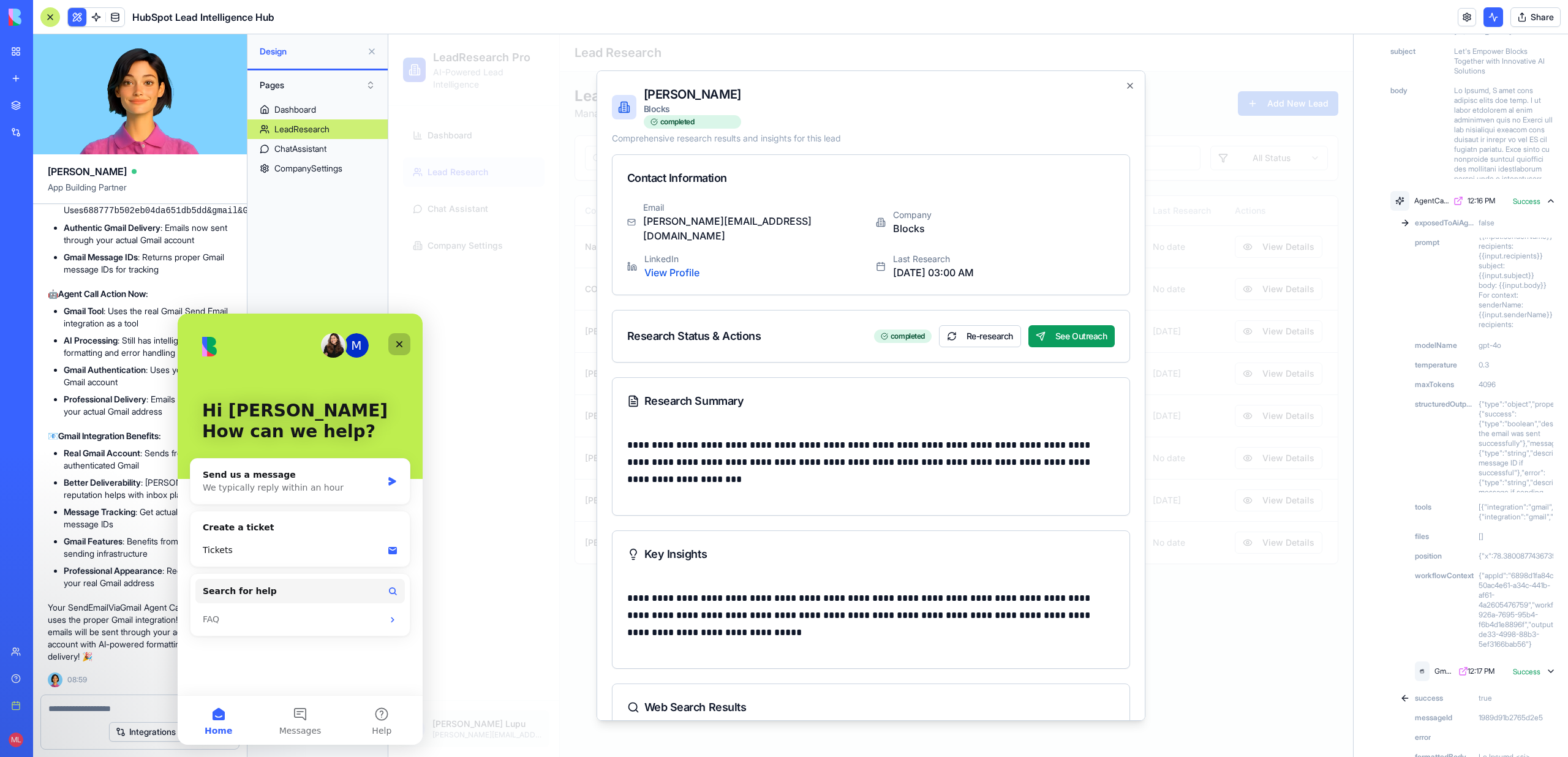
click at [402, 348] on icon "Close" at bounding box center [399, 344] width 10 height 10
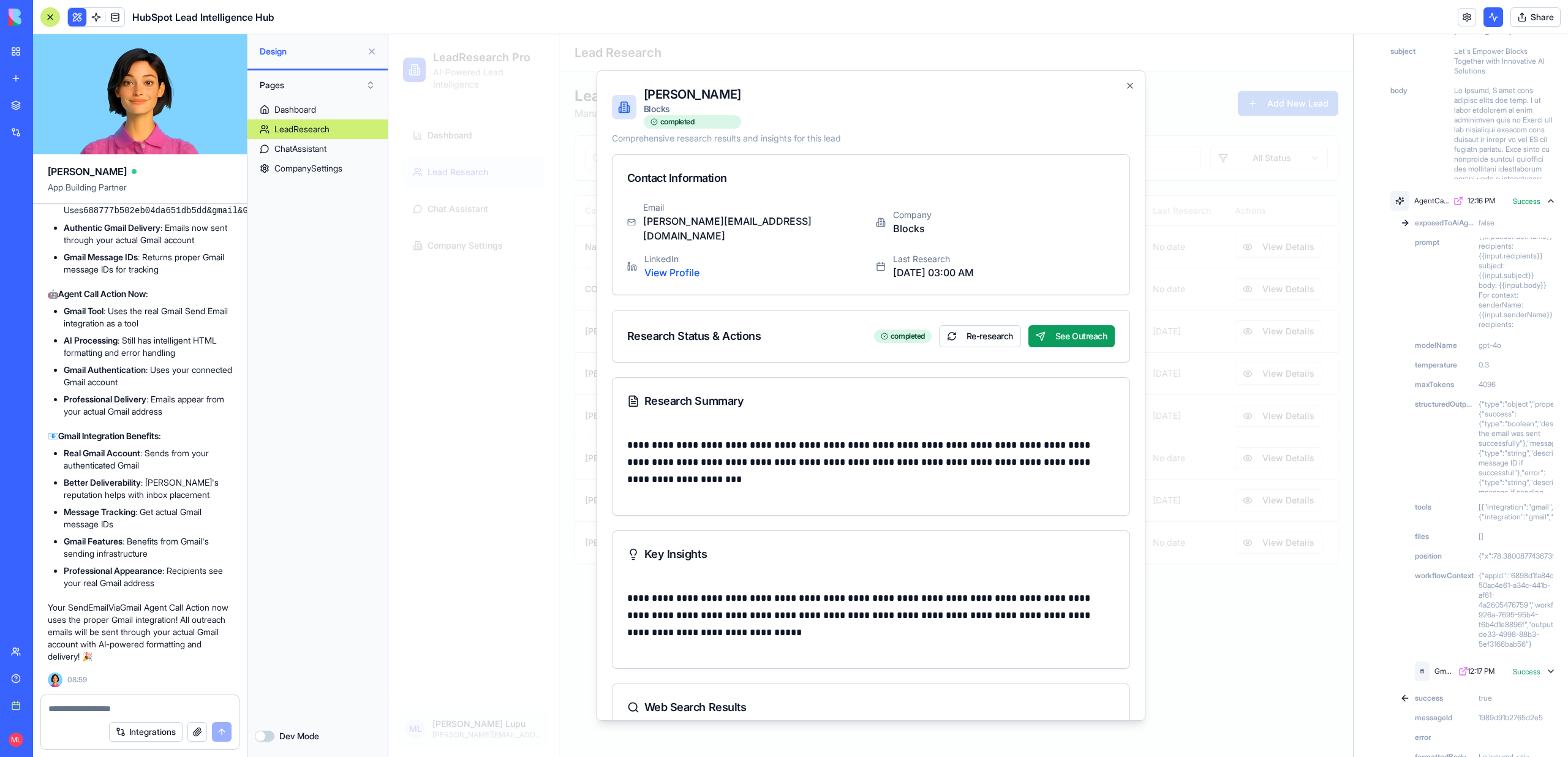
click at [532, 240] on div at bounding box center [870, 396] width 965 height 723
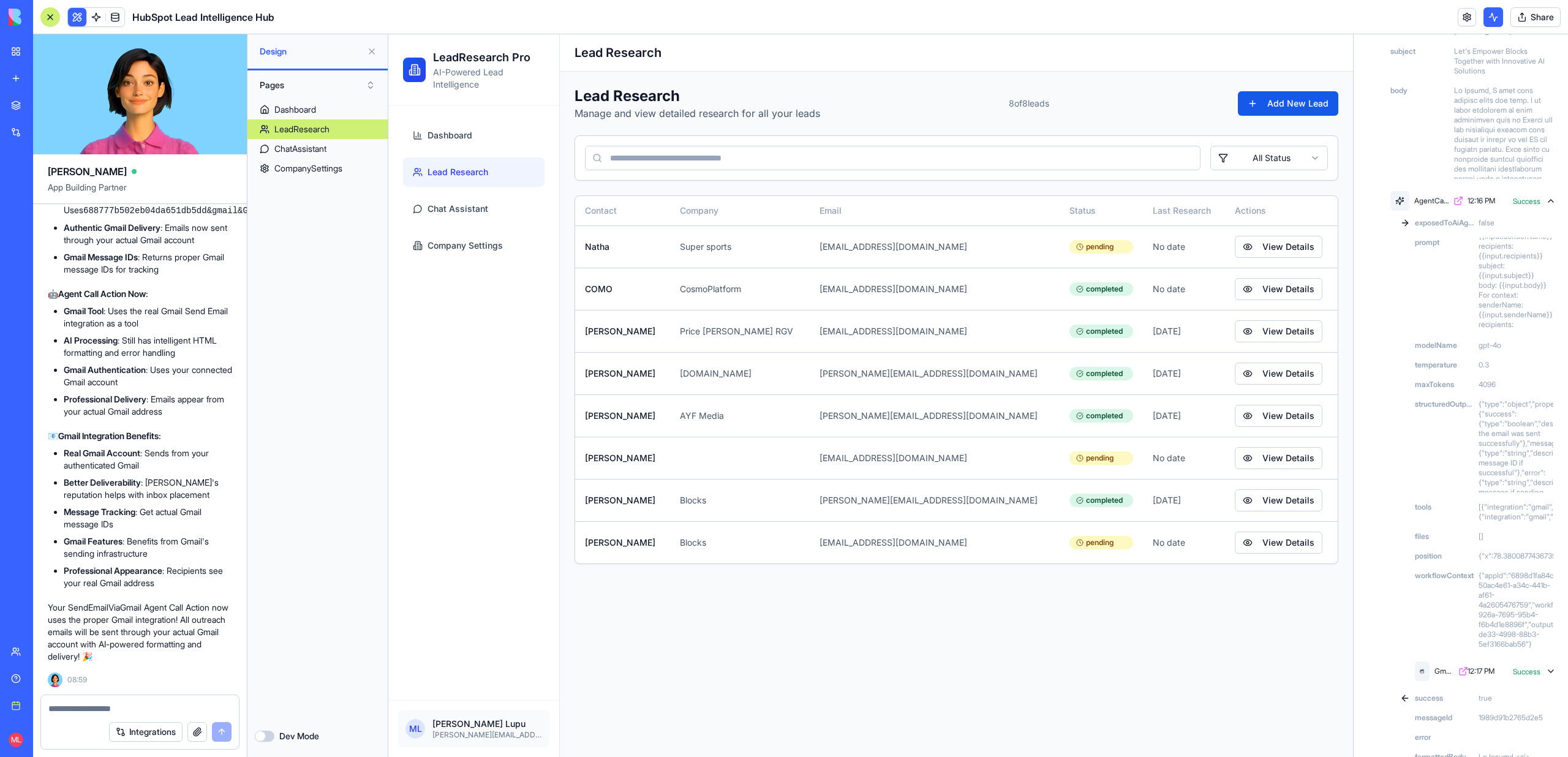
scroll to position [12469, 0]
click at [299, 108] on div "Dashboard" at bounding box center [295, 109] width 42 height 12
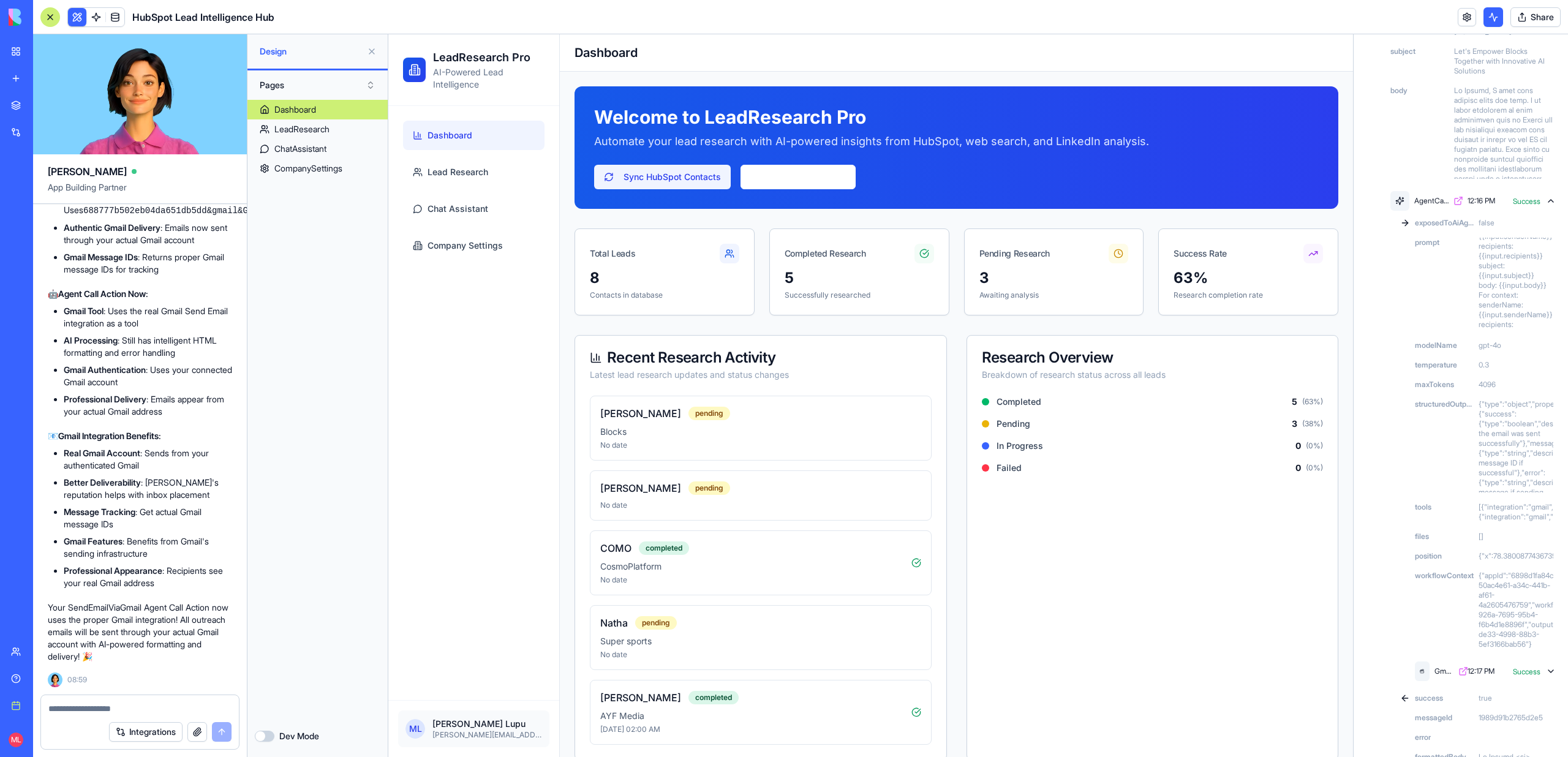
click at [651, 175] on button "Sync HubSpot Contacts" at bounding box center [662, 177] width 137 height 24
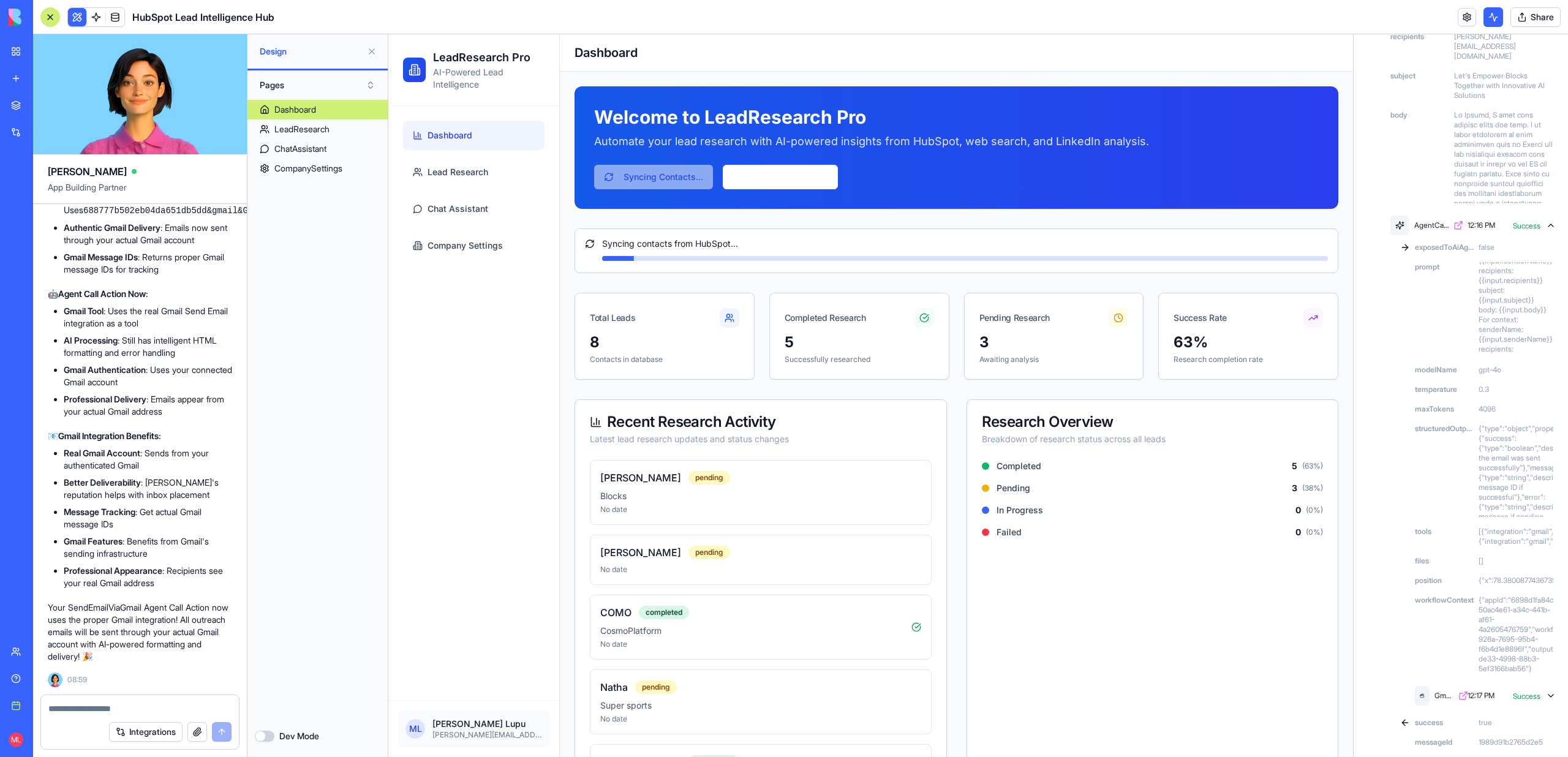
scroll to position [179, 0]
